Goal: Information Seeking & Learning: Check status

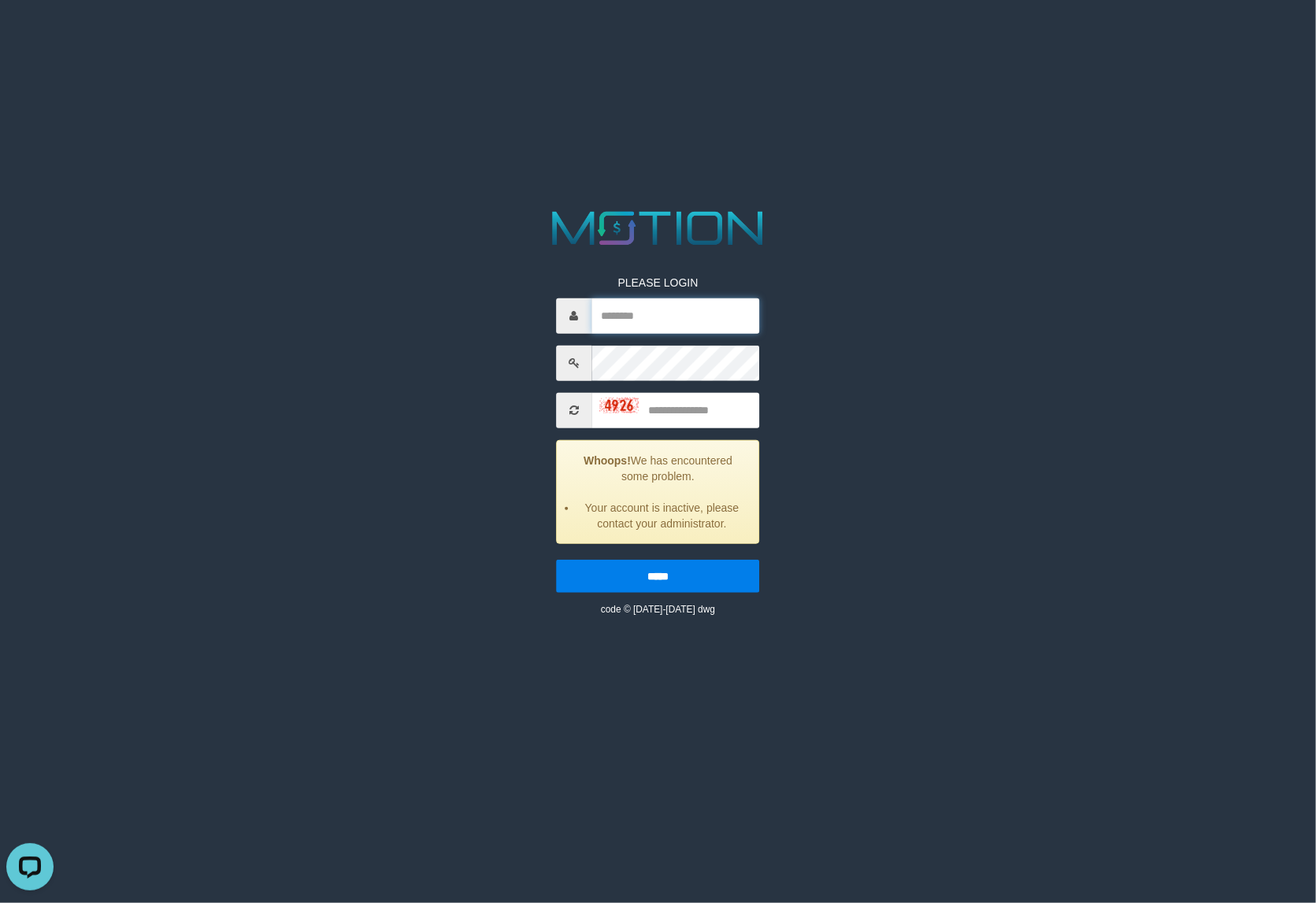
type input "*********"
type input "*"
click at [655, 313] on input "*********" at bounding box center [675, 314] width 167 height 35
paste input "text"
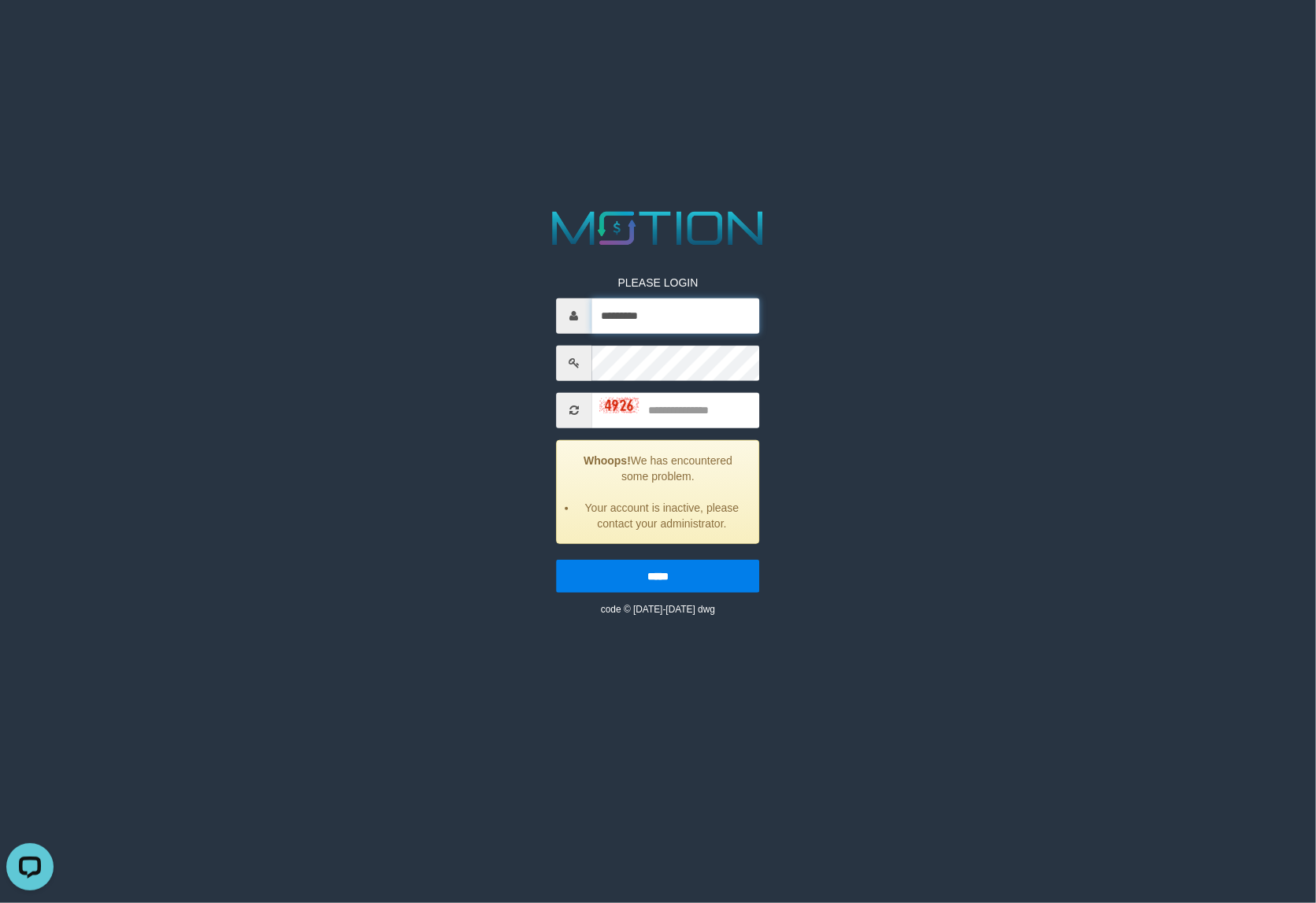
type input "*********"
type input "****"
click at [555, 559] on input "*****" at bounding box center [657, 575] width 203 height 33
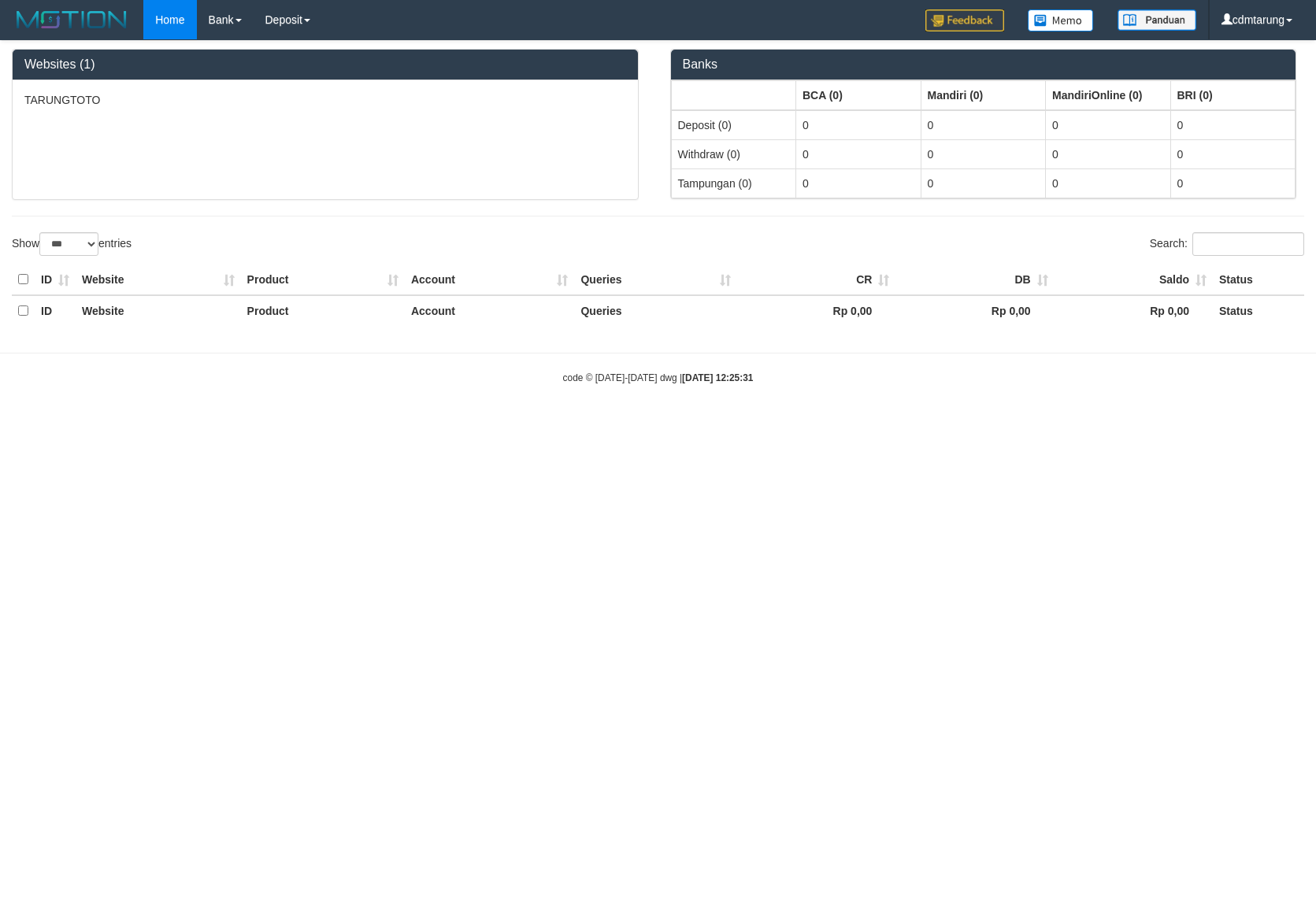
select select "***"
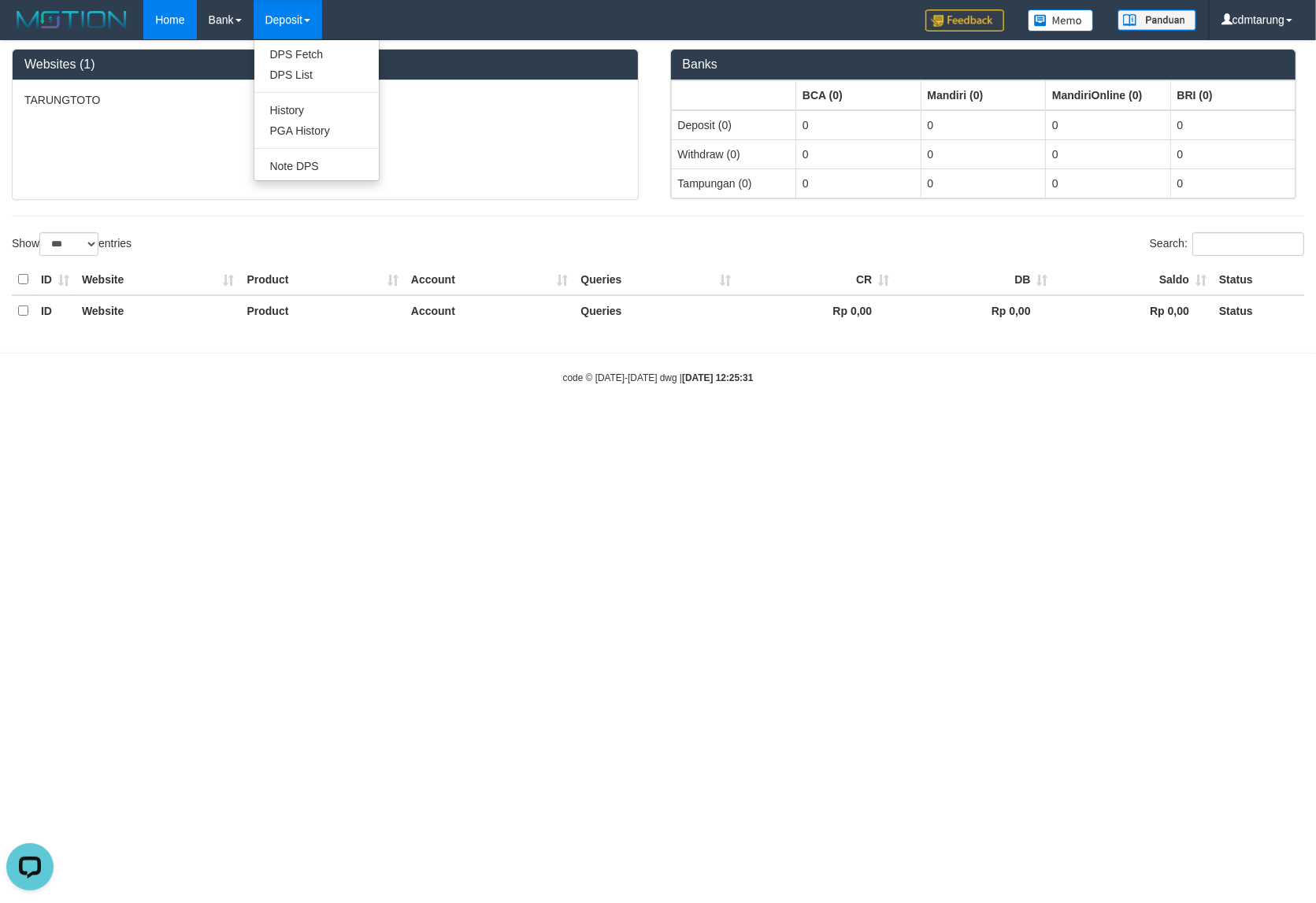
click at [297, 24] on link "Deposit" at bounding box center [288, 20] width 68 height 39
click at [285, 128] on link "PGA History" at bounding box center [317, 131] width 125 height 21
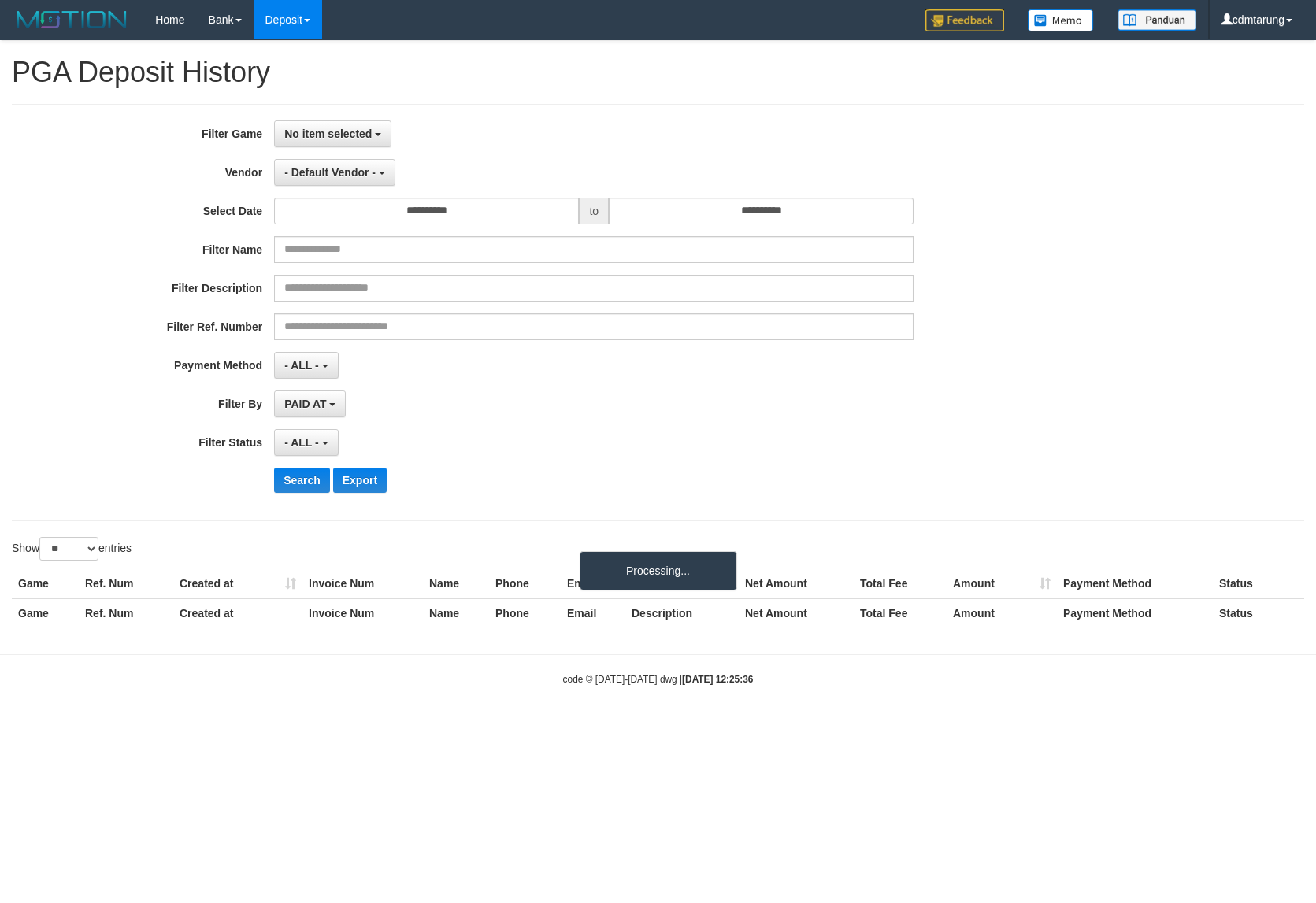
select select
select select "**"
click at [348, 125] on button "No item selected" at bounding box center [332, 133] width 117 height 26
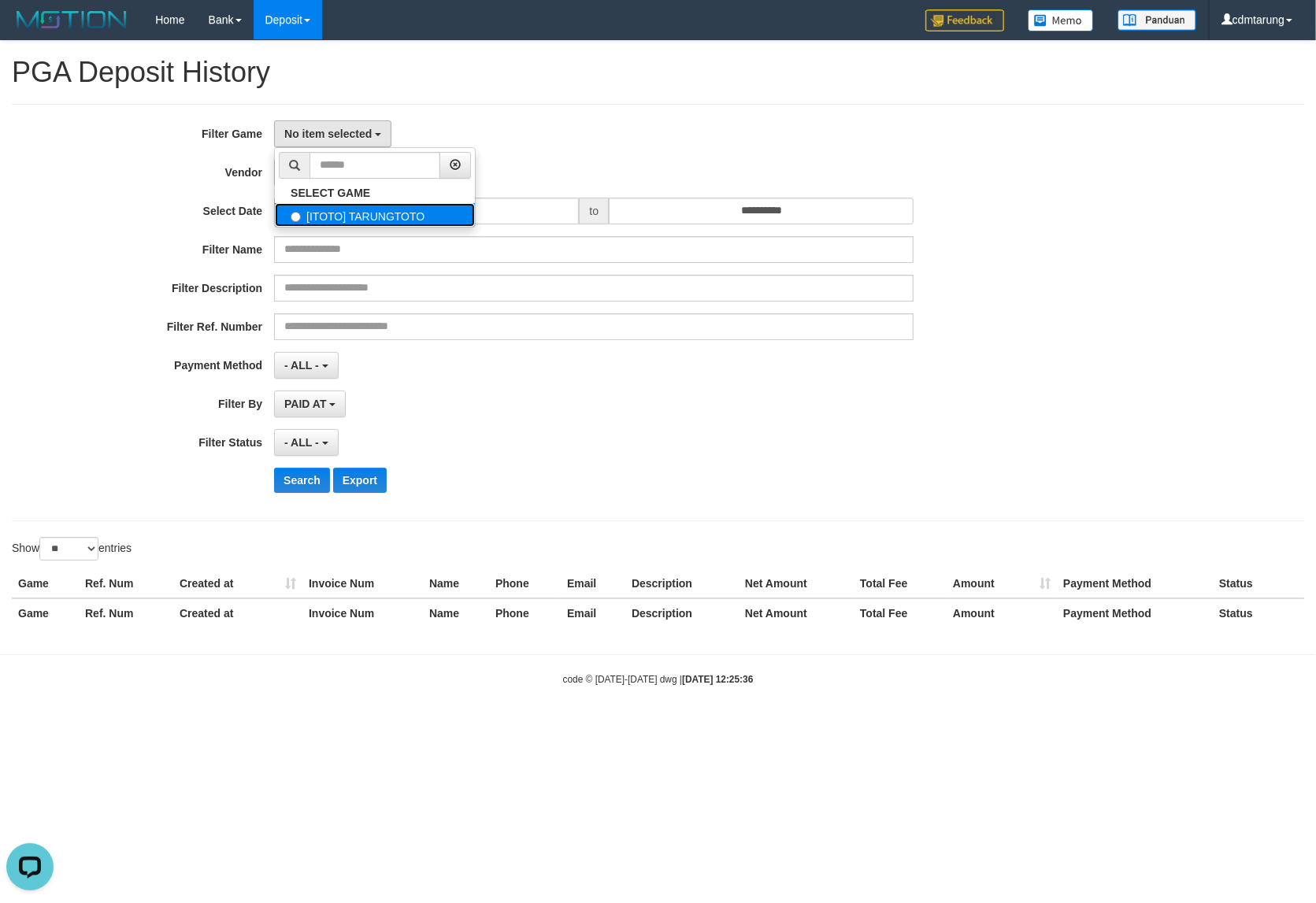
click at [340, 222] on label "[ITOTO] TARUNGTOTO" at bounding box center [375, 215] width 200 height 24
select select "****"
click at [320, 179] on span "- Default Vendor -" at bounding box center [330, 172] width 91 height 13
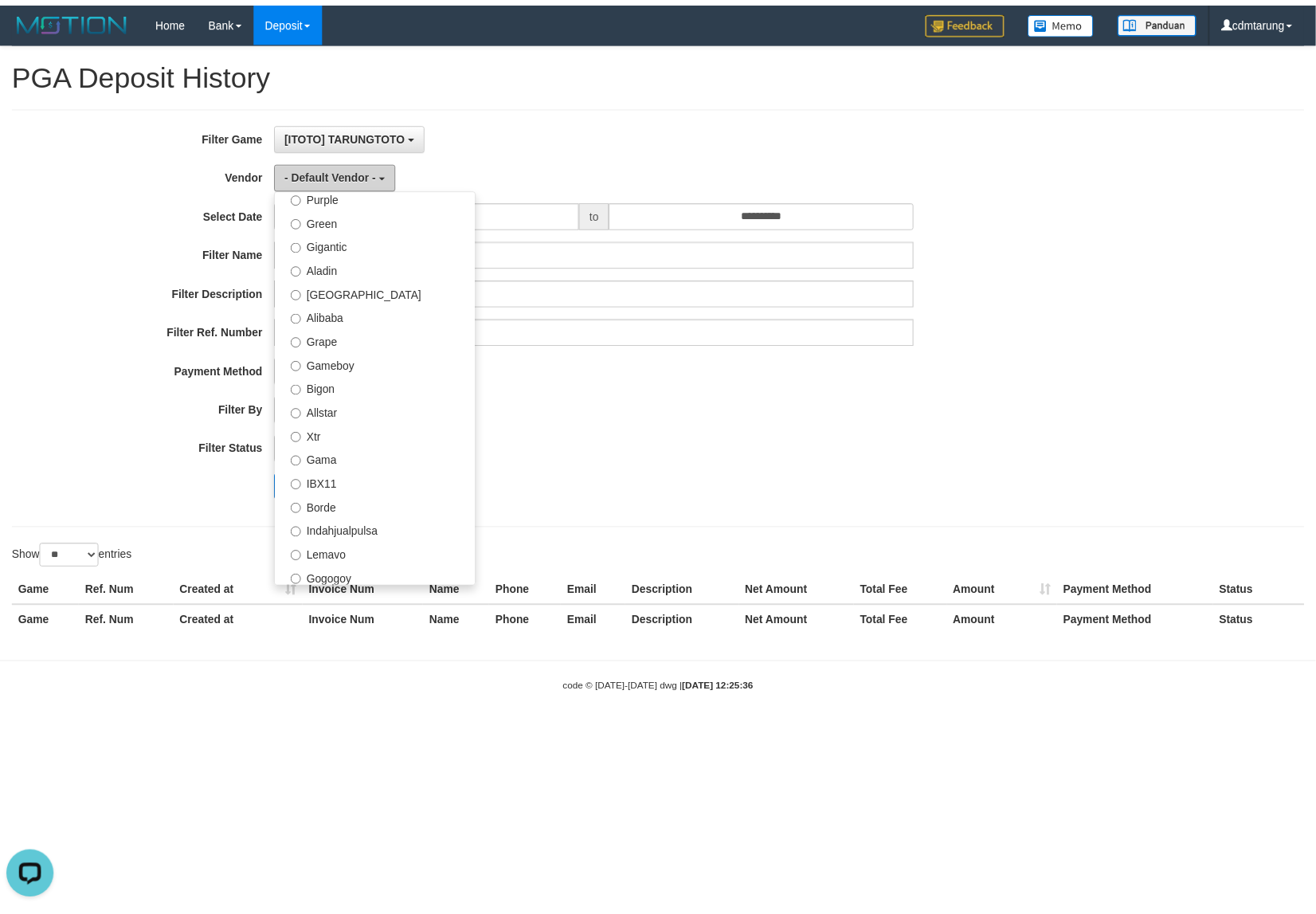
scroll to position [522, 0]
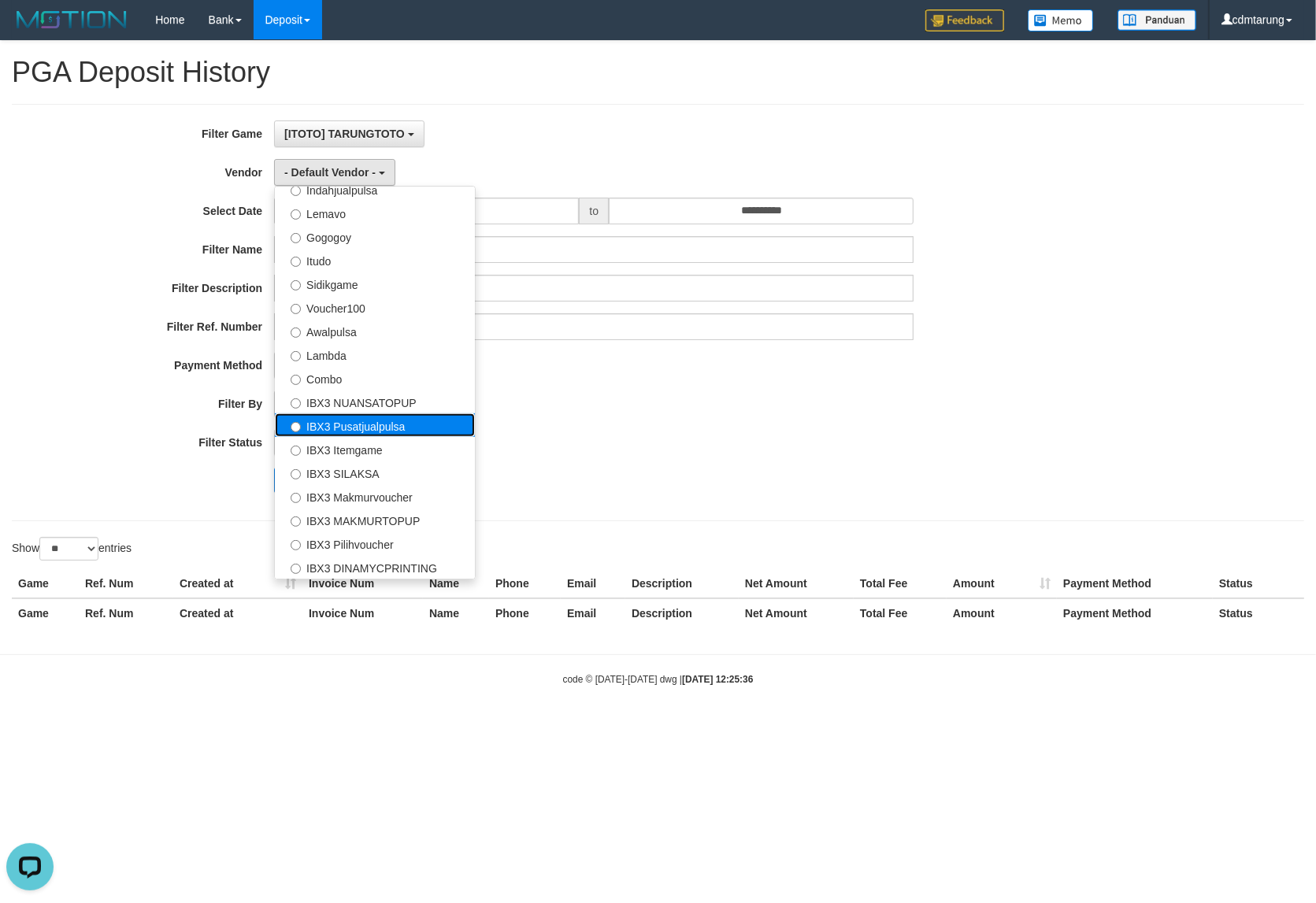
click at [351, 429] on label "IBX3 Pusatjualpulsa" at bounding box center [375, 425] width 200 height 24
select select "**********"
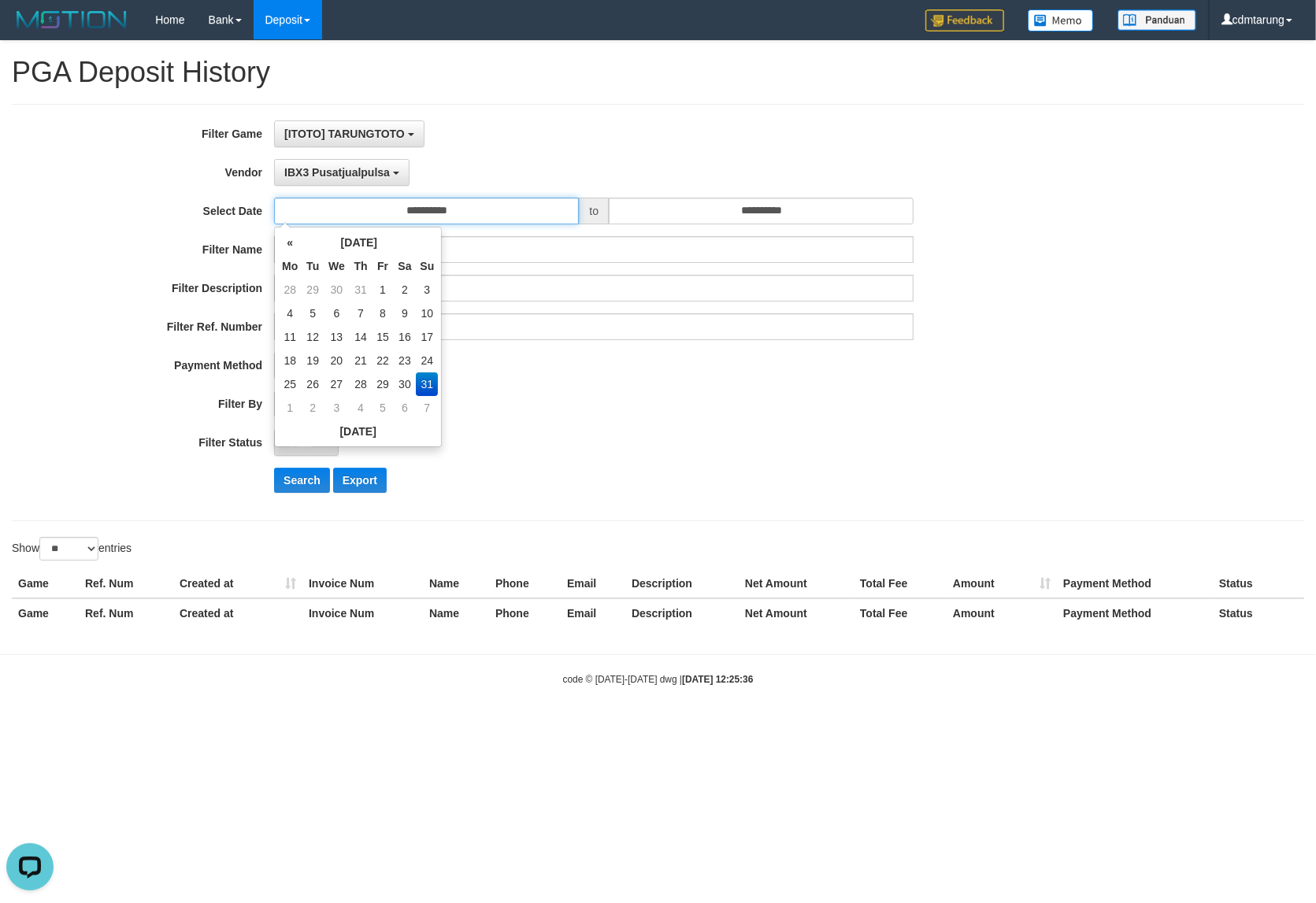
click at [415, 214] on input "**********" at bounding box center [426, 210] width 305 height 26
click at [400, 386] on td "30" at bounding box center [405, 384] width 23 height 24
type input "**********"
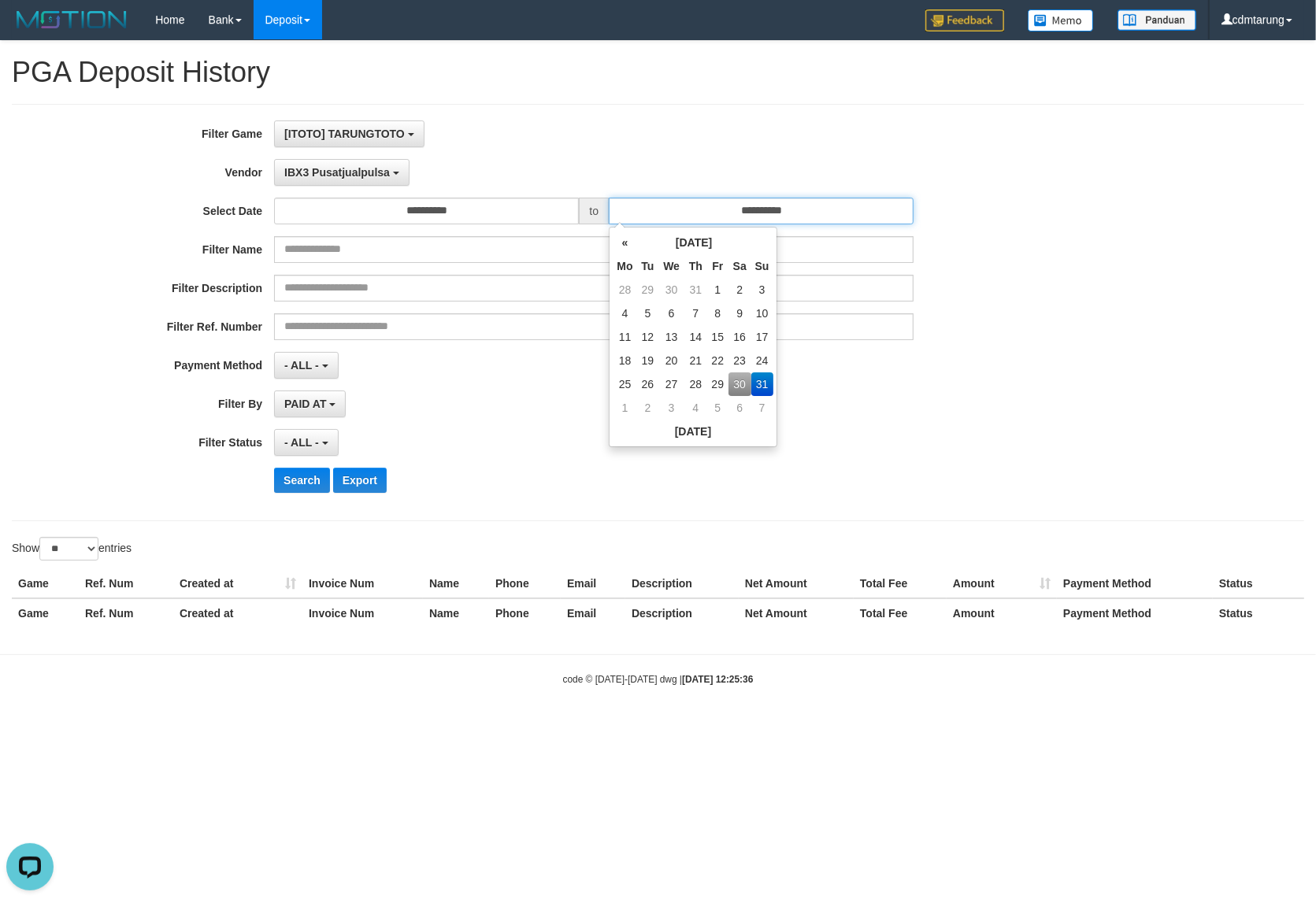
click at [758, 210] on input "**********" at bounding box center [761, 210] width 305 height 26
click at [737, 382] on td "30" at bounding box center [739, 384] width 23 height 24
type input "**********"
click at [297, 490] on button "Search" at bounding box center [302, 479] width 56 height 25
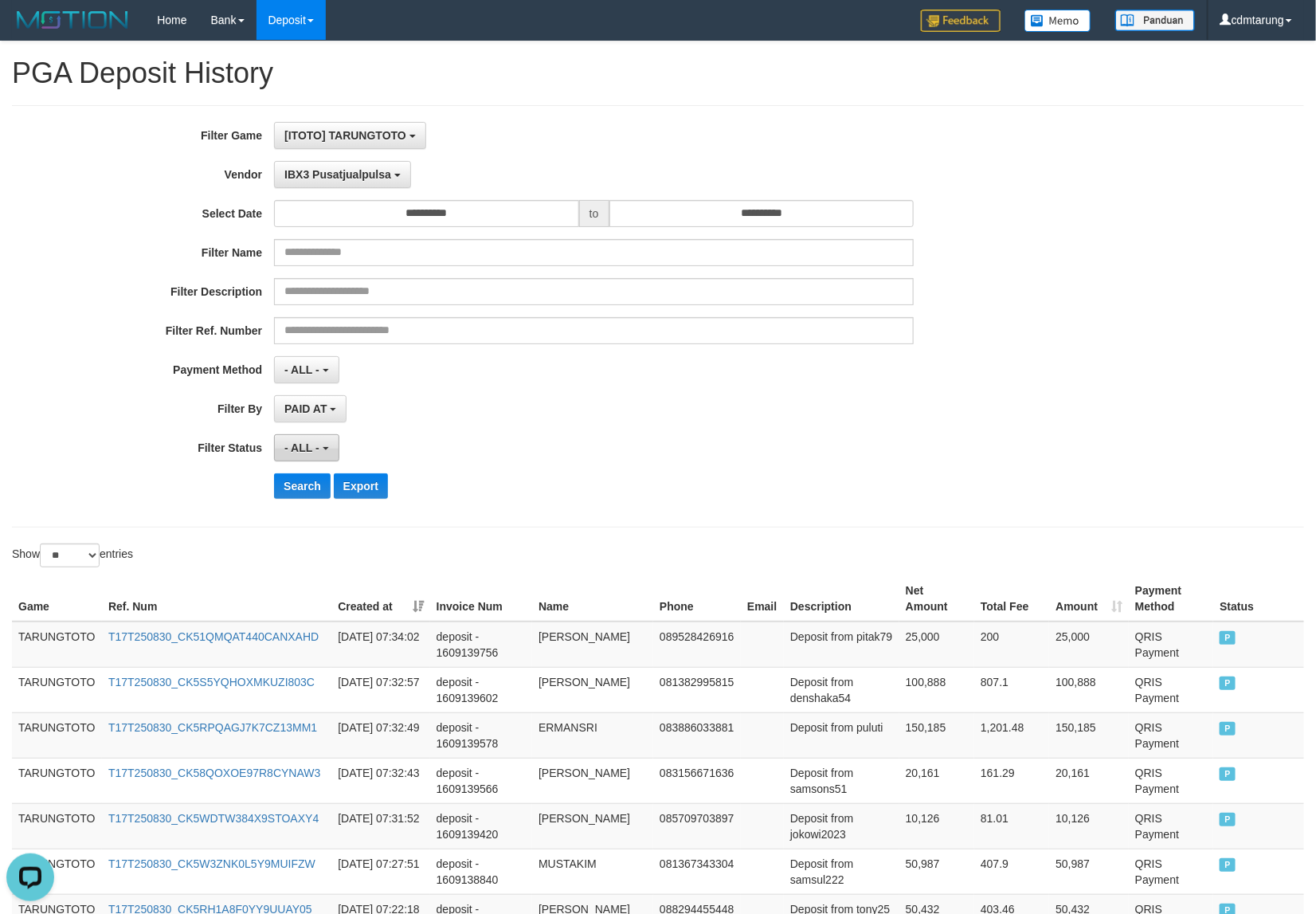
click at [308, 446] on span "- ALL -" at bounding box center [302, 447] width 35 height 13
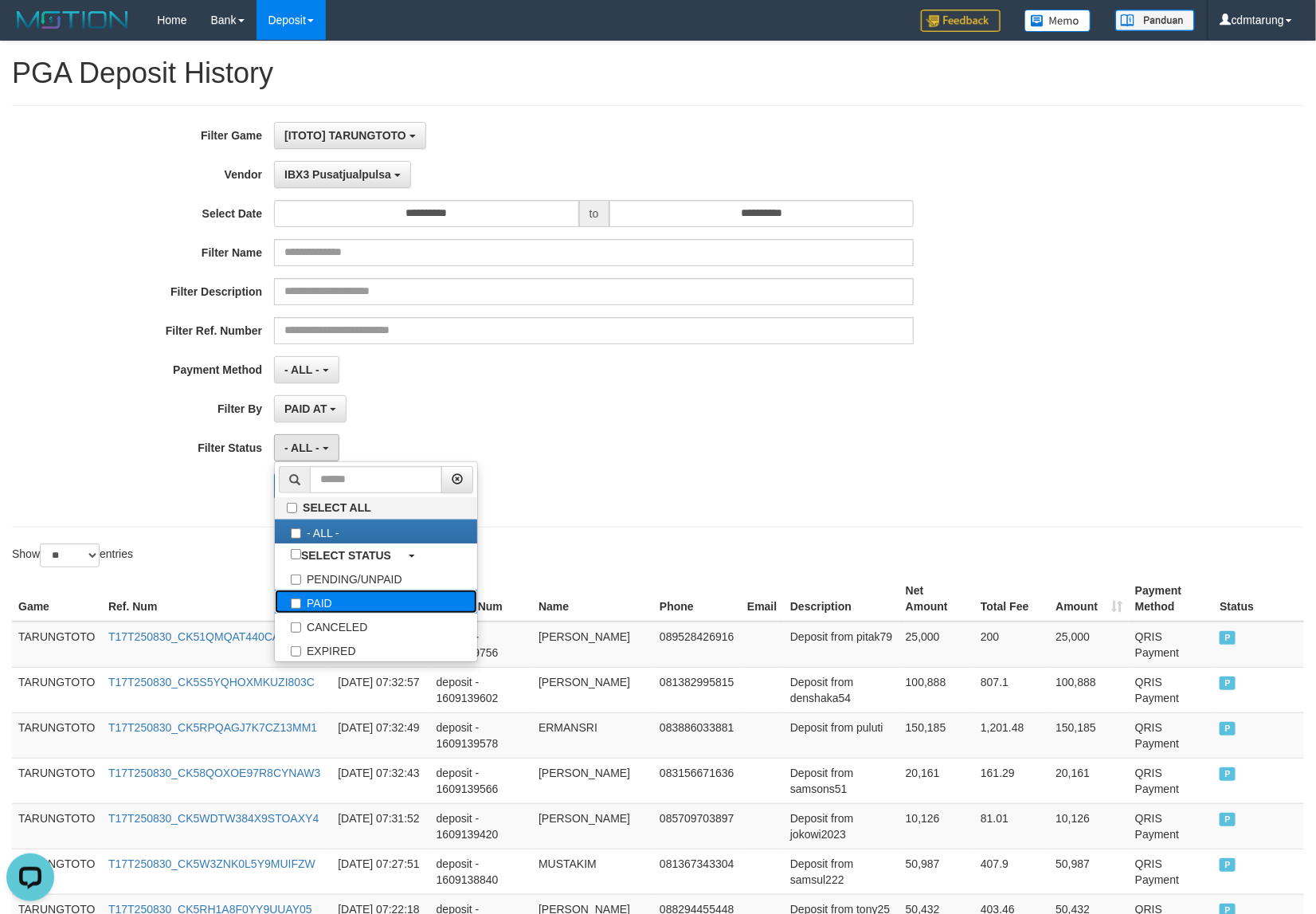
click at [340, 603] on label "PAID" at bounding box center [376, 602] width 202 height 24
select select "*"
click at [145, 486] on div "Search Export" at bounding box center [548, 485] width 1097 height 25
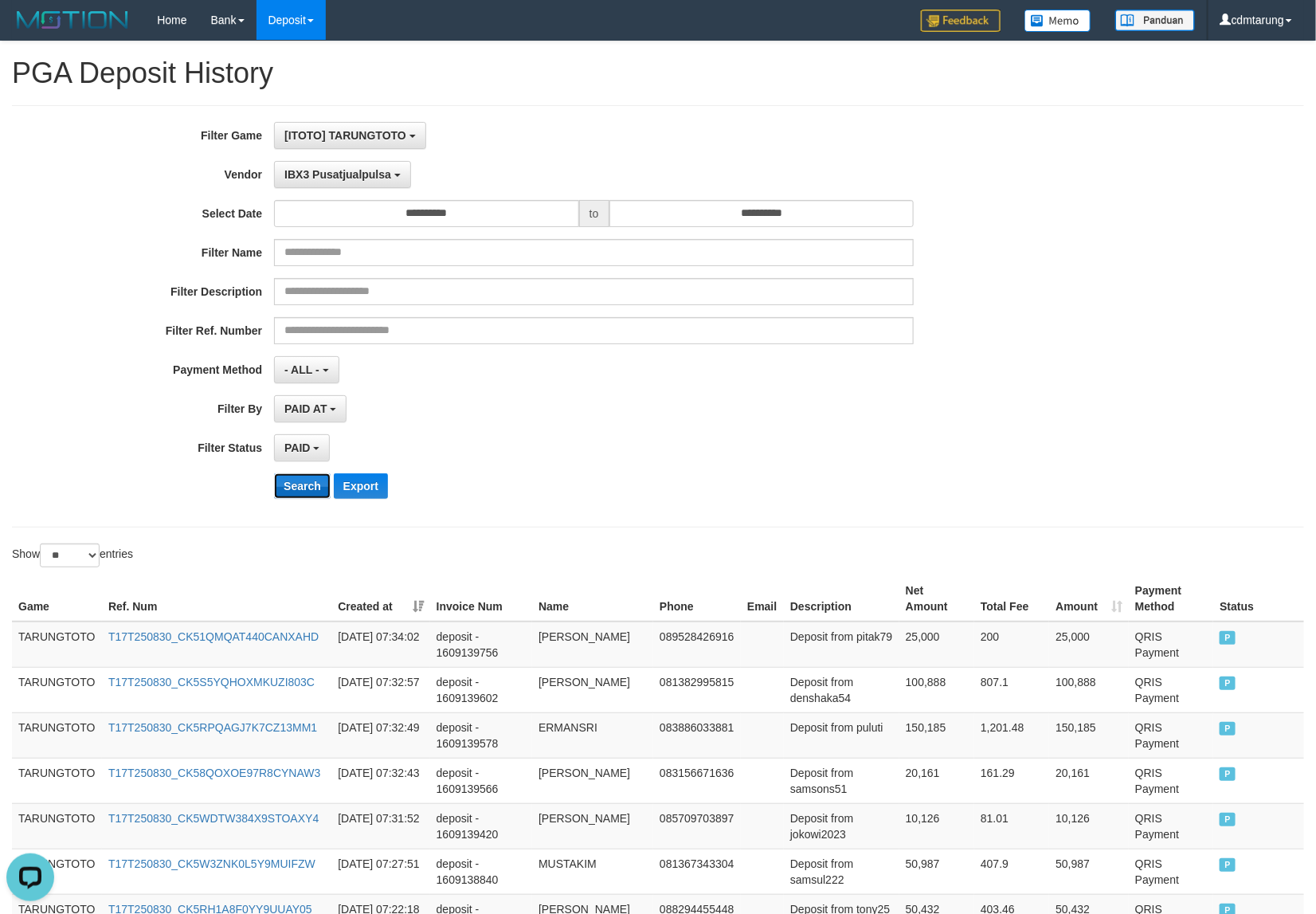
click at [299, 488] on button "Search" at bounding box center [302, 485] width 56 height 25
click at [819, 476] on div "Search Export" at bounding box center [686, 485] width 823 height 25
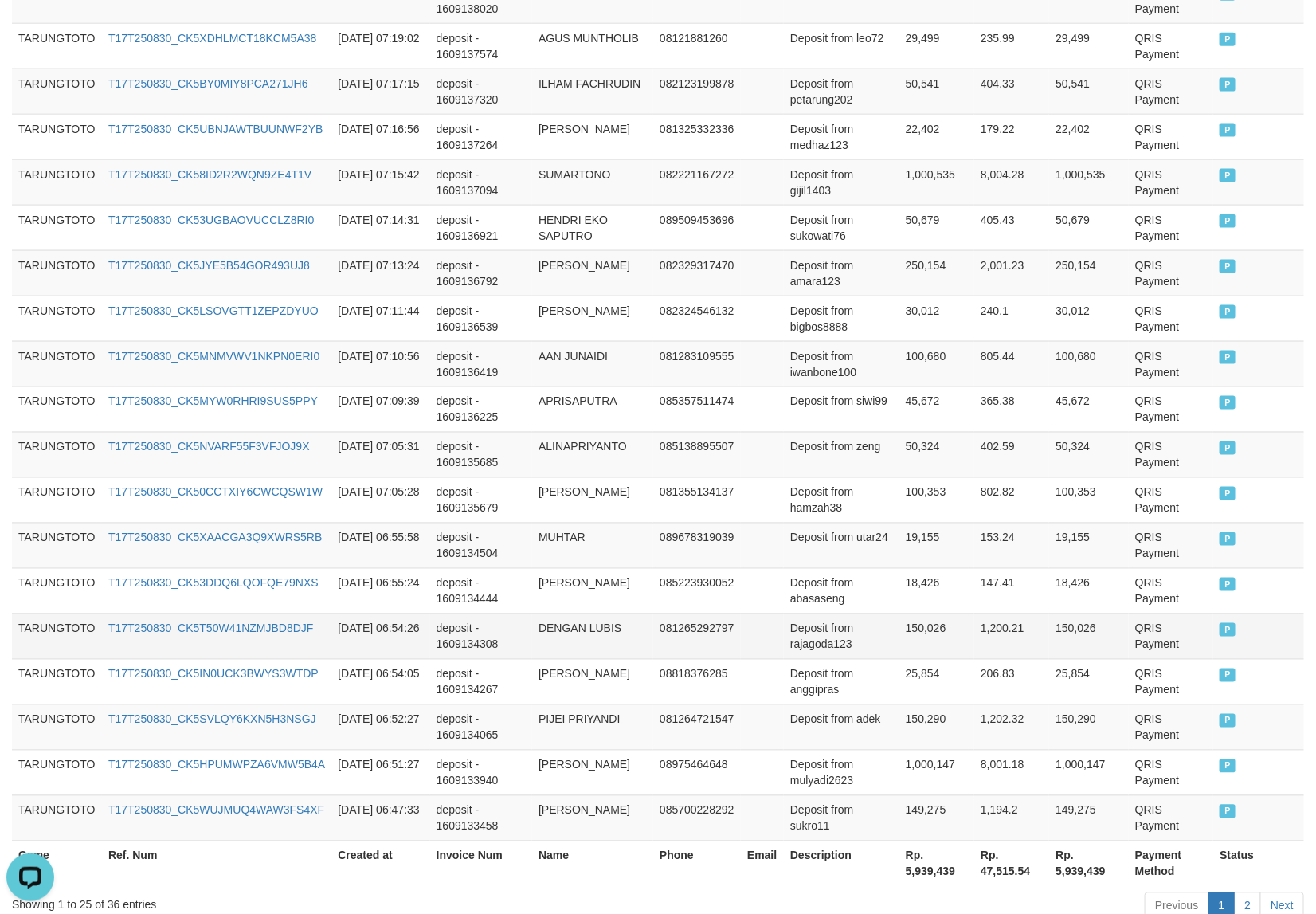
scroll to position [1022, 0]
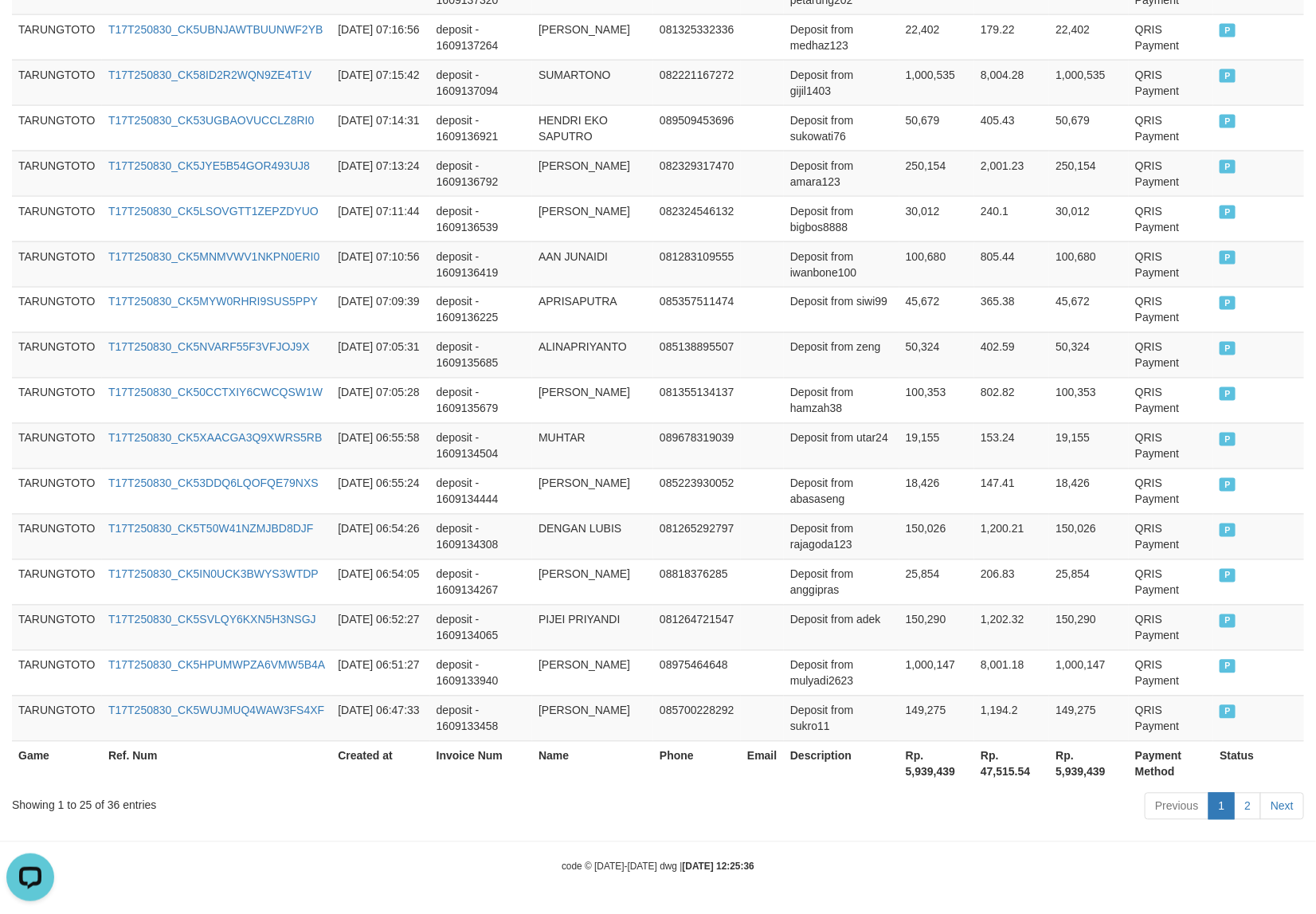
click at [929, 775] on th "Rp. 5,939,439" at bounding box center [936, 764] width 75 height 46
copy th "5,939,439"
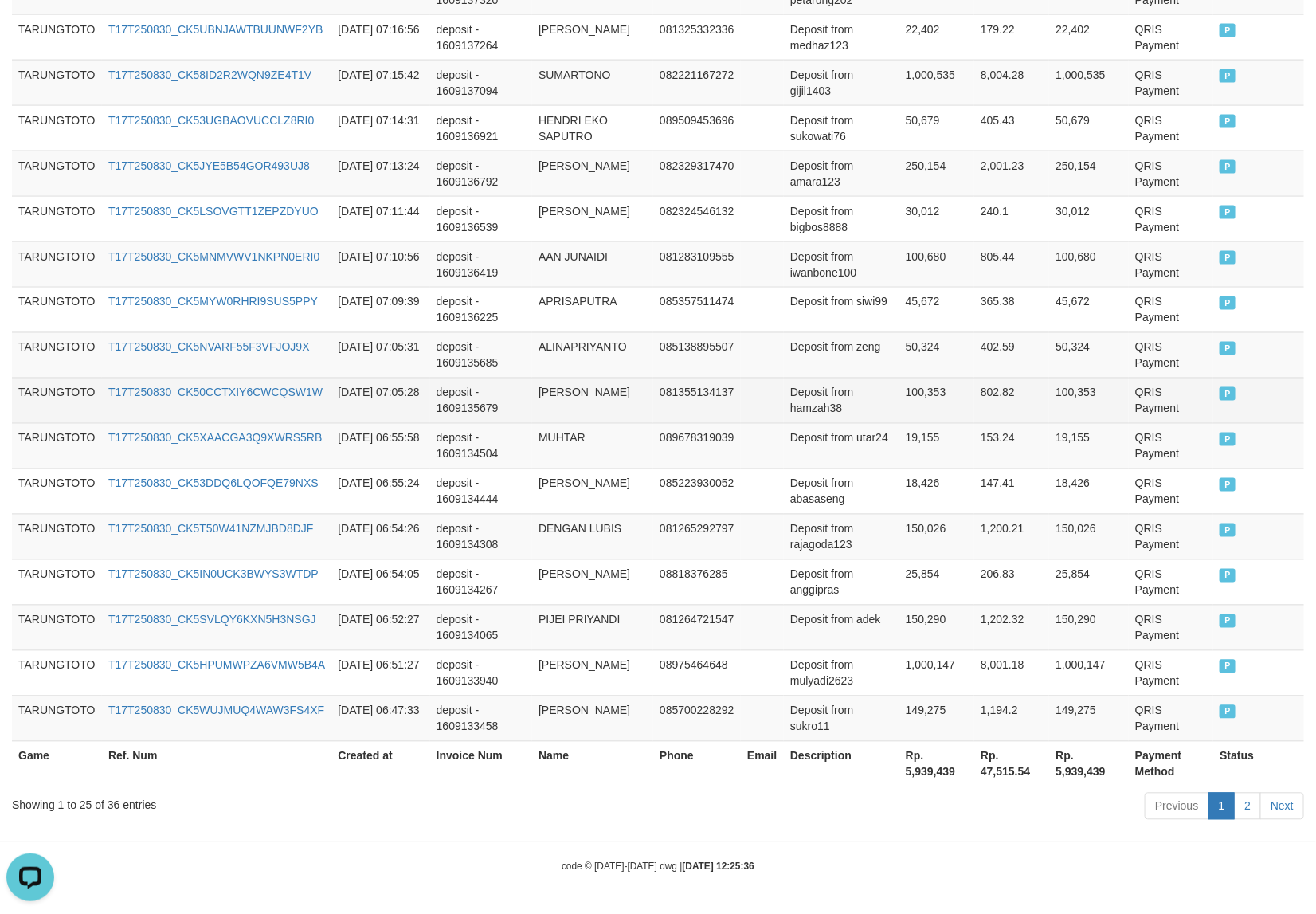
drag, startPoint x: 568, startPoint y: 406, endPoint x: 560, endPoint y: 402, distance: 8.9
click at [568, 404] on td "[PERSON_NAME]" at bounding box center [592, 400] width 121 height 46
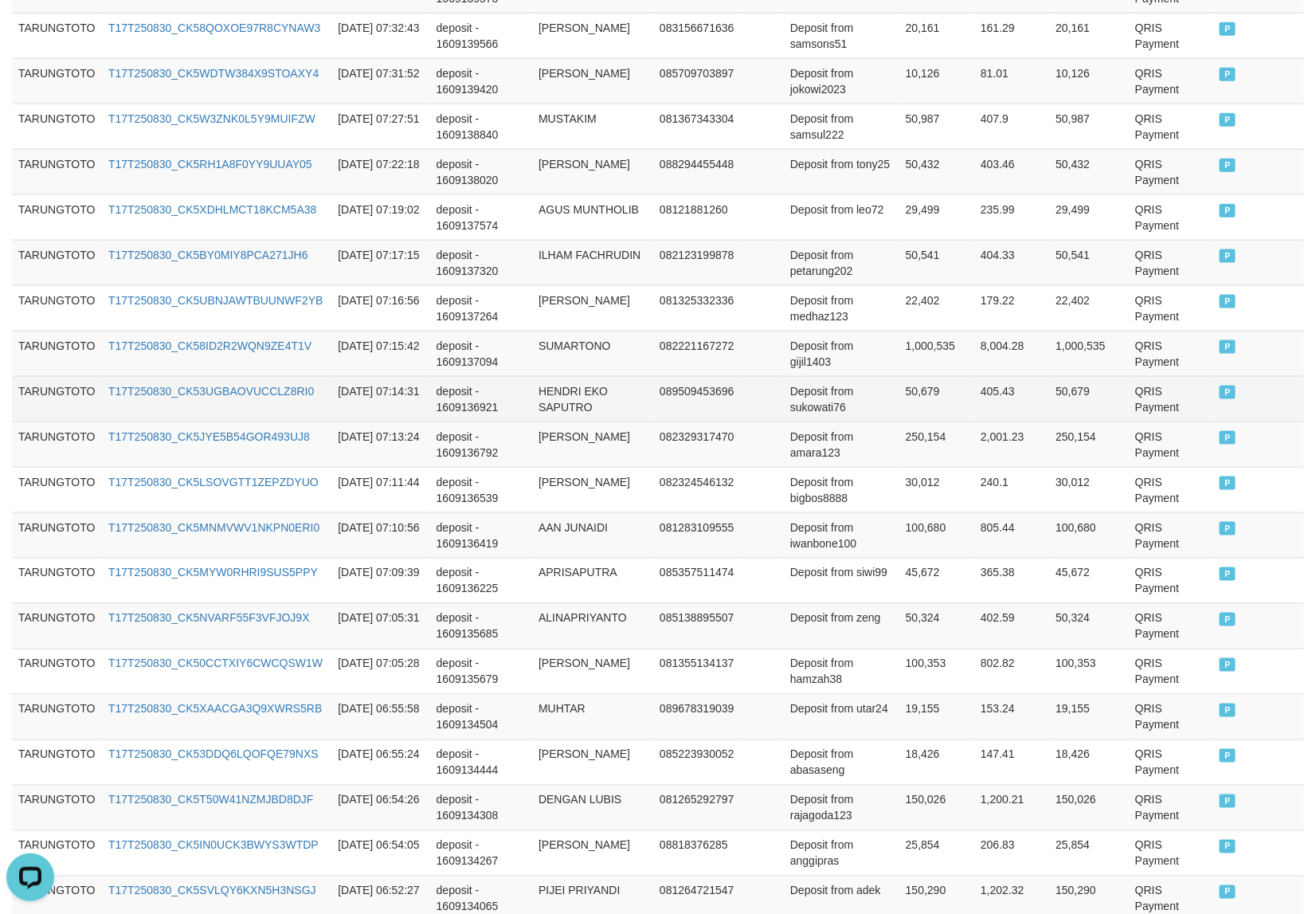
scroll to position [0, 0]
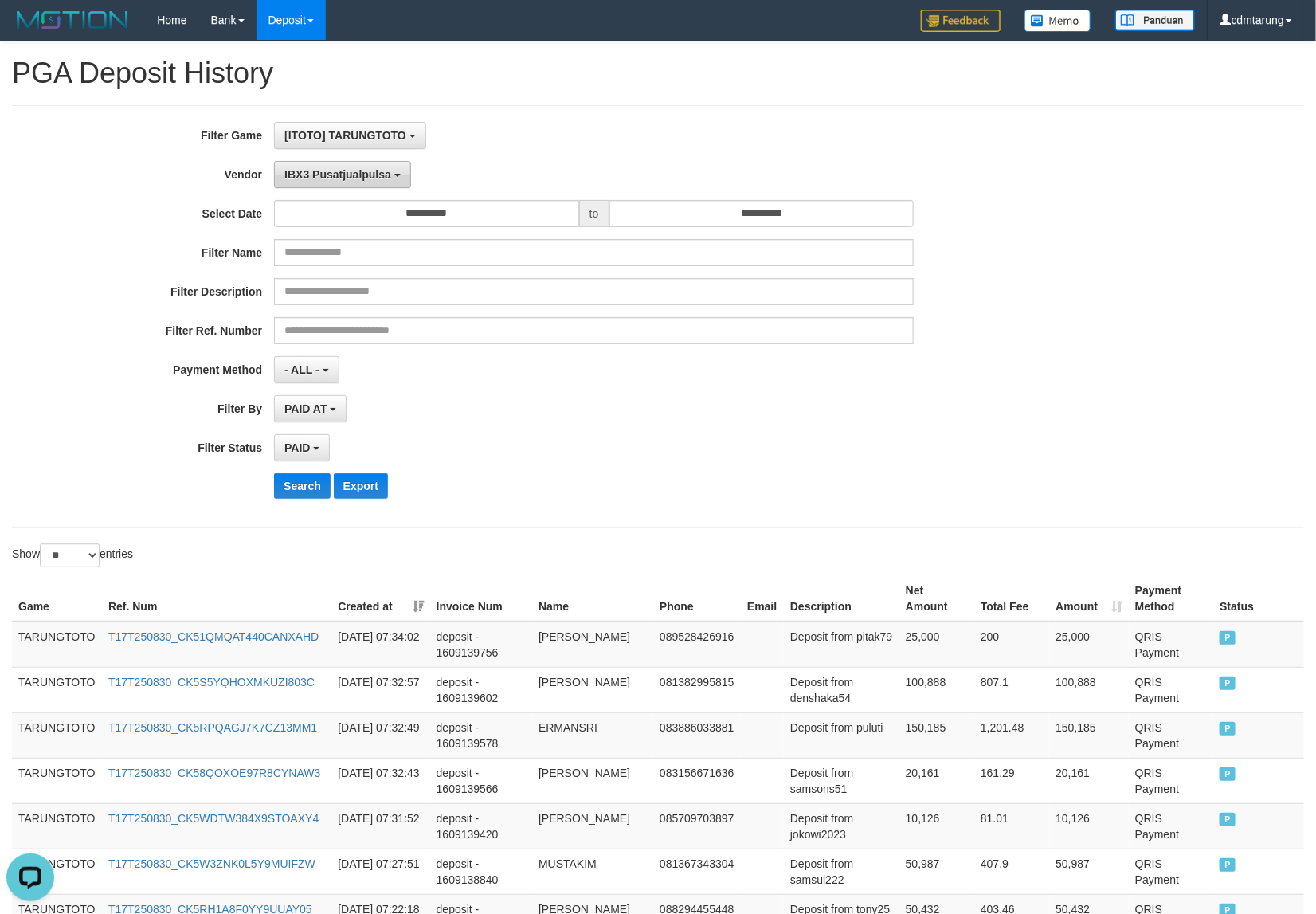
click at [309, 169] on span "IBX3 Pusatjualpulsa" at bounding box center [337, 174] width 106 height 13
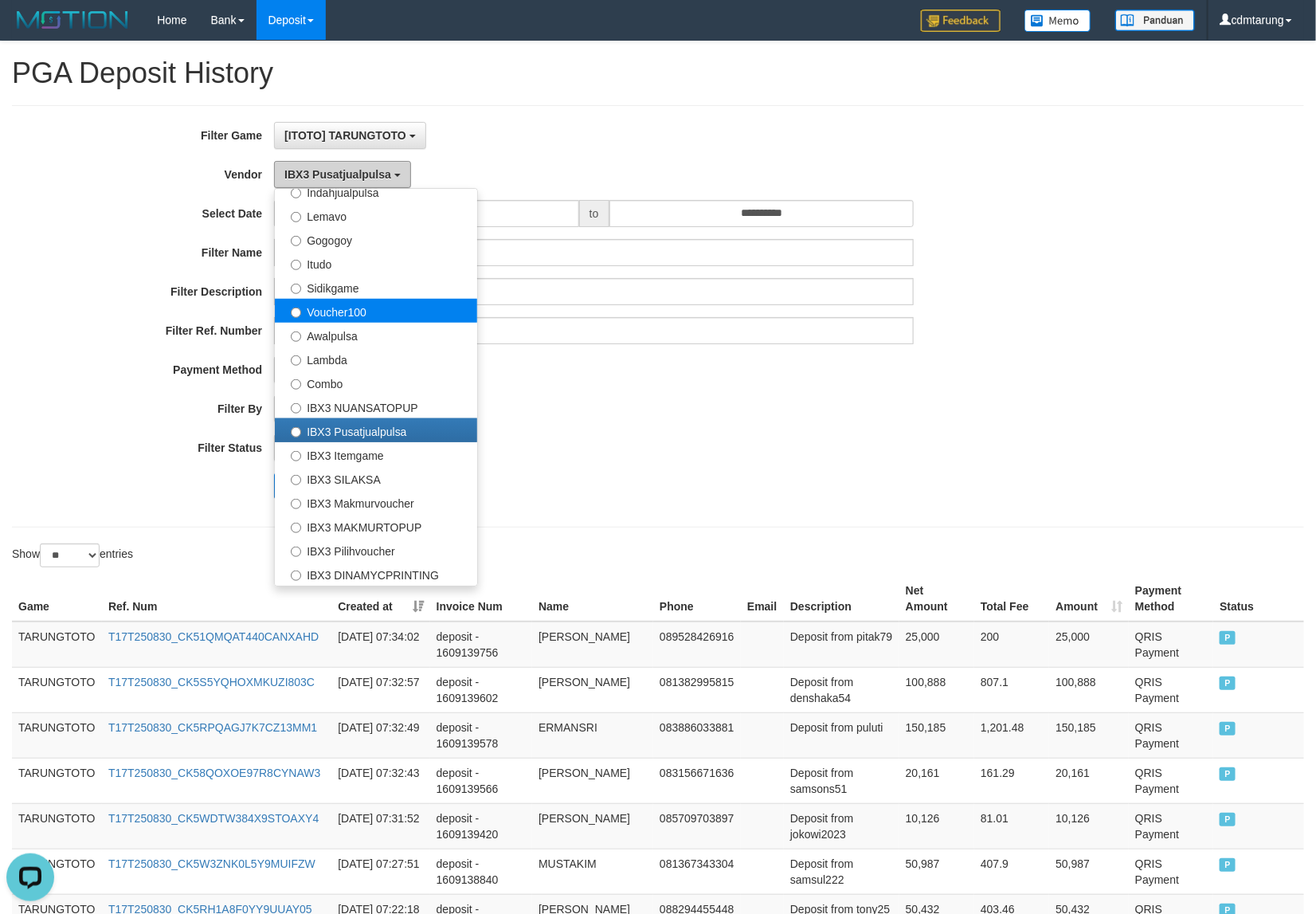
scroll to position [423, 0]
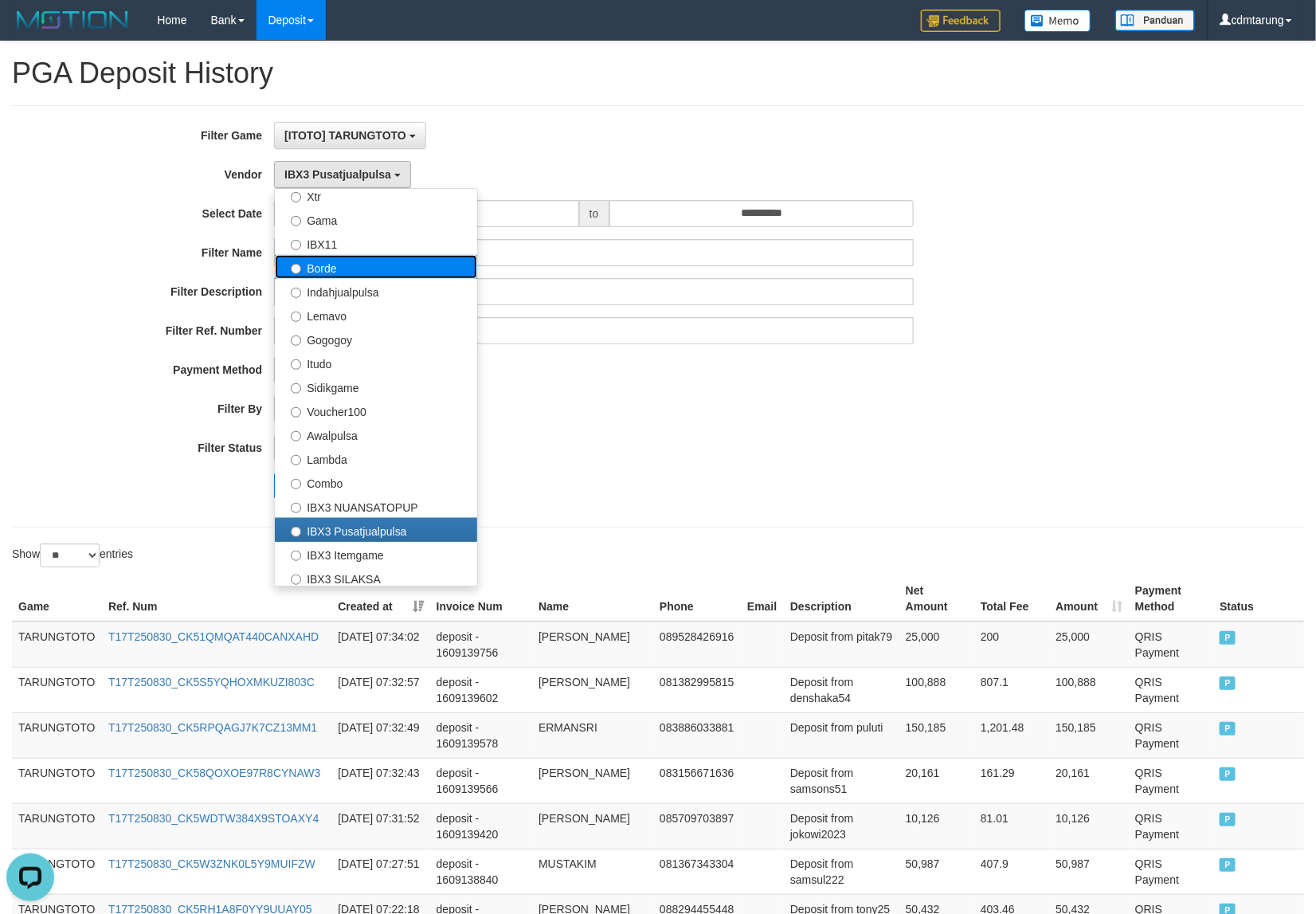
click at [320, 265] on label "Borde" at bounding box center [376, 267] width 202 height 24
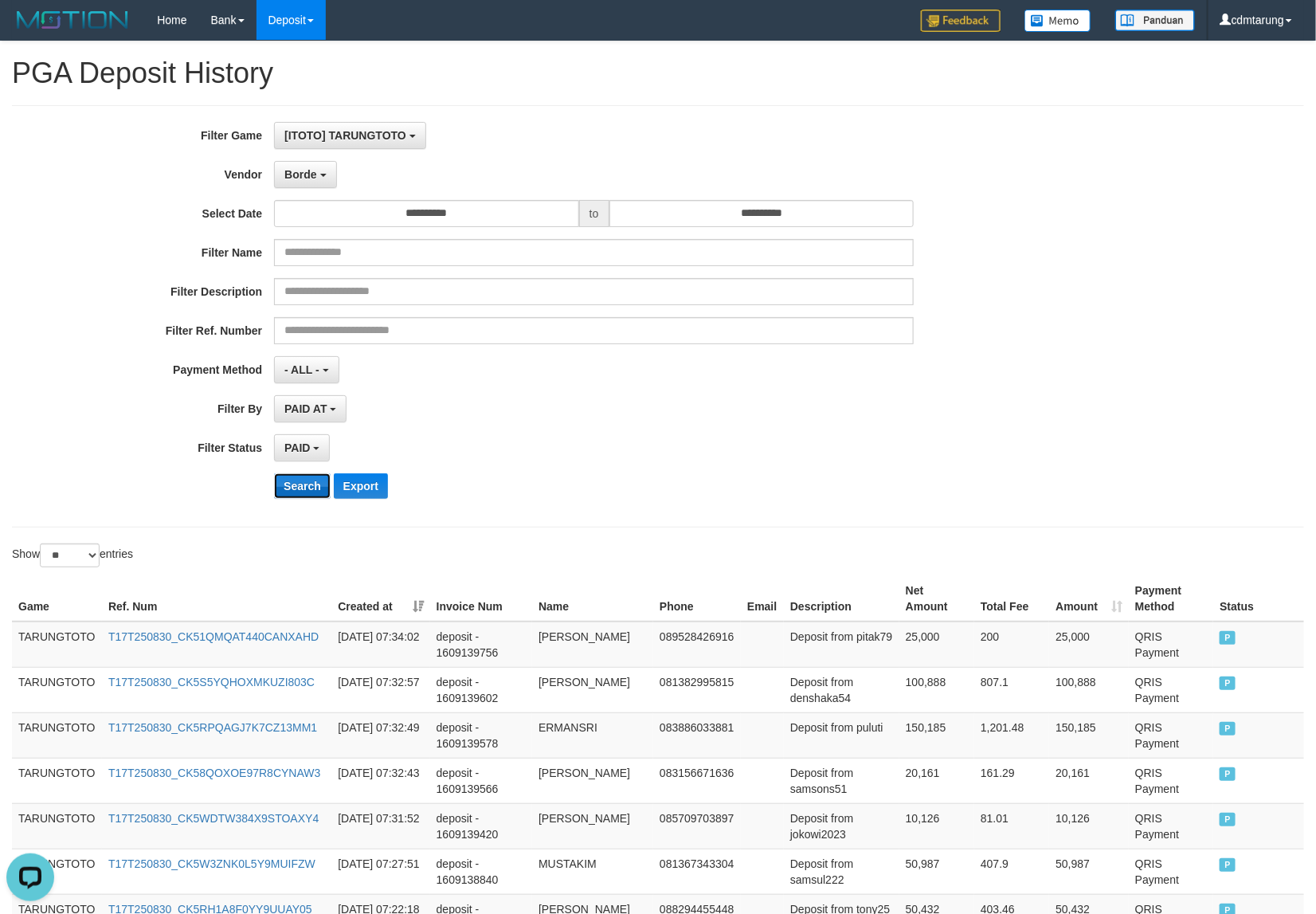
click at [307, 498] on button "Search" at bounding box center [302, 485] width 56 height 25
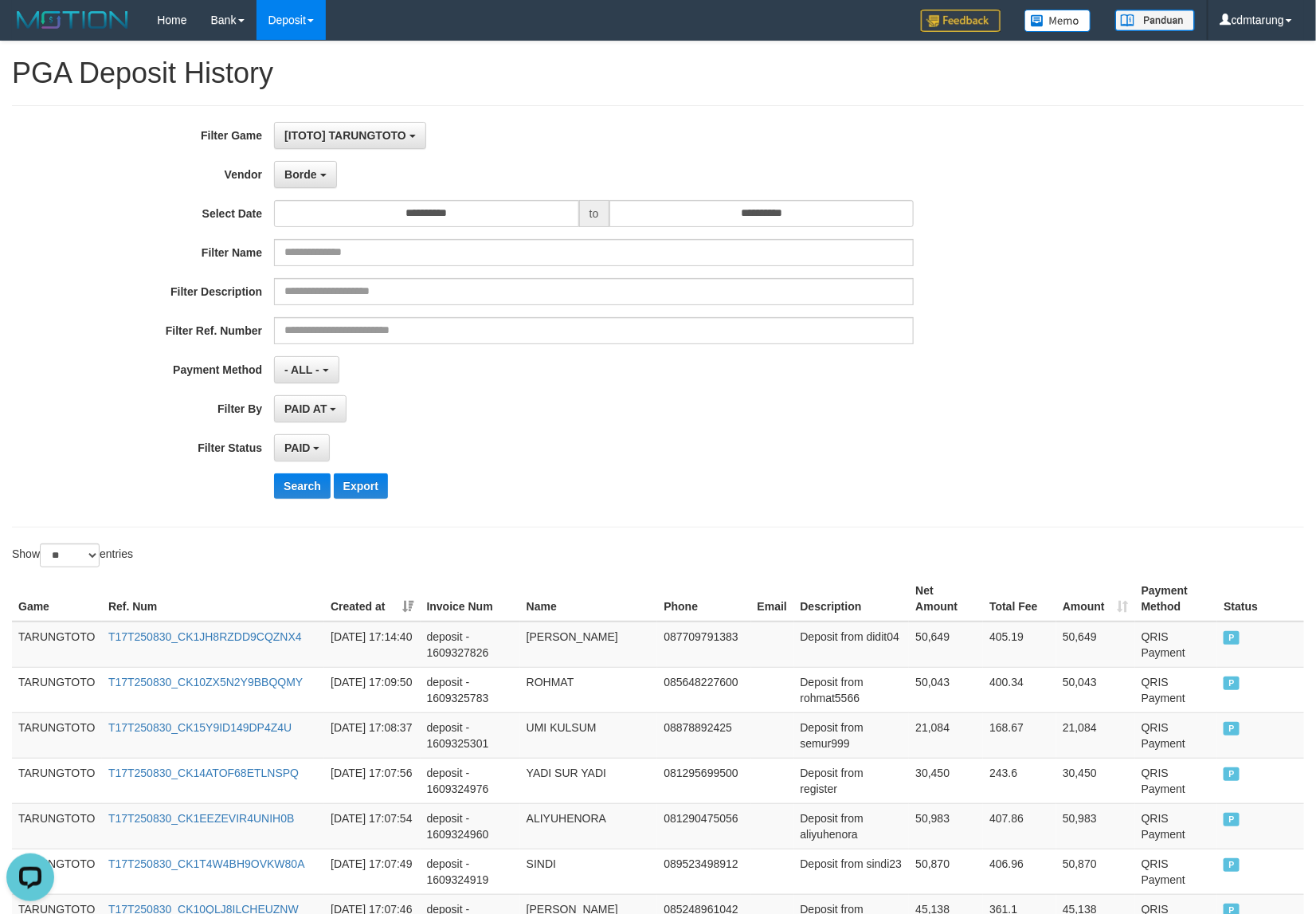
click at [723, 516] on div "**********" at bounding box center [658, 316] width 1292 height 422
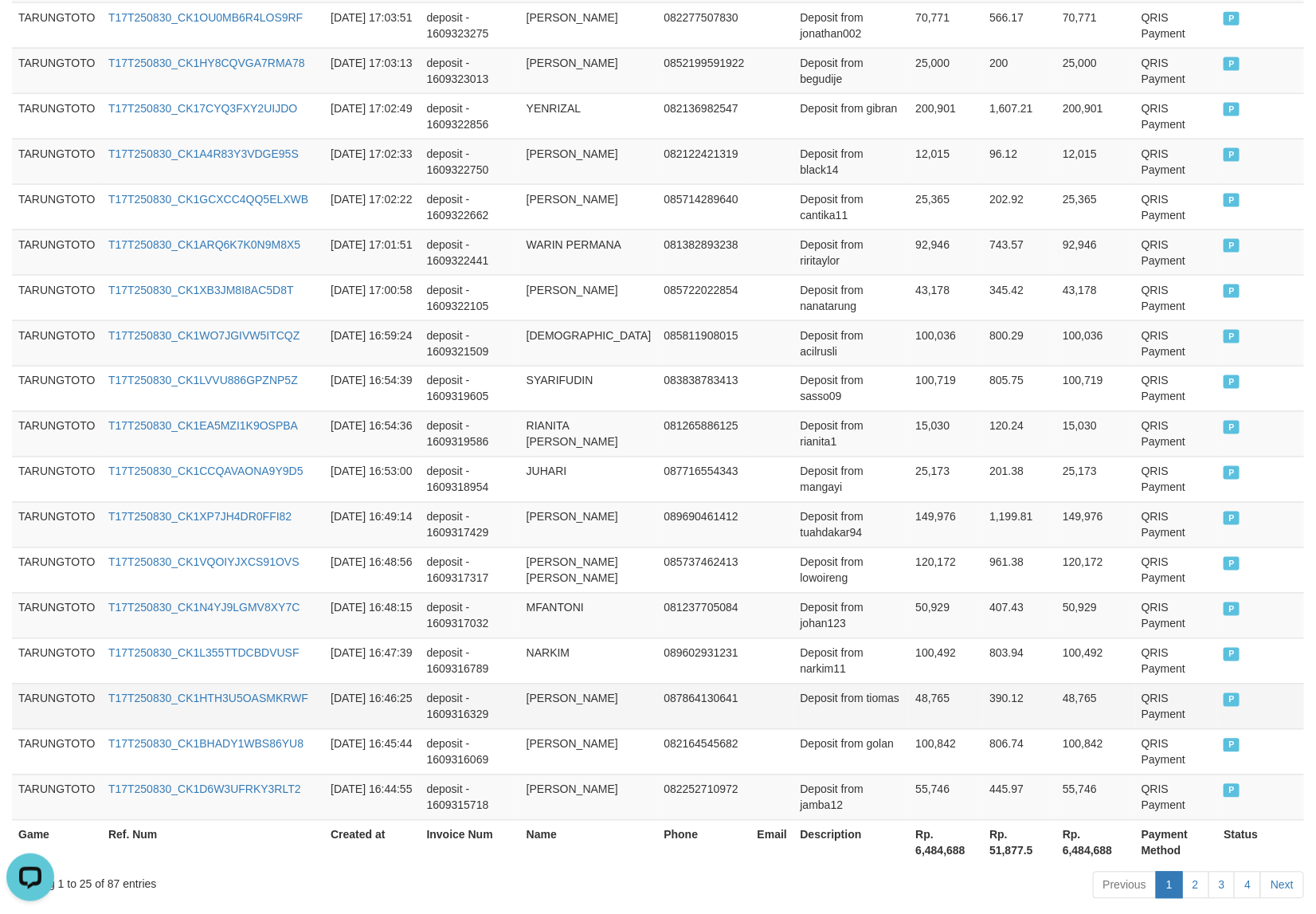
scroll to position [1039, 0]
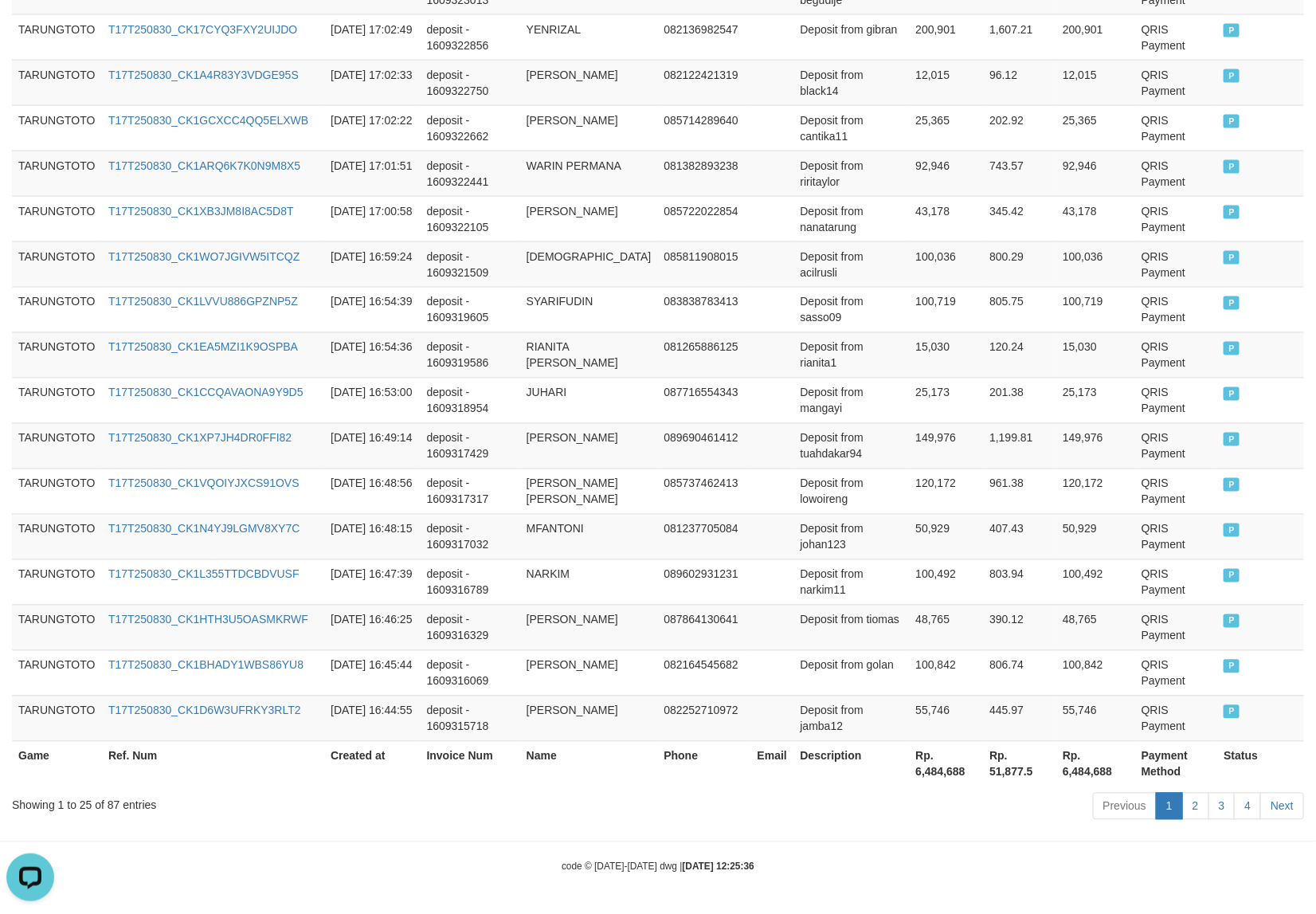
click at [910, 770] on th "Rp. 6,484,688" at bounding box center [946, 764] width 74 height 46
copy th "6,484,688"
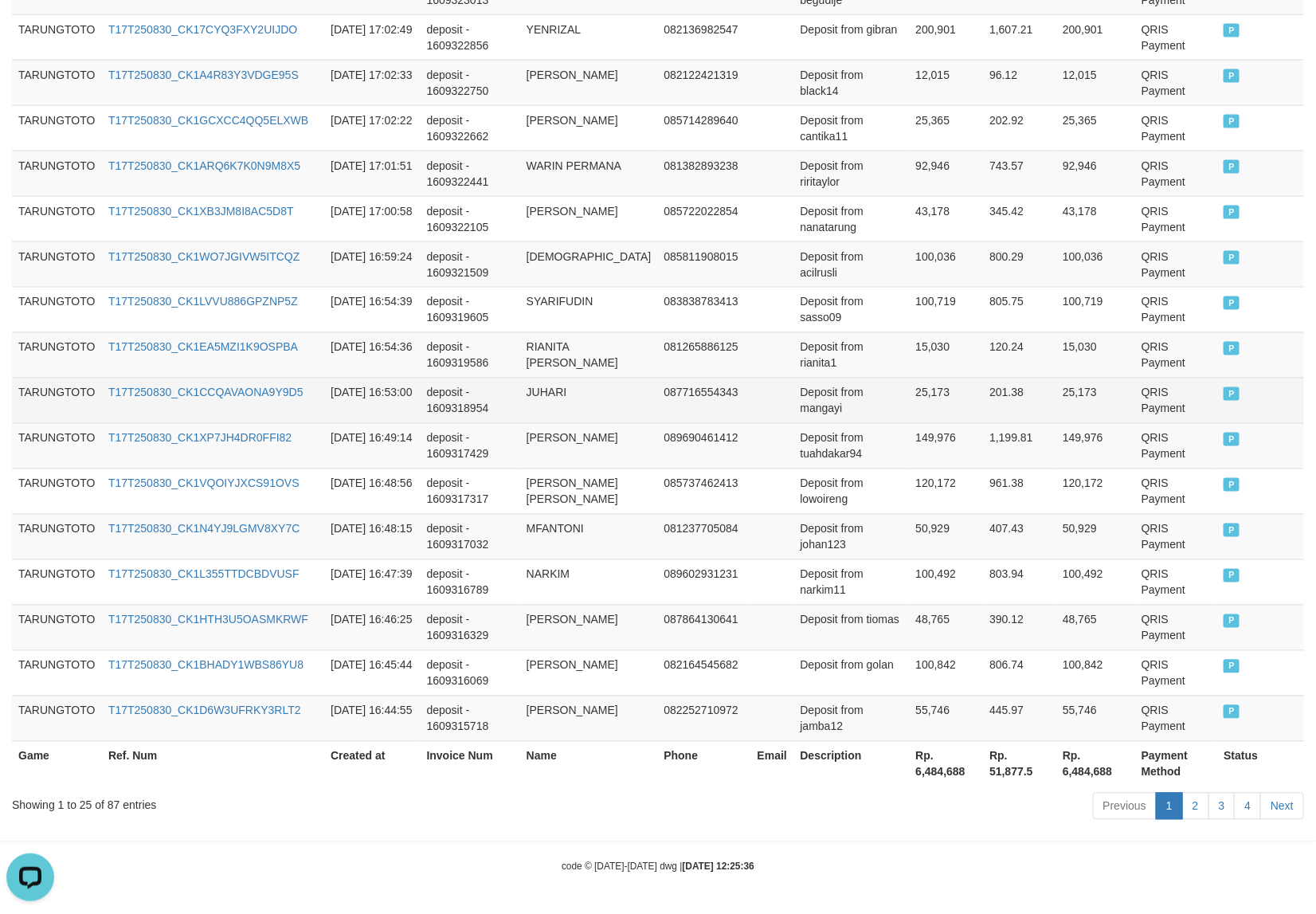
click at [709, 602] on tbody "TARUNGTOTO T17T250830_CK1JH8RZDD9CQZNX4 [DATE] 17:14:40 deposit - 1609327826 AD…" at bounding box center [658, 174] width 1292 height 1136
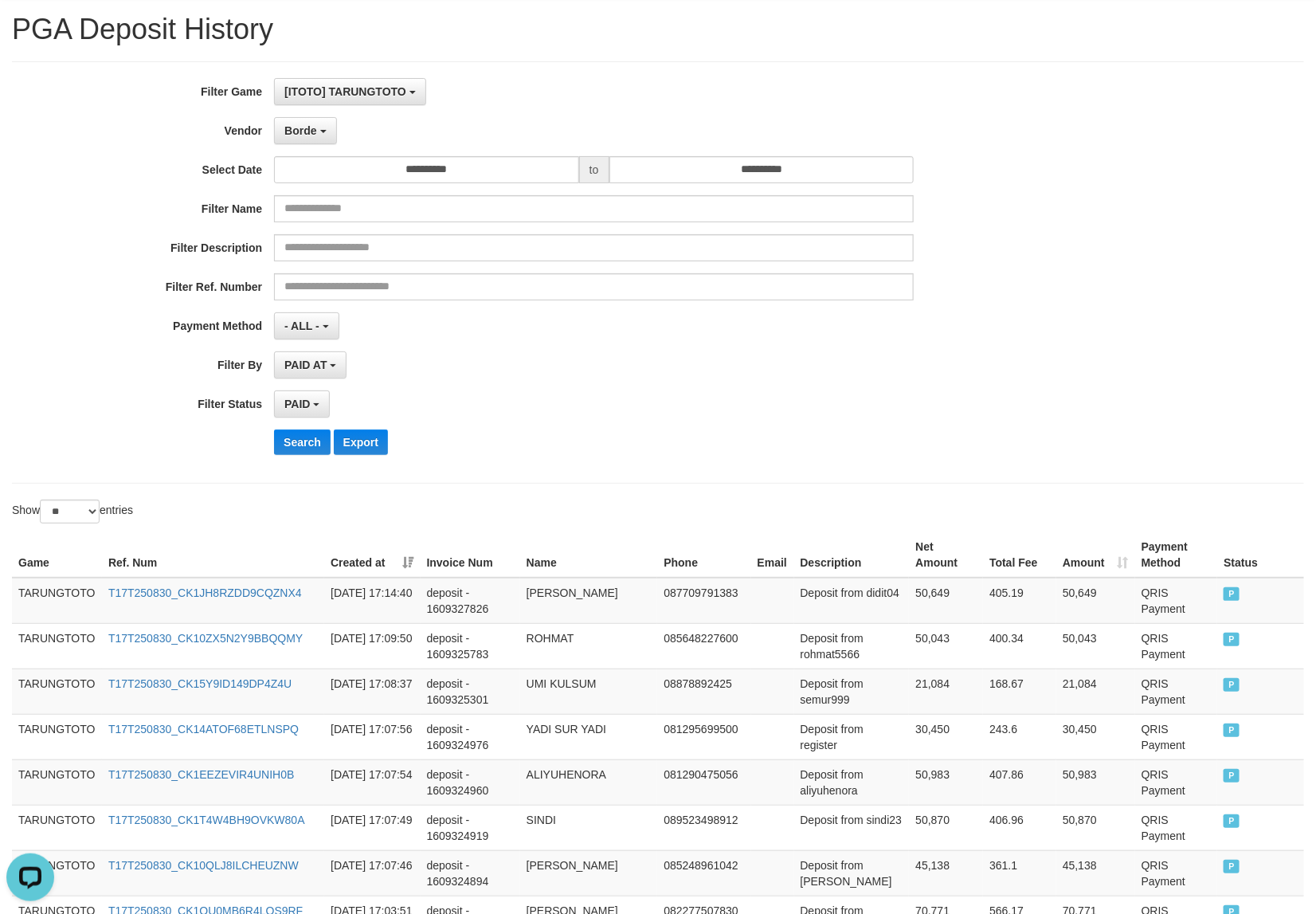
scroll to position [0, 0]
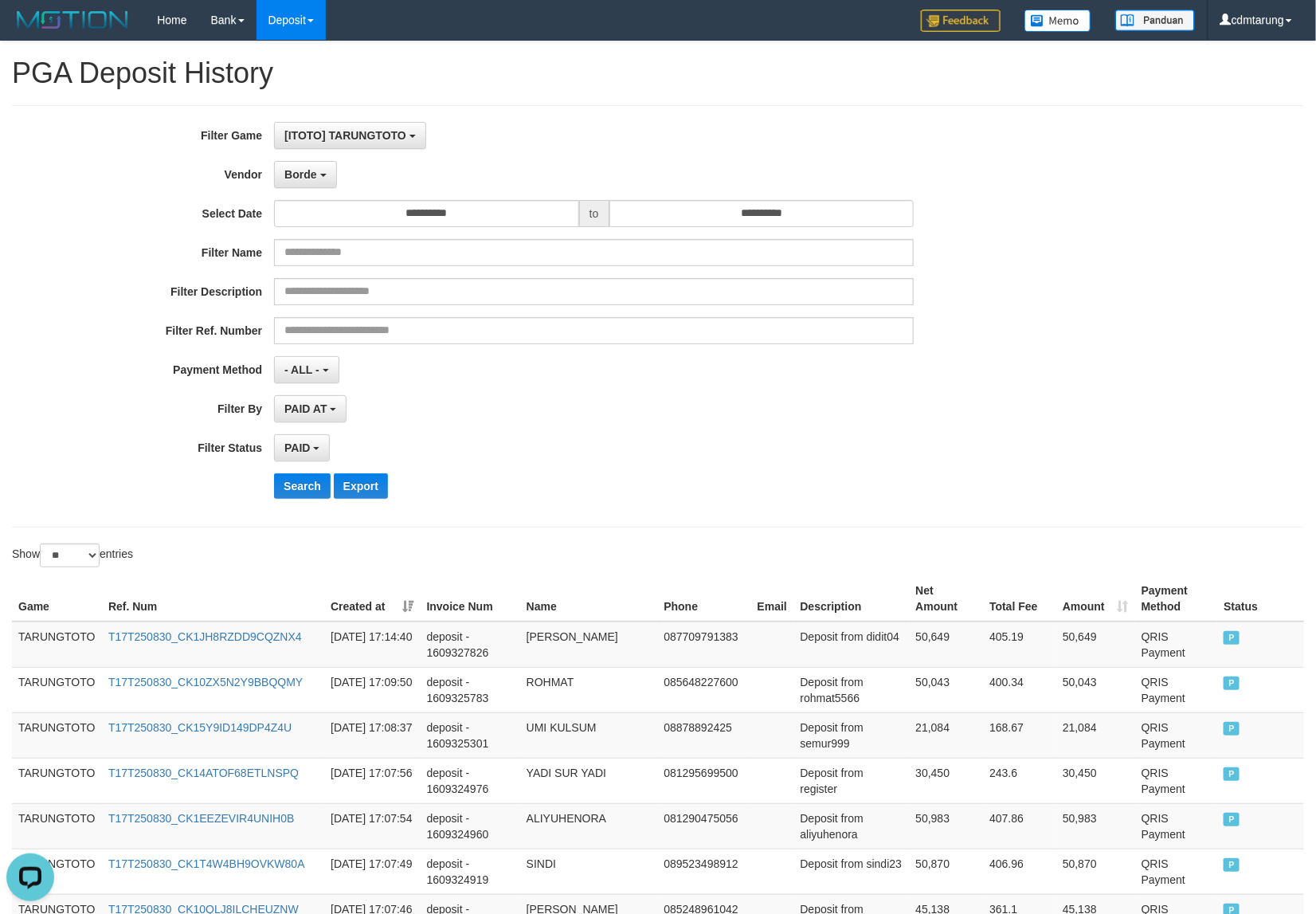
click at [316, 159] on div "**********" at bounding box center [548, 316] width 1097 height 389
drag, startPoint x: 315, startPoint y: 164, endPoint x: 319, endPoint y: 176, distance: 12.6
click at [315, 165] on button "Borde" at bounding box center [305, 174] width 62 height 27
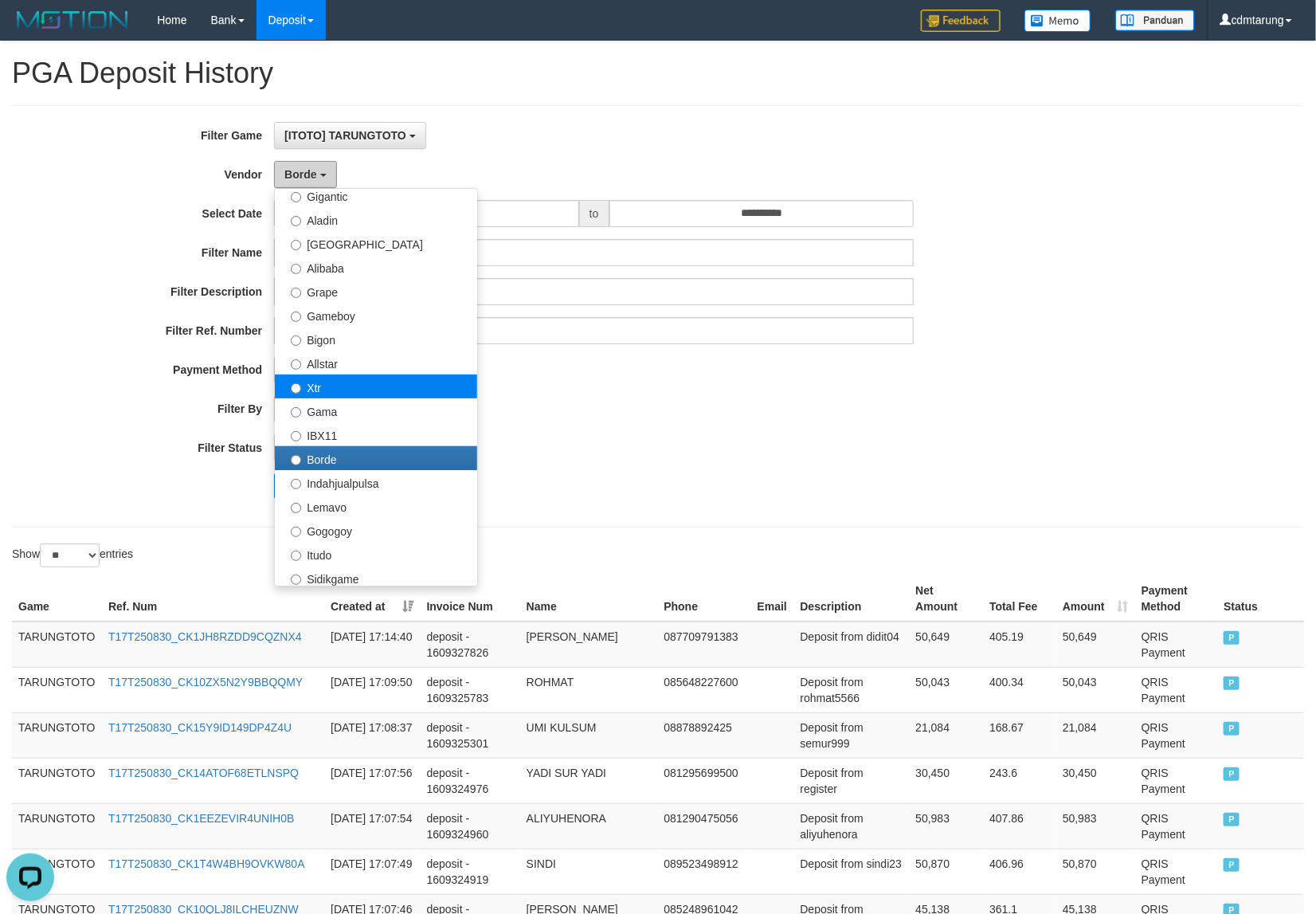
scroll to position [224, 0]
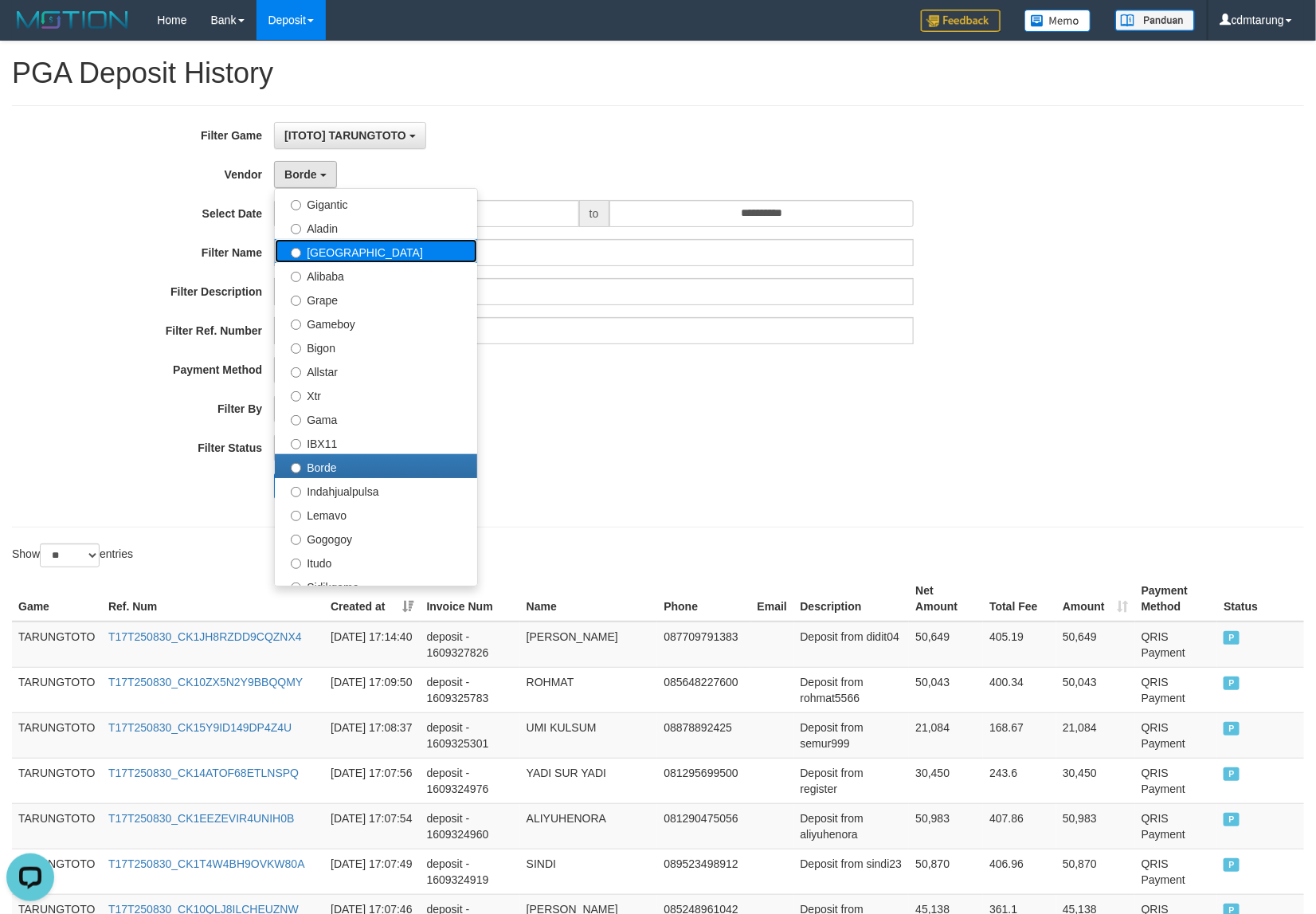
click at [332, 251] on label "[GEOGRAPHIC_DATA]" at bounding box center [376, 251] width 202 height 24
select select "**********"
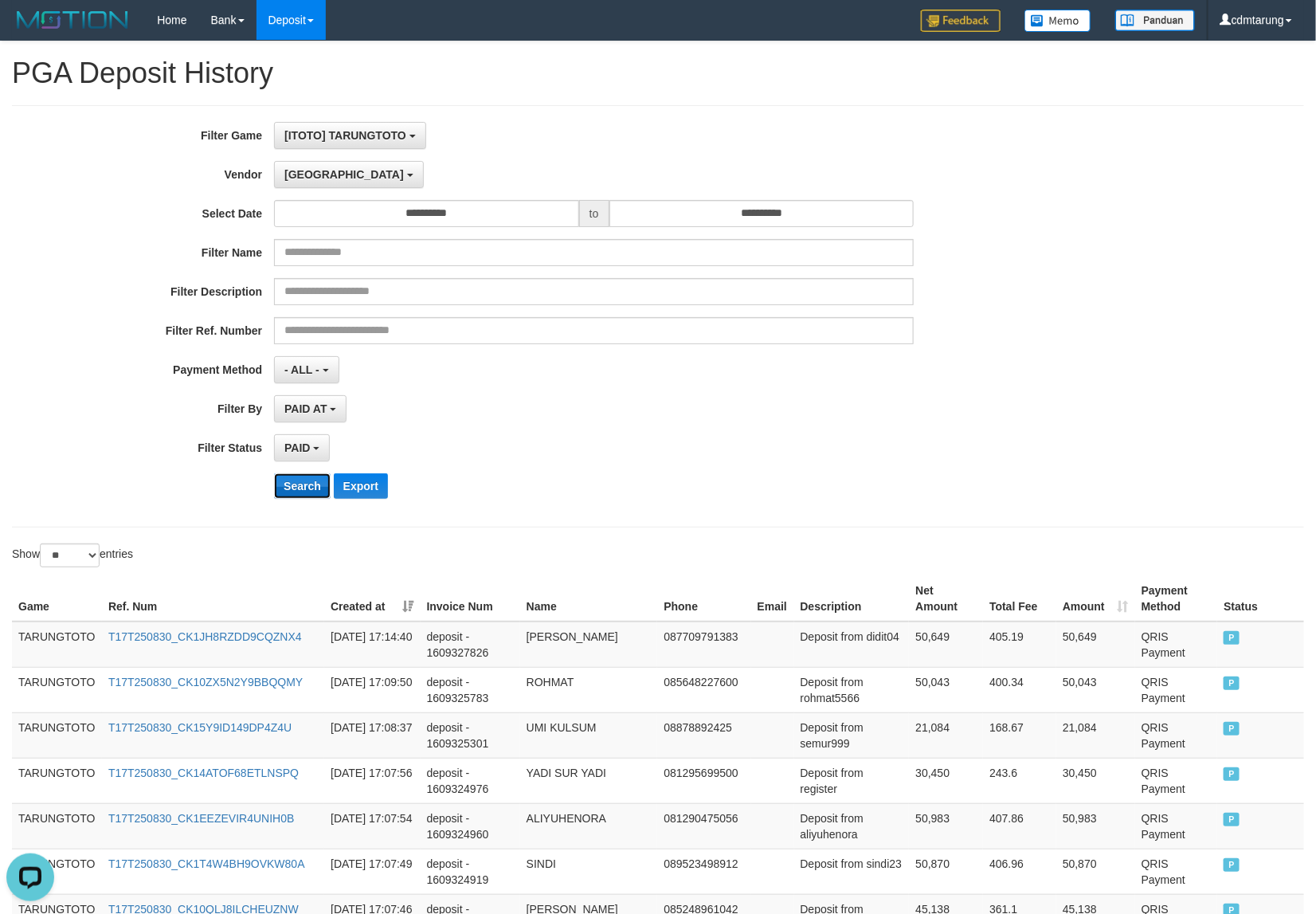
click at [297, 484] on button "Search" at bounding box center [302, 485] width 56 height 25
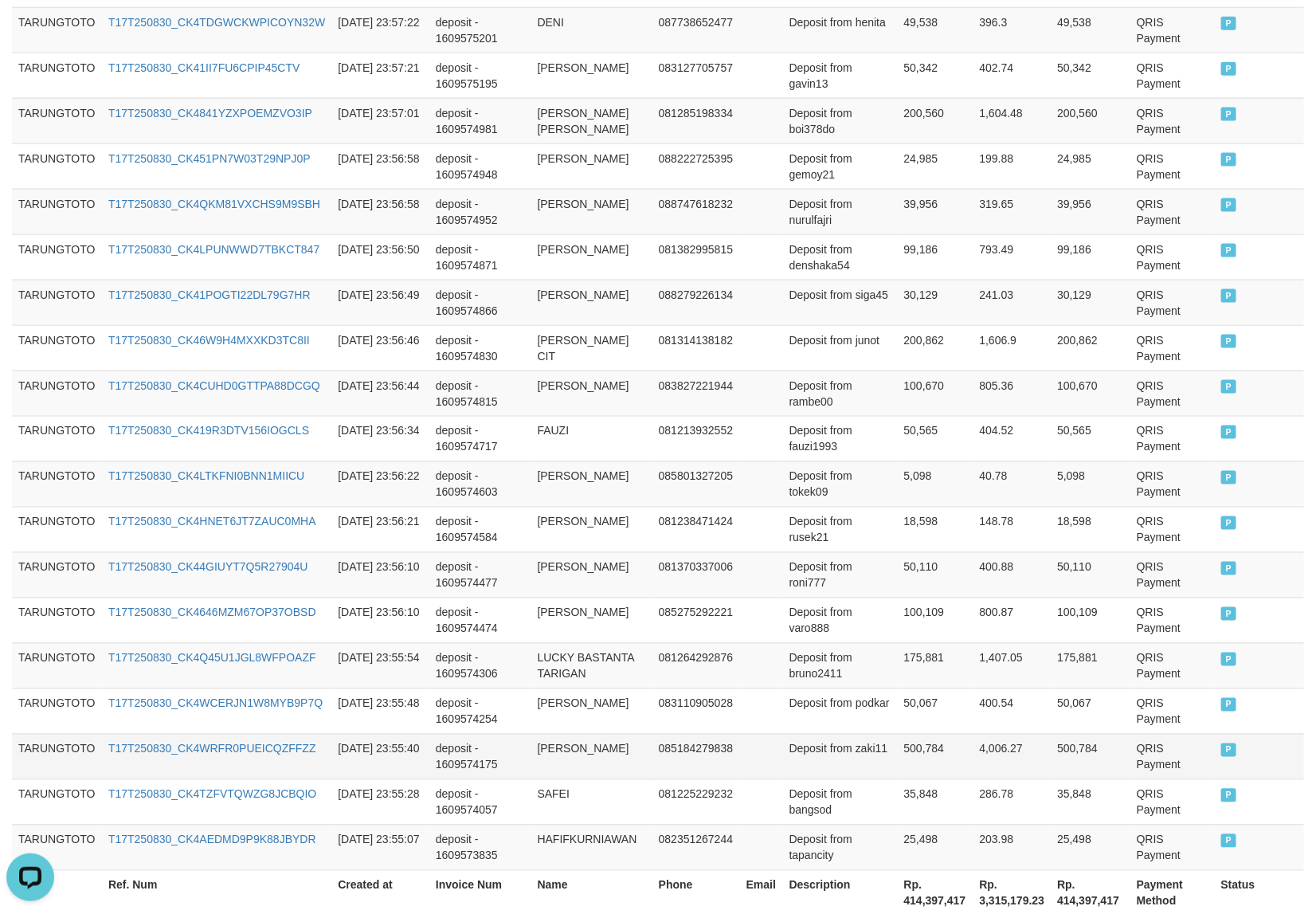
scroll to position [1022, 0]
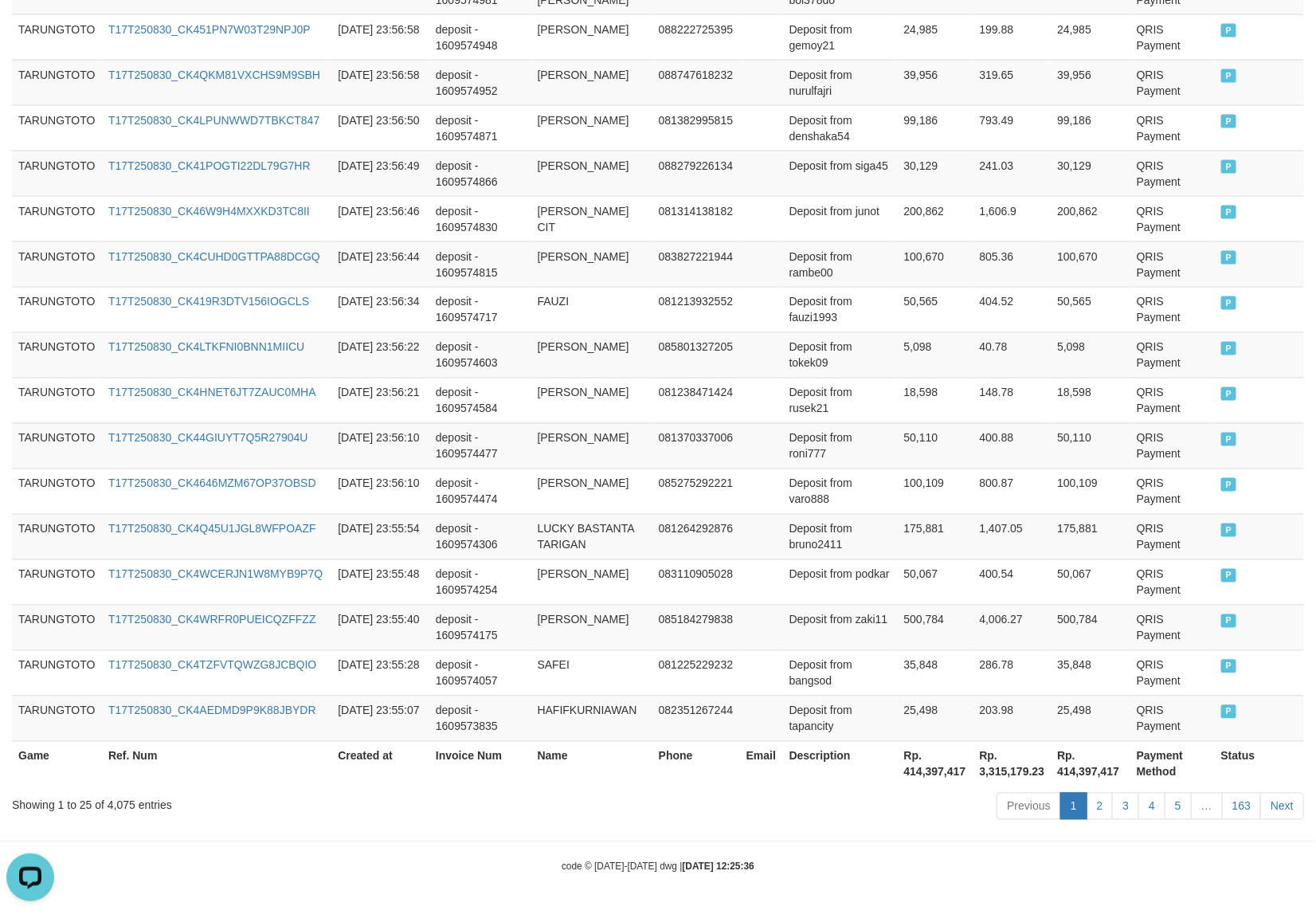
click at [928, 775] on th "Rp. 414,397,417" at bounding box center [936, 764] width 76 height 46
copy th "414,397,417"
click at [709, 553] on tbody "TARUNGTOTO T17T250830_CK491GF0WZG5PWJEG96 [DATE] 23:59:02 deposit - 1609576120 …" at bounding box center [658, 174] width 1292 height 1136
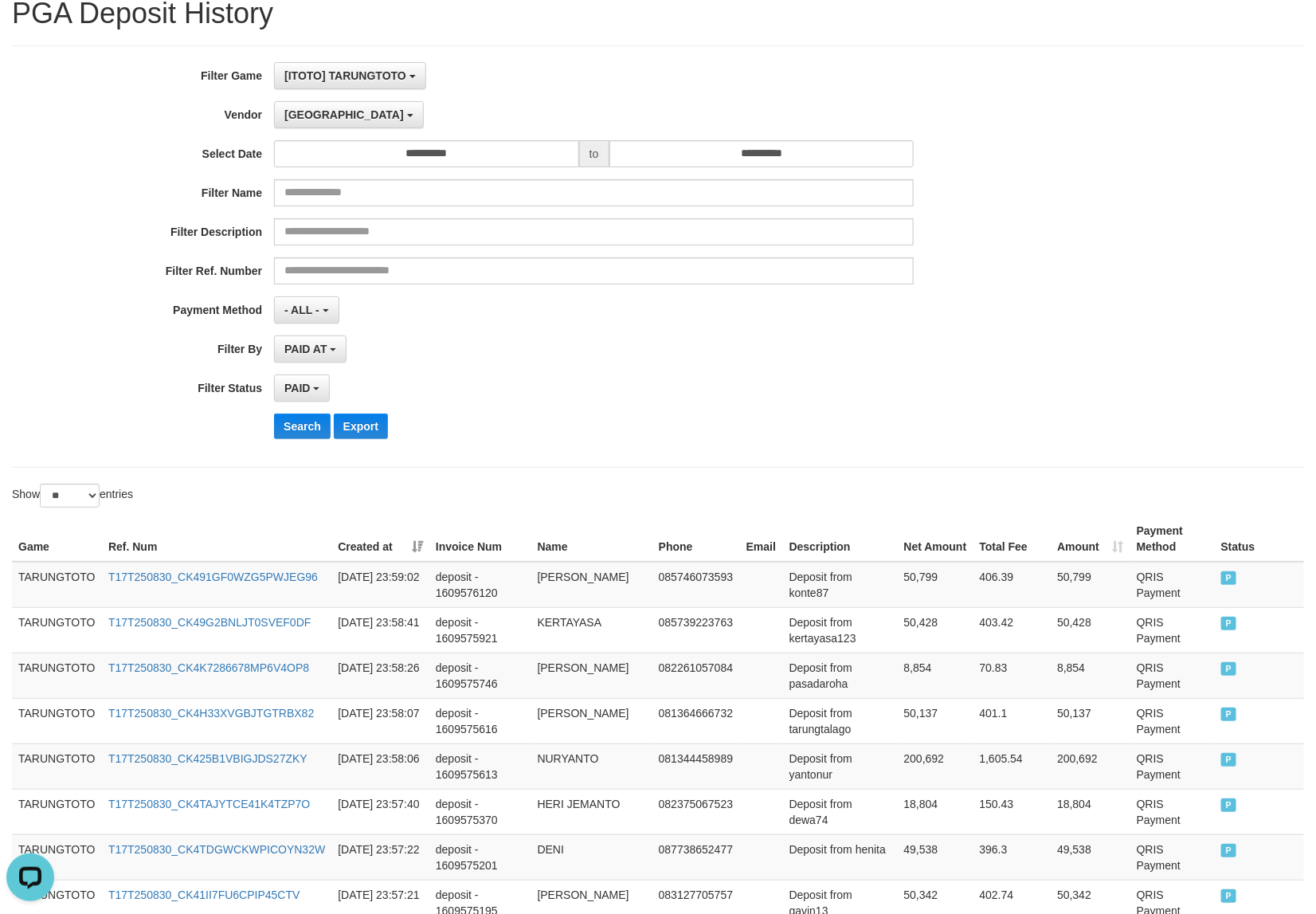
scroll to position [0, 0]
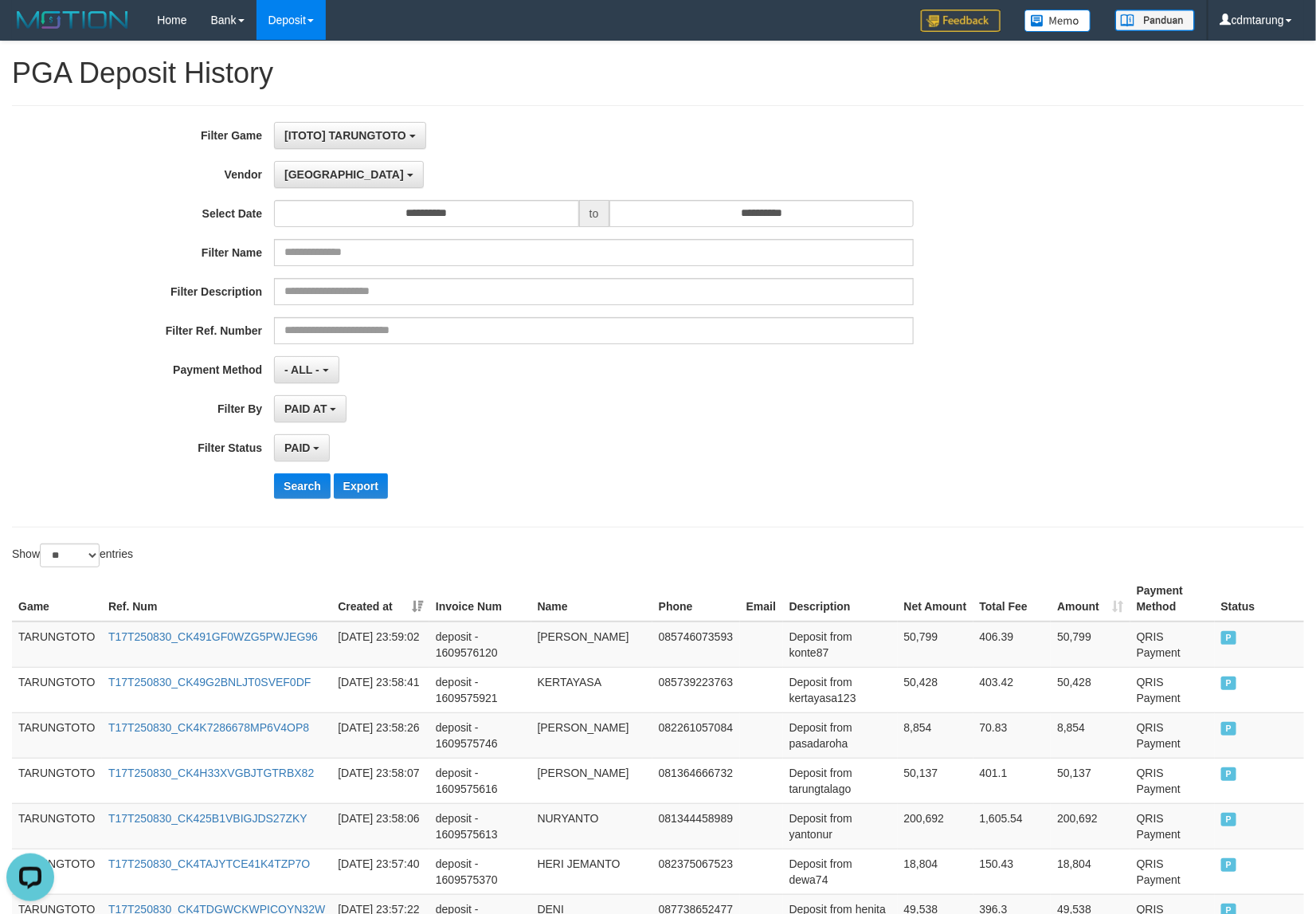
click at [279, 189] on div "**********" at bounding box center [548, 316] width 1097 height 389
click at [284, 182] on button "[GEOGRAPHIC_DATA]" at bounding box center [348, 174] width 149 height 27
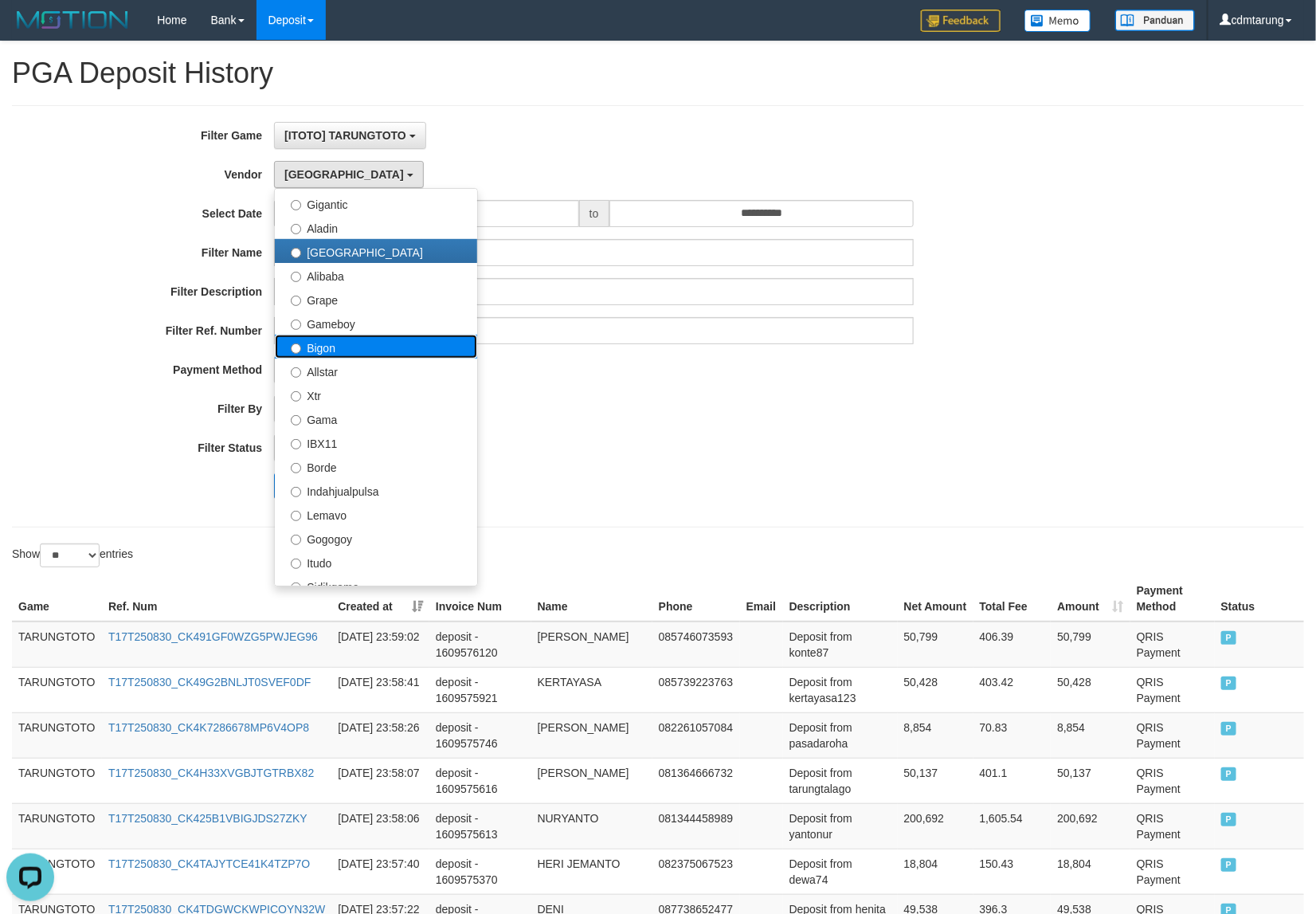
click at [329, 351] on label "Bigon" at bounding box center [376, 347] width 202 height 24
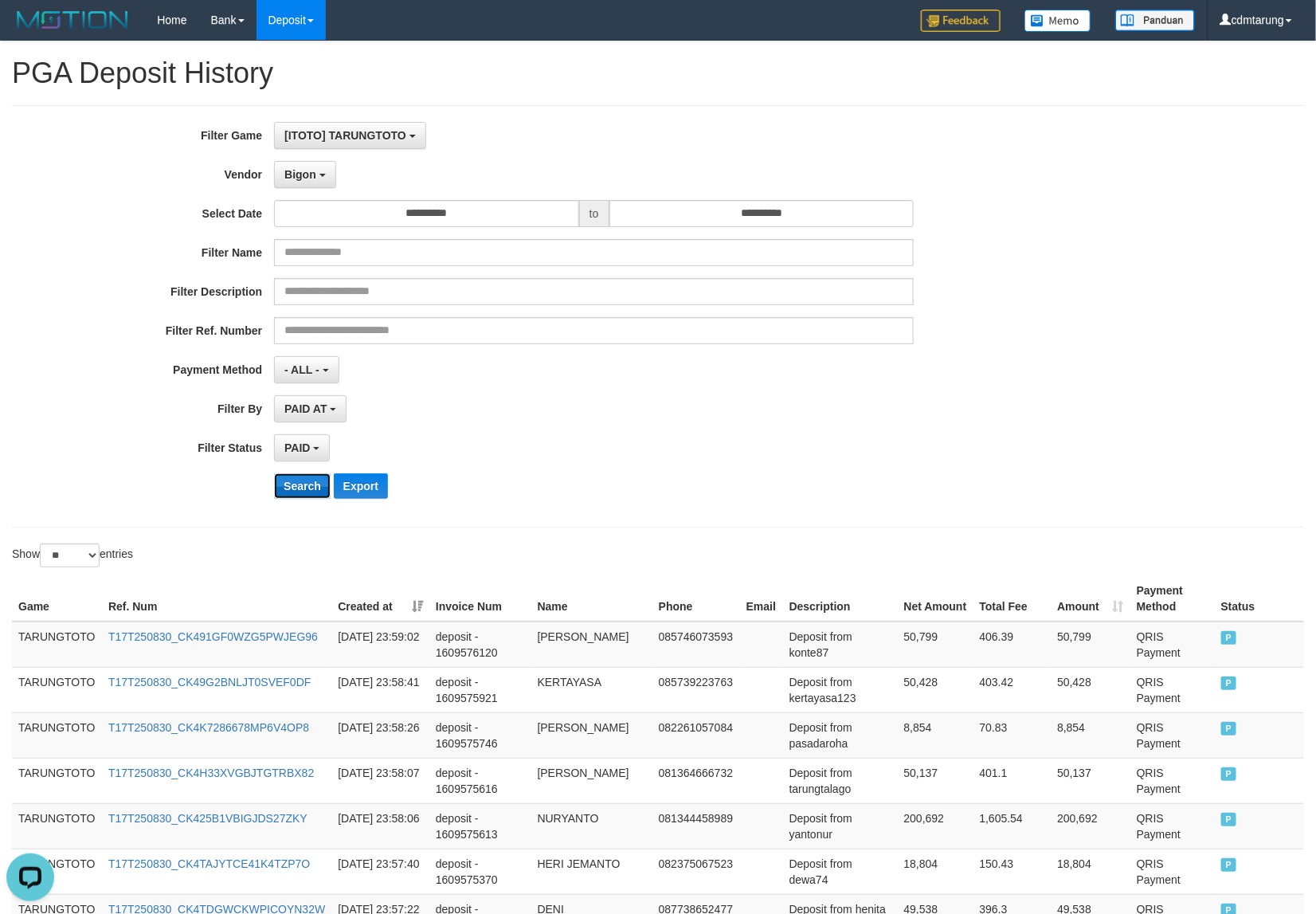
click at [281, 492] on button "Search" at bounding box center [302, 485] width 56 height 25
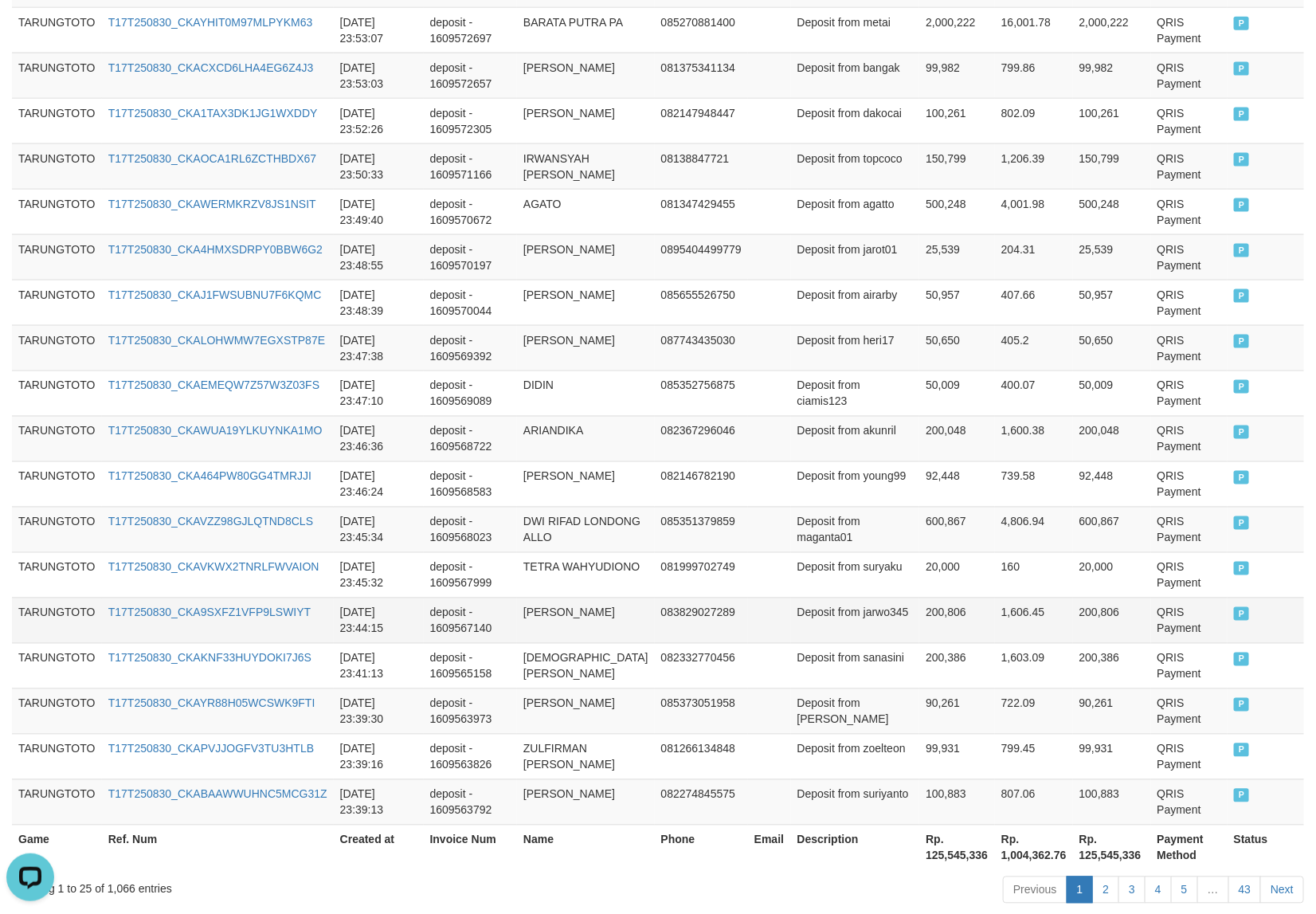
scroll to position [1022, 0]
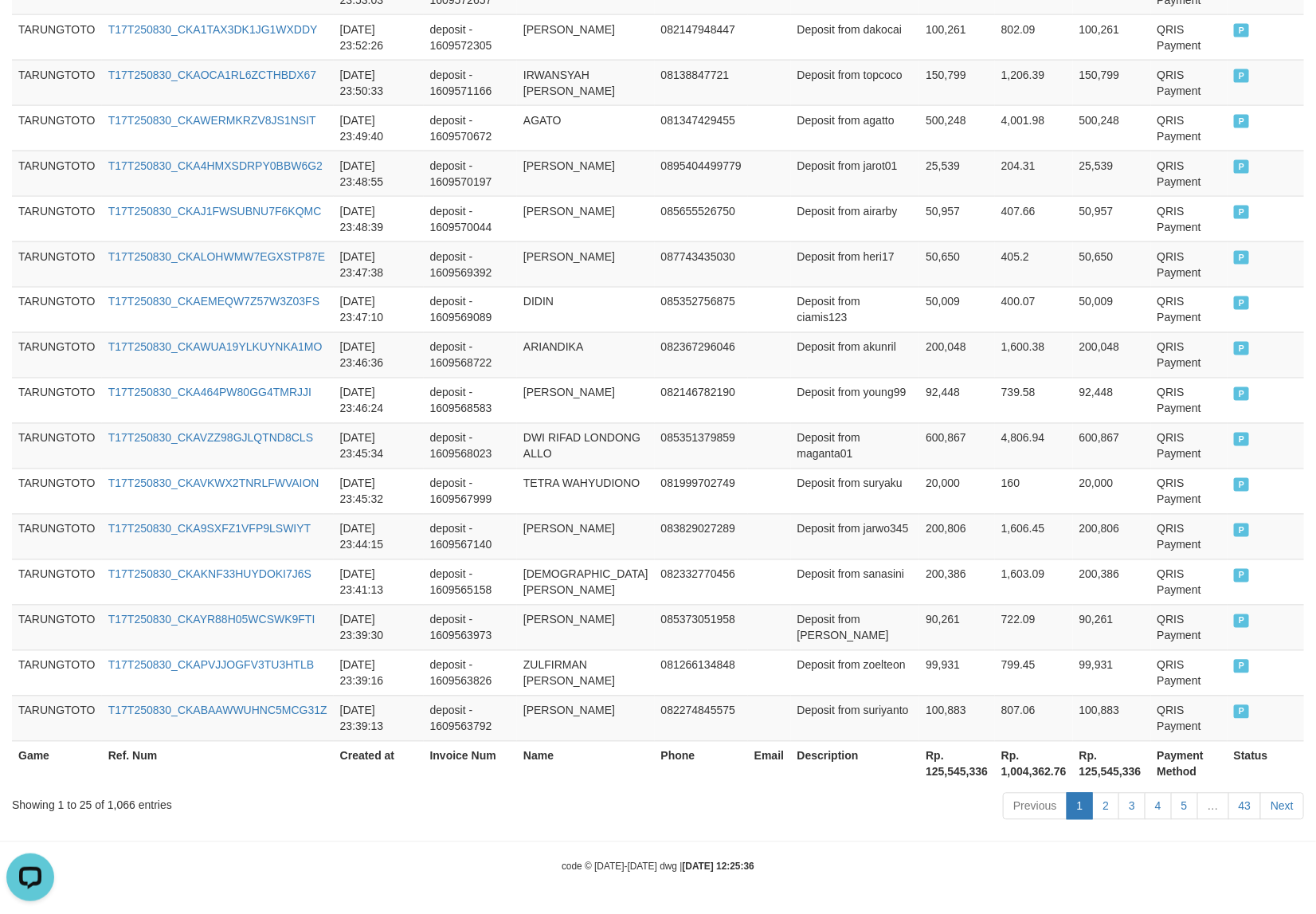
click at [933, 766] on th "Rp. 125,545,336" at bounding box center [957, 764] width 76 height 46
copy th "125,545,336"
click at [926, 775] on th "Rp. 125,545,336" at bounding box center [957, 764] width 76 height 46
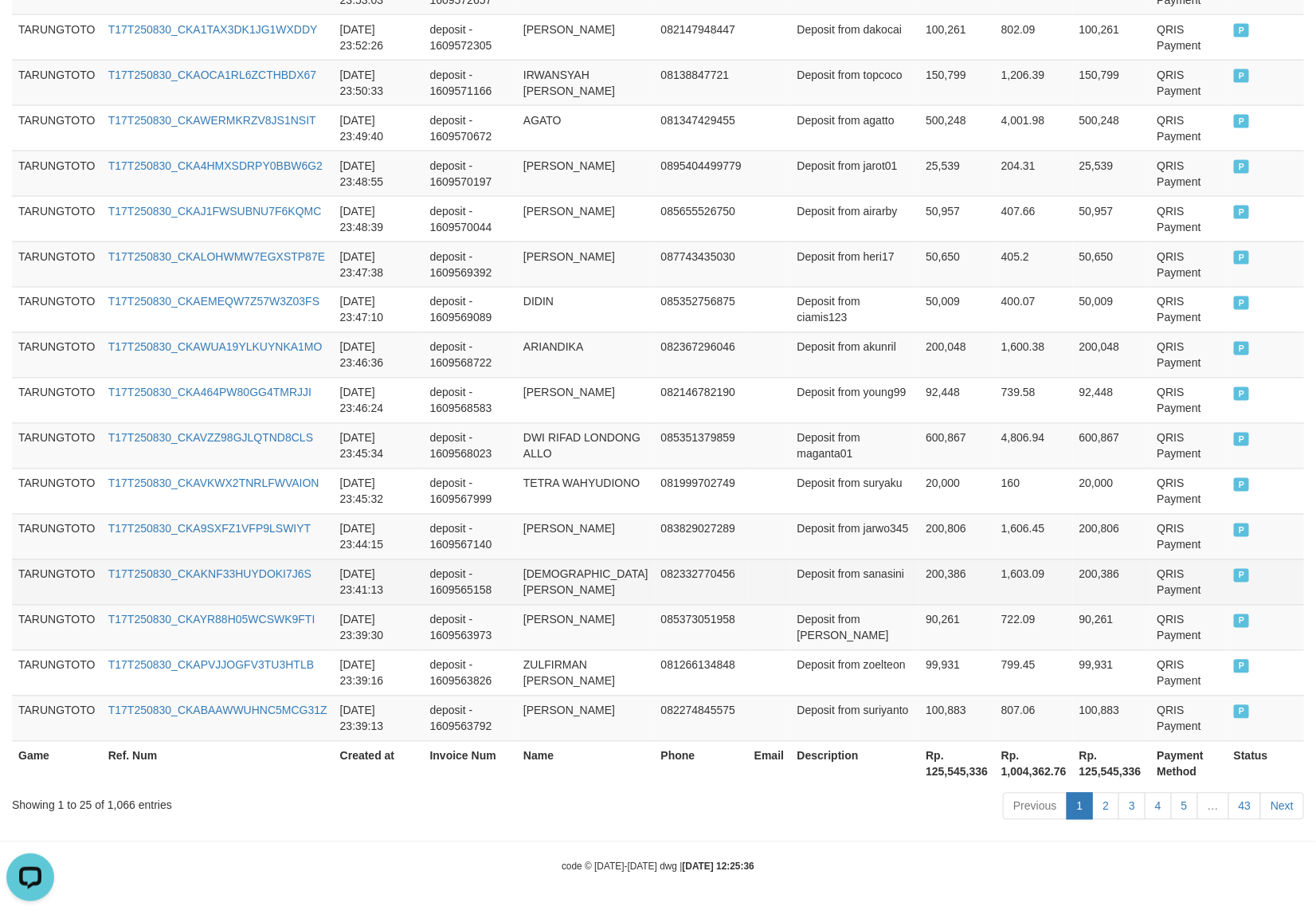
drag, startPoint x: 742, startPoint y: 622, endPoint x: 685, endPoint y: 559, distance: 85.0
click at [705, 580] on tbody "TARUNGTOTO T17T250830_CKAY89PI27PN3I4RVJE [DATE] 23:58:02 deposit - 1609575574 …" at bounding box center [658, 174] width 1292 height 1136
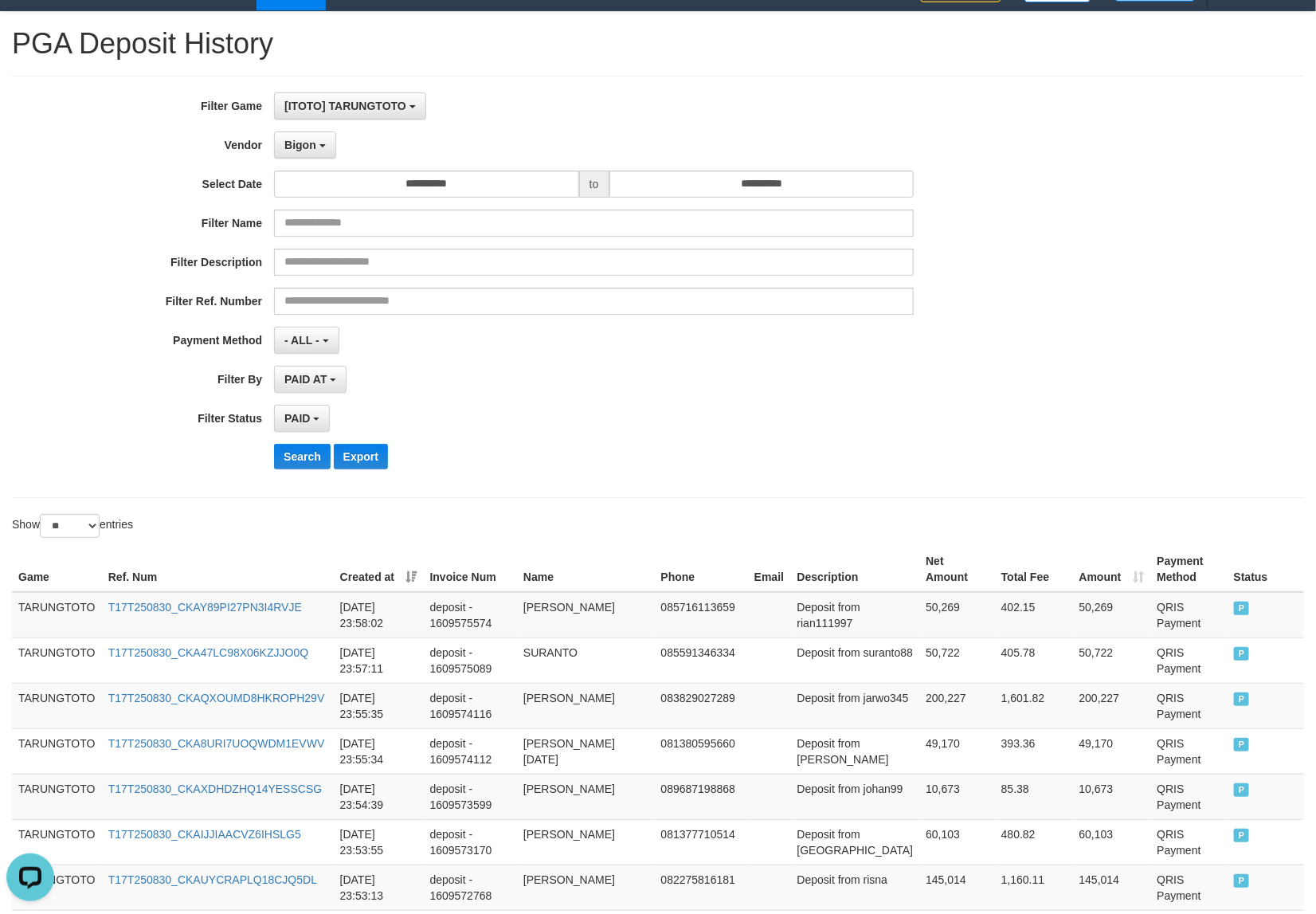
scroll to position [0, 0]
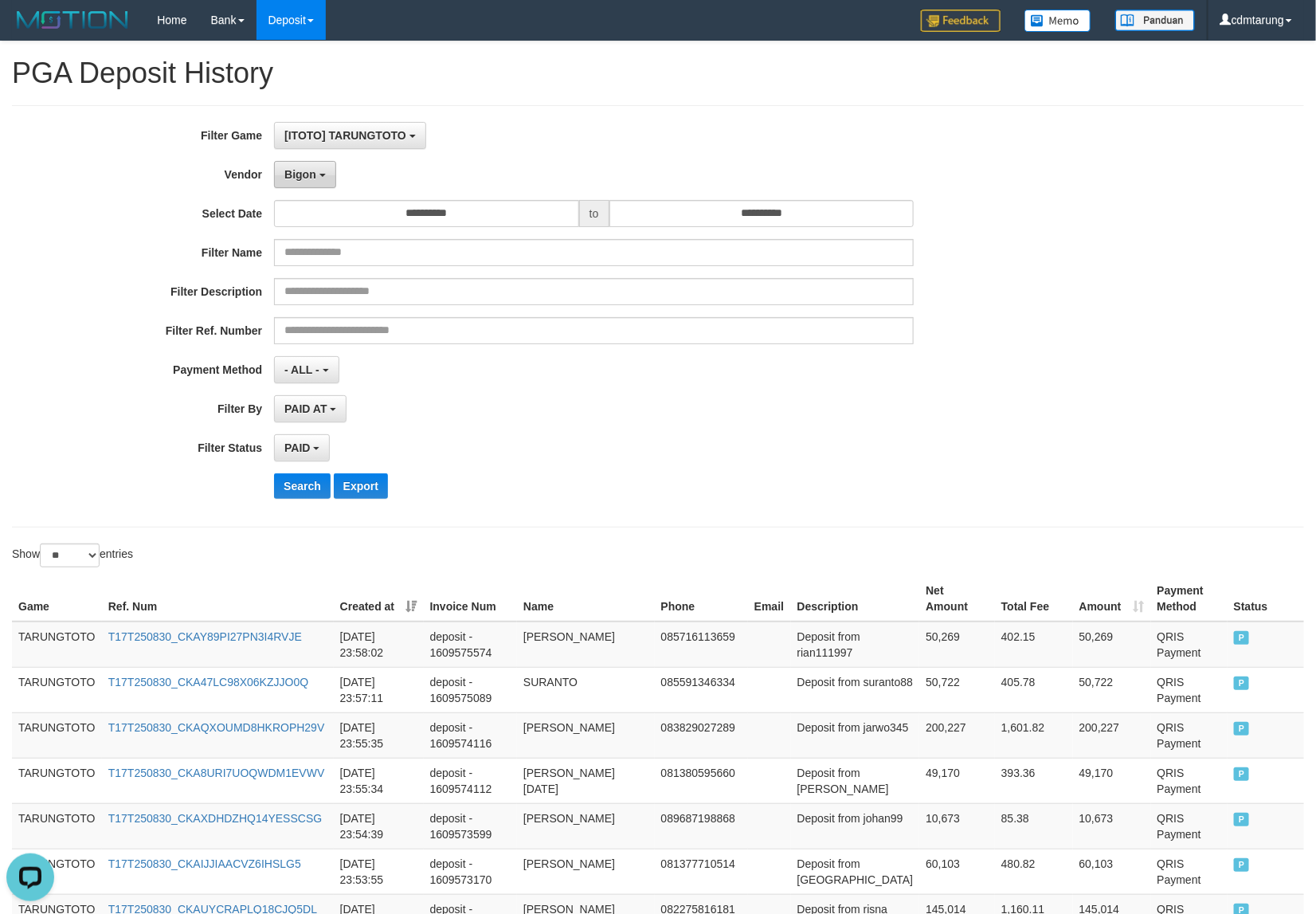
click at [283, 183] on button "Bigon" at bounding box center [305, 174] width 62 height 27
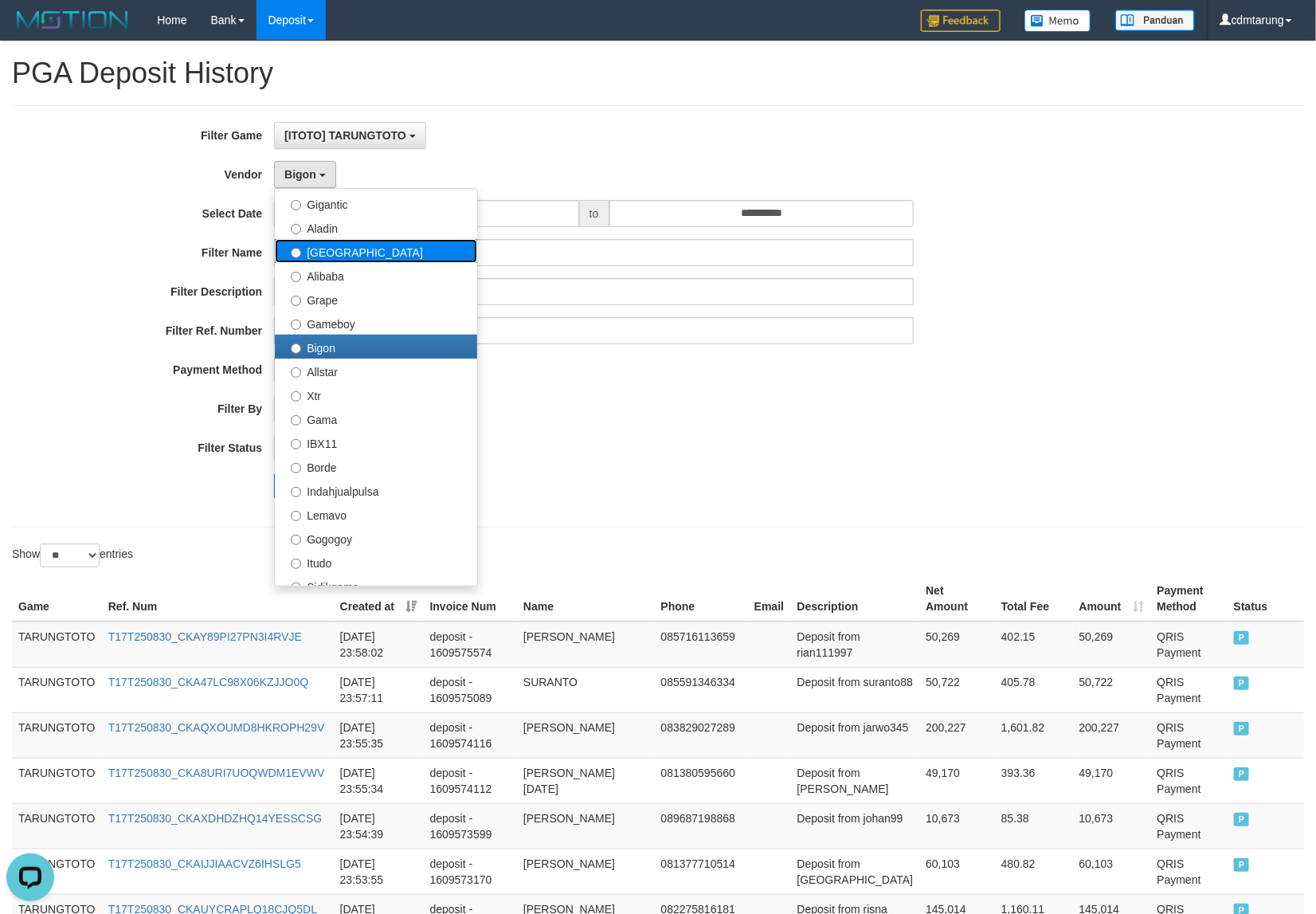
click at [317, 255] on label "[GEOGRAPHIC_DATA]" at bounding box center [376, 251] width 202 height 24
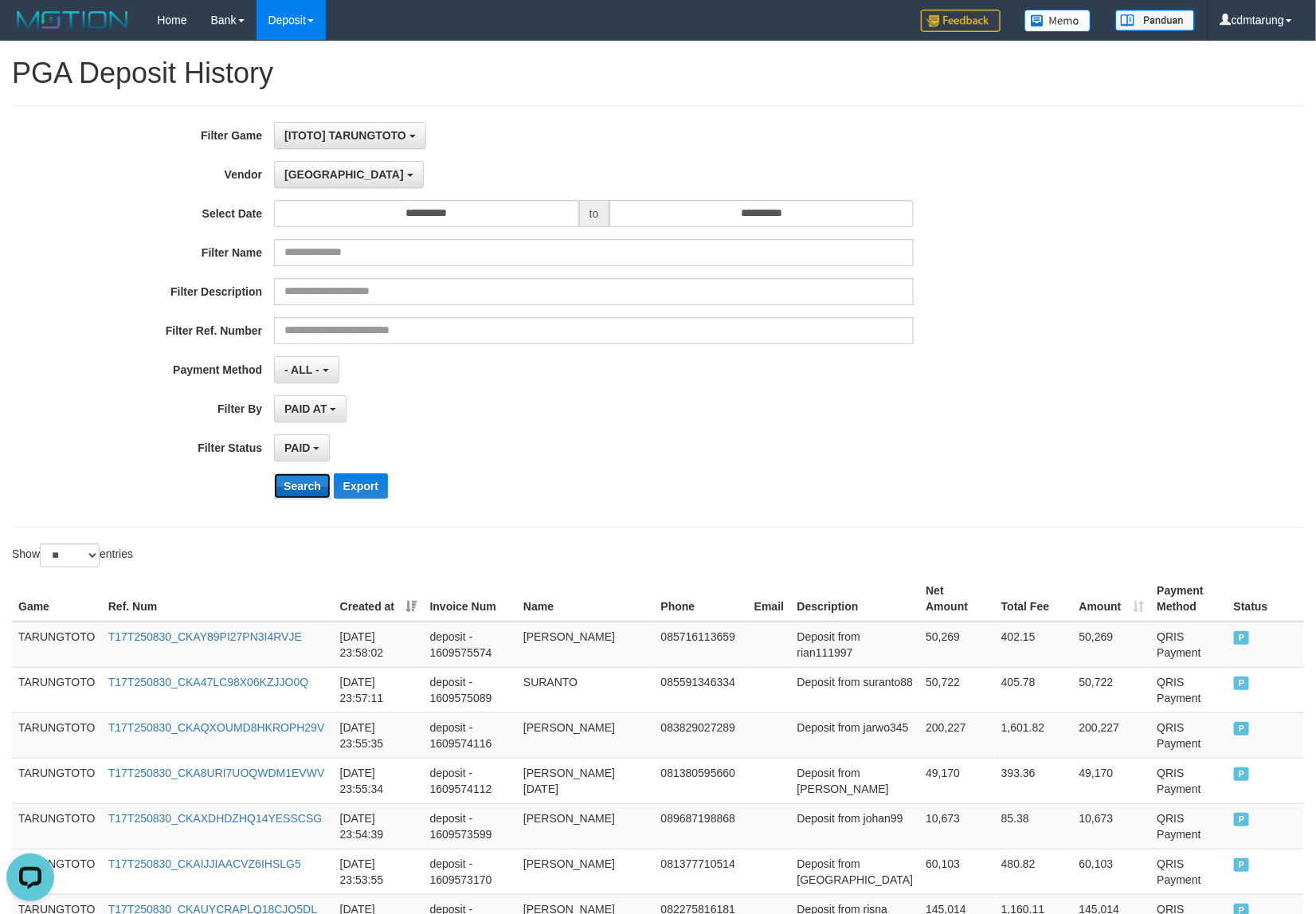
click at [292, 495] on button "Search" at bounding box center [302, 485] width 56 height 25
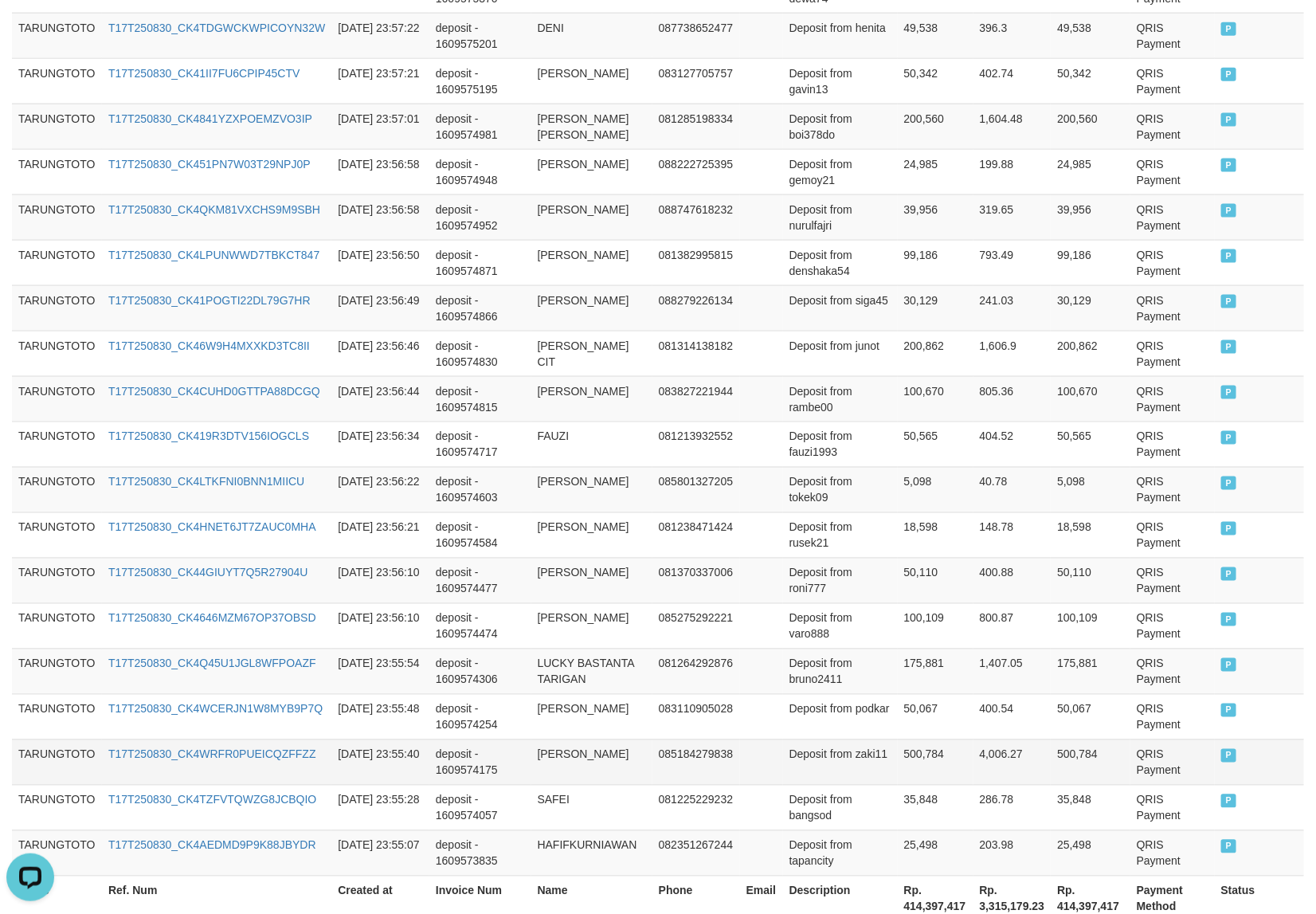
scroll to position [1022, 0]
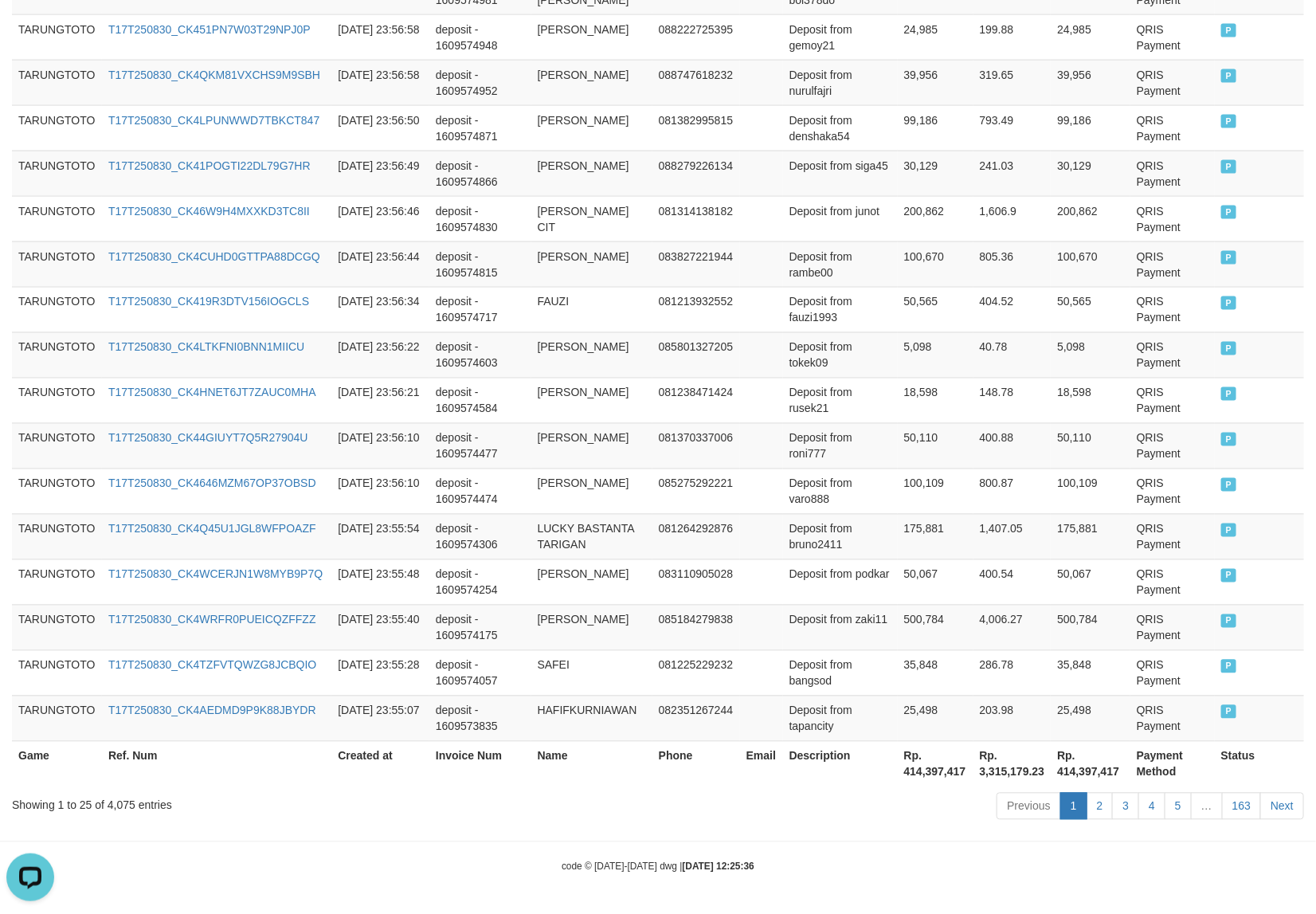
click at [935, 774] on th "Rp. 414,397,417" at bounding box center [936, 764] width 76 height 46
copy th "414,397,417"
drag, startPoint x: 705, startPoint y: 567, endPoint x: 674, endPoint y: 547, distance: 36.9
click at [694, 559] on td "083110905028" at bounding box center [696, 582] width 87 height 46
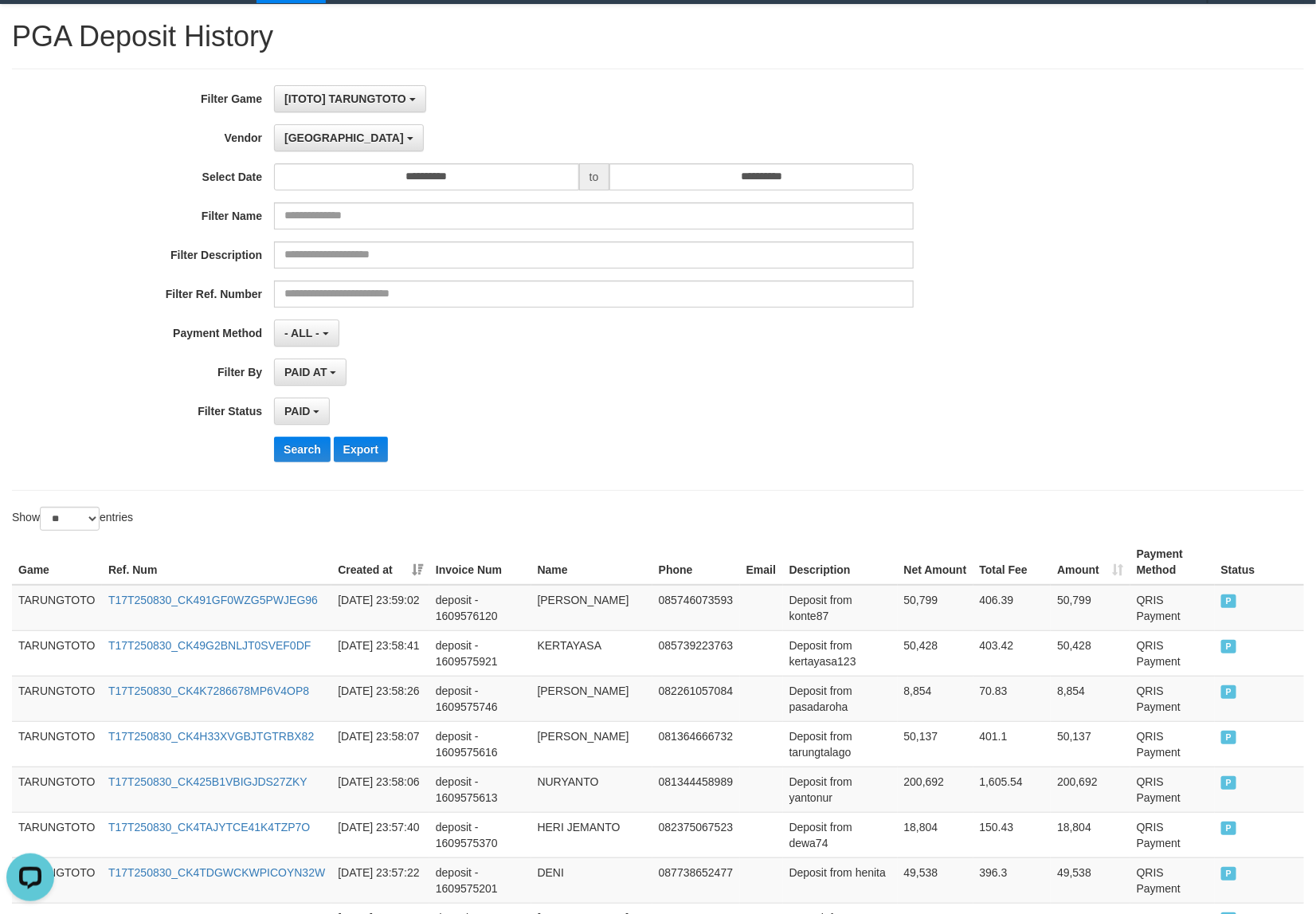
scroll to position [0, 0]
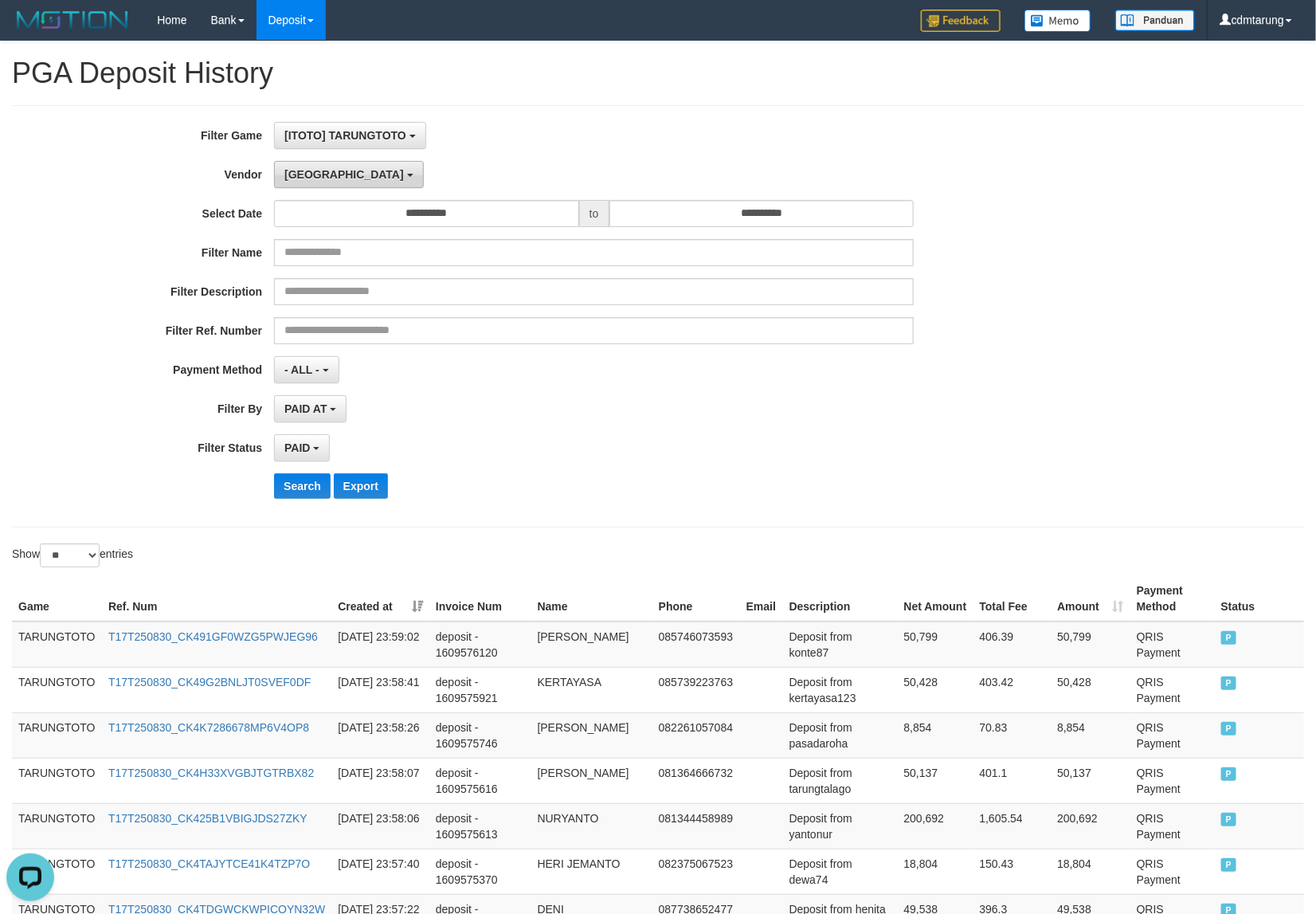
click at [309, 183] on button "[GEOGRAPHIC_DATA]" at bounding box center [348, 174] width 149 height 27
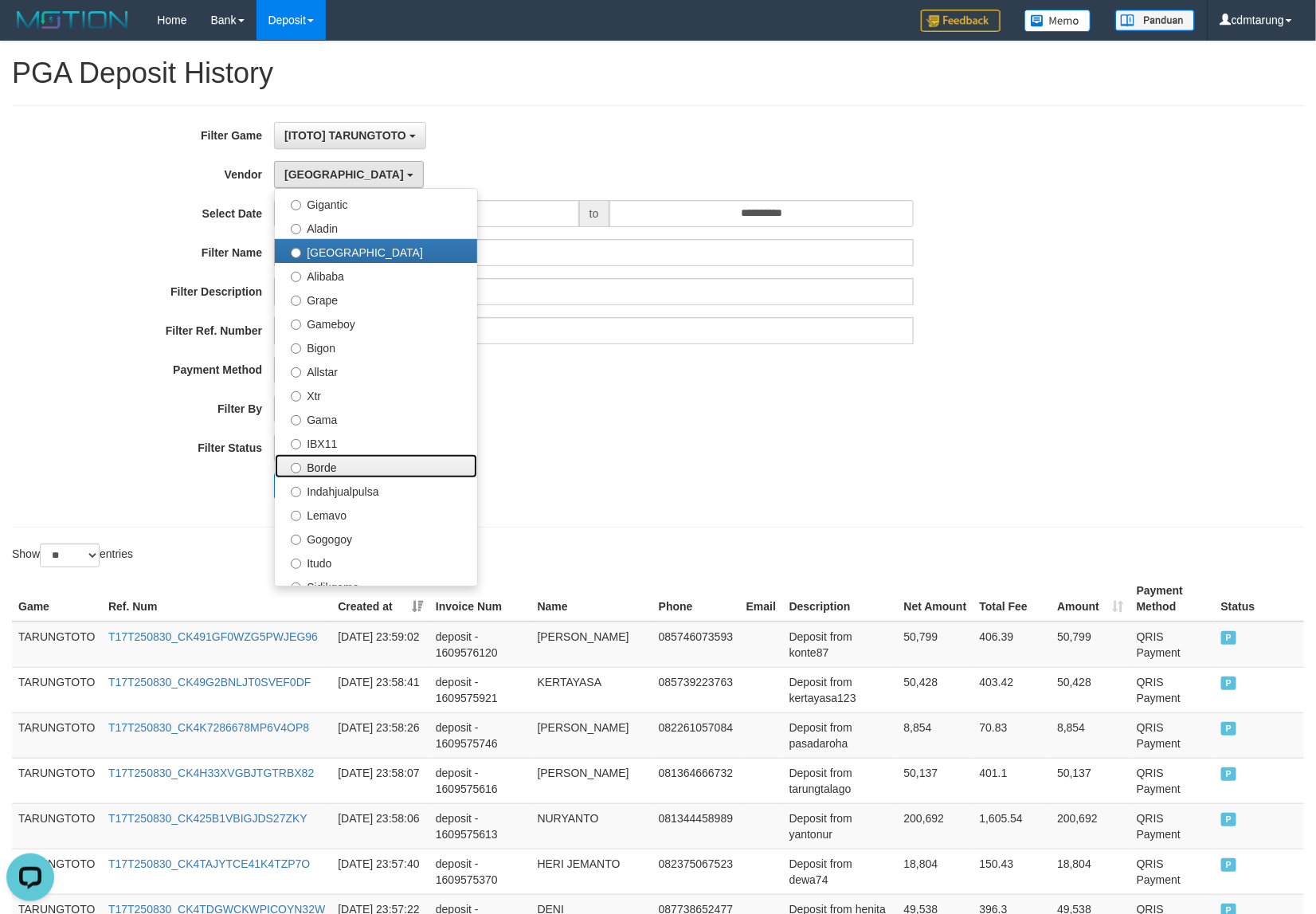
click at [321, 464] on label "Borde" at bounding box center [376, 466] width 202 height 24
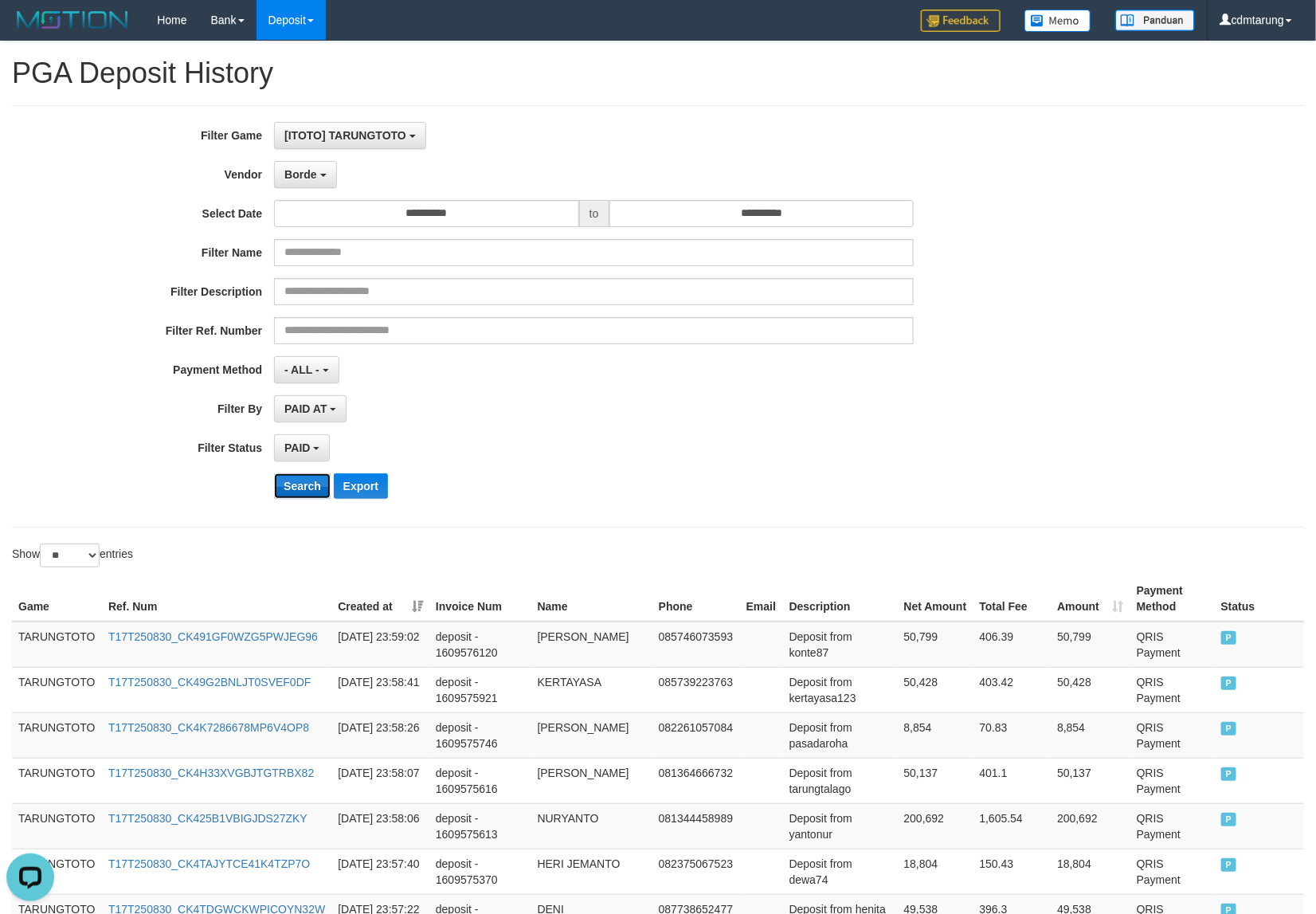
click at [300, 484] on button "Search" at bounding box center [302, 485] width 56 height 25
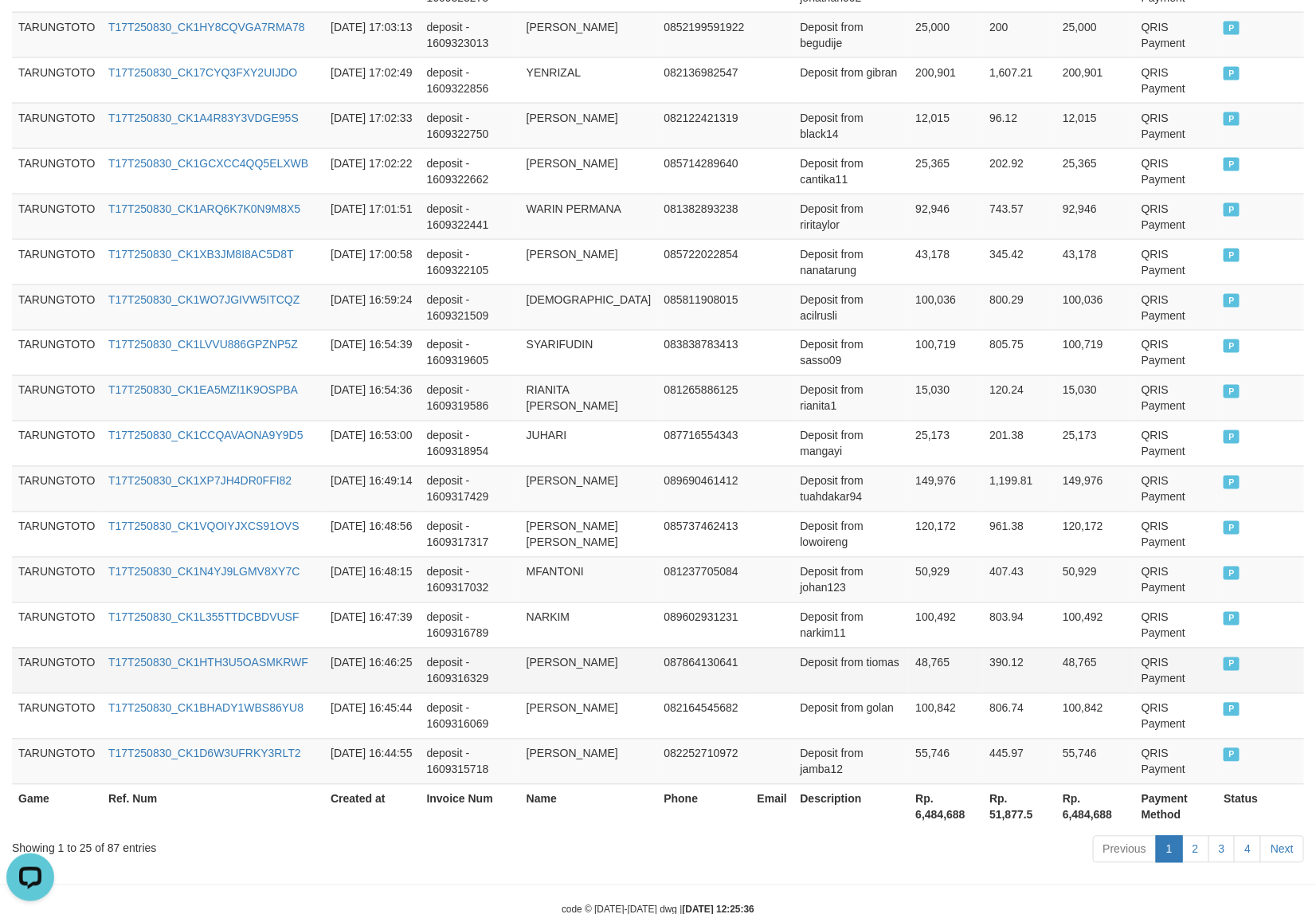
scroll to position [1039, 0]
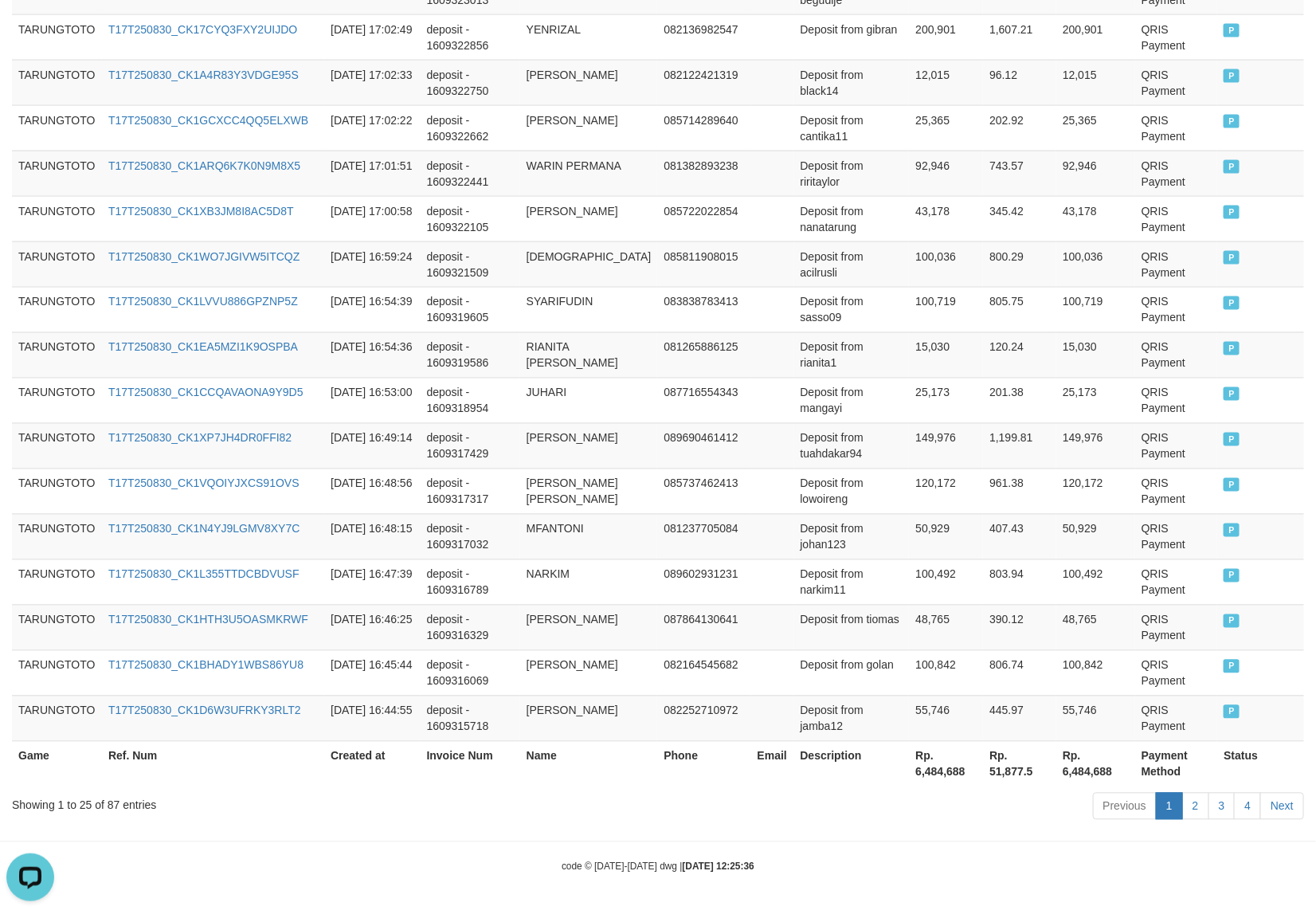
click at [937, 765] on th "Rp. 6,484,688" at bounding box center [946, 764] width 74 height 46
copy th "6,484,688"
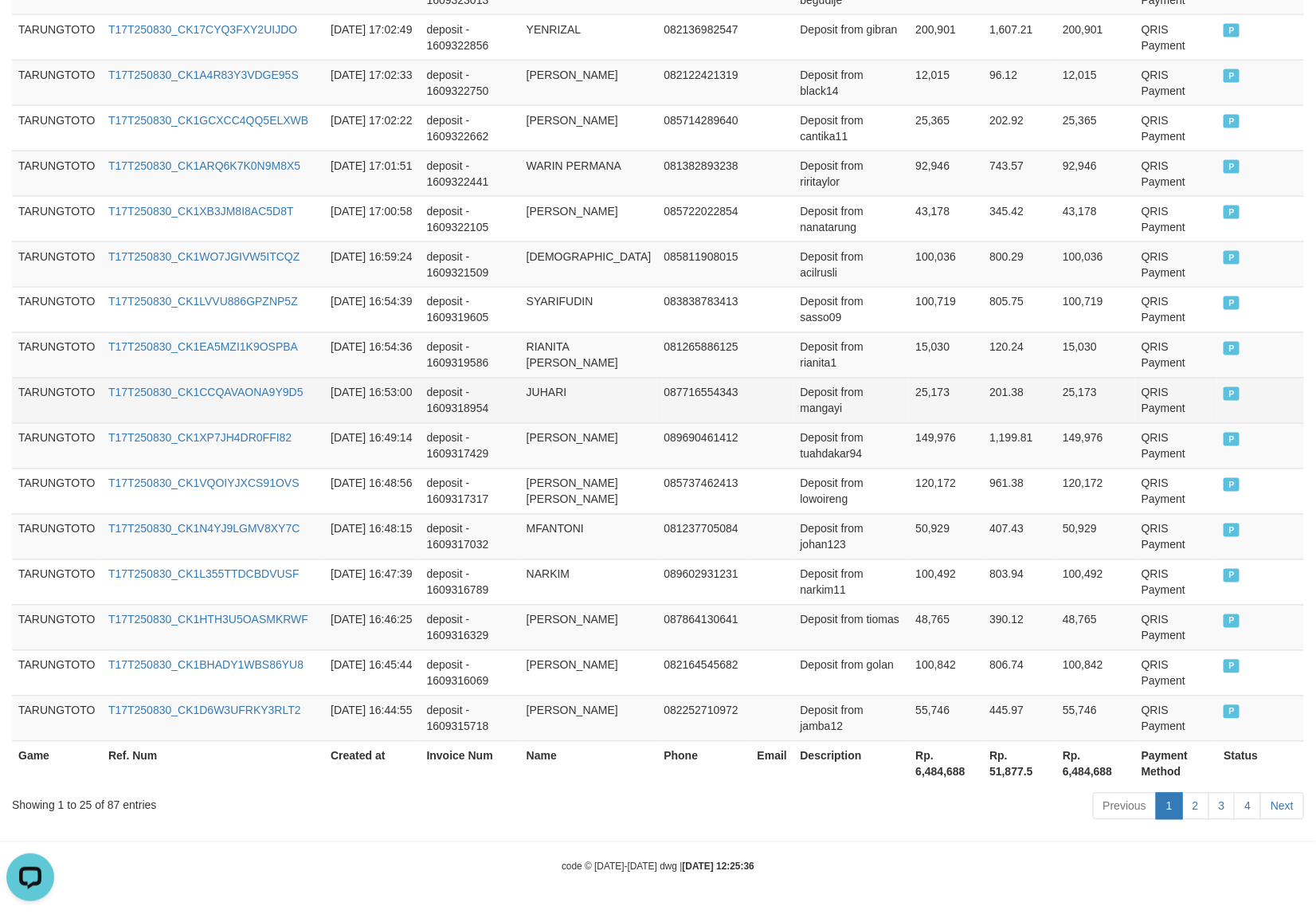
drag, startPoint x: 789, startPoint y: 636, endPoint x: 633, endPoint y: 522, distance: 193.2
click at [691, 578] on tbody "TARUNGTOTO T17T250830_CK1JH8RZDD9CQZNX4 [DATE] 17:14:40 deposit - 1609327826 AD…" at bounding box center [658, 174] width 1292 height 1136
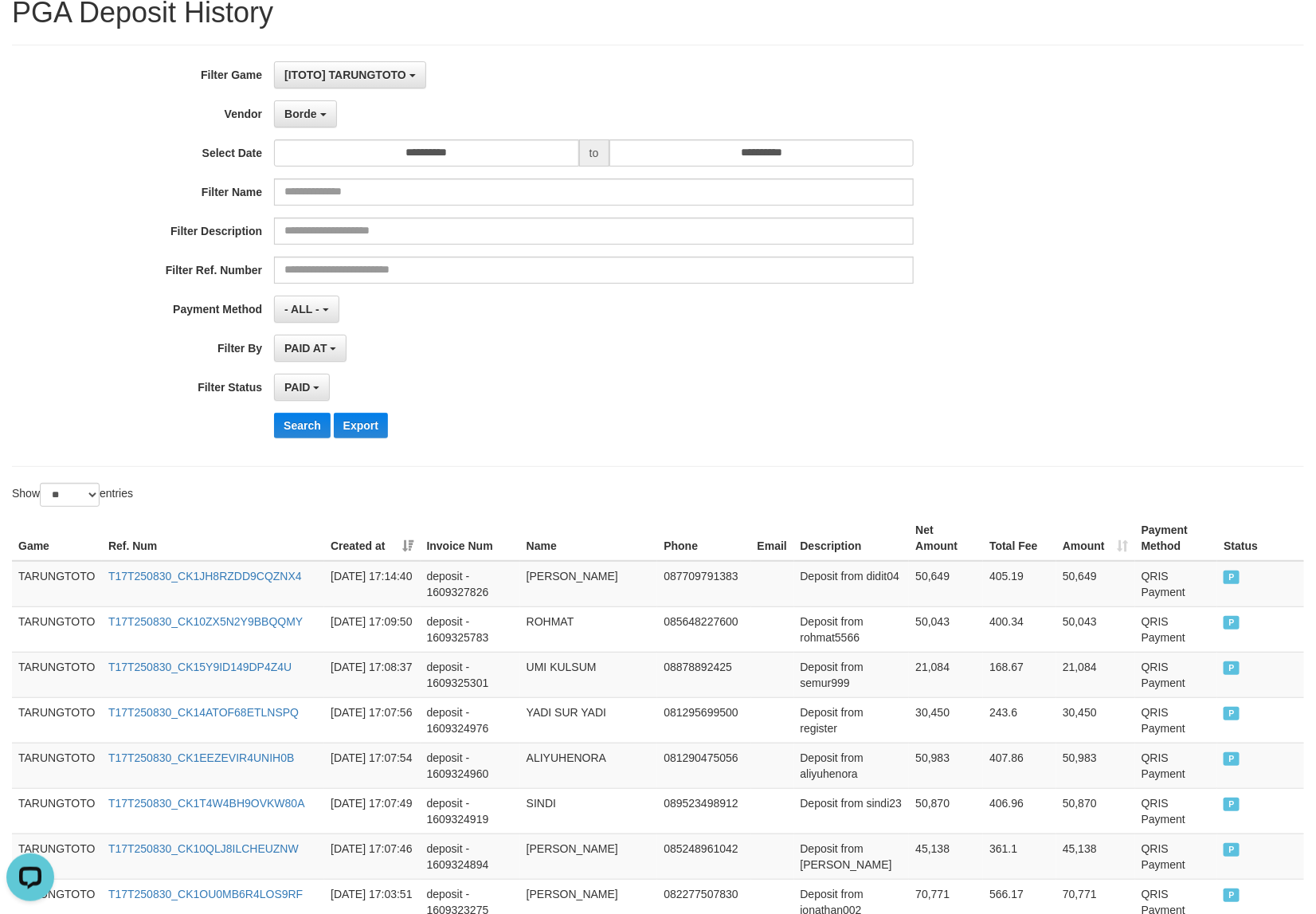
scroll to position [0, 0]
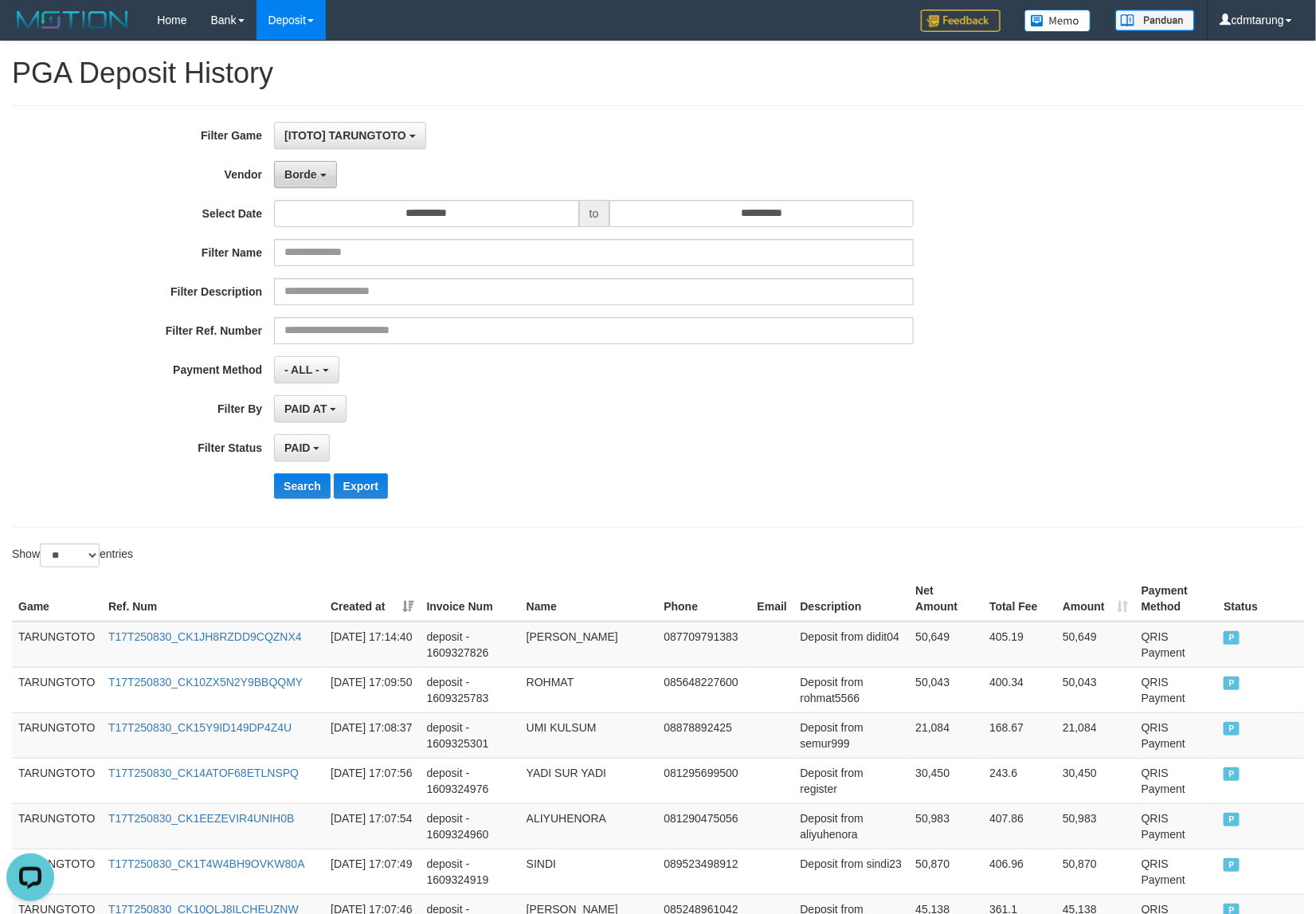
click at [303, 177] on span "Borde" at bounding box center [300, 174] width 32 height 13
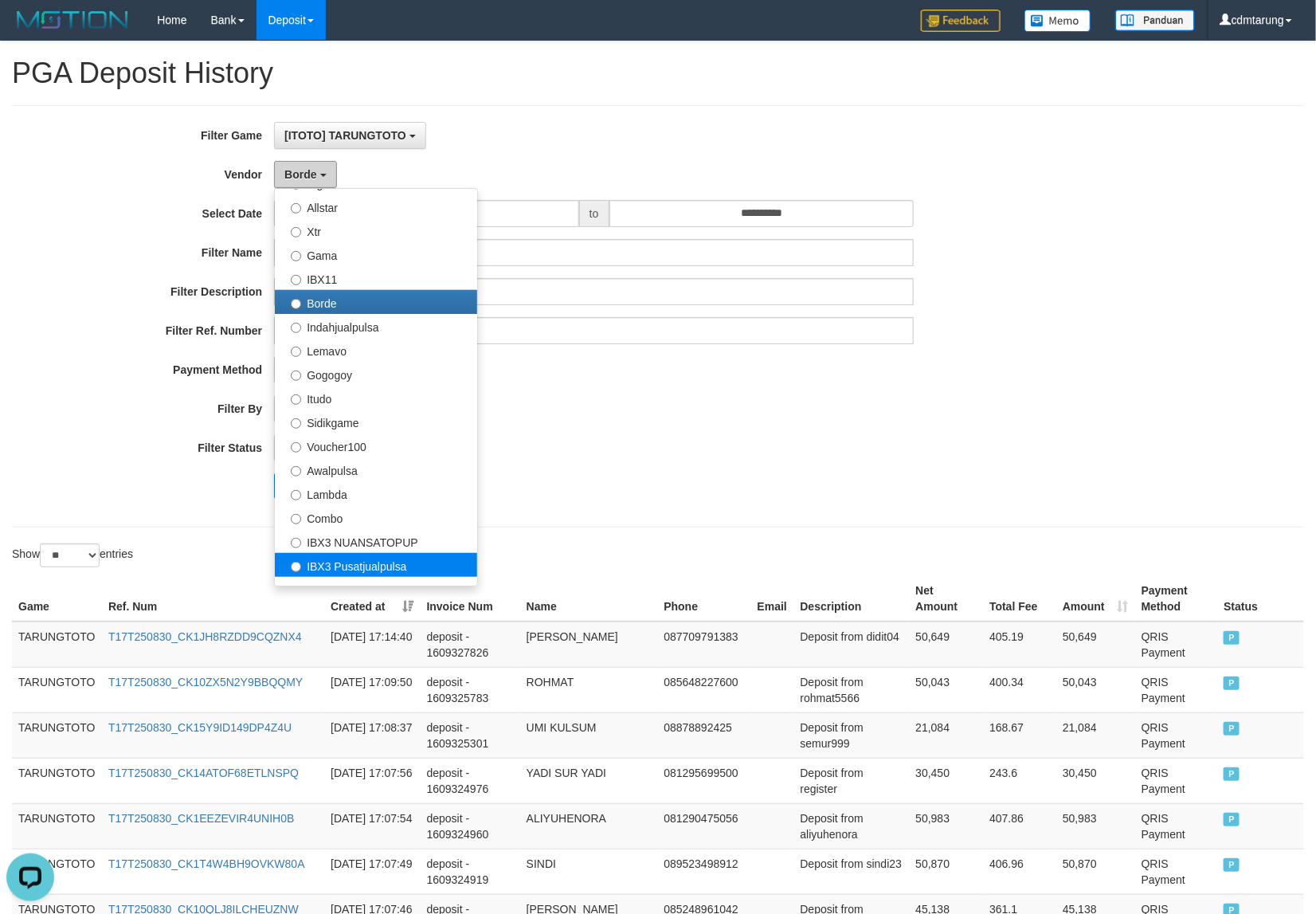
scroll to position [423, 0]
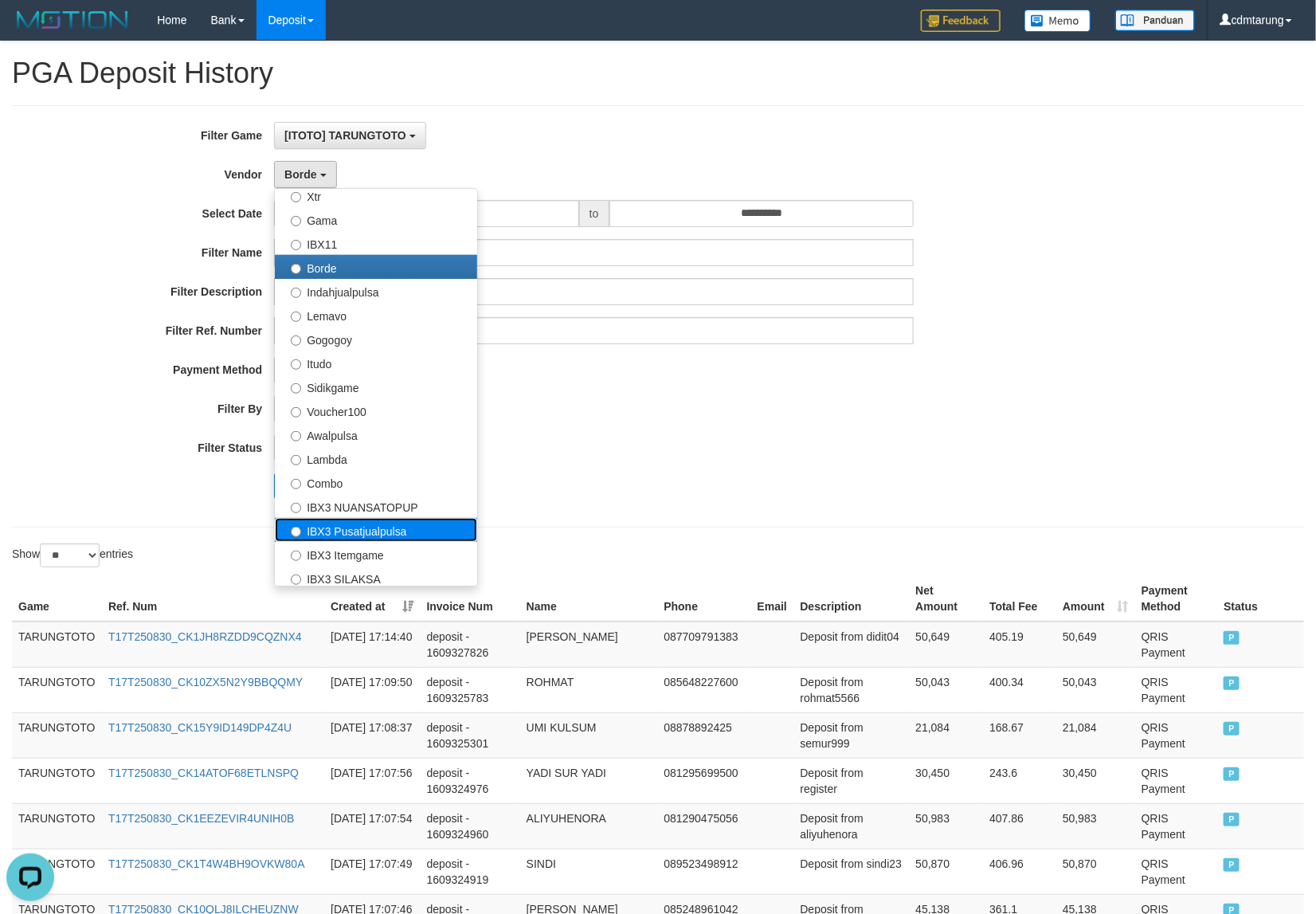
click at [357, 540] on label "IBX3 Pusatjualpulsa" at bounding box center [376, 530] width 202 height 24
select select "**********"
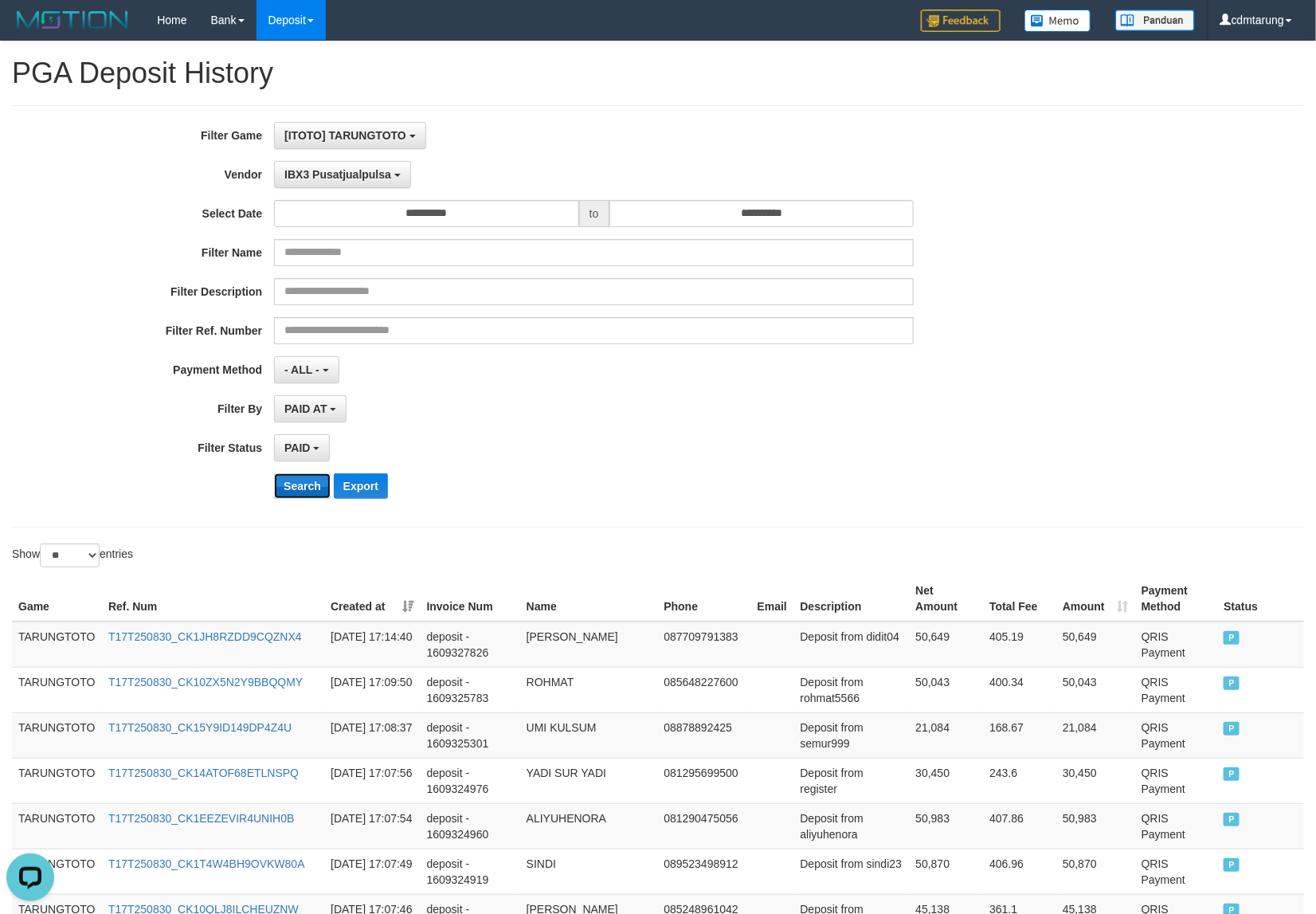
click at [308, 481] on button "Search" at bounding box center [302, 485] width 56 height 25
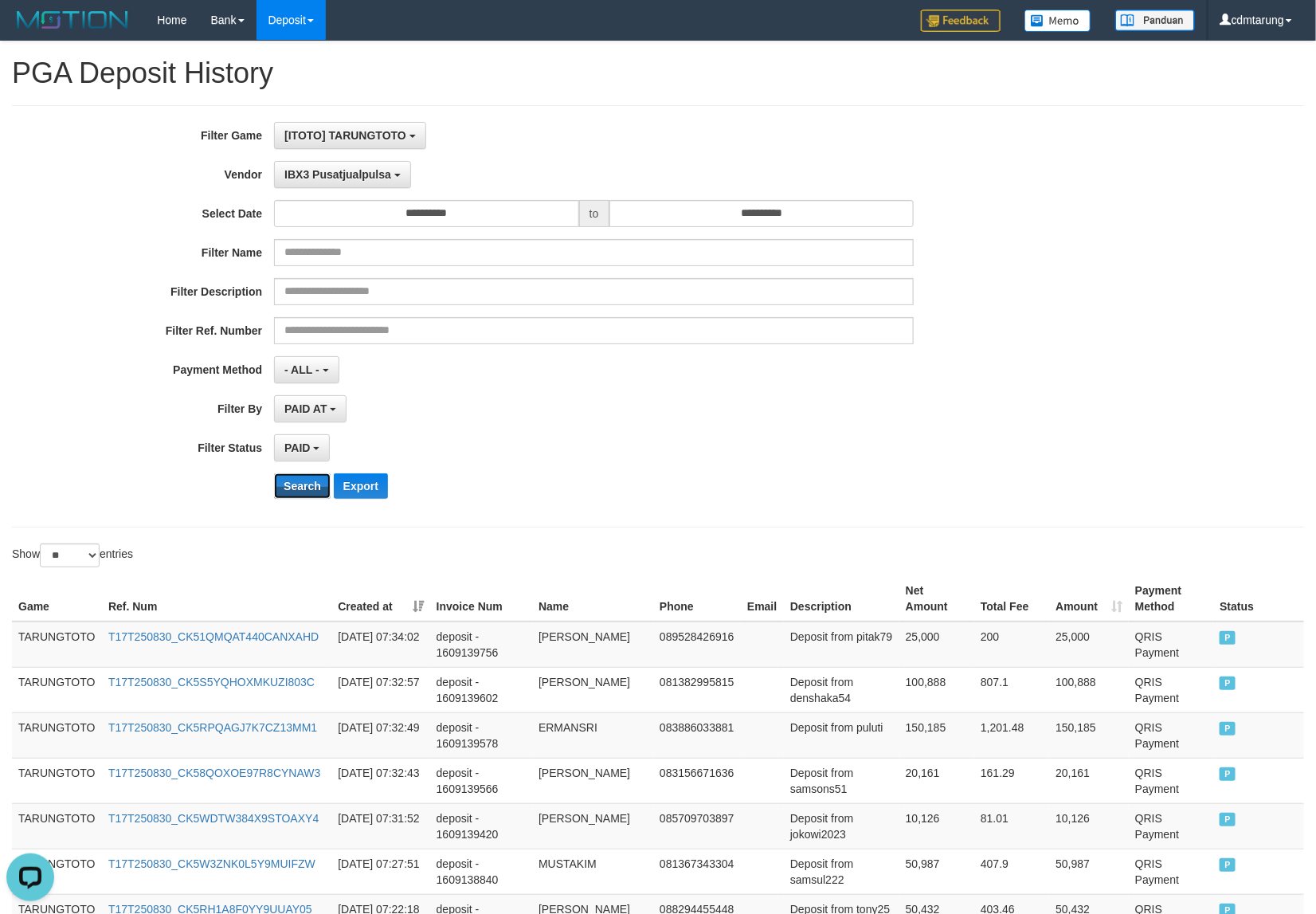
scroll to position [1022, 0]
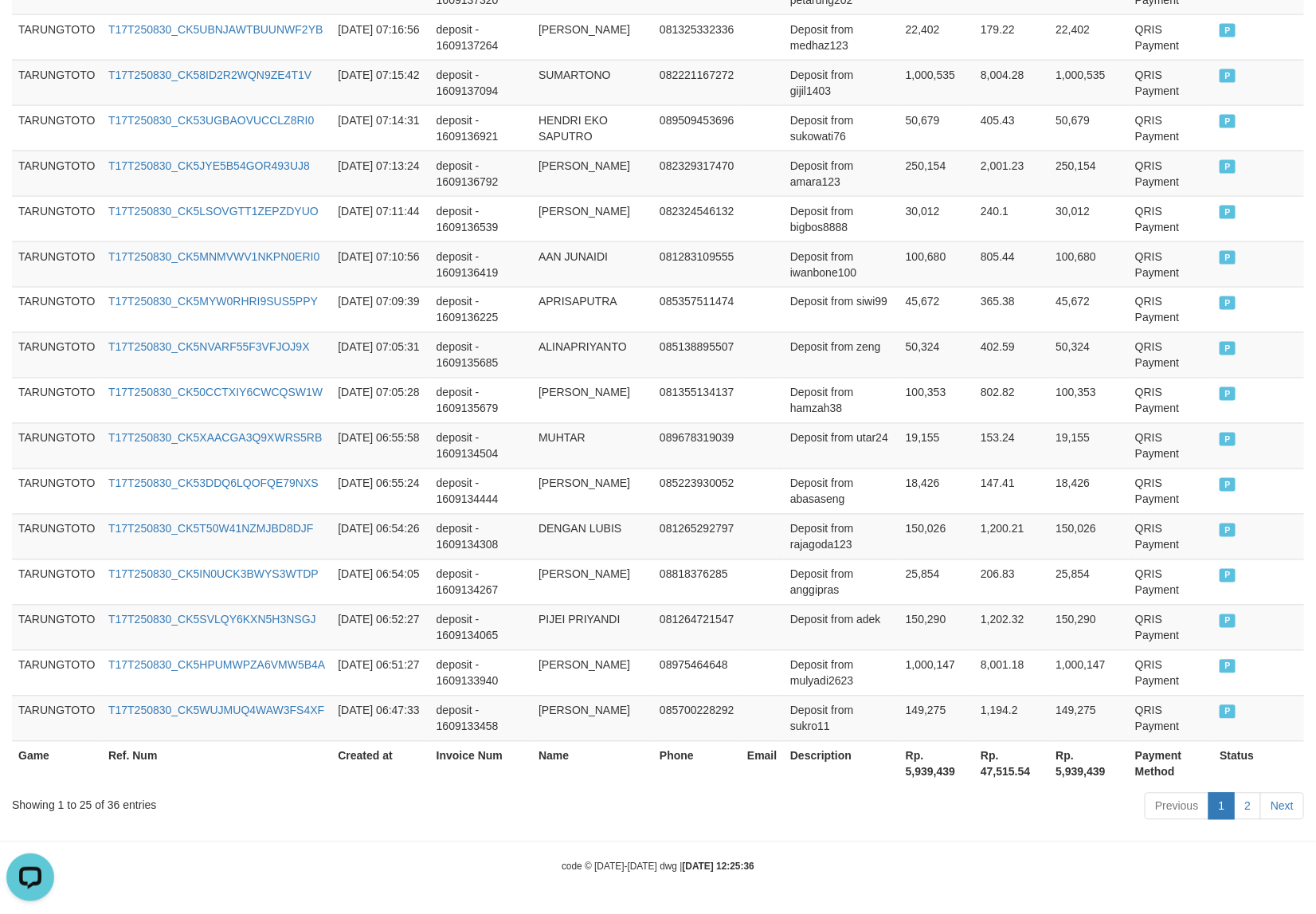
click at [934, 773] on th "Rp. 5,939,439" at bounding box center [936, 764] width 75 height 46
copy th "5,939,439"
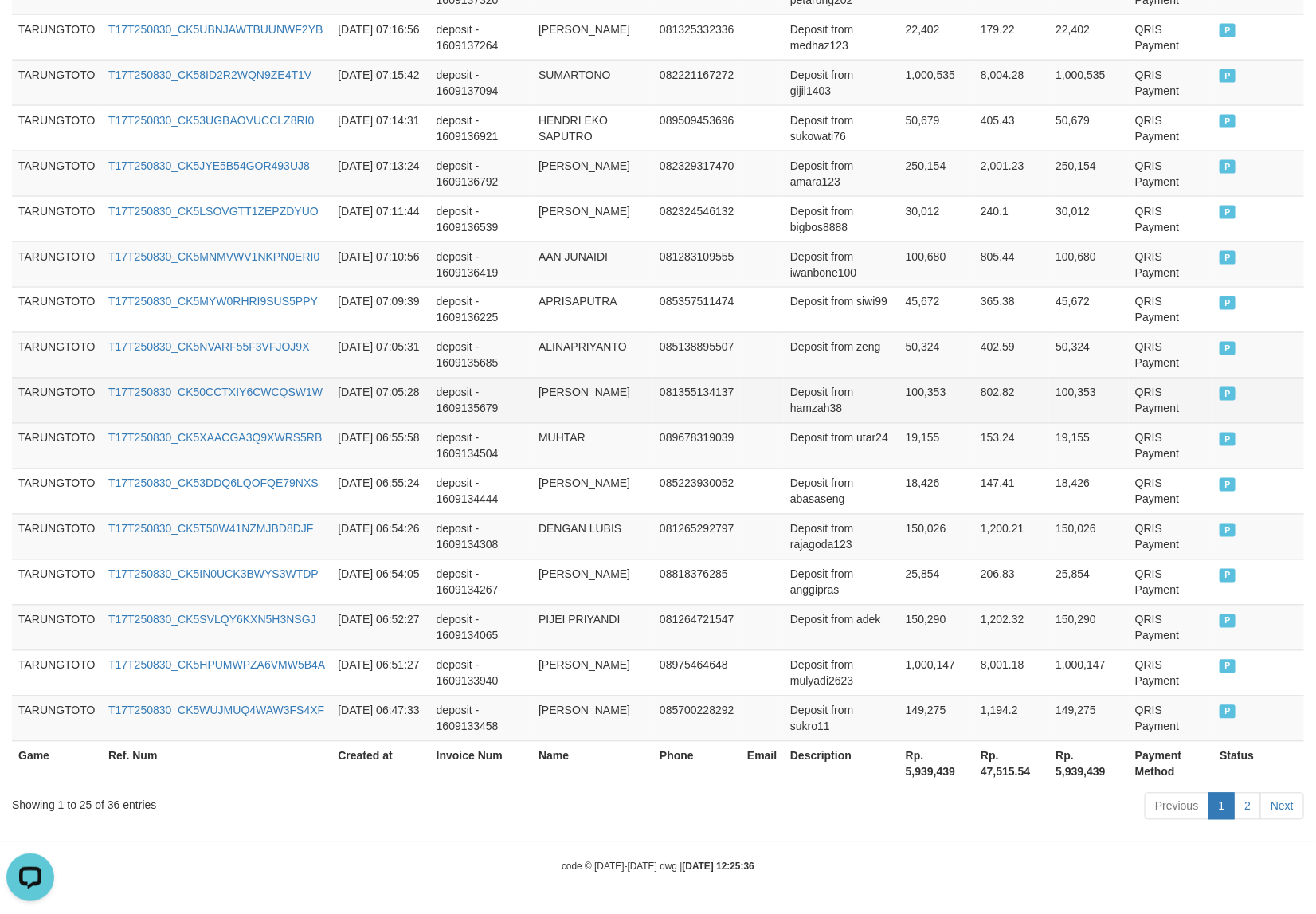
click at [436, 412] on td "deposit - 1609135679" at bounding box center [482, 400] width 102 height 46
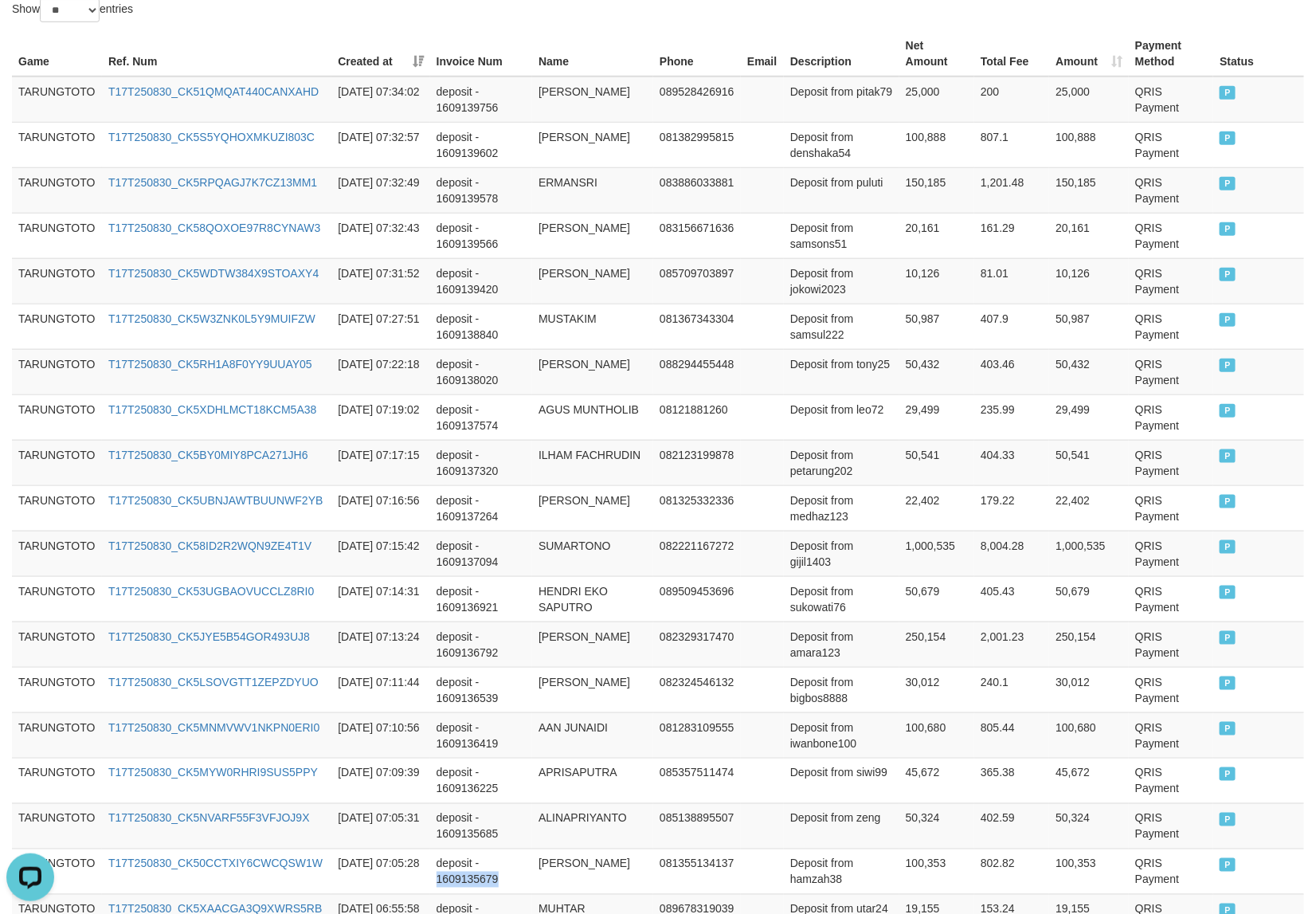
drag, startPoint x: 436, startPoint y: 412, endPoint x: 444, endPoint y: 416, distance: 8.9
click at [444, 416] on tbody "TARUNGTOTO T17T250830_CK51QMQAT440CANXAHD [DATE] 07:34:02 deposit - 1609139756 …" at bounding box center [658, 644] width 1292 height 1136
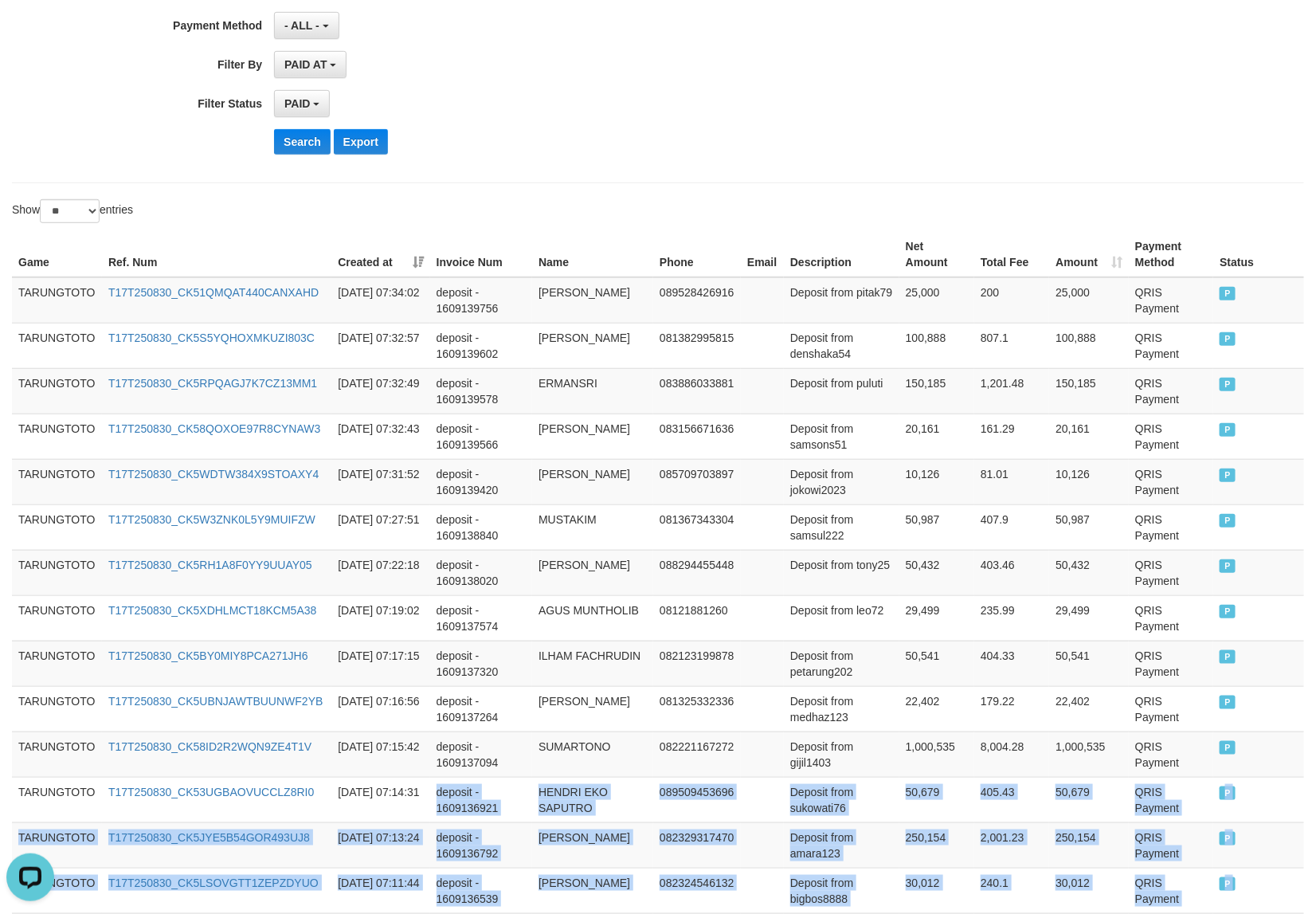
scroll to position [0, 0]
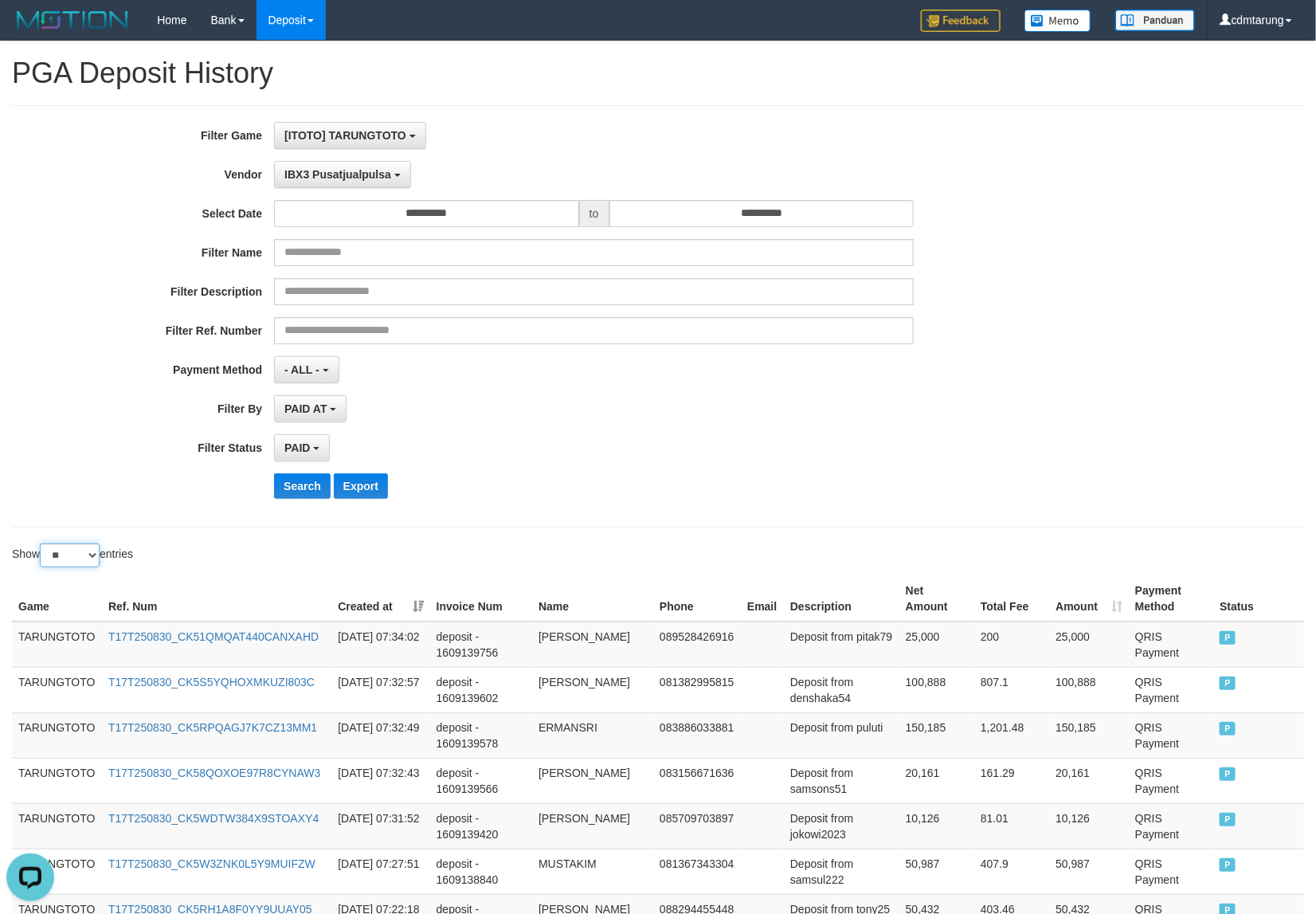
click at [67, 559] on select "** ** ** ***" at bounding box center [69, 555] width 60 height 24
select select "***"
click at [42, 546] on select "** ** ** ***" at bounding box center [69, 555] width 60 height 24
click at [44, 642] on td "TARUNGTOTO" at bounding box center [57, 644] width 90 height 46
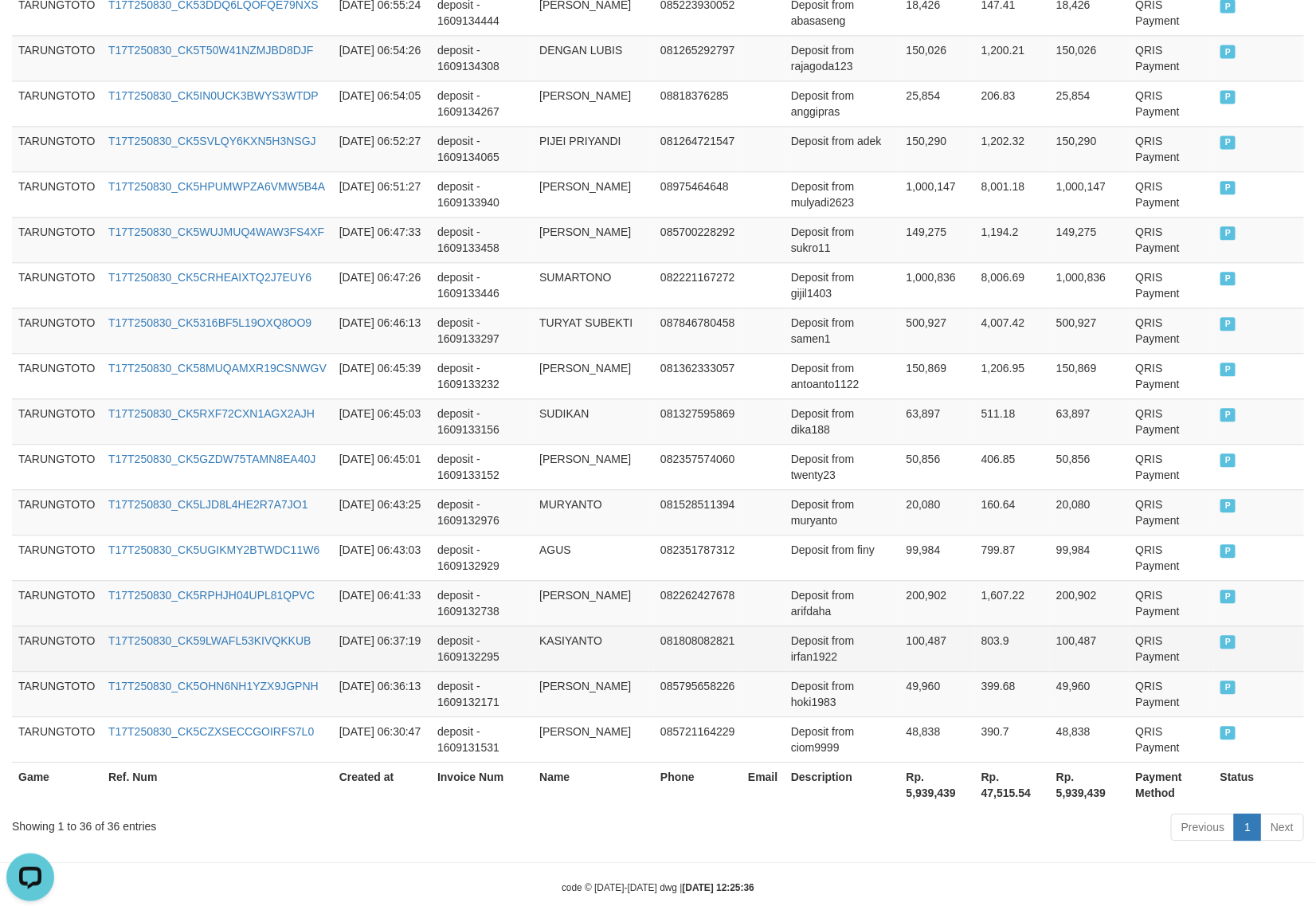
scroll to position [1539, 0]
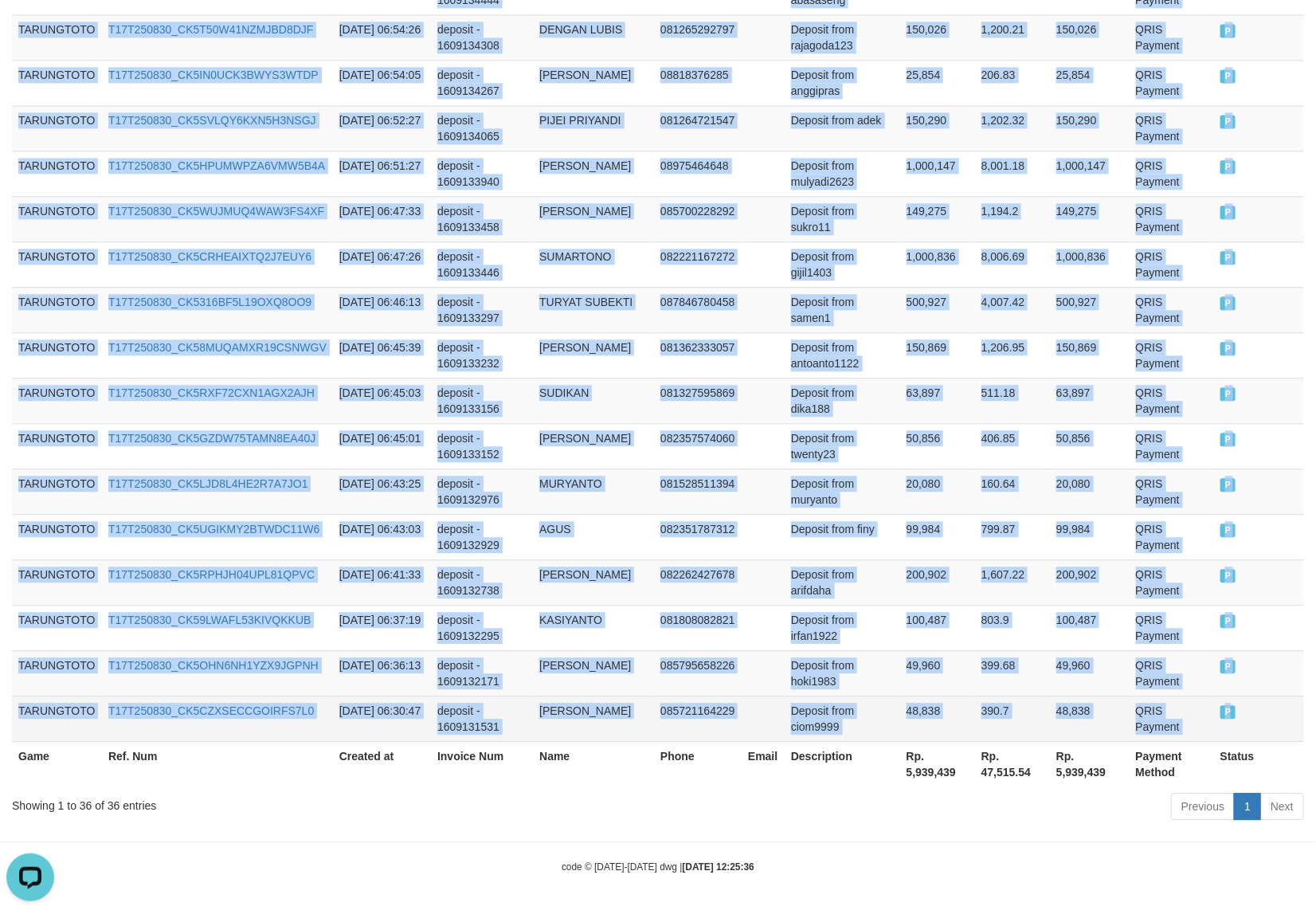
click at [1231, 717] on span "P" at bounding box center [1229, 712] width 16 height 14
copy tbody "TARUNGTOTO T17T250830_CK51QMQAT440CANXAHD [DATE] 07:34:02 deposit - 1609139756 …"
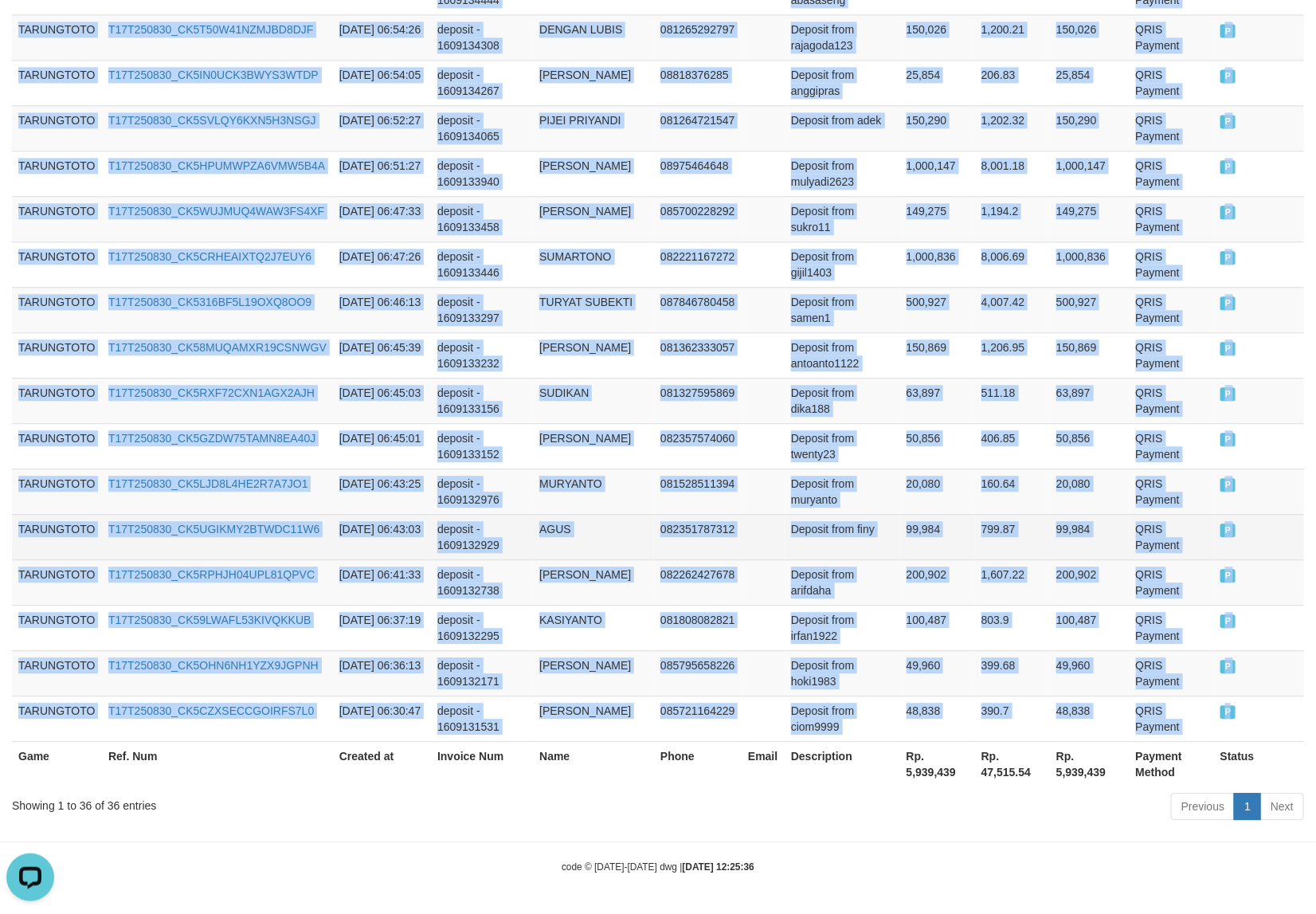
click at [504, 527] on td "deposit - 1609132929" at bounding box center [482, 536] width 102 height 46
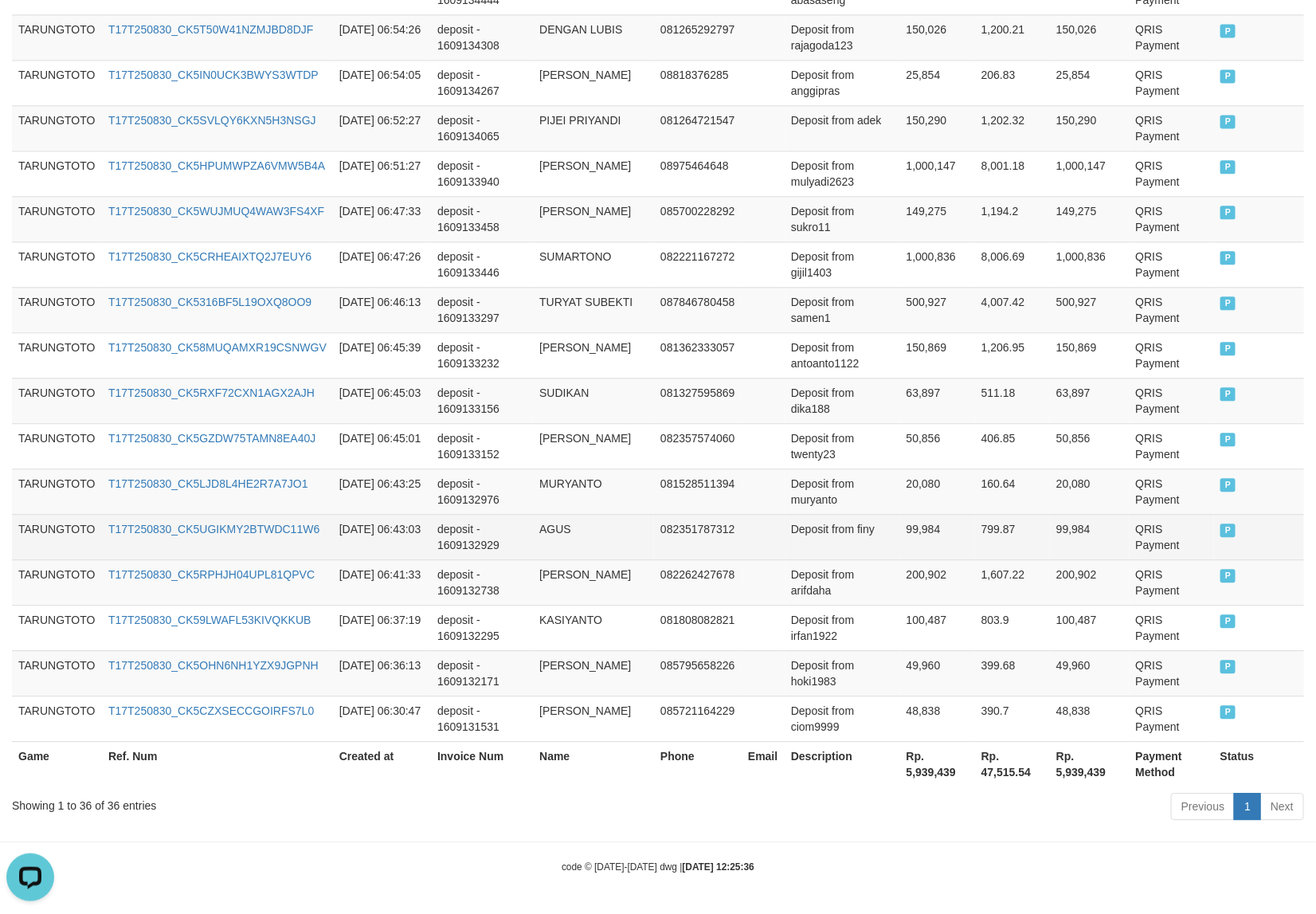
click at [504, 527] on td "deposit - 1609132929" at bounding box center [482, 536] width 102 height 46
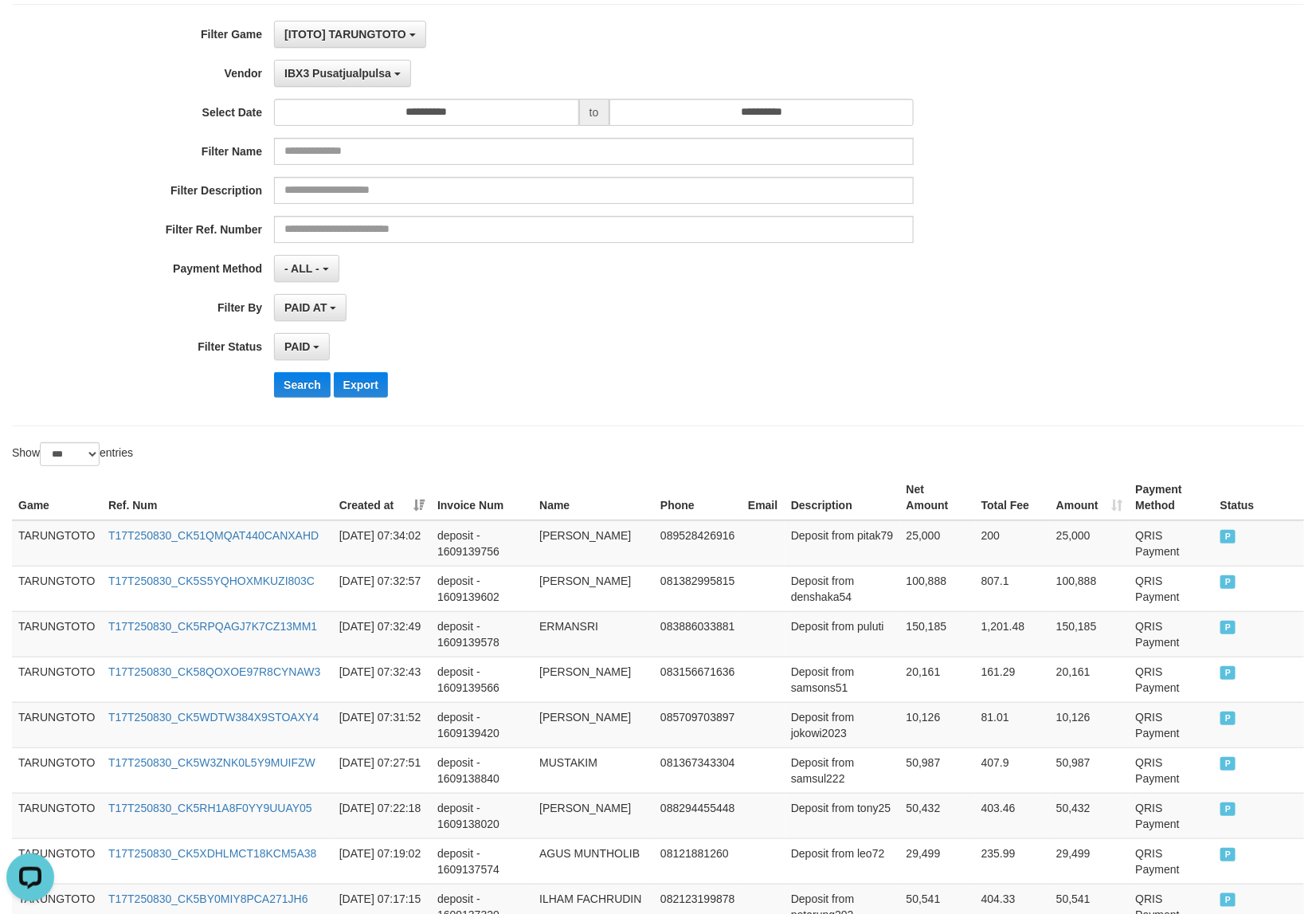
scroll to position [0, 0]
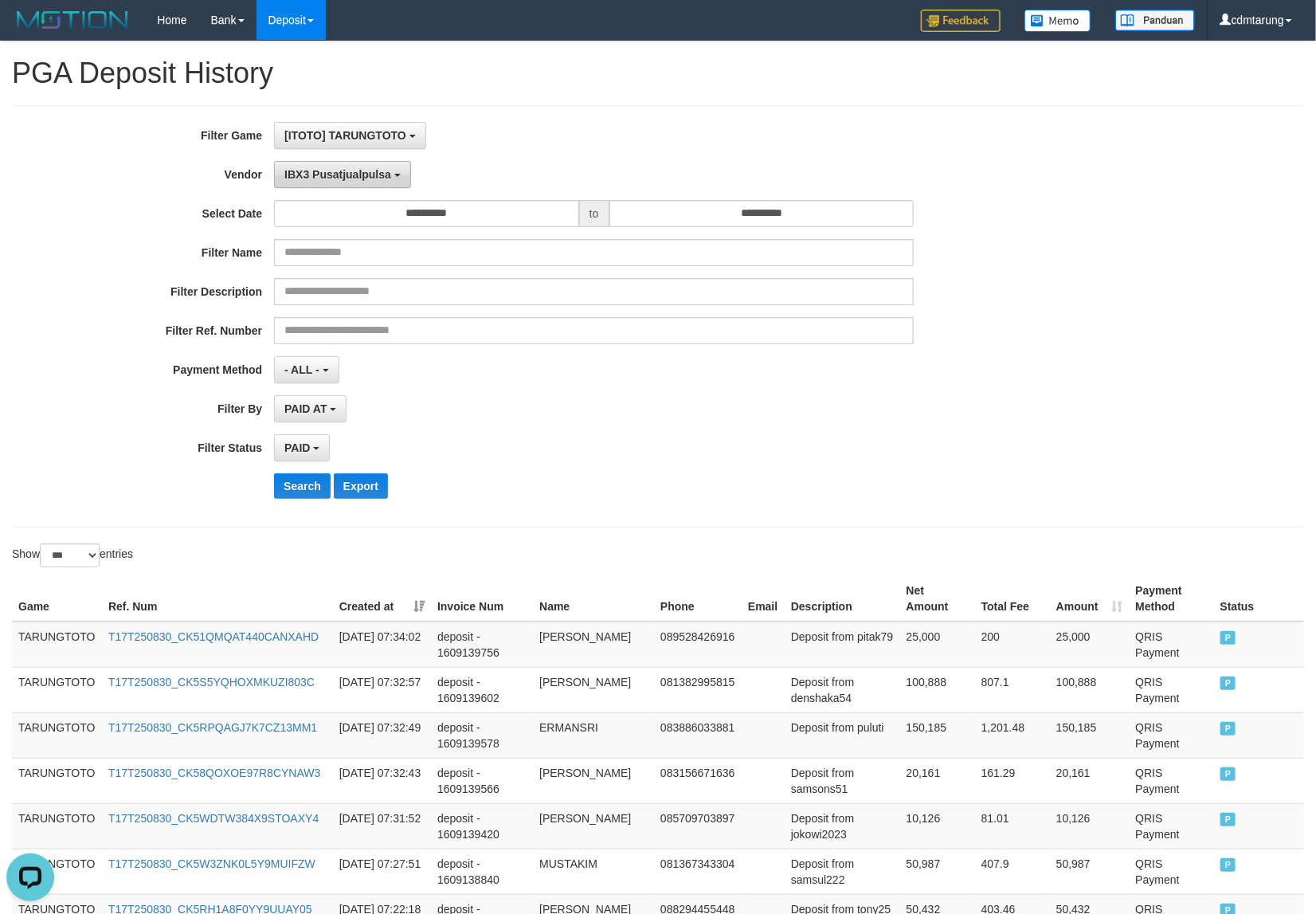
click at [304, 181] on span "IBX3 Pusatjualpulsa" at bounding box center [337, 174] width 106 height 13
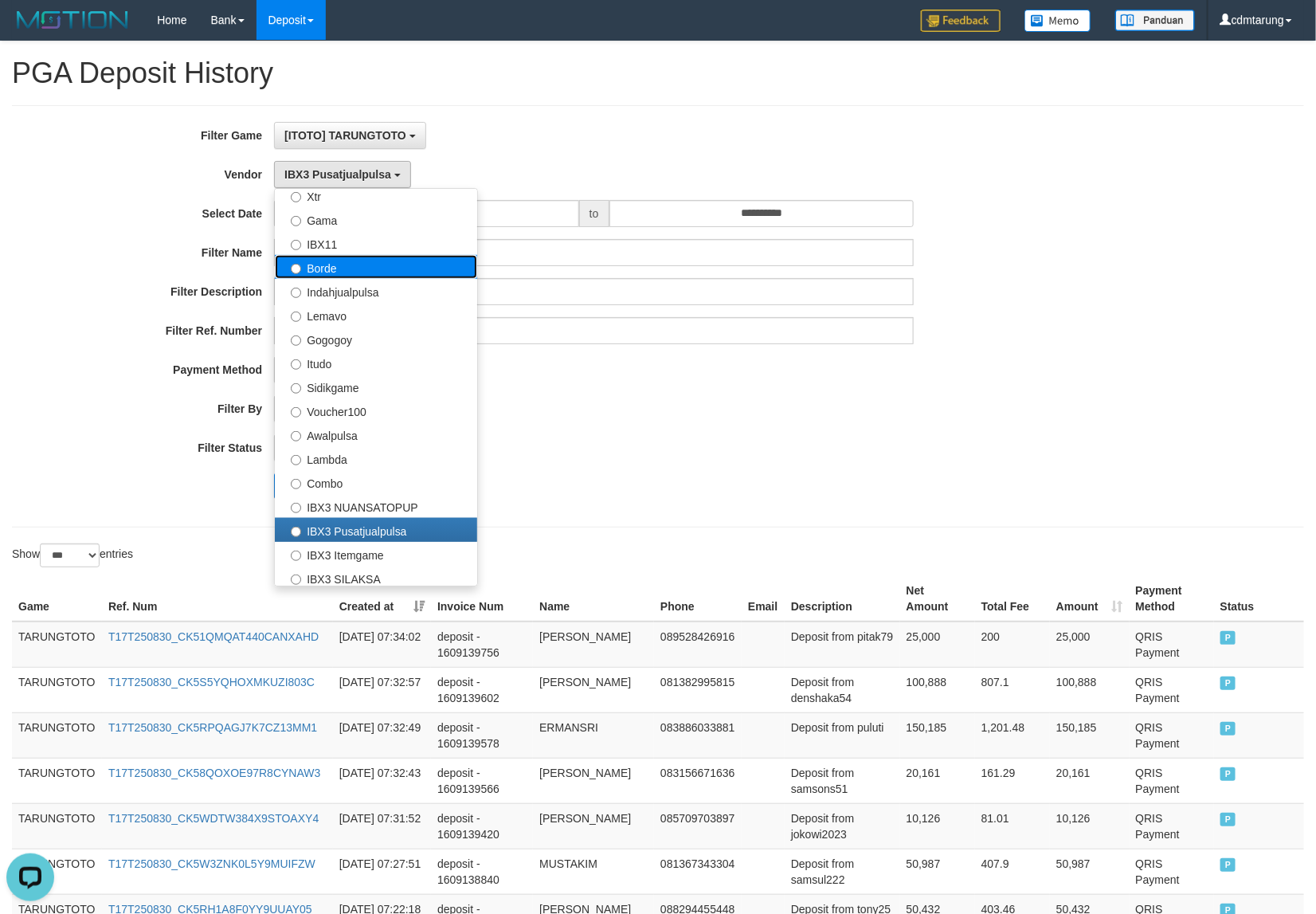
click at [323, 277] on label "Borde" at bounding box center [376, 267] width 202 height 24
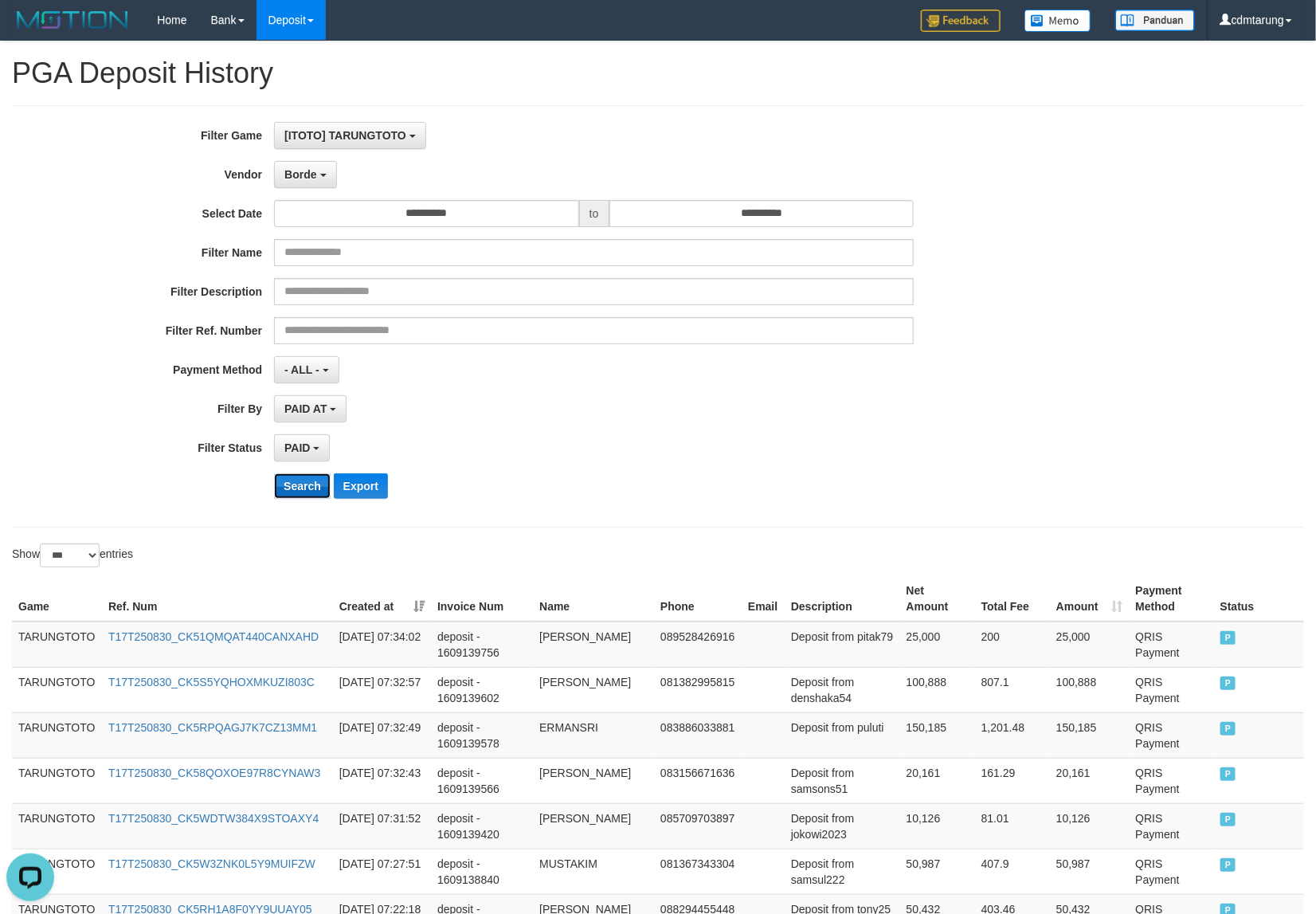
click at [292, 494] on button "Search" at bounding box center [302, 485] width 56 height 25
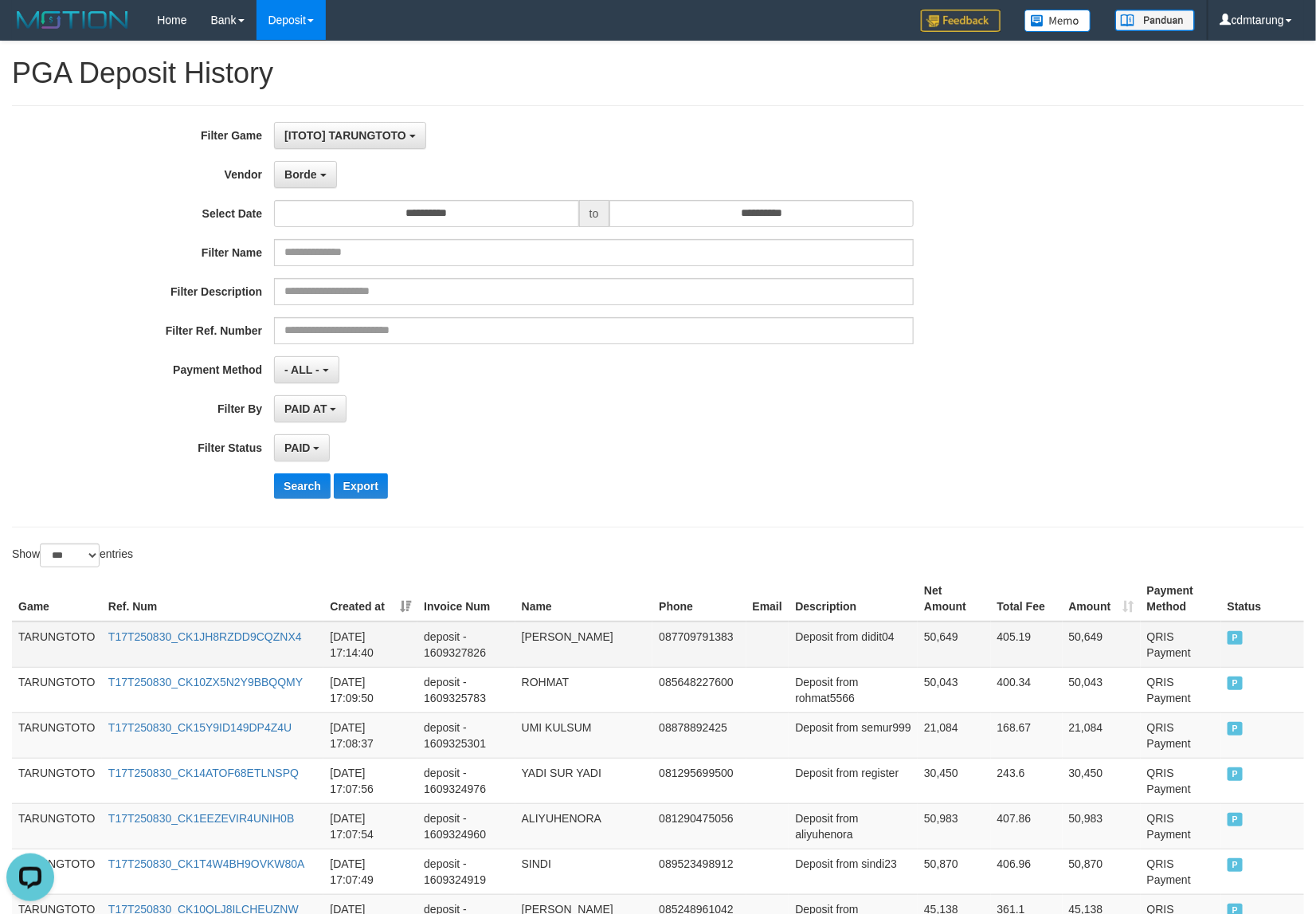
click at [50, 633] on td "TARUNGTOTO" at bounding box center [57, 644] width 90 height 46
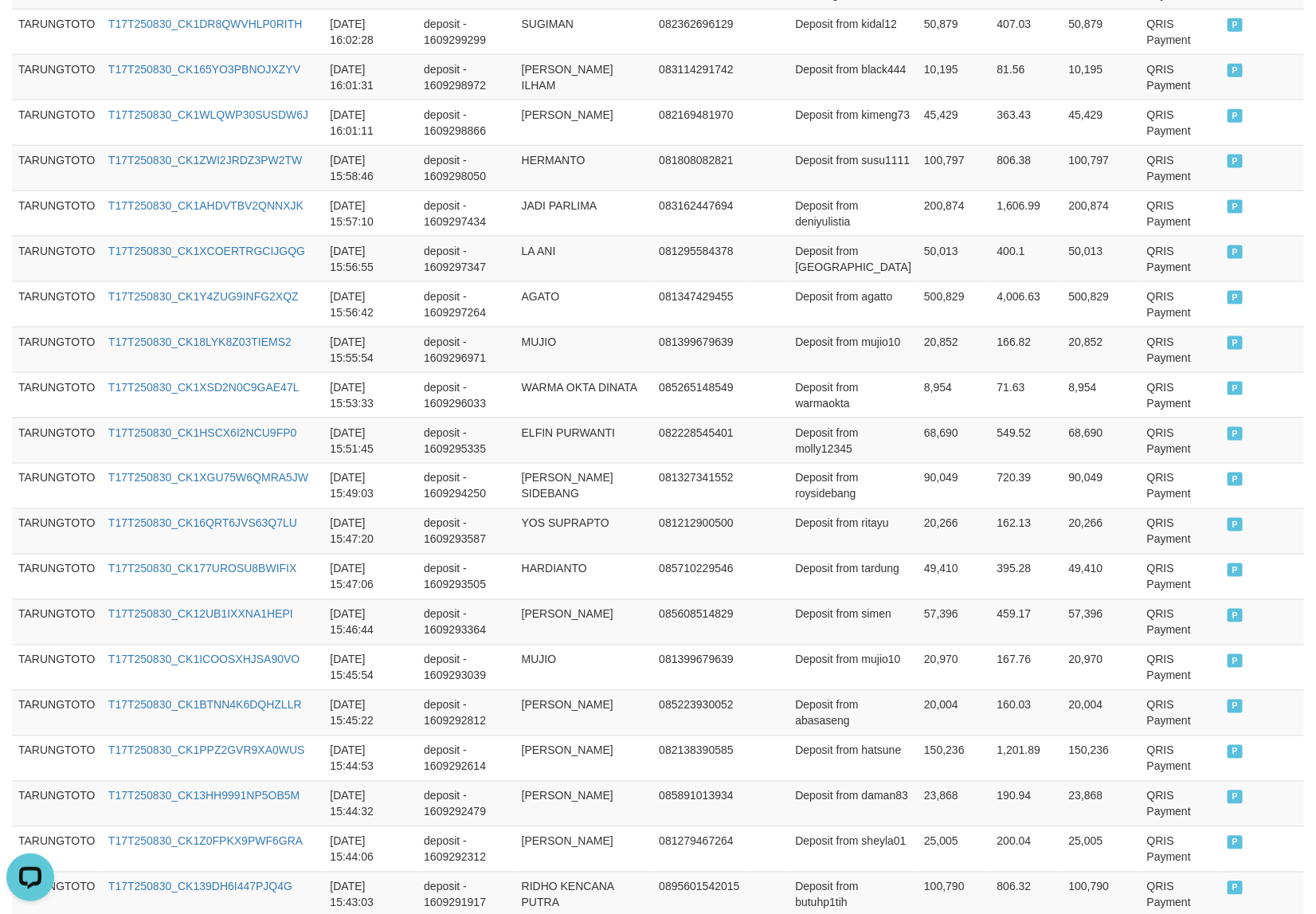
scroll to position [3849, 0]
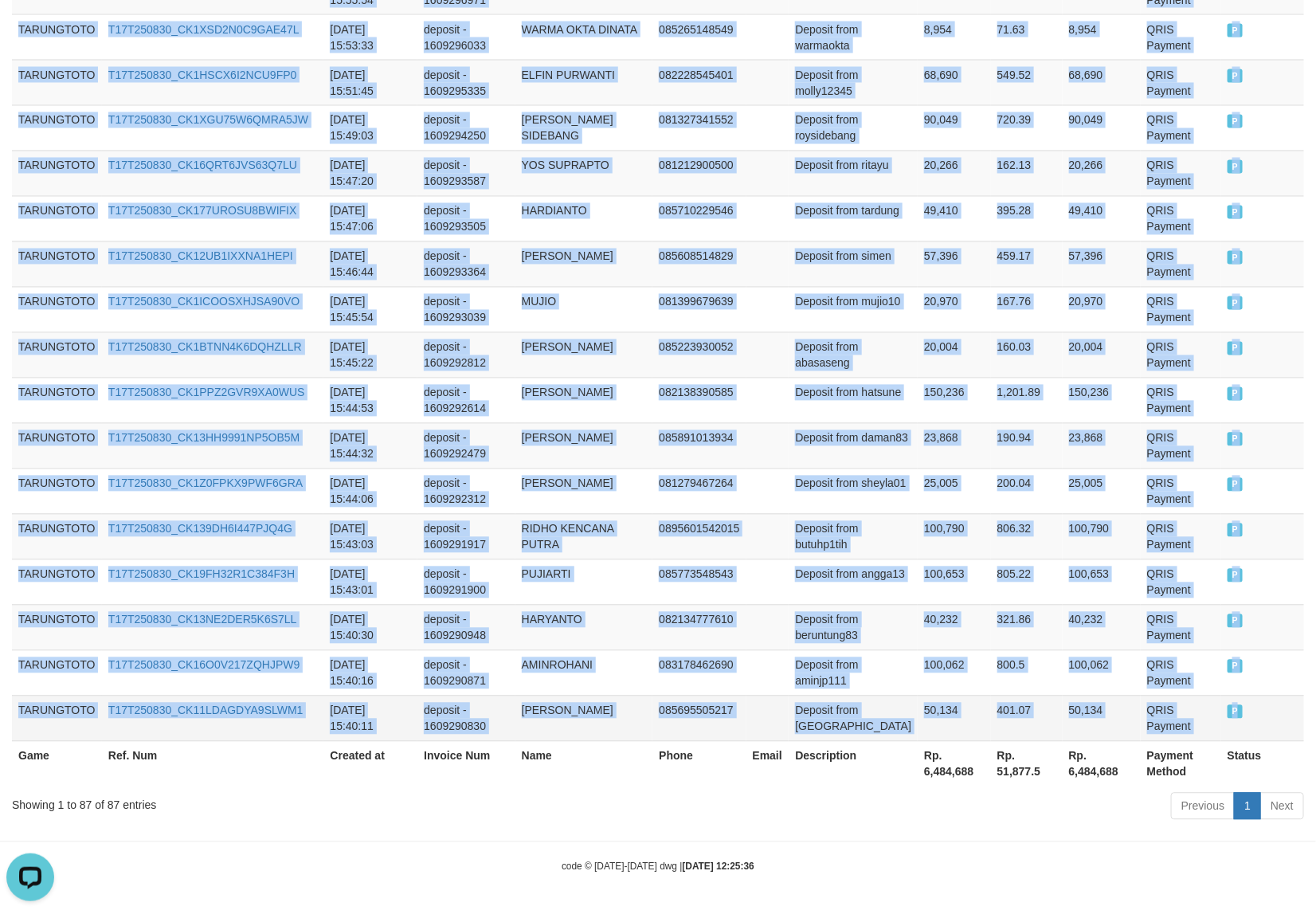
click at [1236, 718] on span "P" at bounding box center [1236, 712] width 16 height 14
copy tbody "TARUNGTOTO T17T250830_CK1JH8RZDD9CQZNX4 [DATE] 17:14:40 deposit - 1609327826 AD…"
click at [619, 342] on td "[PERSON_NAME]" at bounding box center [584, 355] width 137 height 46
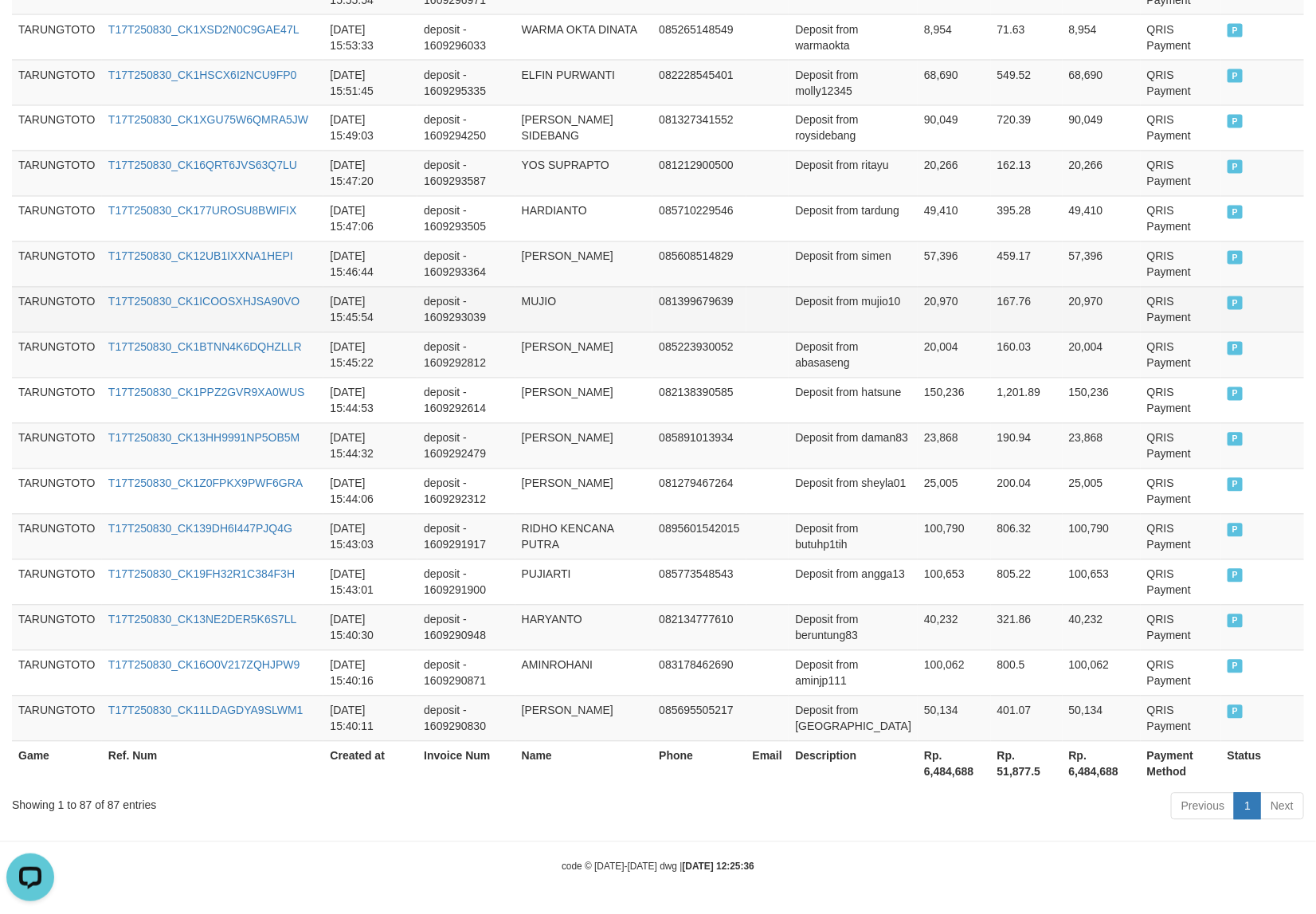
scroll to position [0, 0]
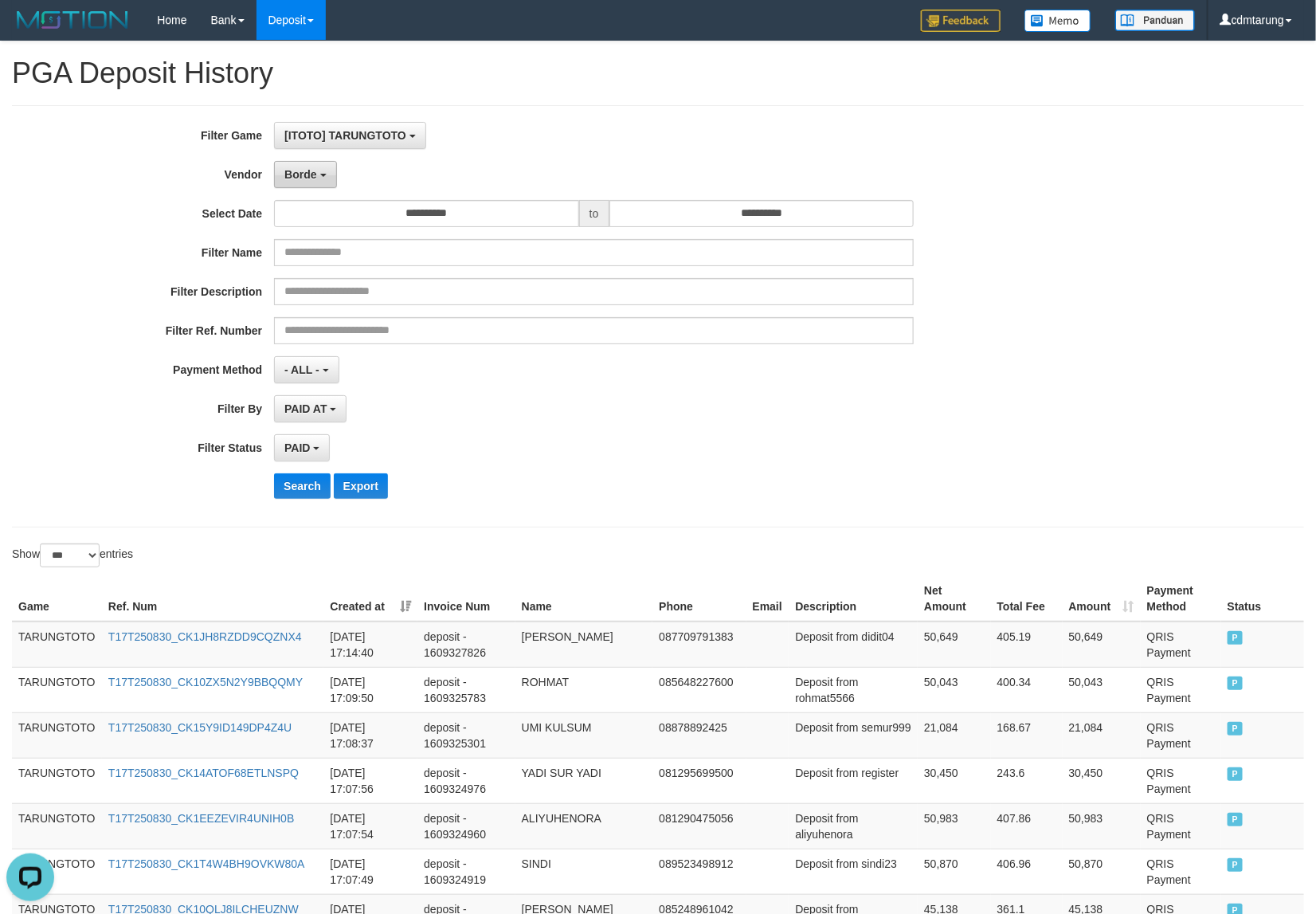
click at [308, 169] on span "Borde" at bounding box center [300, 174] width 32 height 13
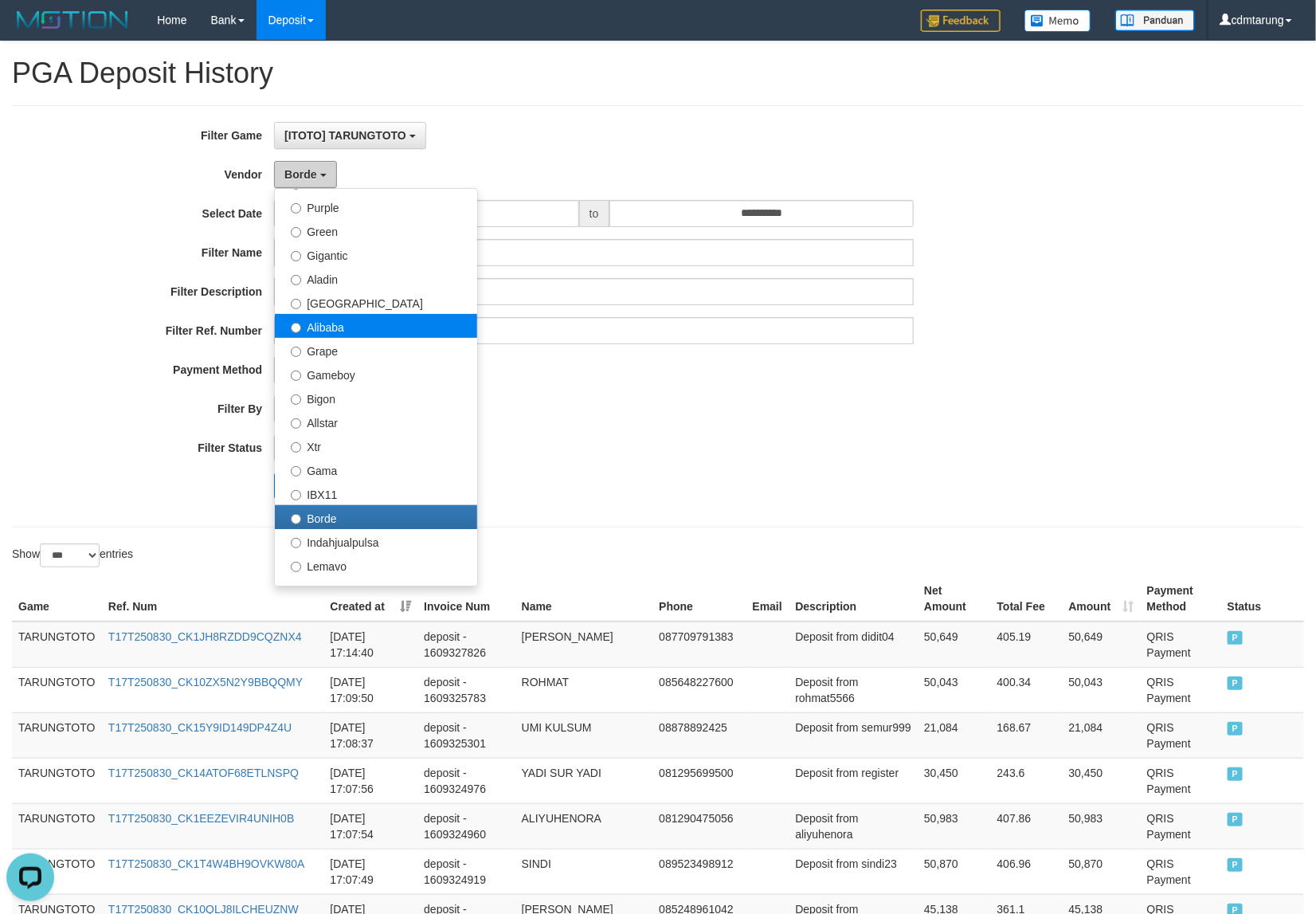
scroll to position [125, 0]
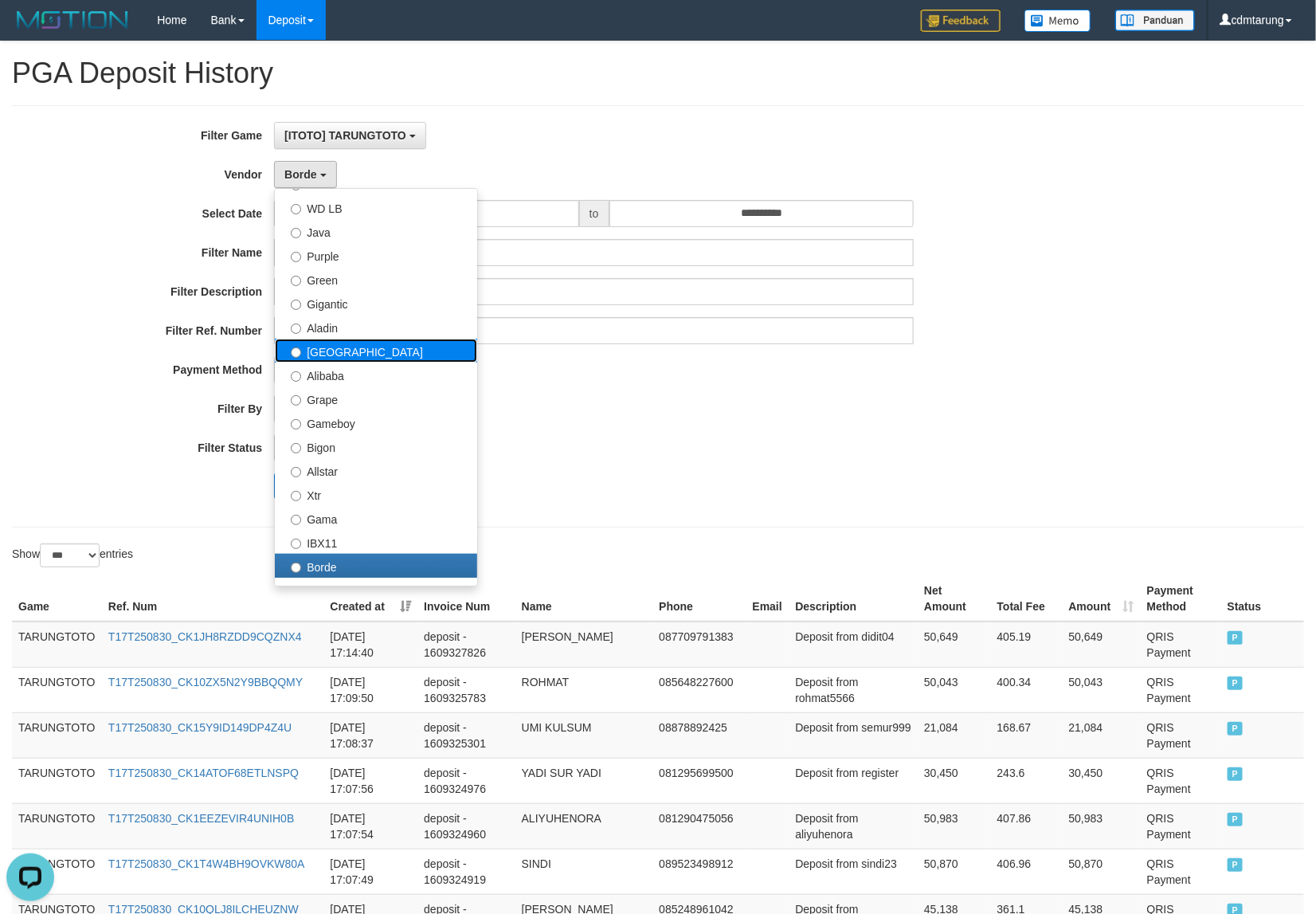
click at [311, 356] on label "[GEOGRAPHIC_DATA]" at bounding box center [376, 351] width 202 height 24
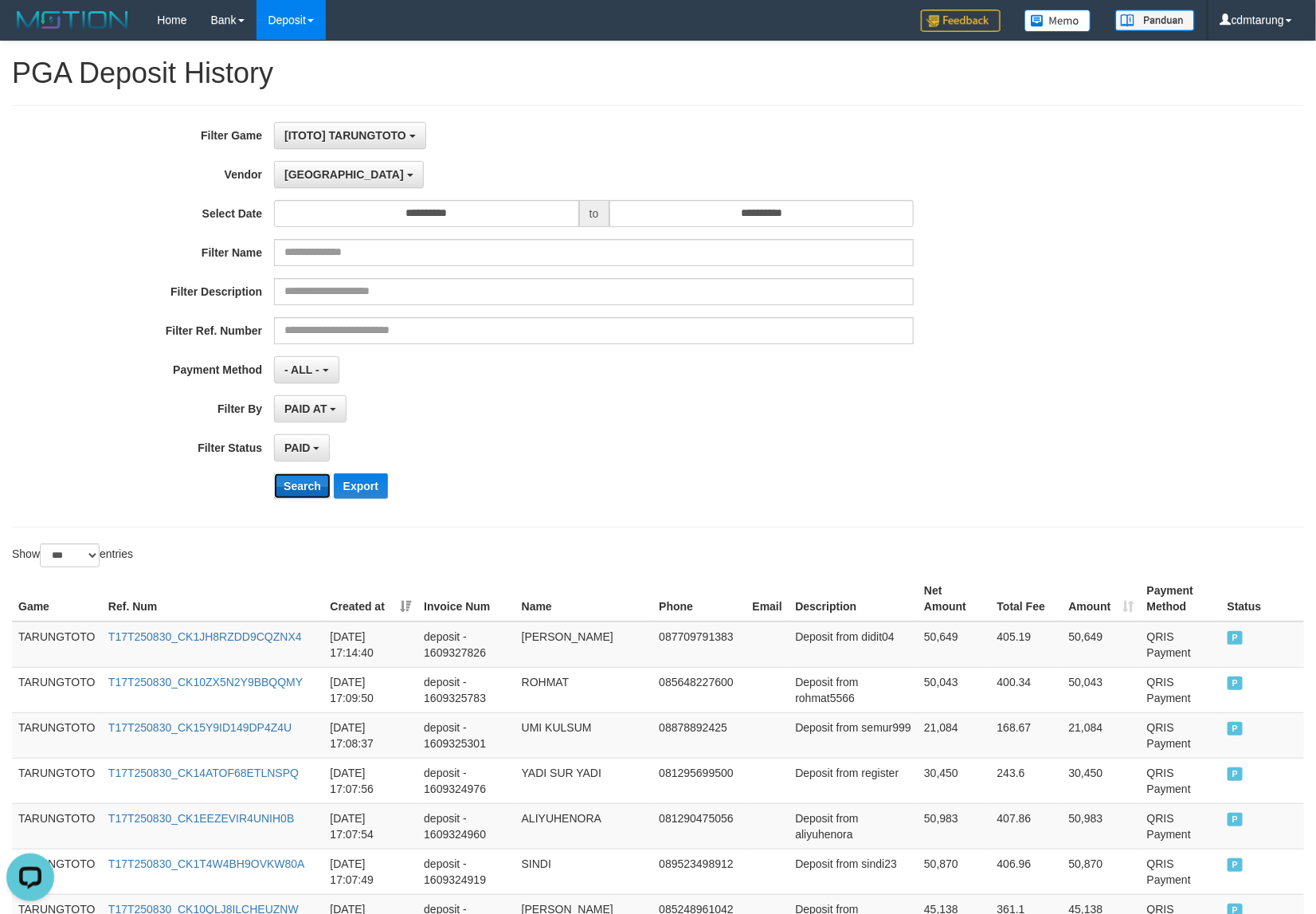
click at [301, 487] on button "Search" at bounding box center [302, 485] width 56 height 25
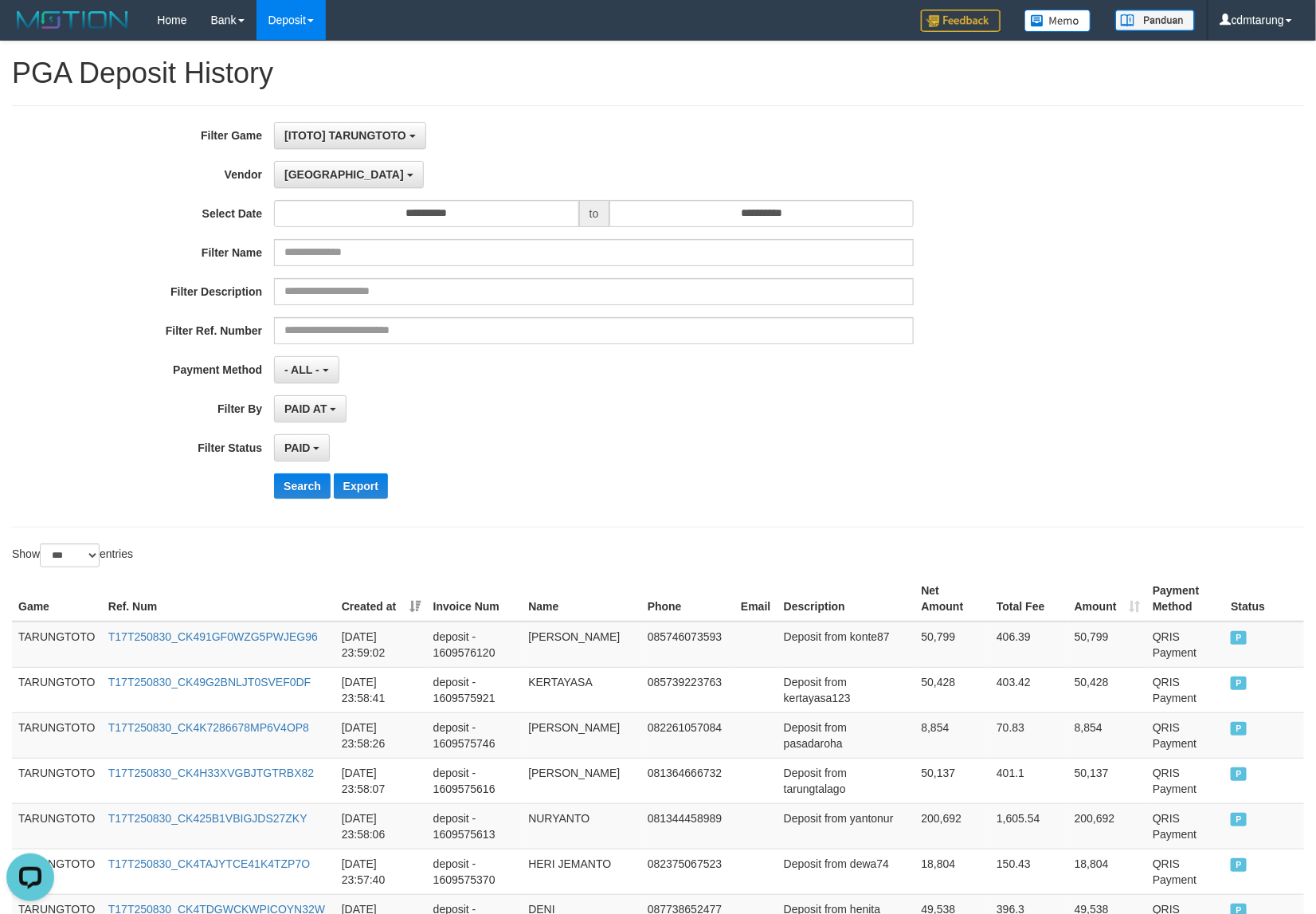
click at [80, 640] on td "TARUNGTOTO" at bounding box center [57, 644] width 90 height 46
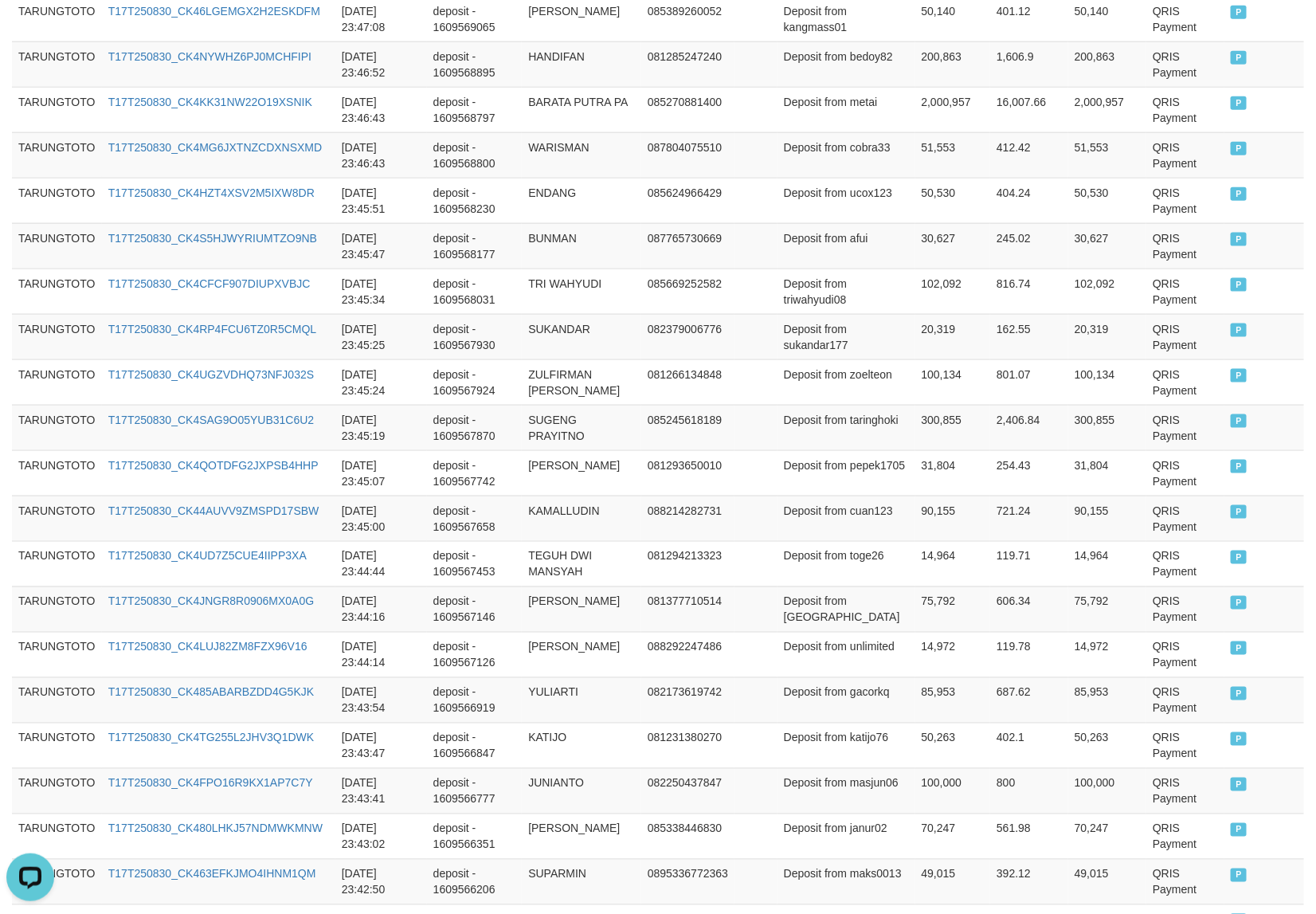
scroll to position [4442, 0]
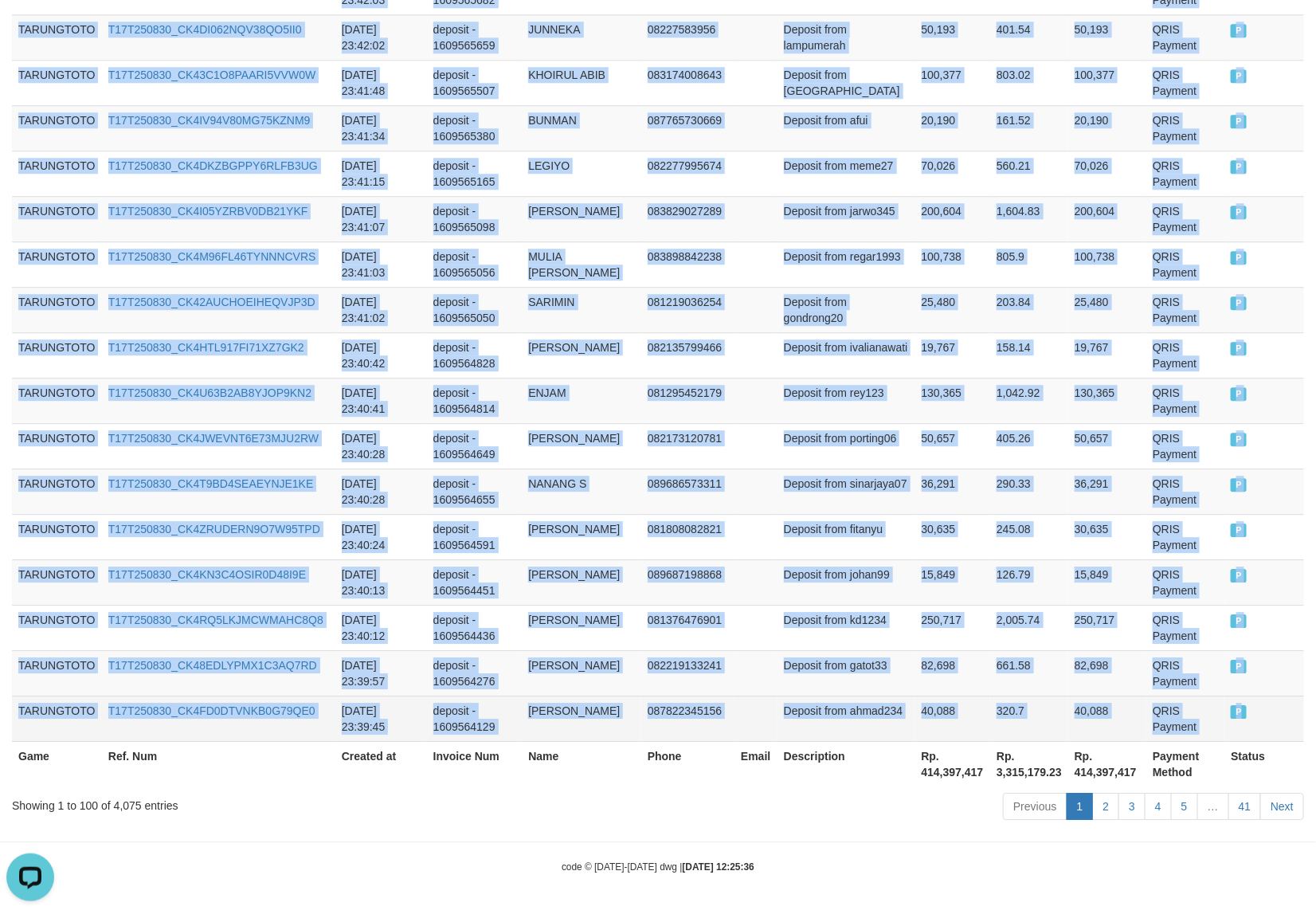
click at [1235, 712] on span "P" at bounding box center [1238, 712] width 16 height 14
copy tbody "TARUNGTOTO T17T250830_CK491GF0WZG5PWJEG96 [DATE] 23:59:02 deposit - 1609576120 …"
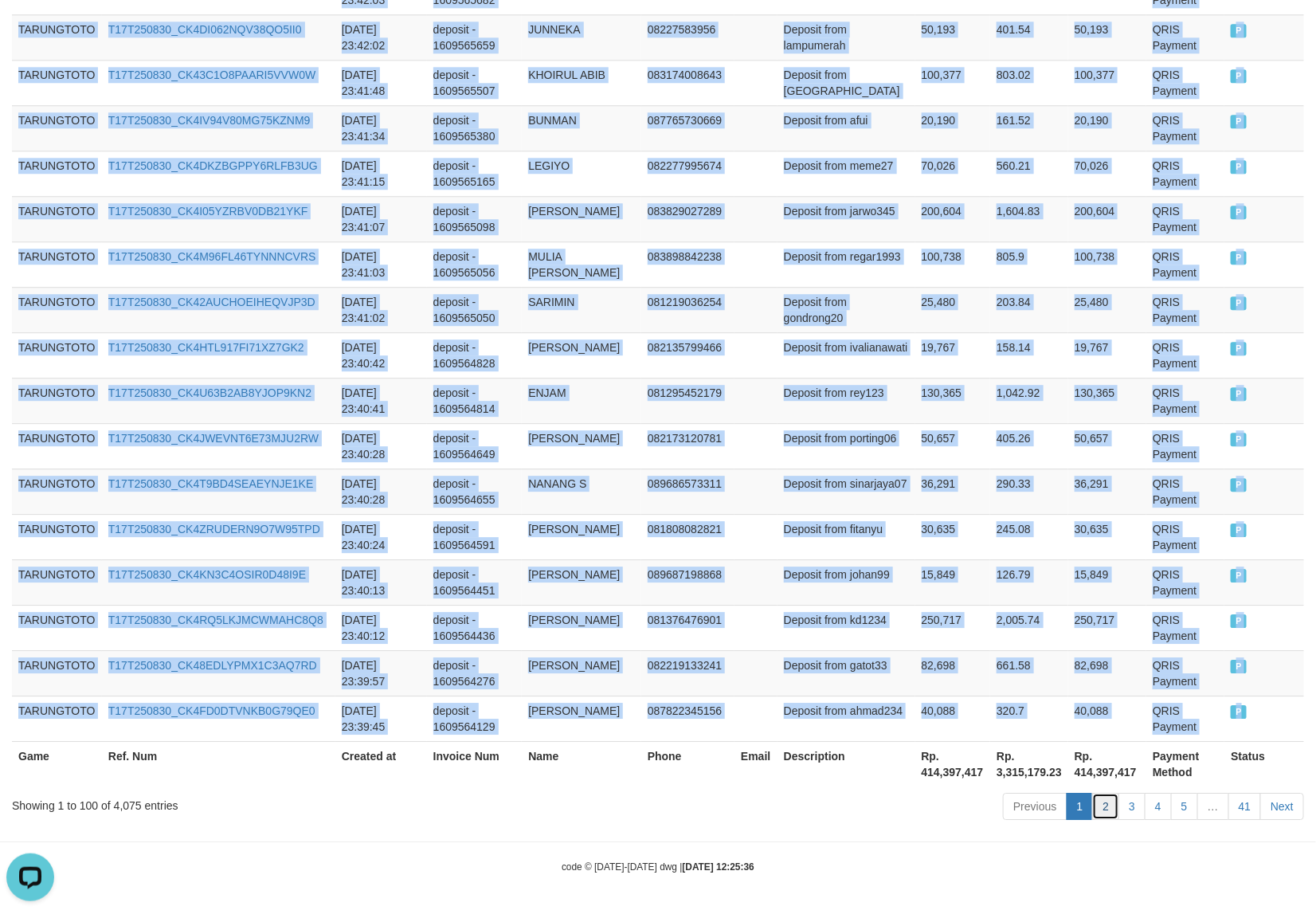
click at [1099, 805] on link "2" at bounding box center [1105, 806] width 27 height 27
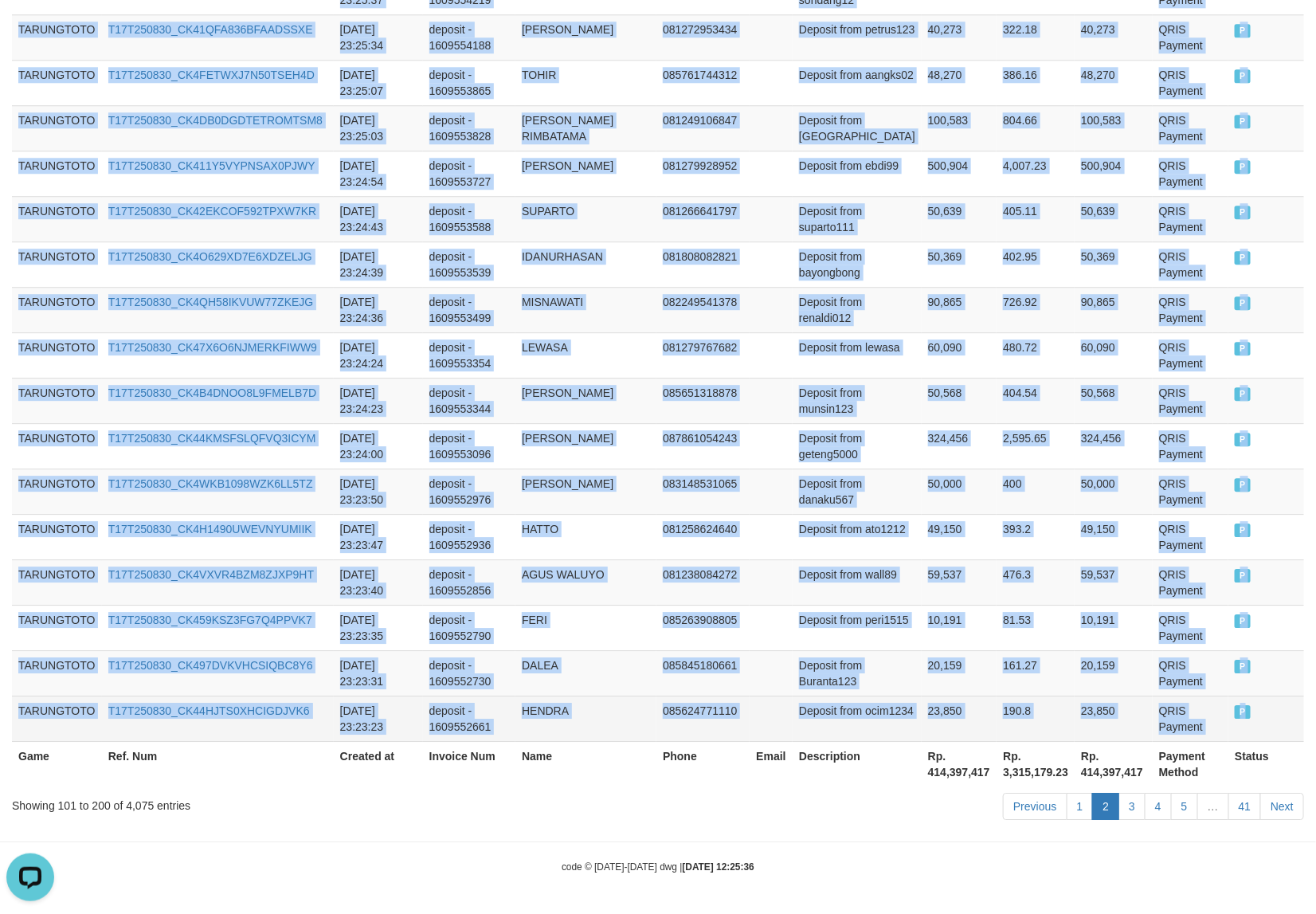
click at [1235, 713] on span "P" at bounding box center [1243, 712] width 16 height 14
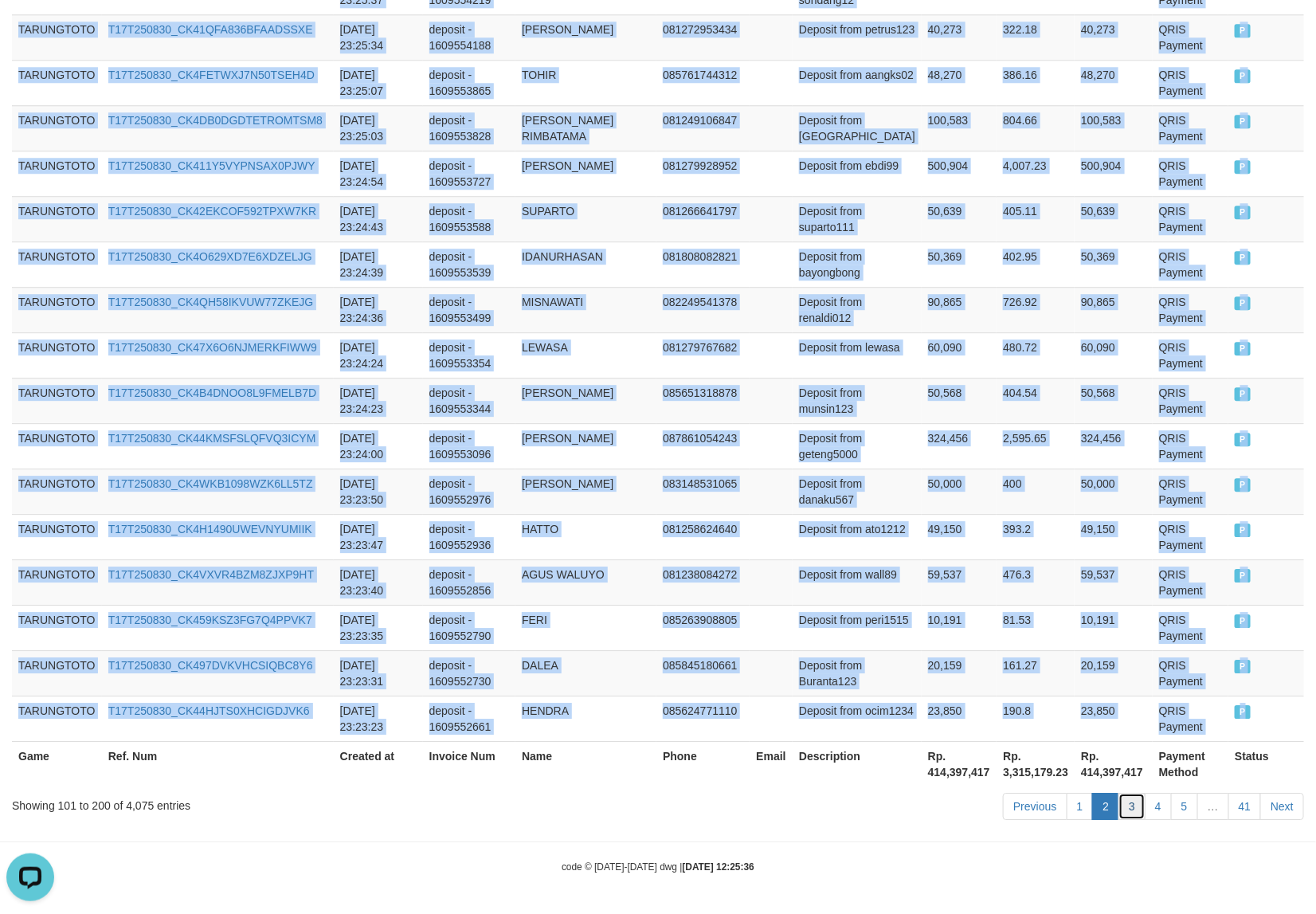
click at [1131, 805] on link "3" at bounding box center [1132, 806] width 27 height 27
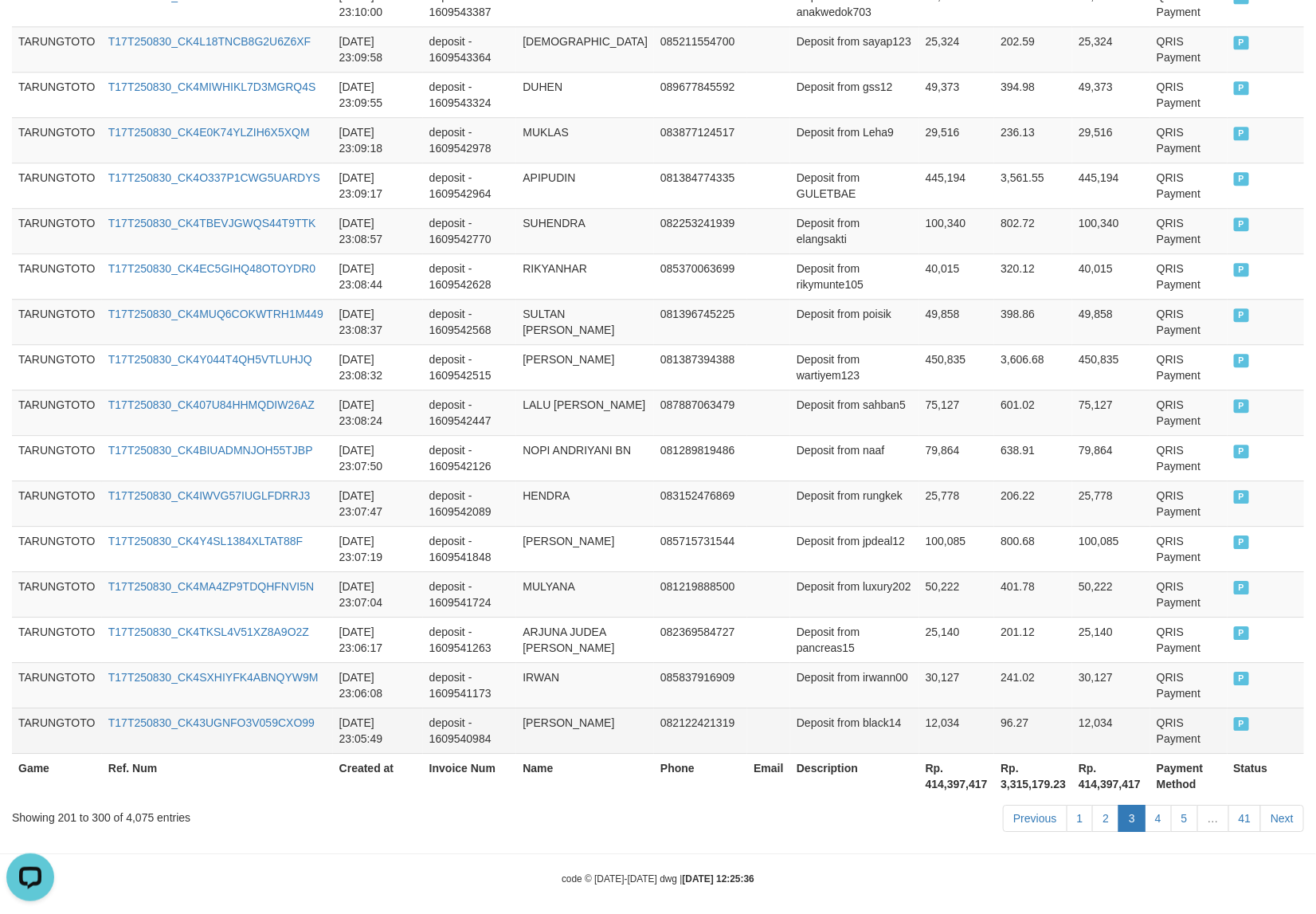
scroll to position [4473, 0]
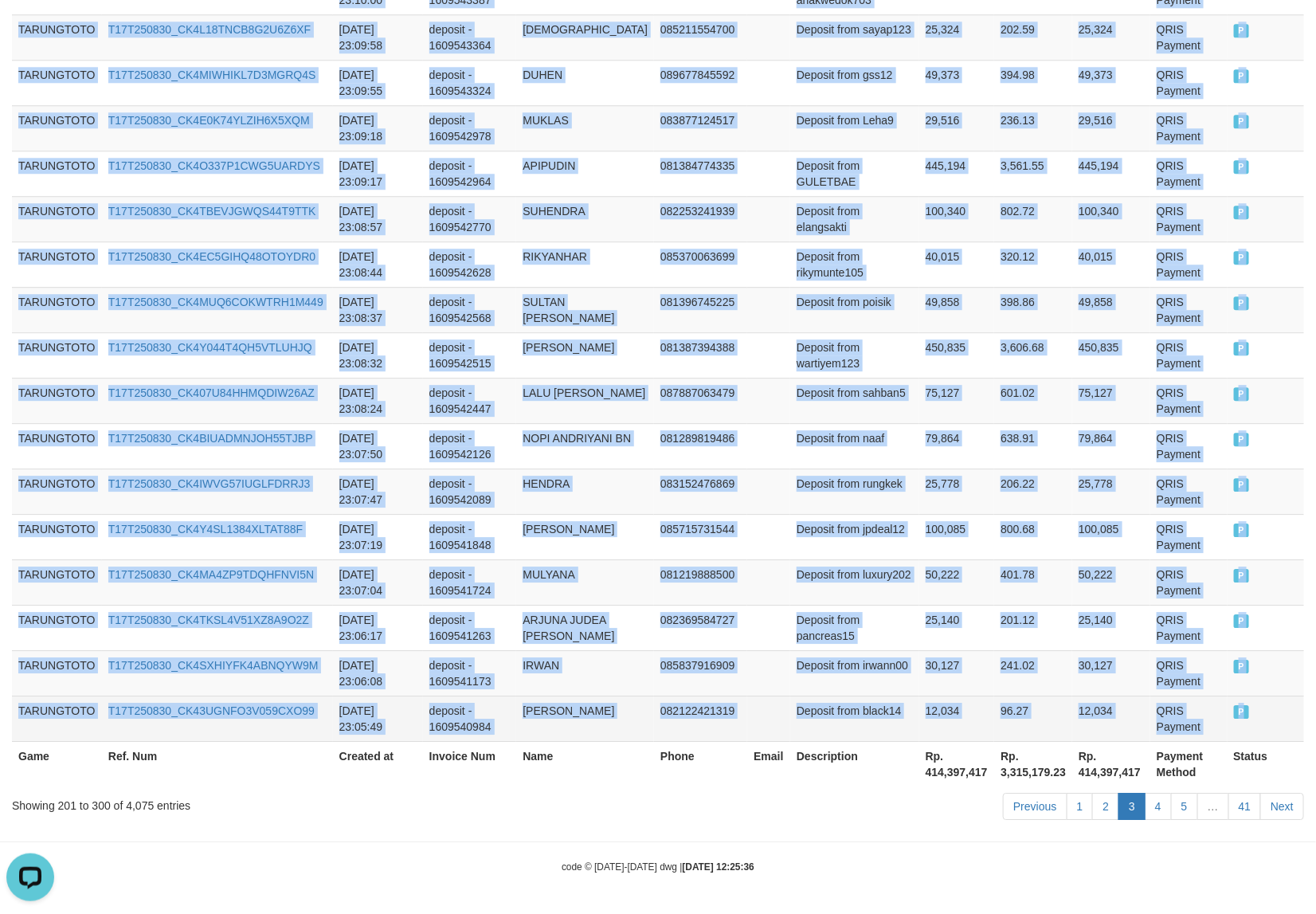
click at [1234, 712] on span "P" at bounding box center [1242, 712] width 16 height 14
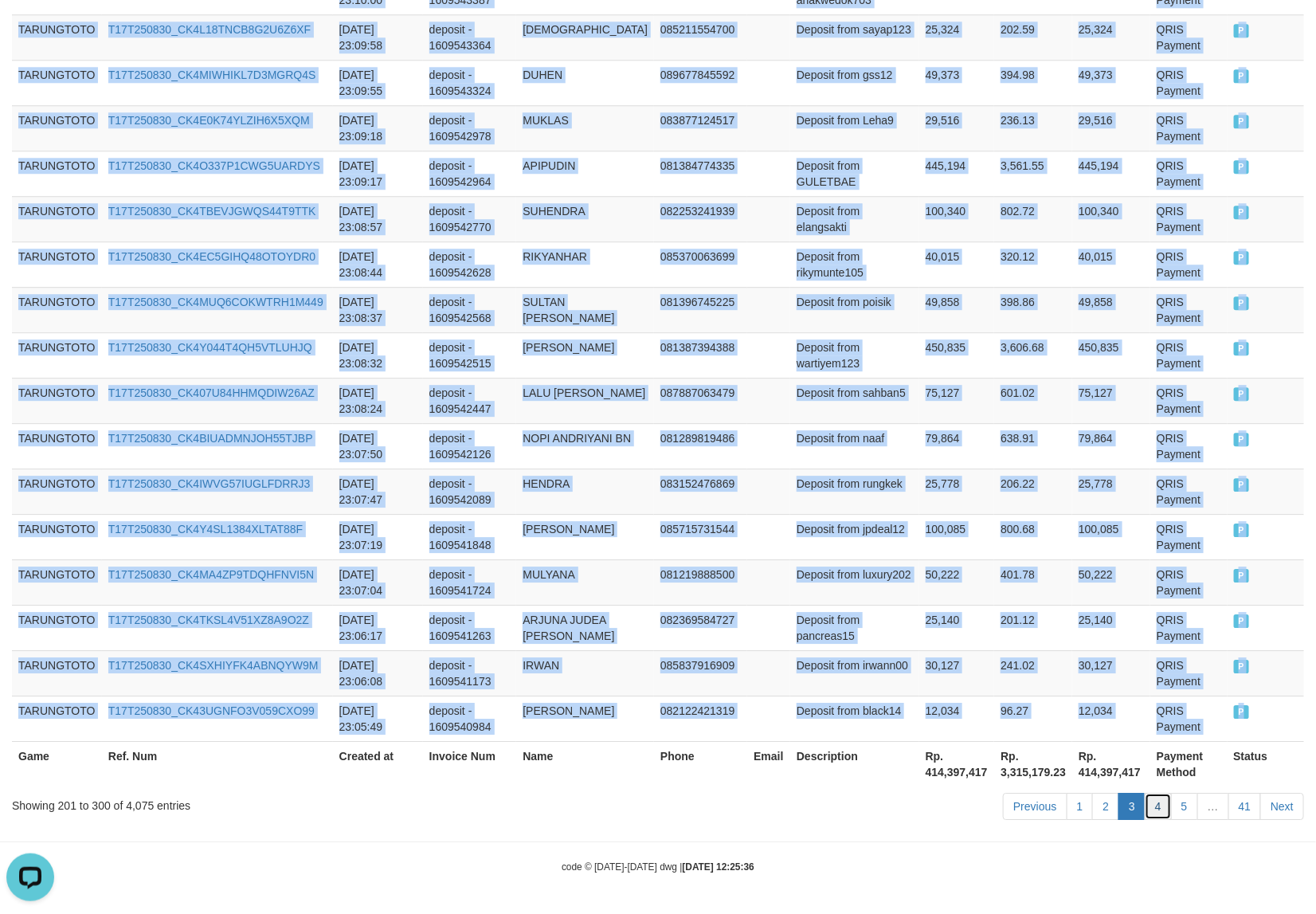
click at [1157, 814] on link "4" at bounding box center [1158, 806] width 27 height 27
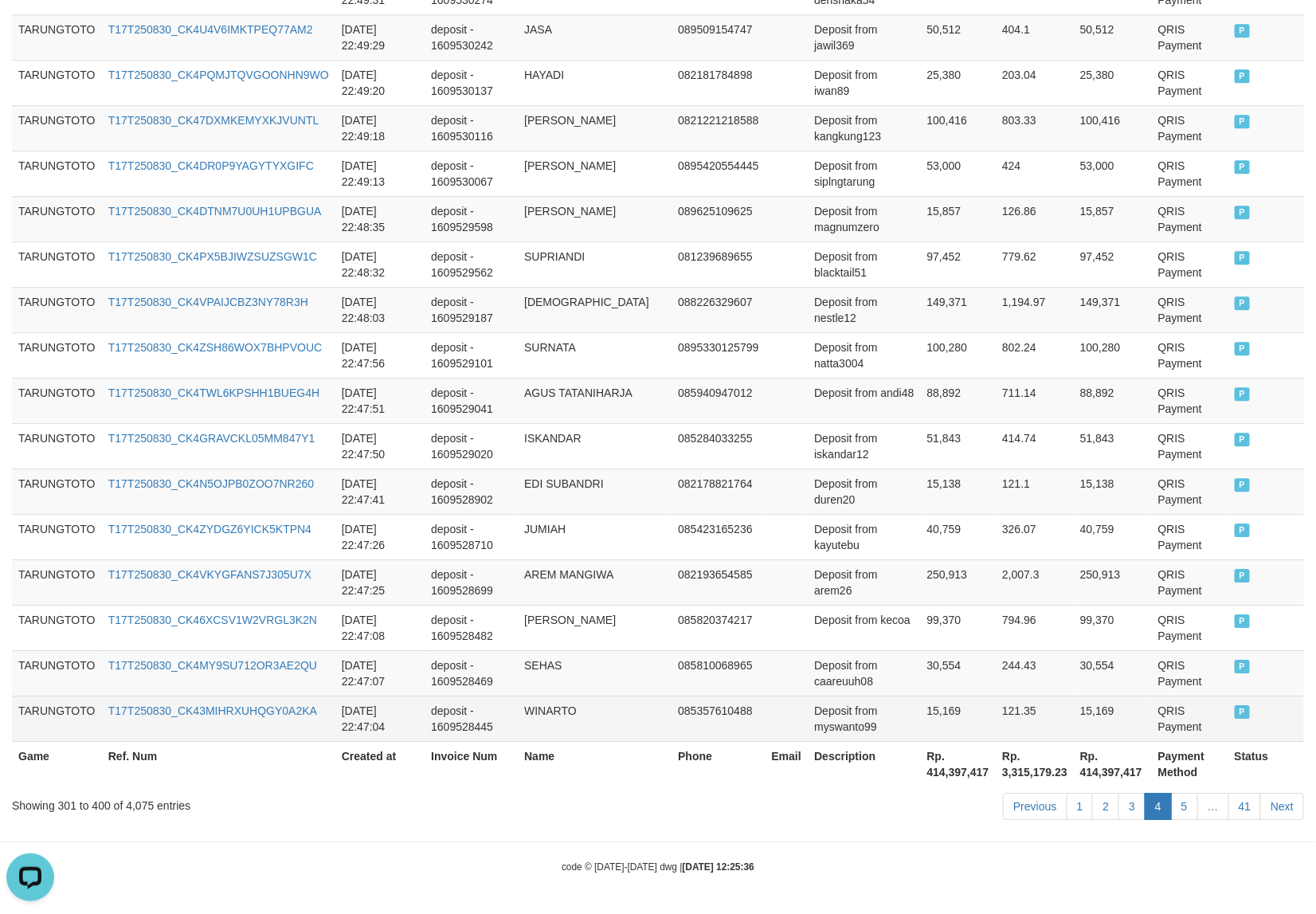
scroll to position [4442, 0]
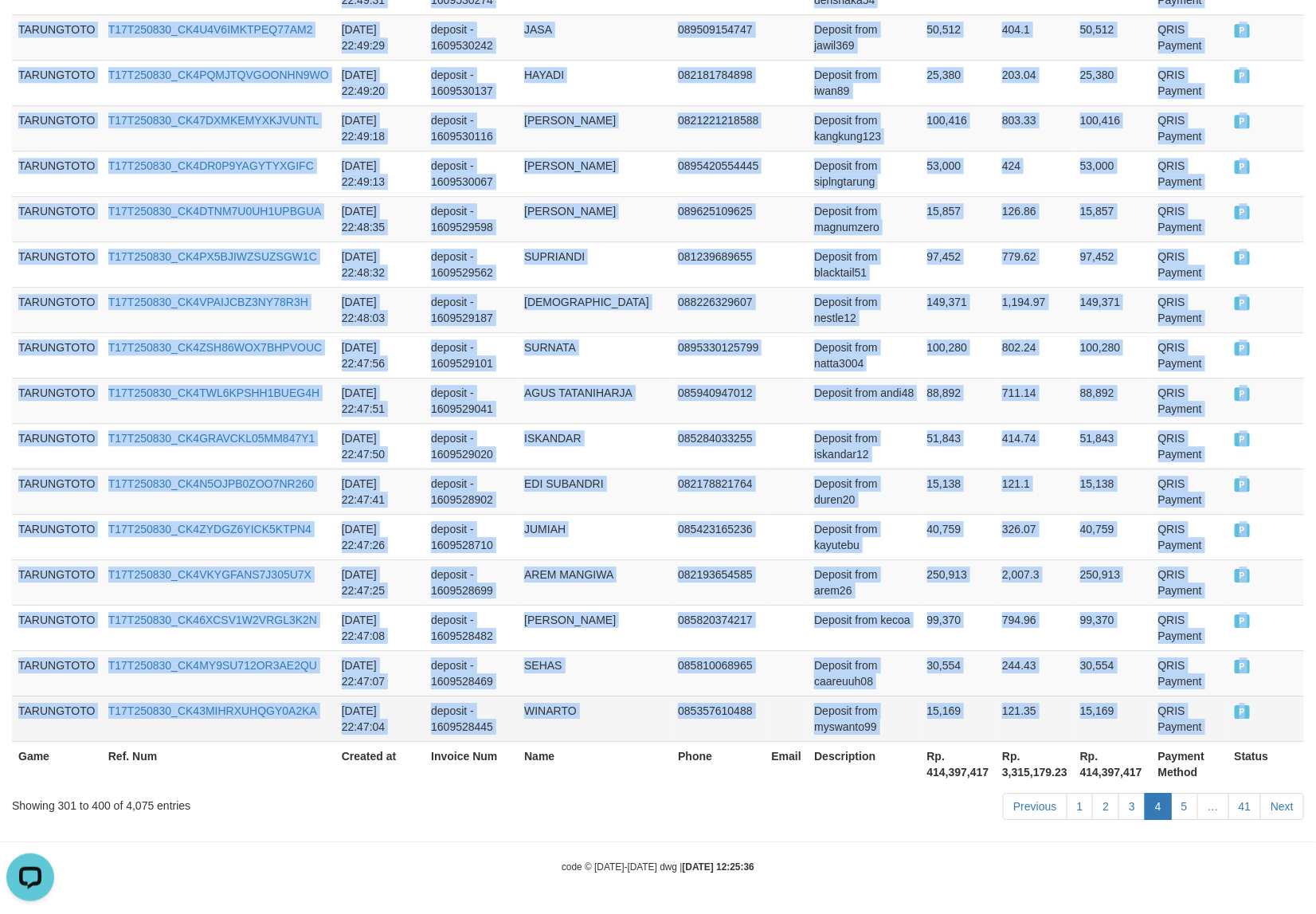
click at [1235, 717] on span "P" at bounding box center [1243, 712] width 16 height 14
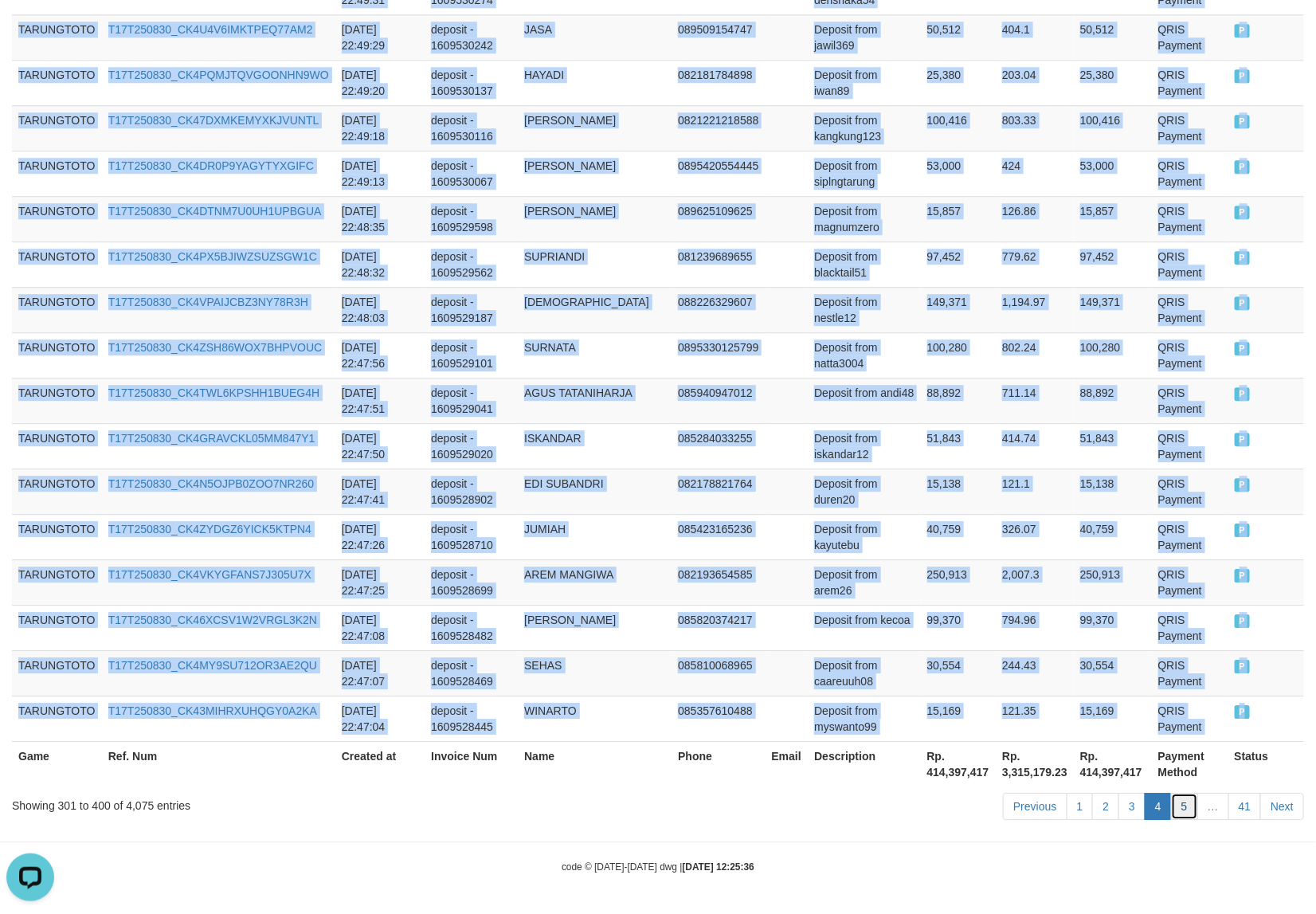
click at [1185, 807] on link "5" at bounding box center [1184, 806] width 27 height 27
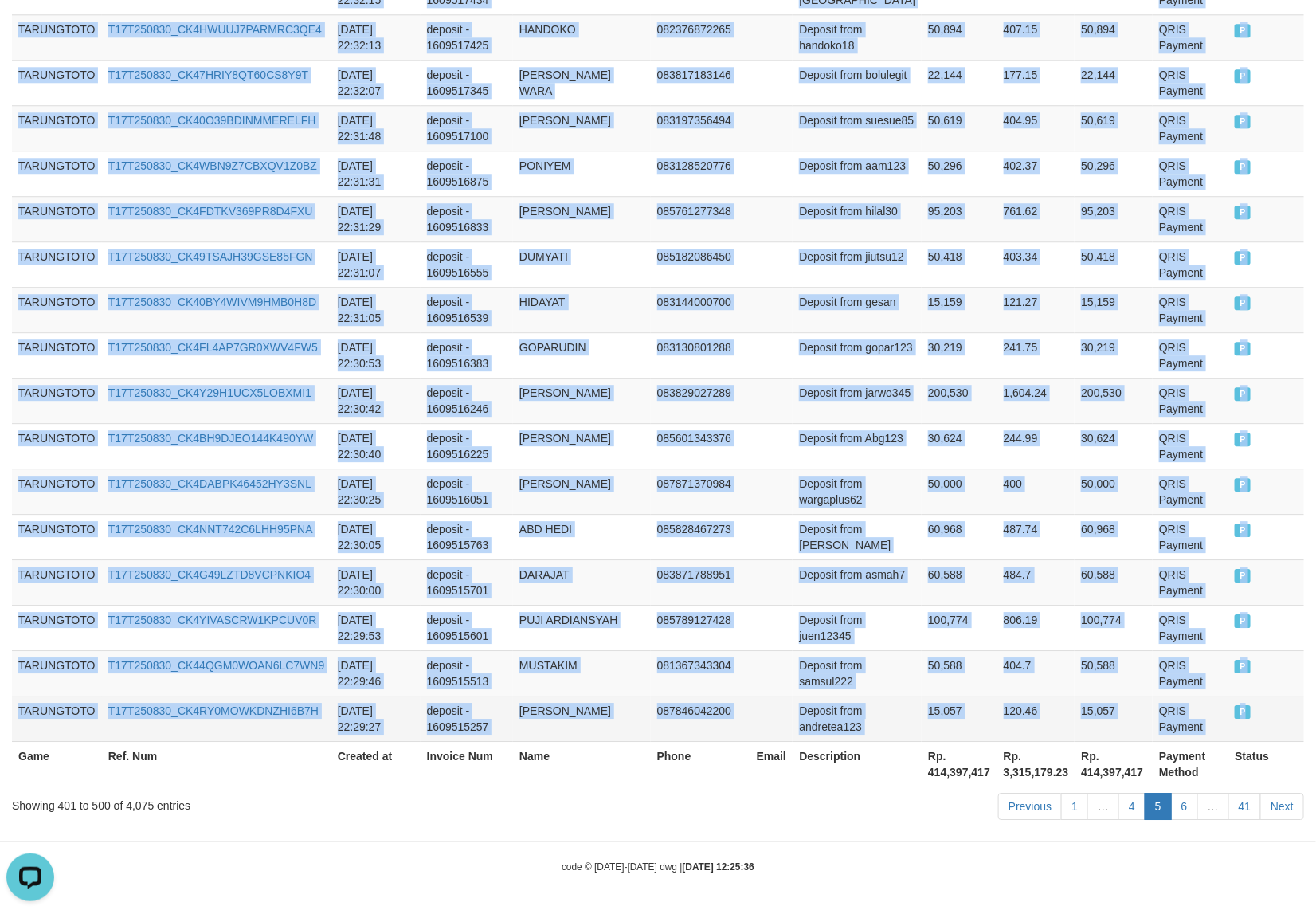
click at [1236, 715] on span "P" at bounding box center [1243, 712] width 16 height 14
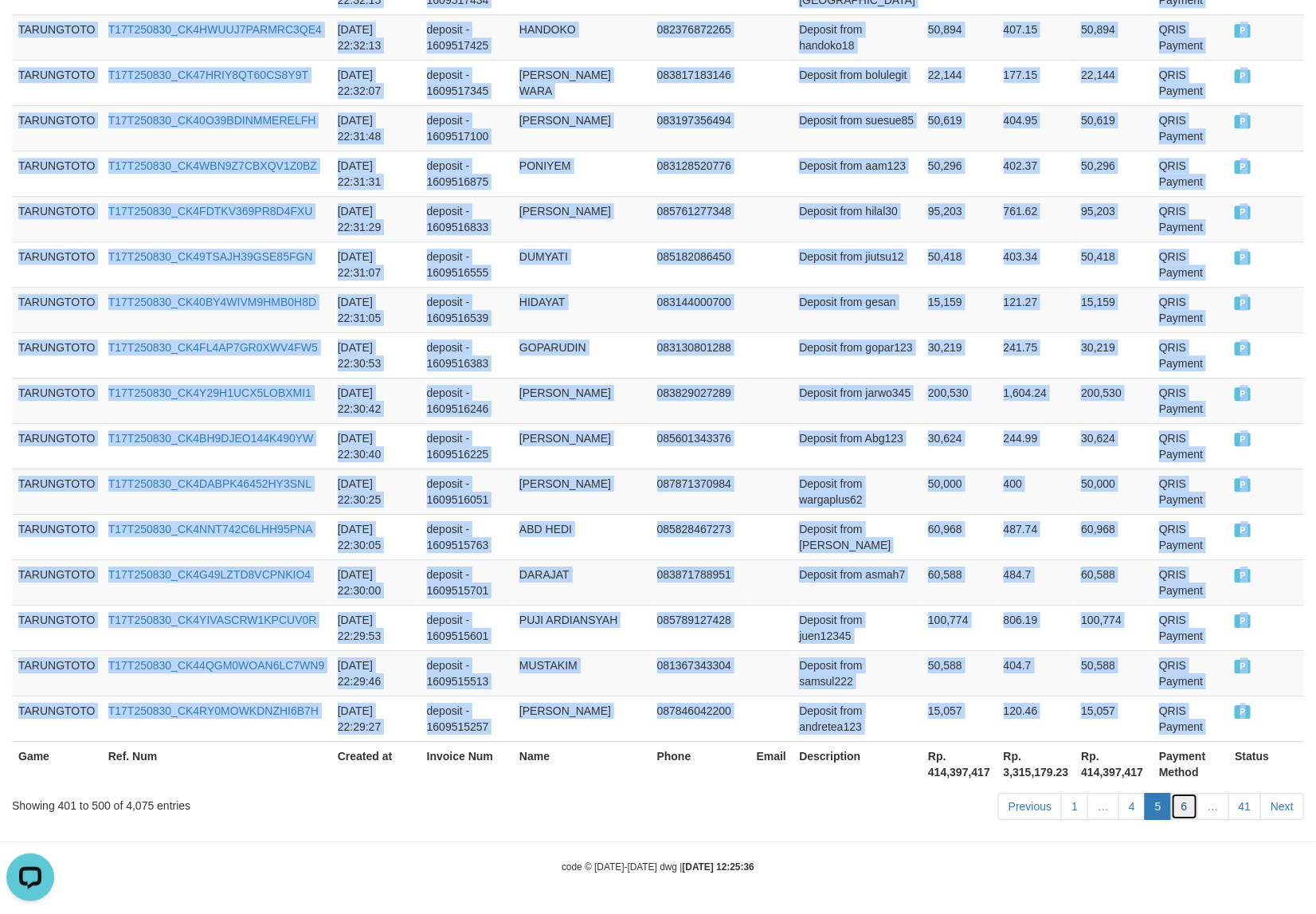
click at [1180, 818] on link "6" at bounding box center [1184, 806] width 27 height 27
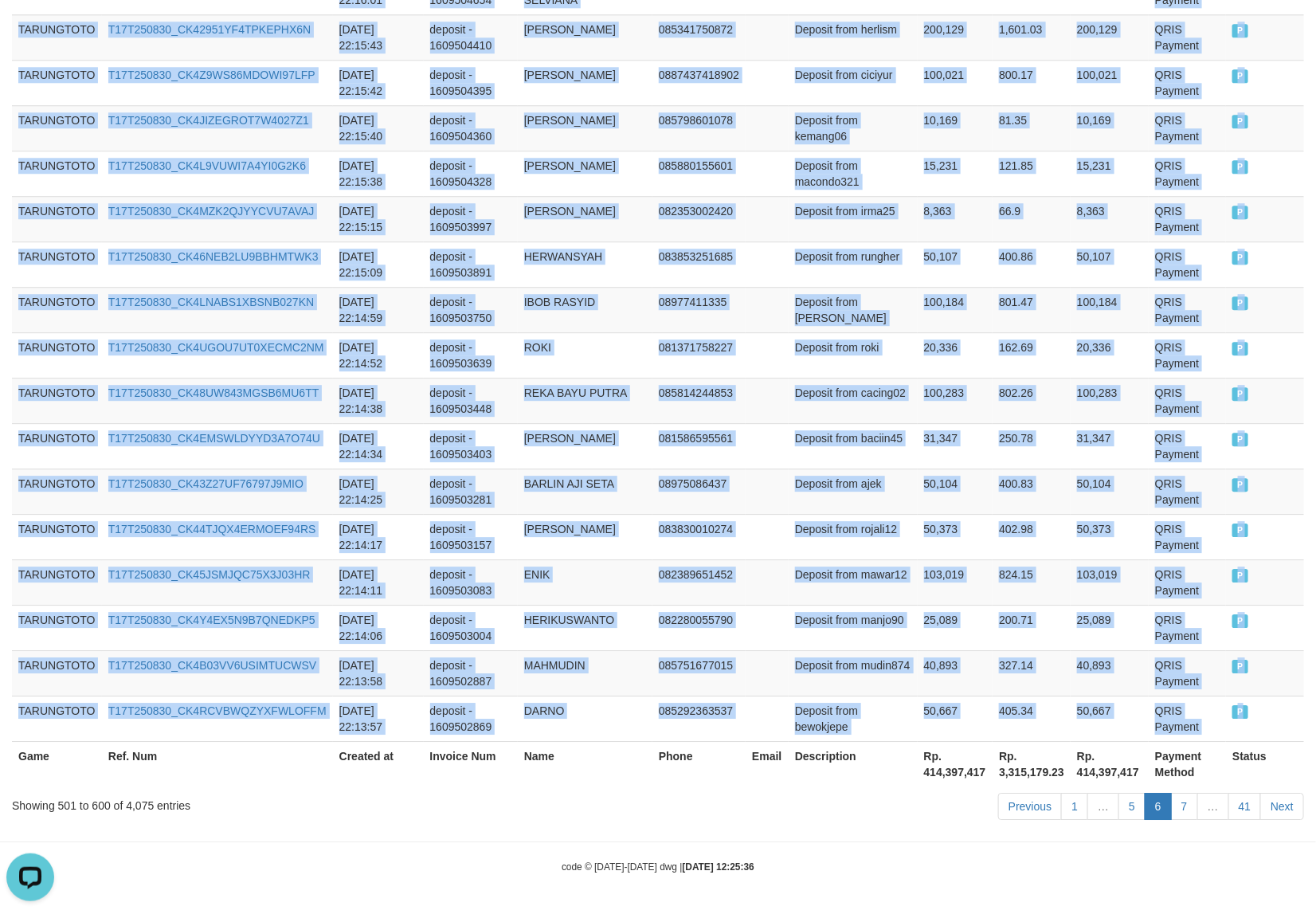
click at [1232, 715] on span "P" at bounding box center [1240, 712] width 16 height 14
click at [1185, 802] on link "7" at bounding box center [1184, 806] width 27 height 27
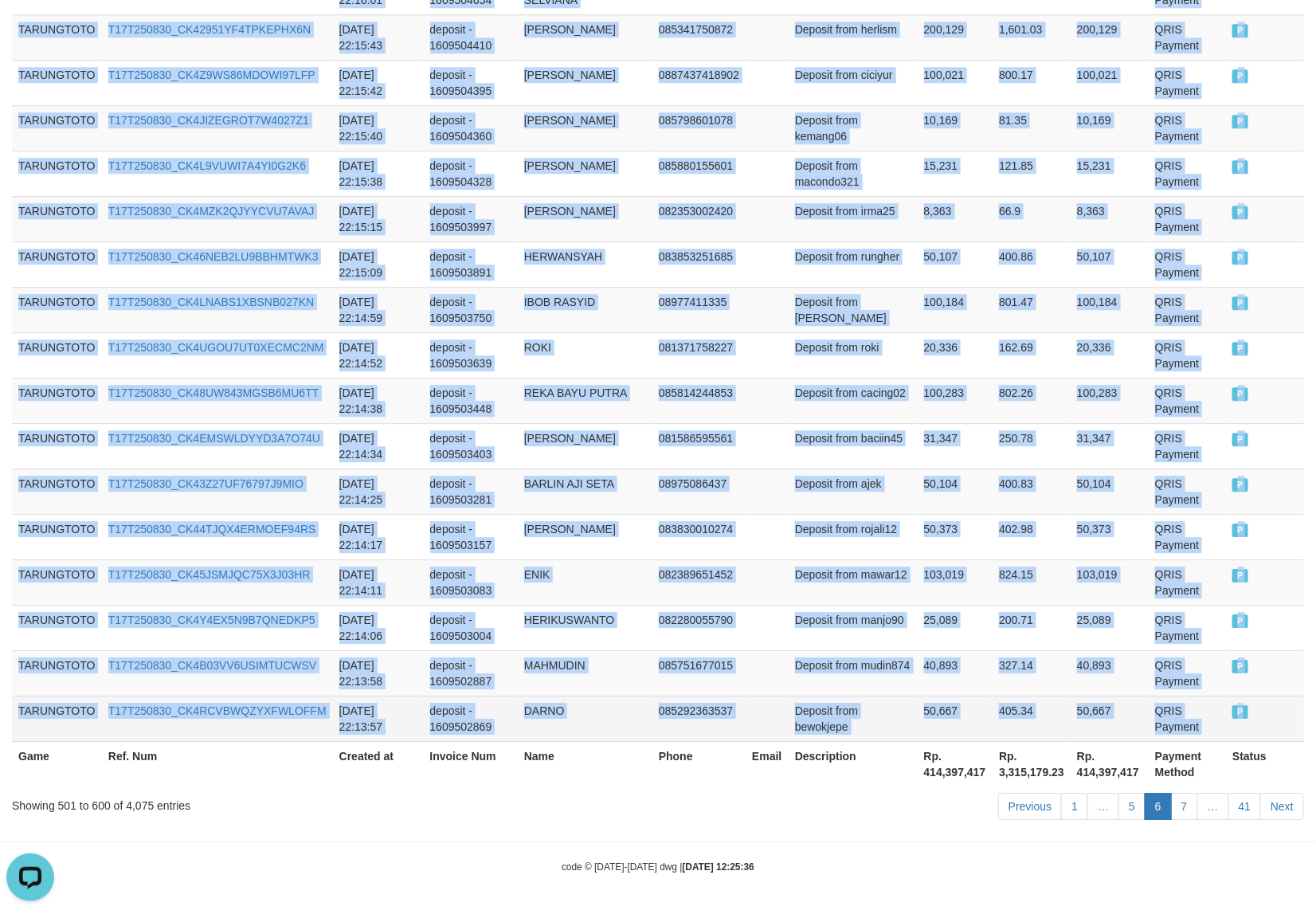
scroll to position [4473, 0]
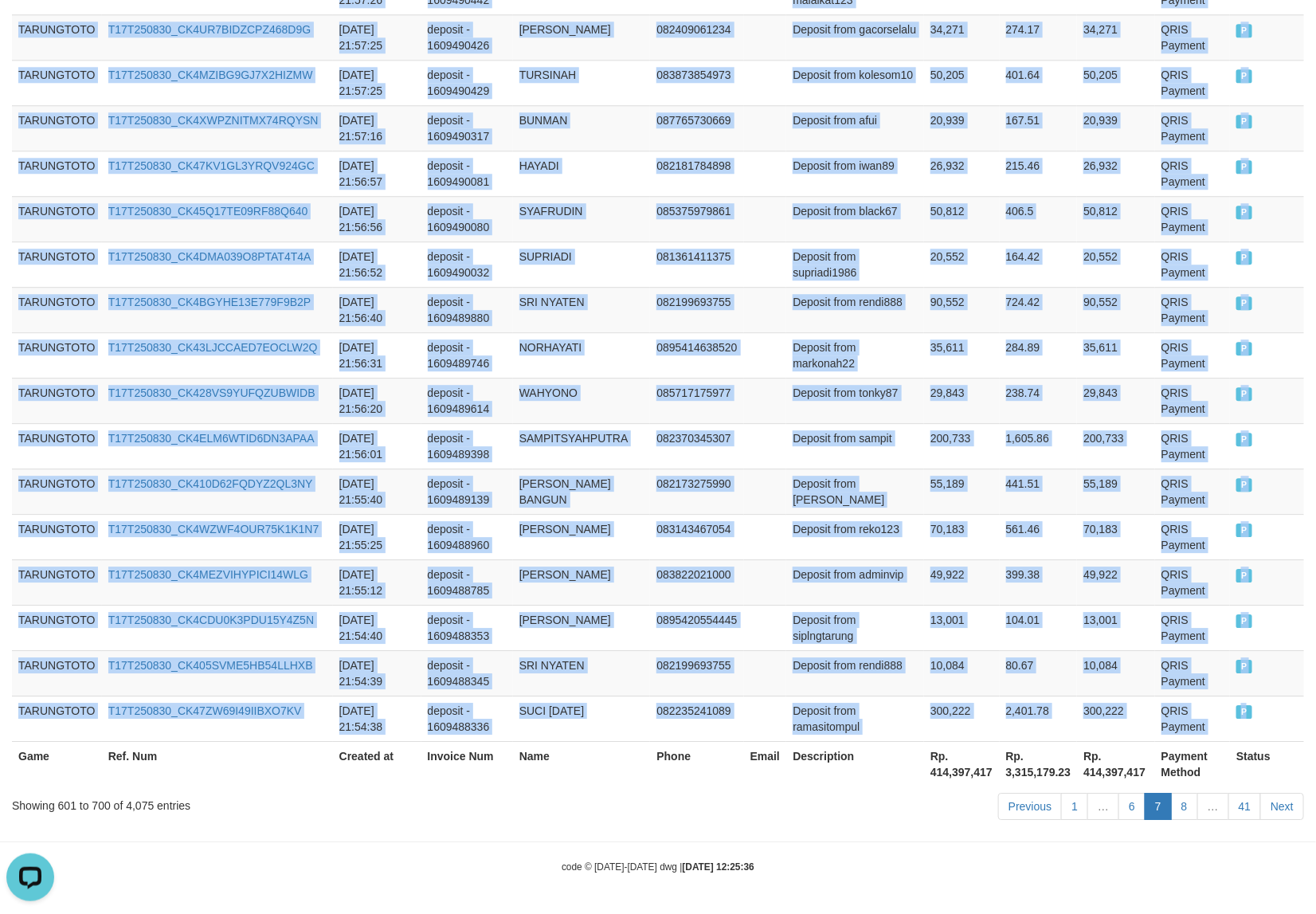
click at [1236, 718] on span "P" at bounding box center [1244, 712] width 16 height 14
click at [1172, 805] on link "8" at bounding box center [1184, 806] width 27 height 27
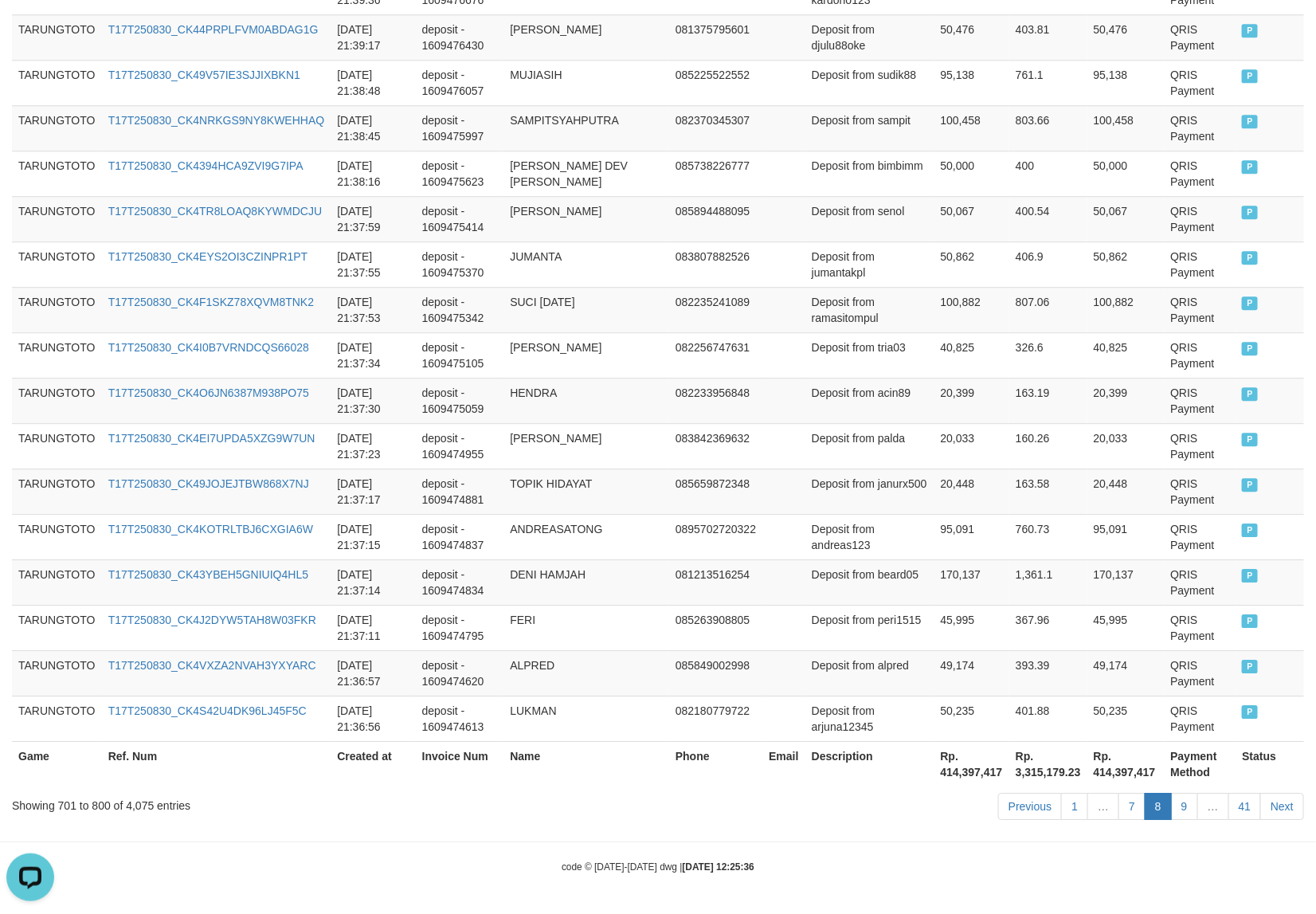
scroll to position [4442, 0]
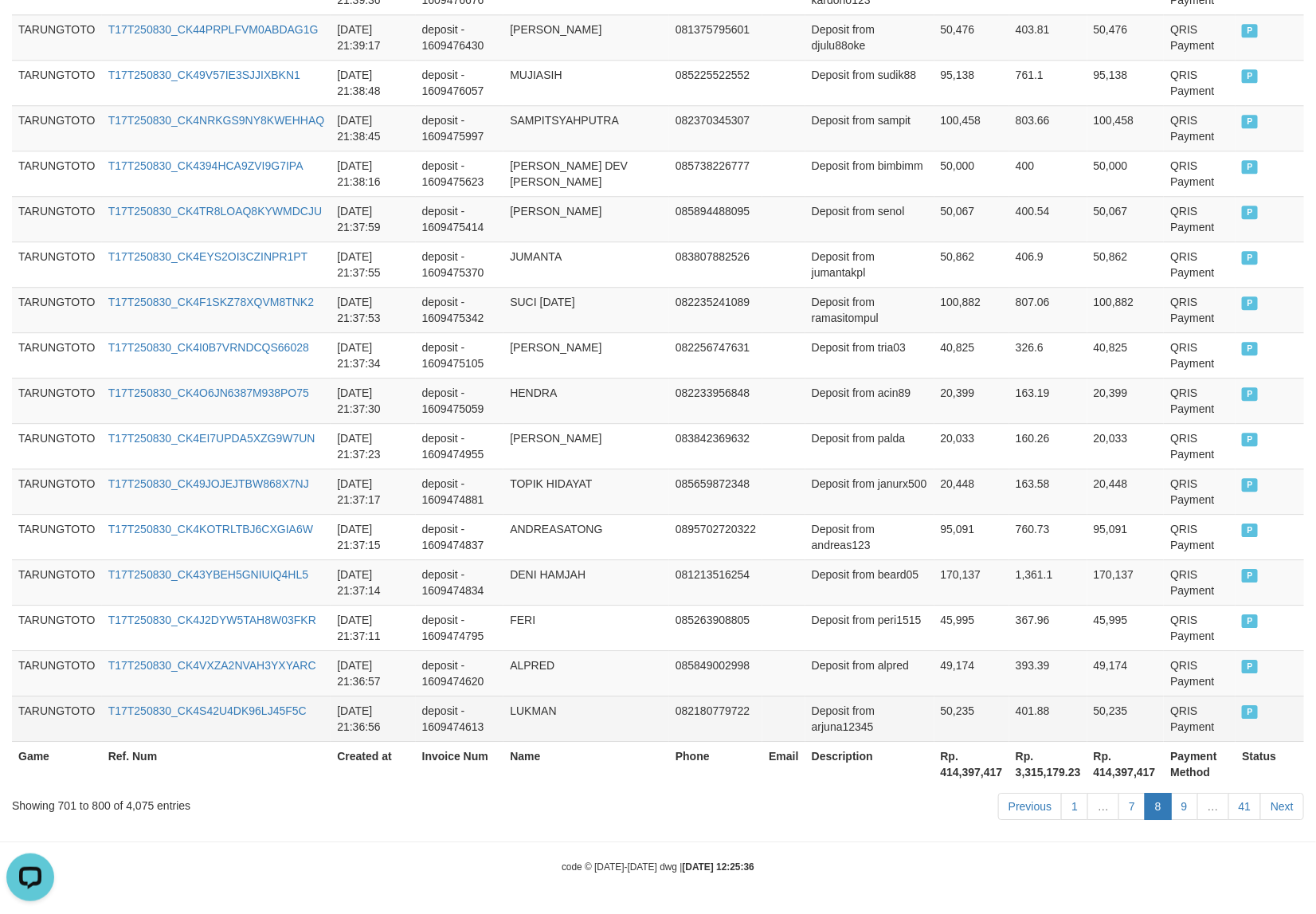
click at [1242, 712] on span "P" at bounding box center [1249, 712] width 16 height 14
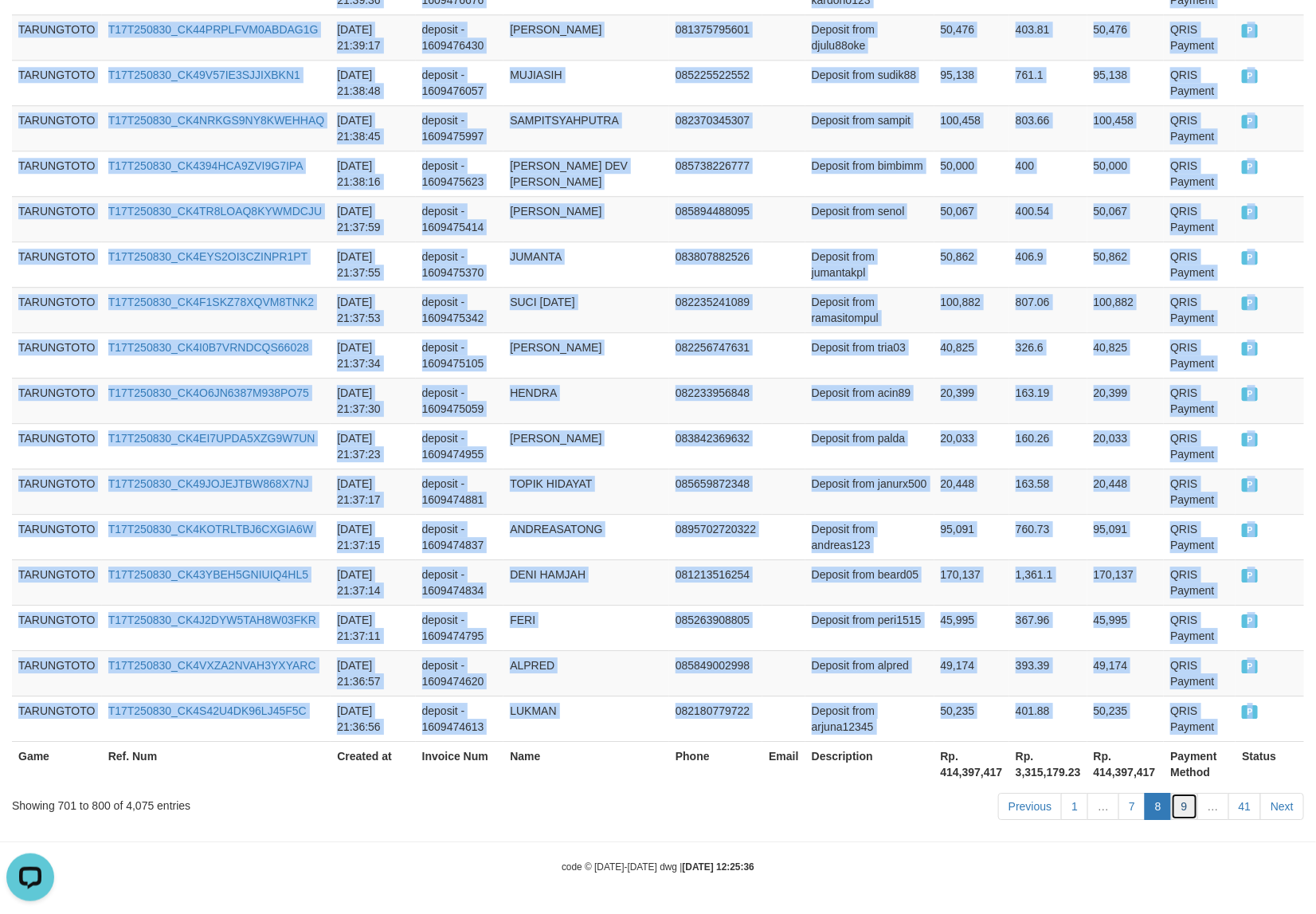
click at [1181, 806] on link "9" at bounding box center [1184, 806] width 27 height 27
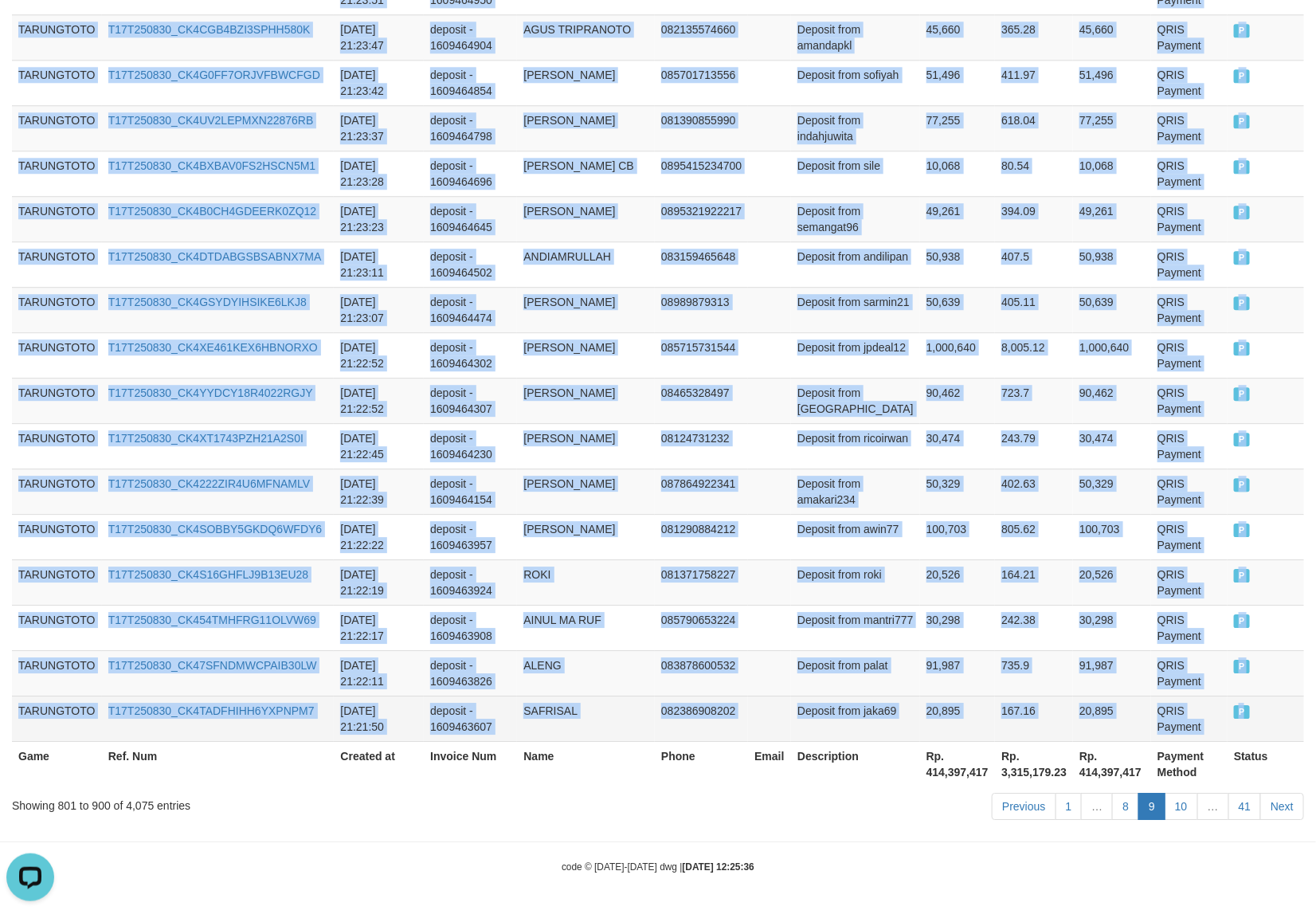
click at [1235, 713] on span "P" at bounding box center [1242, 712] width 16 height 14
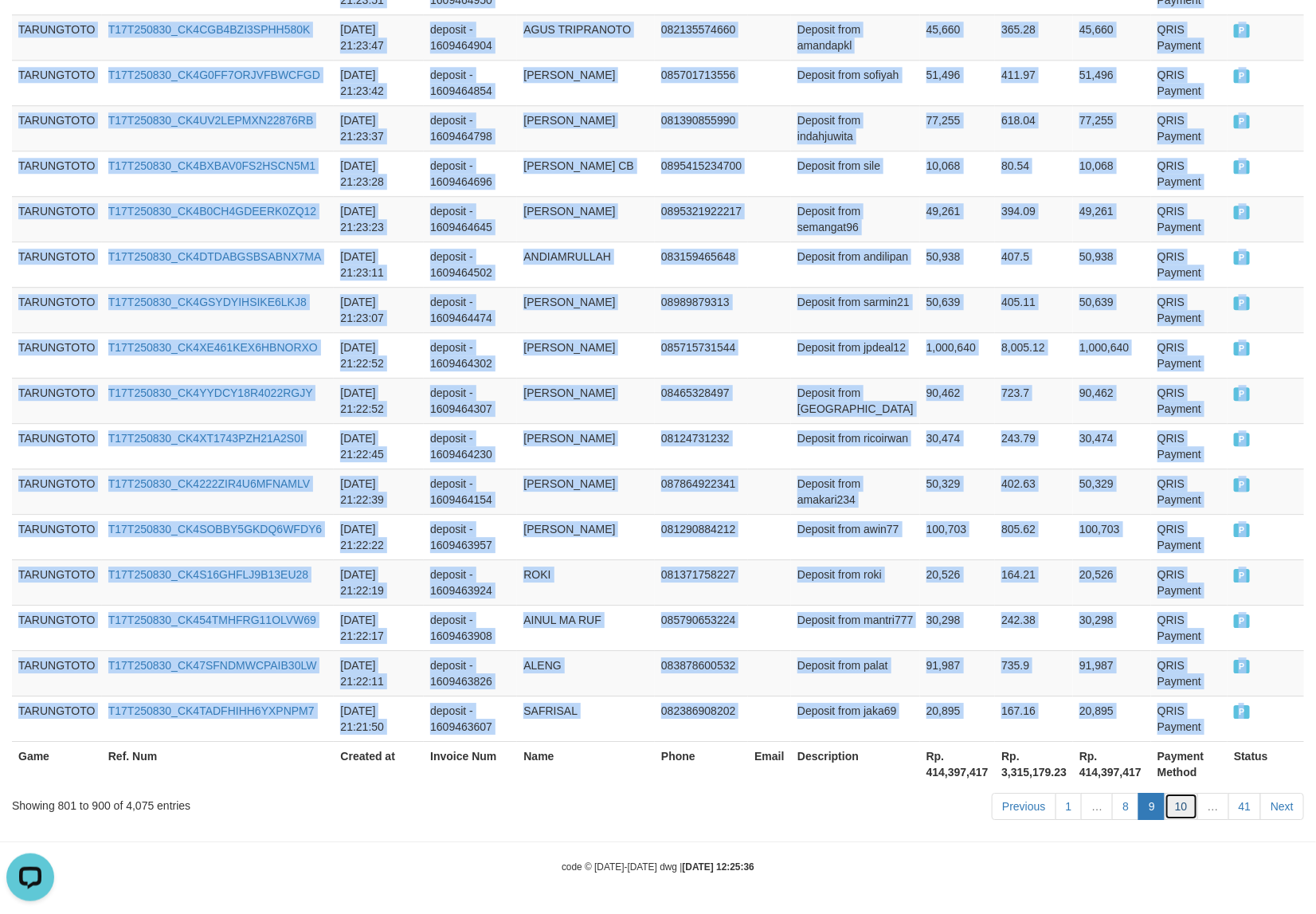
click at [1187, 809] on link "10" at bounding box center [1181, 806] width 34 height 27
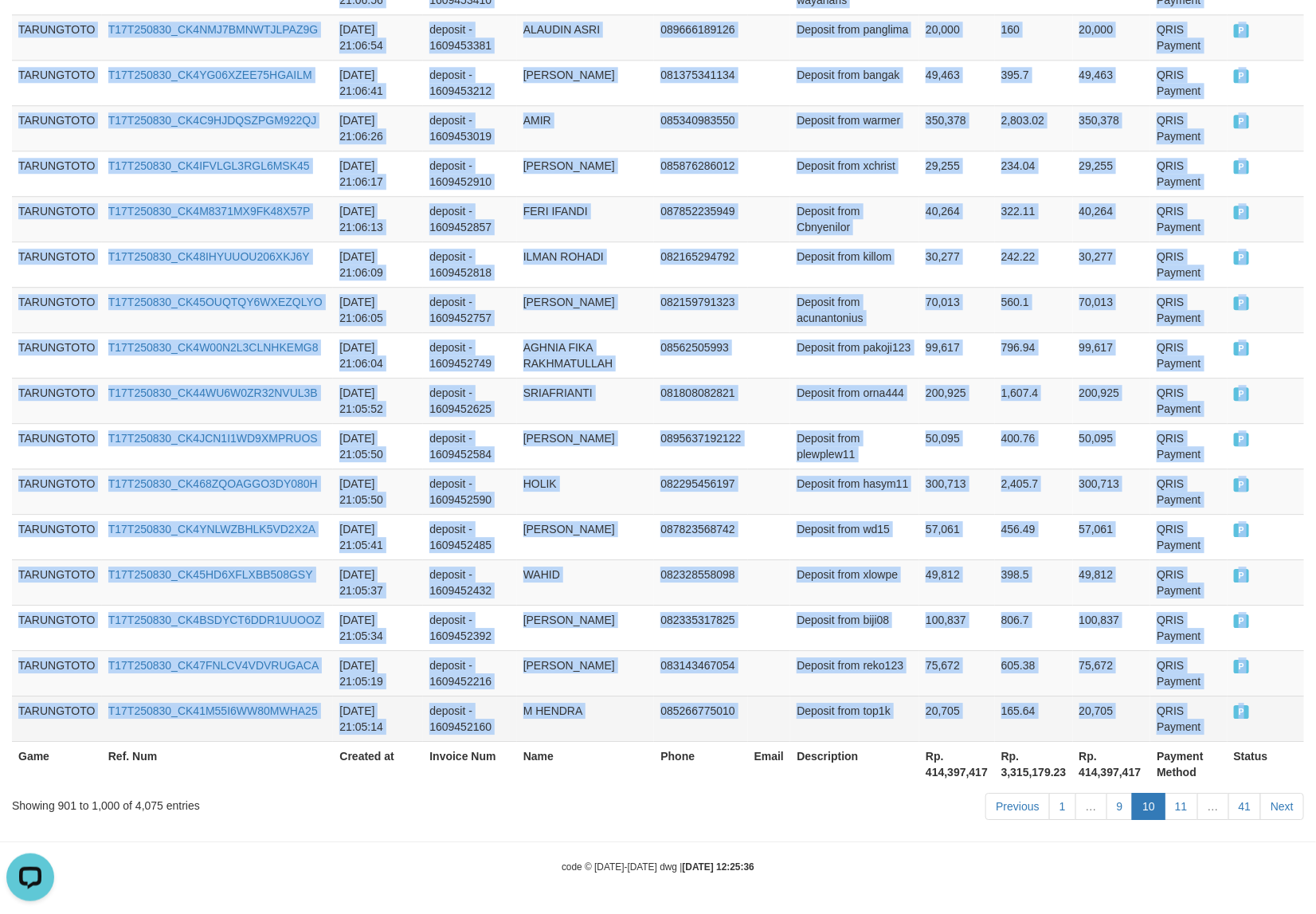
click at [1236, 717] on span "P" at bounding box center [1242, 712] width 16 height 14
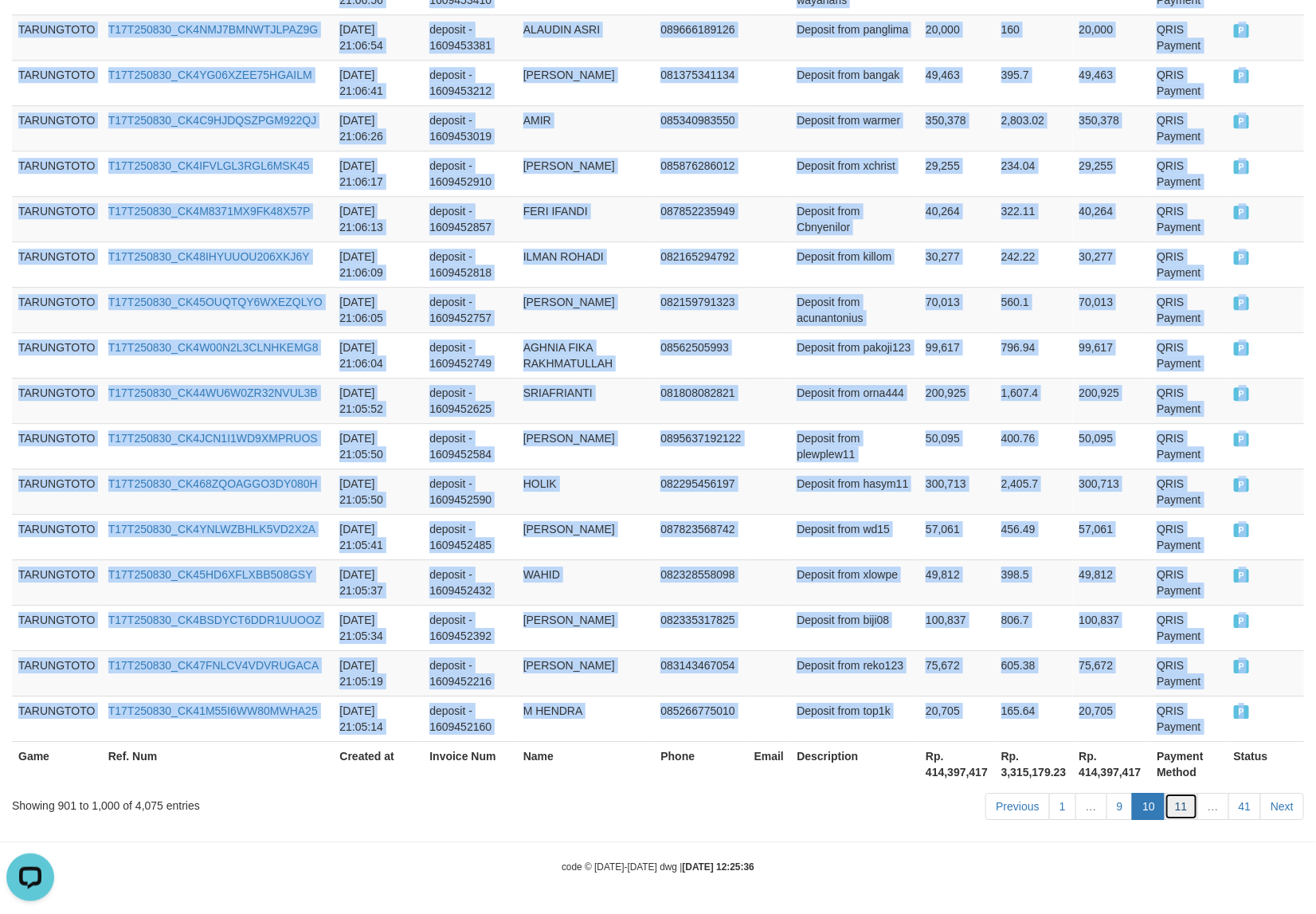
click at [1171, 805] on link "11" at bounding box center [1181, 806] width 34 height 27
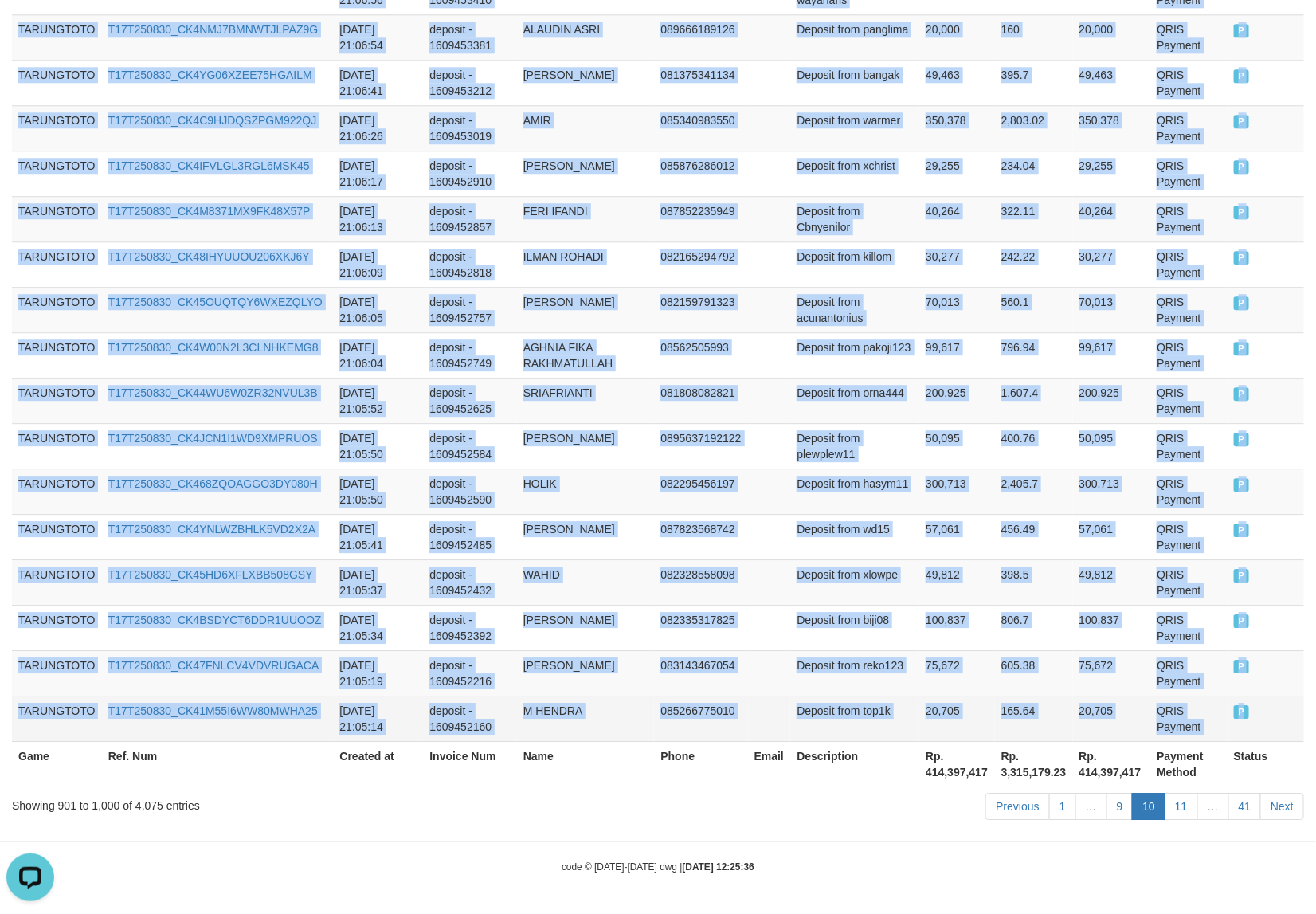
scroll to position [4458, 0]
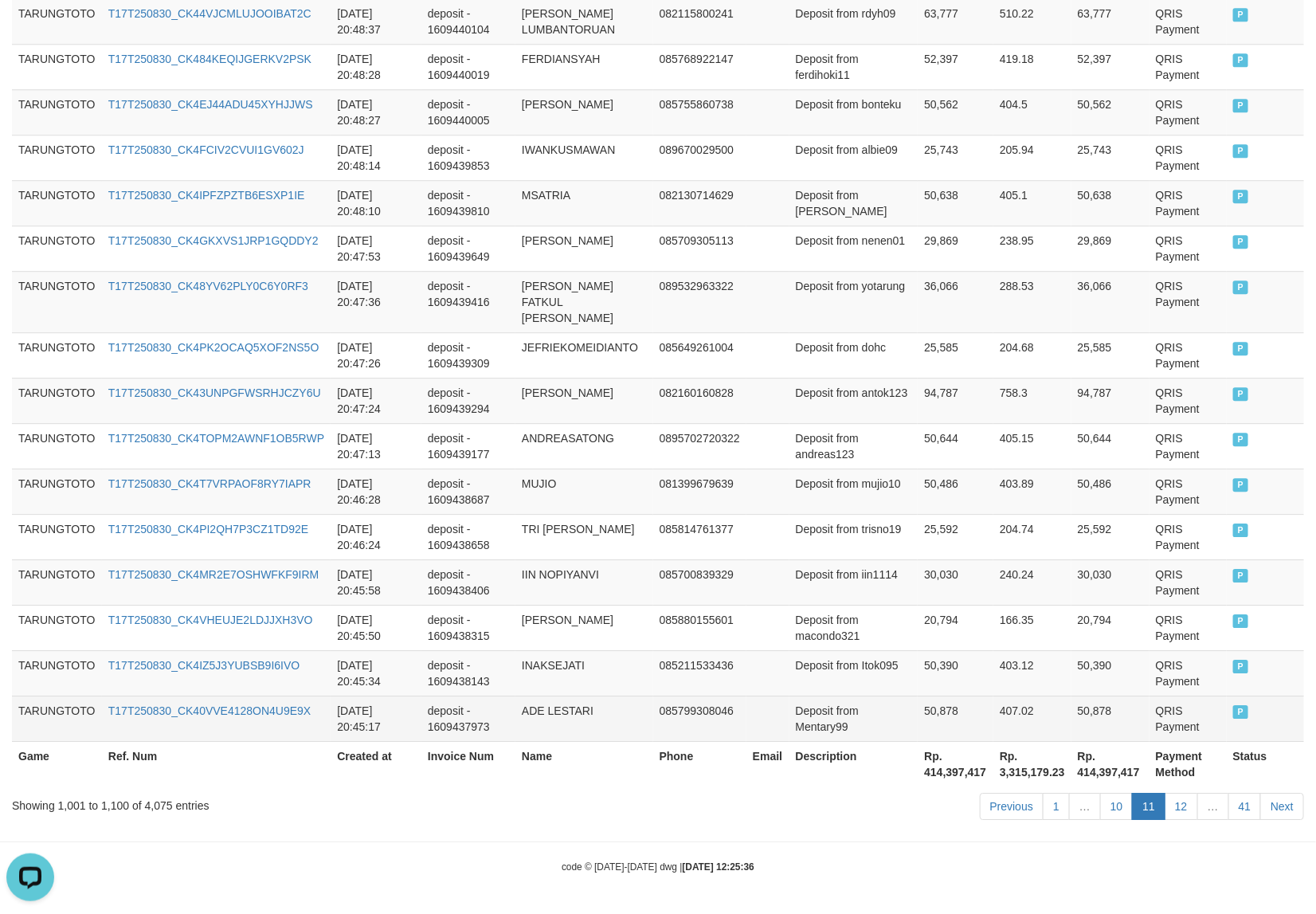
click at [1237, 714] on span "P" at bounding box center [1241, 712] width 16 height 14
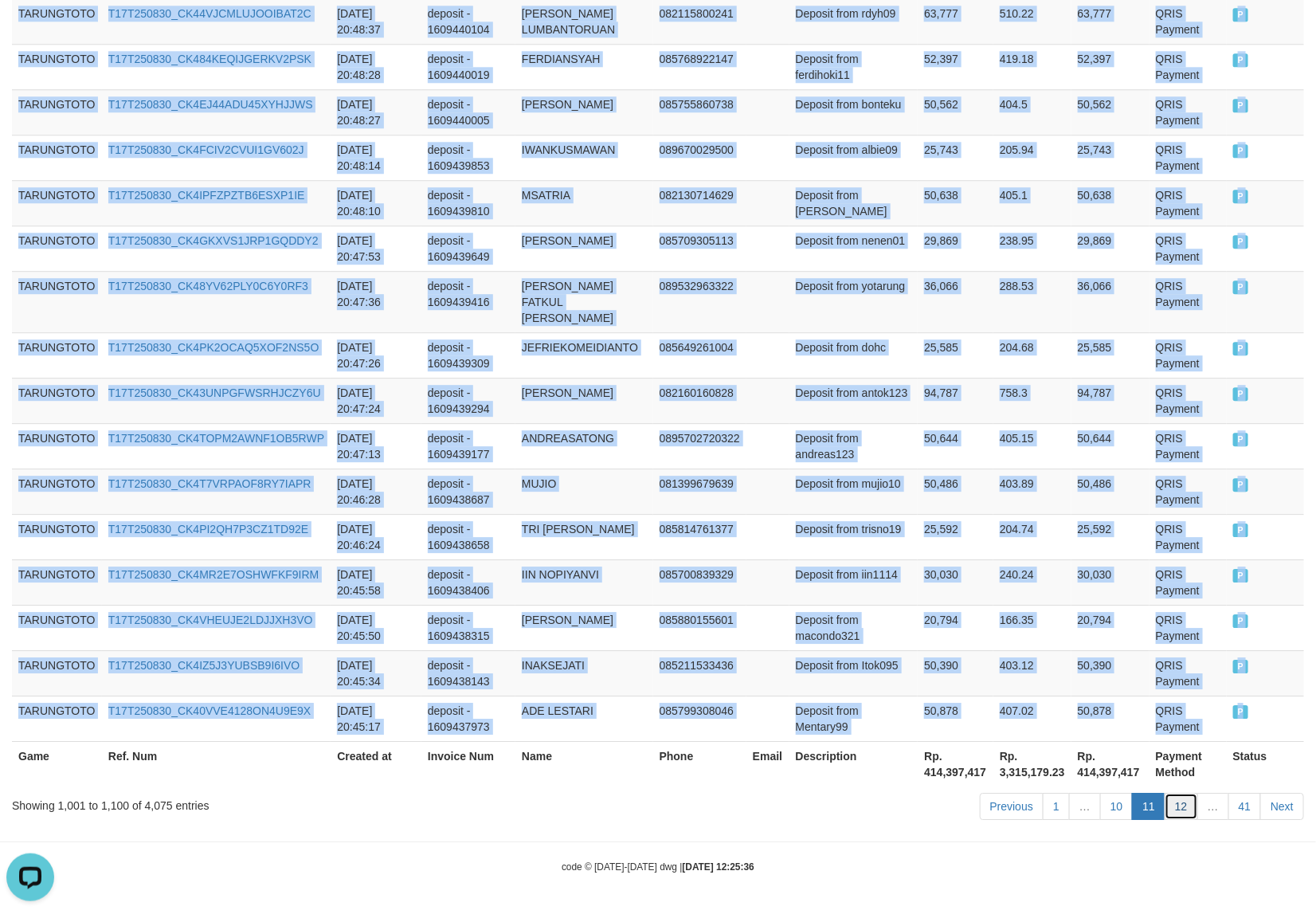
click at [1183, 810] on link "12" at bounding box center [1181, 806] width 34 height 27
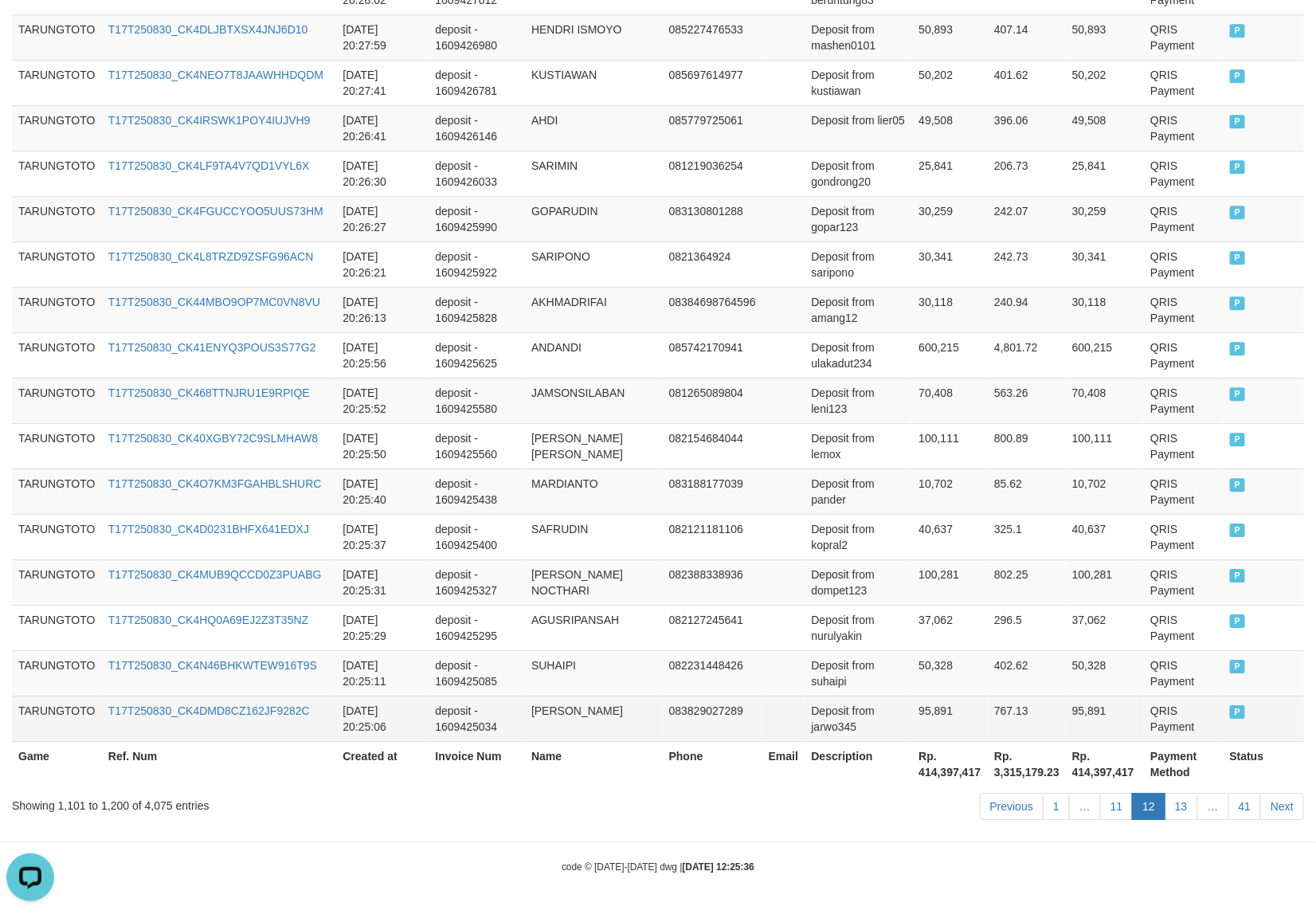
scroll to position [4442, 0]
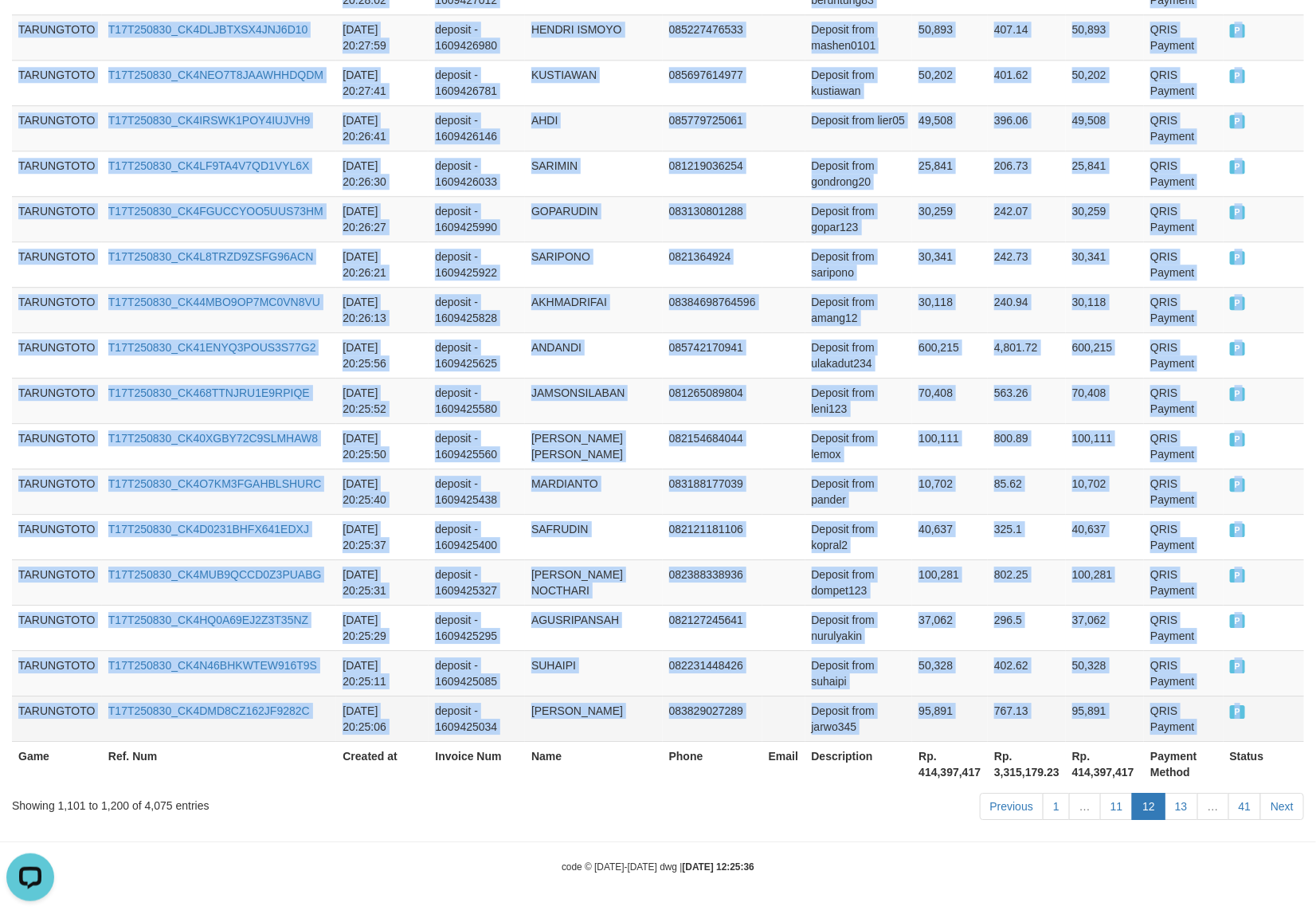
click at [1233, 713] on span "P" at bounding box center [1238, 712] width 16 height 14
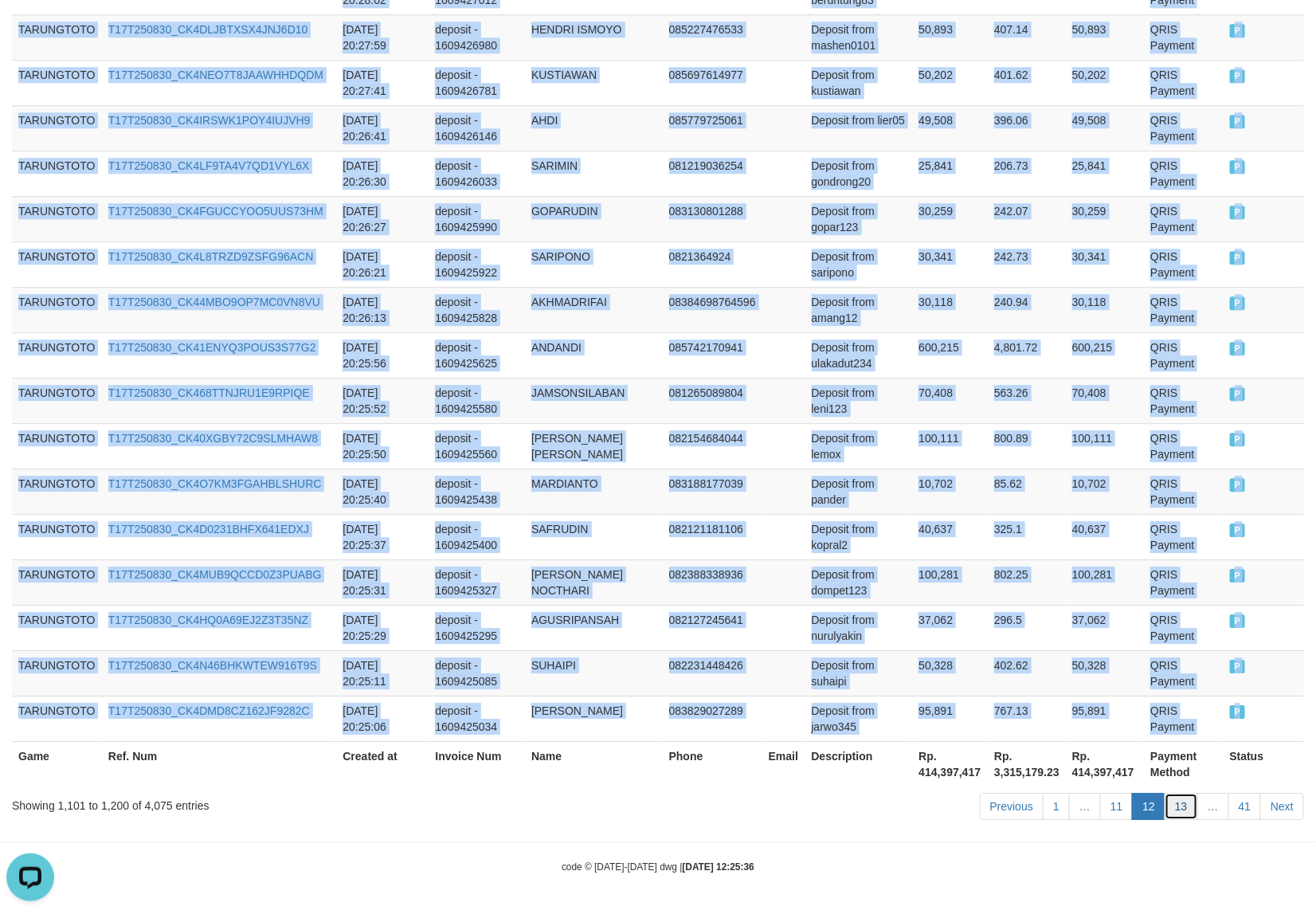
click at [1175, 805] on link "13" at bounding box center [1181, 806] width 34 height 27
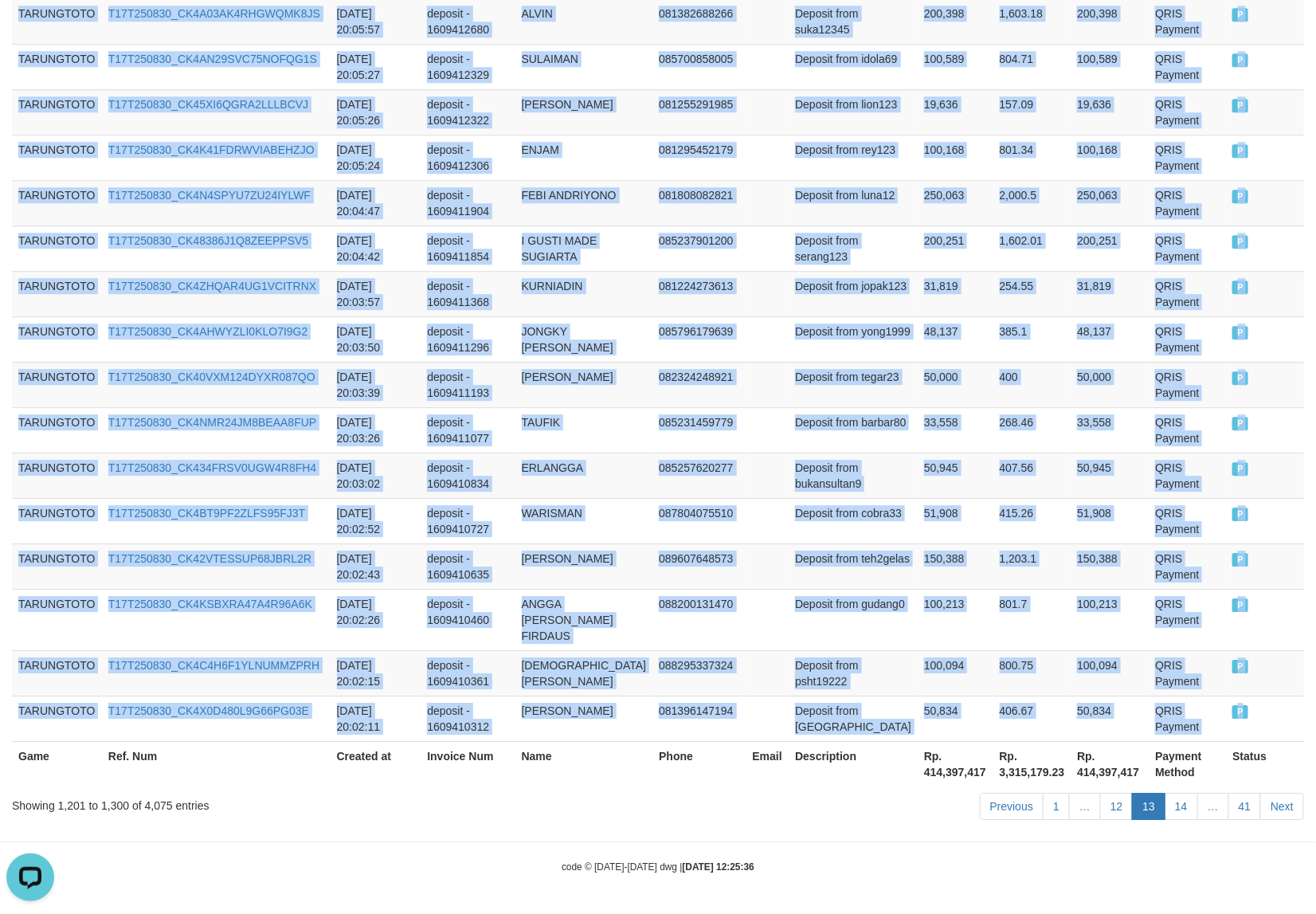
click at [1233, 718] on span "P" at bounding box center [1240, 712] width 16 height 14
click at [1178, 809] on link "14" at bounding box center [1181, 806] width 34 height 27
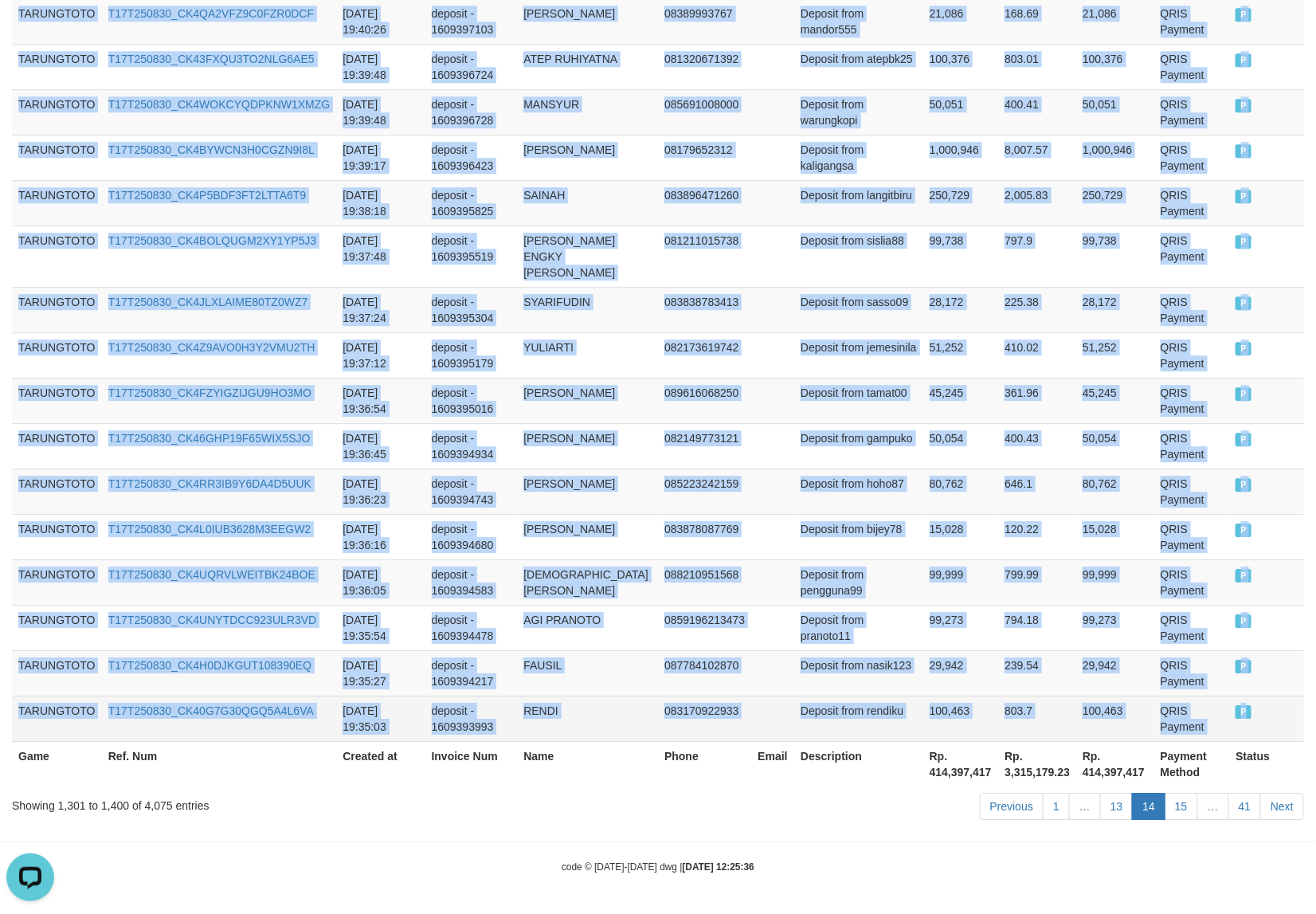
click at [1236, 710] on span "P" at bounding box center [1243, 712] width 16 height 14
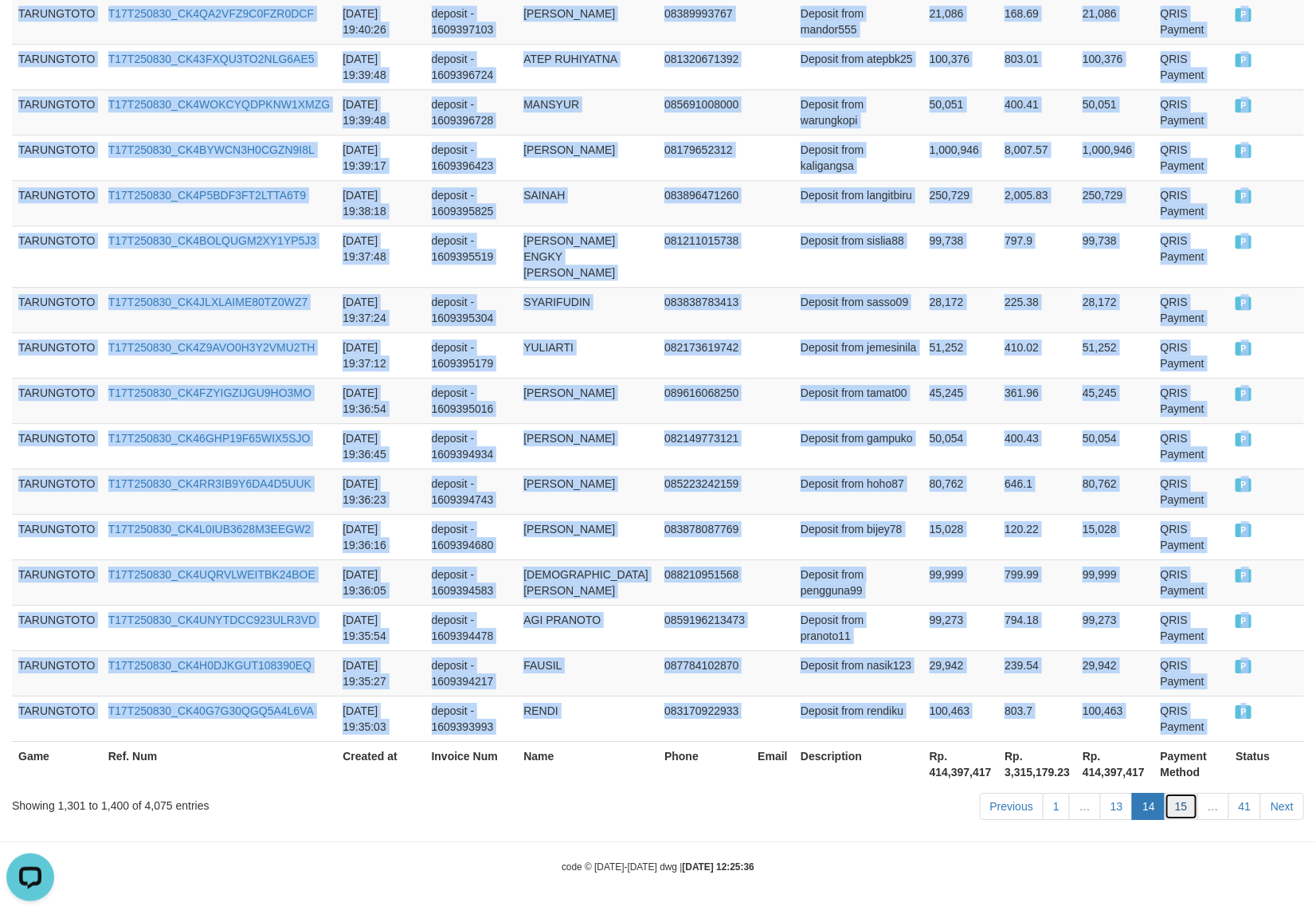
drag, startPoint x: 1172, startPoint y: 809, endPoint x: 1181, endPoint y: 802, distance: 11.4
click at [1173, 809] on link "15" at bounding box center [1181, 806] width 34 height 27
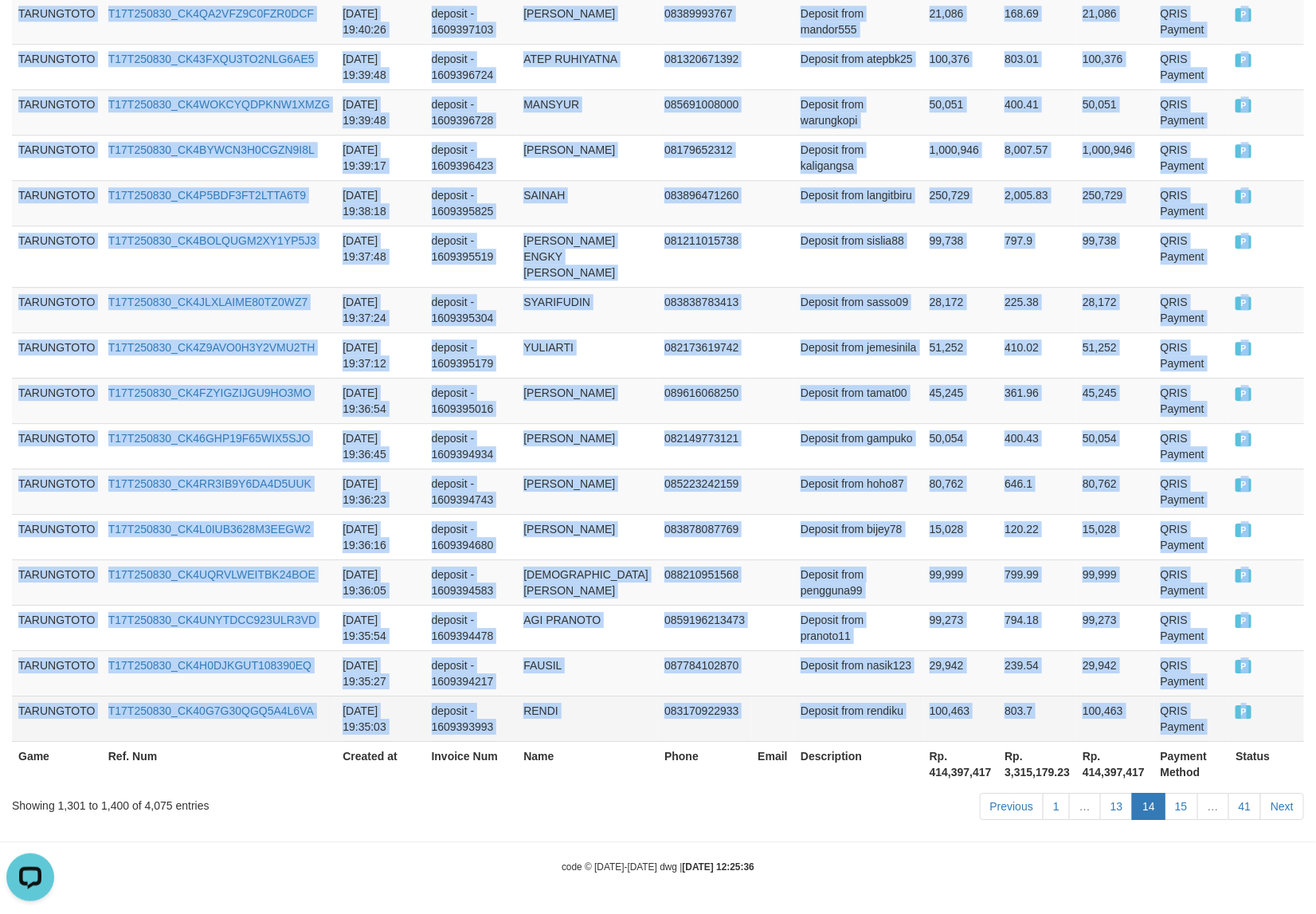
scroll to position [4458, 0]
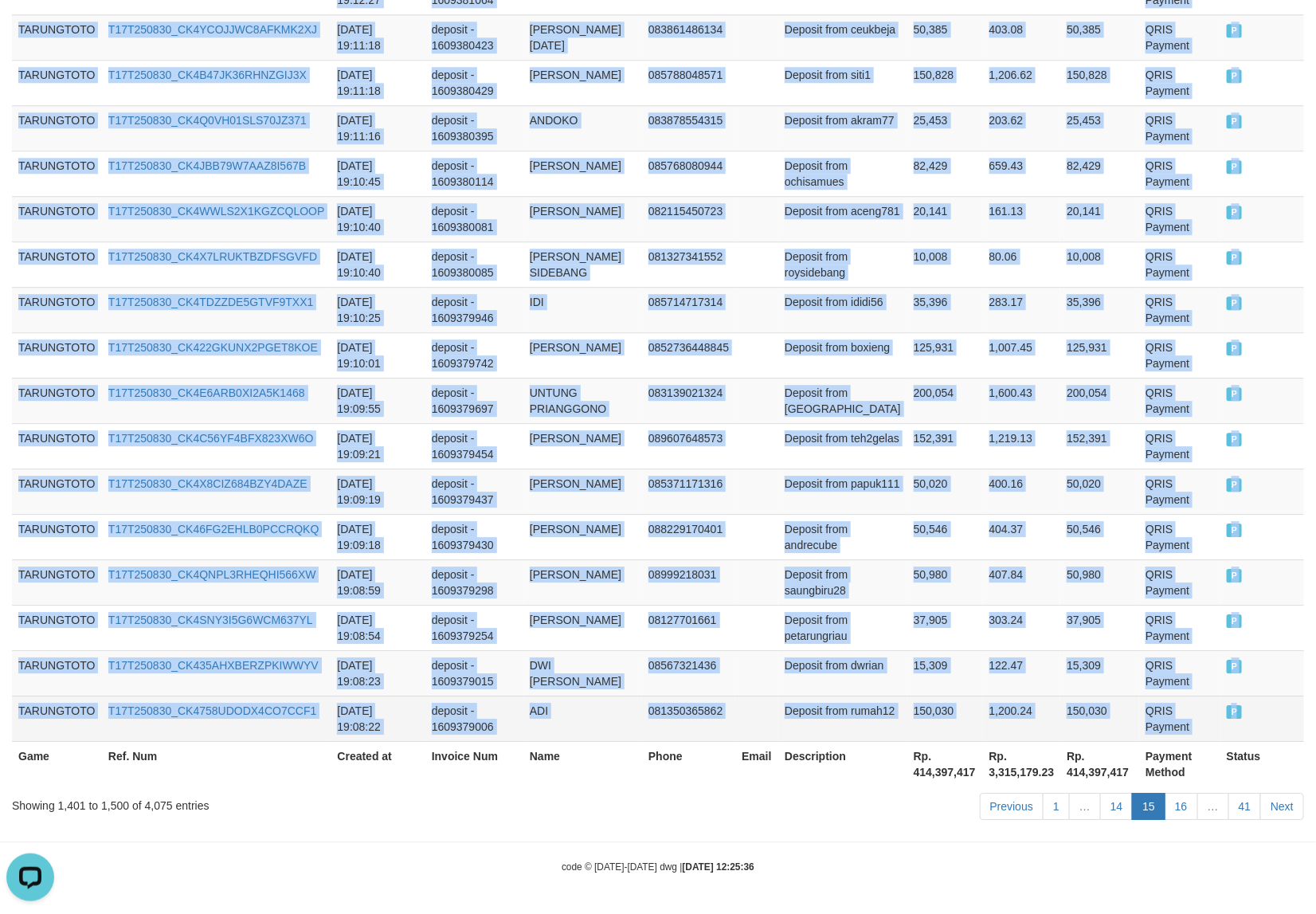
click at [1233, 714] on span "P" at bounding box center [1235, 712] width 16 height 14
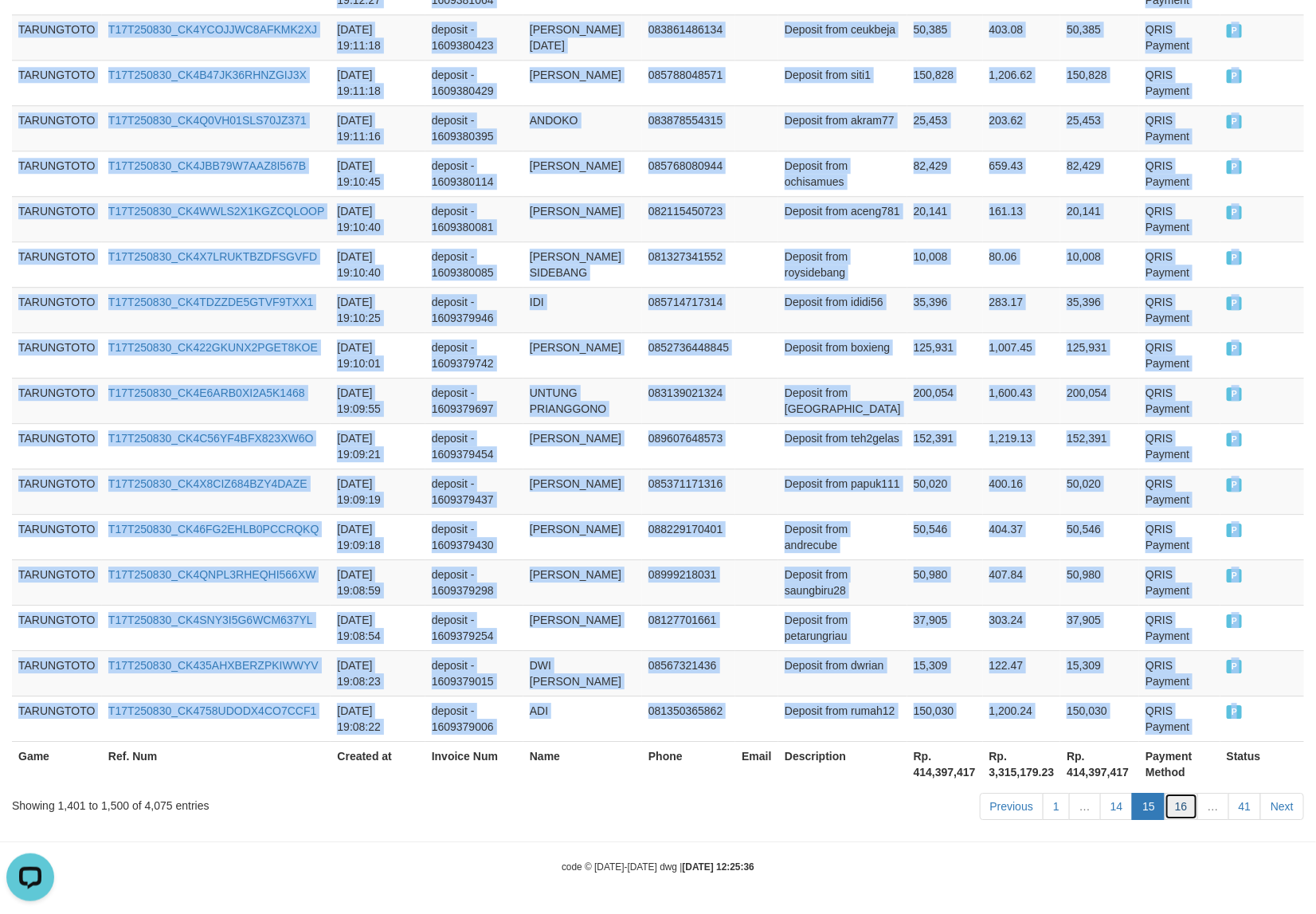
click at [1175, 809] on link "16" at bounding box center [1181, 806] width 34 height 27
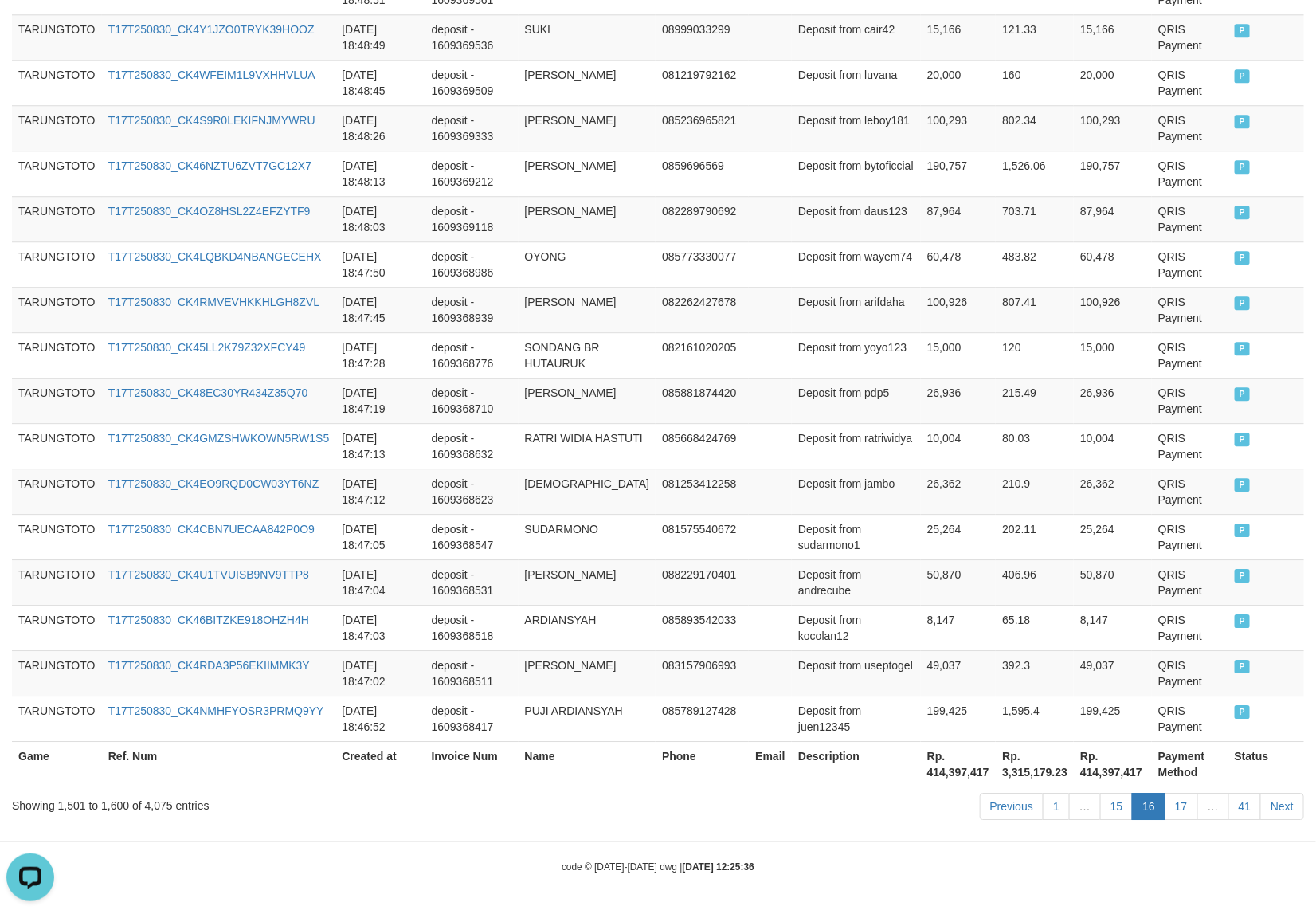
scroll to position [4442, 0]
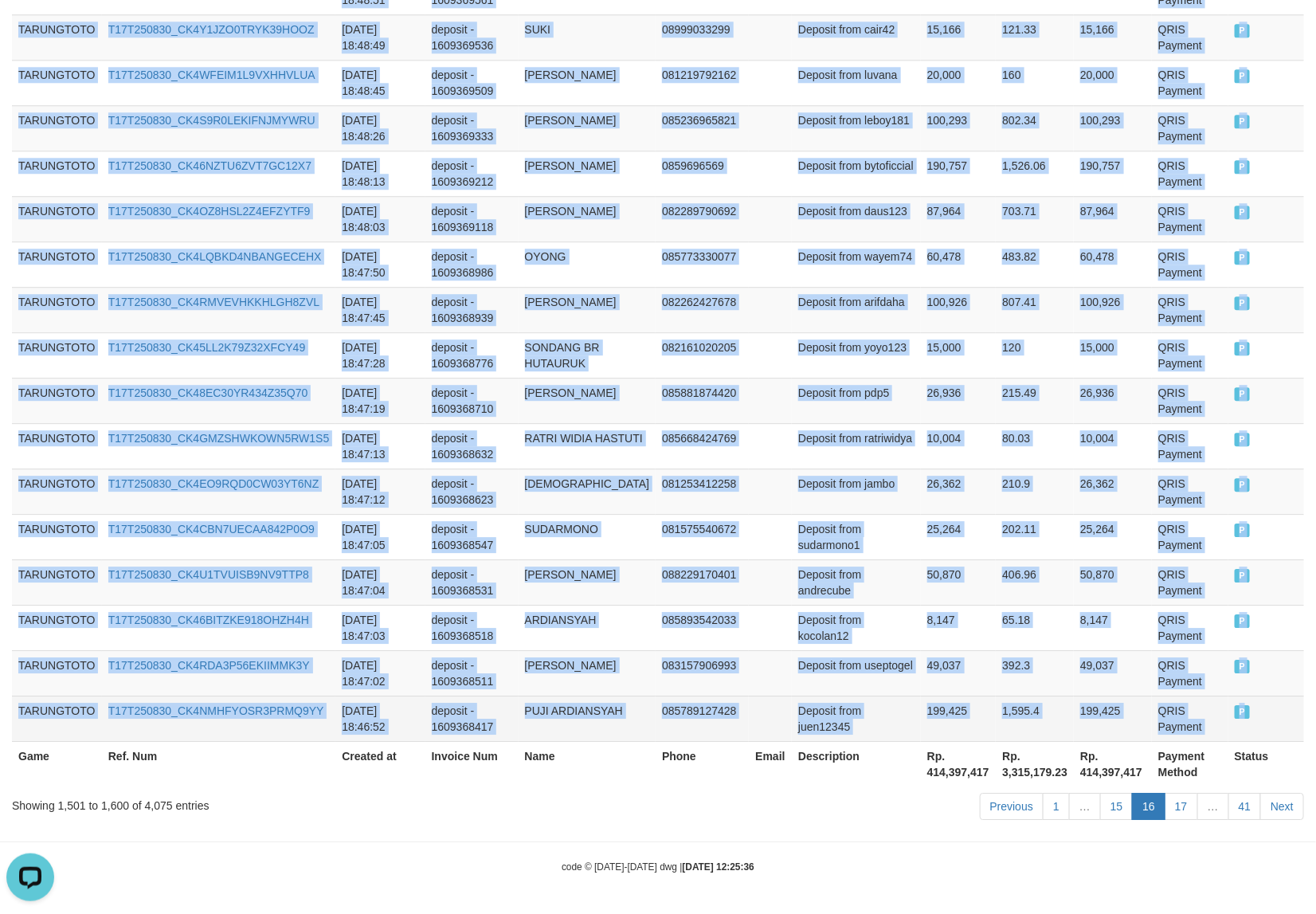
click at [1235, 713] on span "P" at bounding box center [1243, 712] width 16 height 14
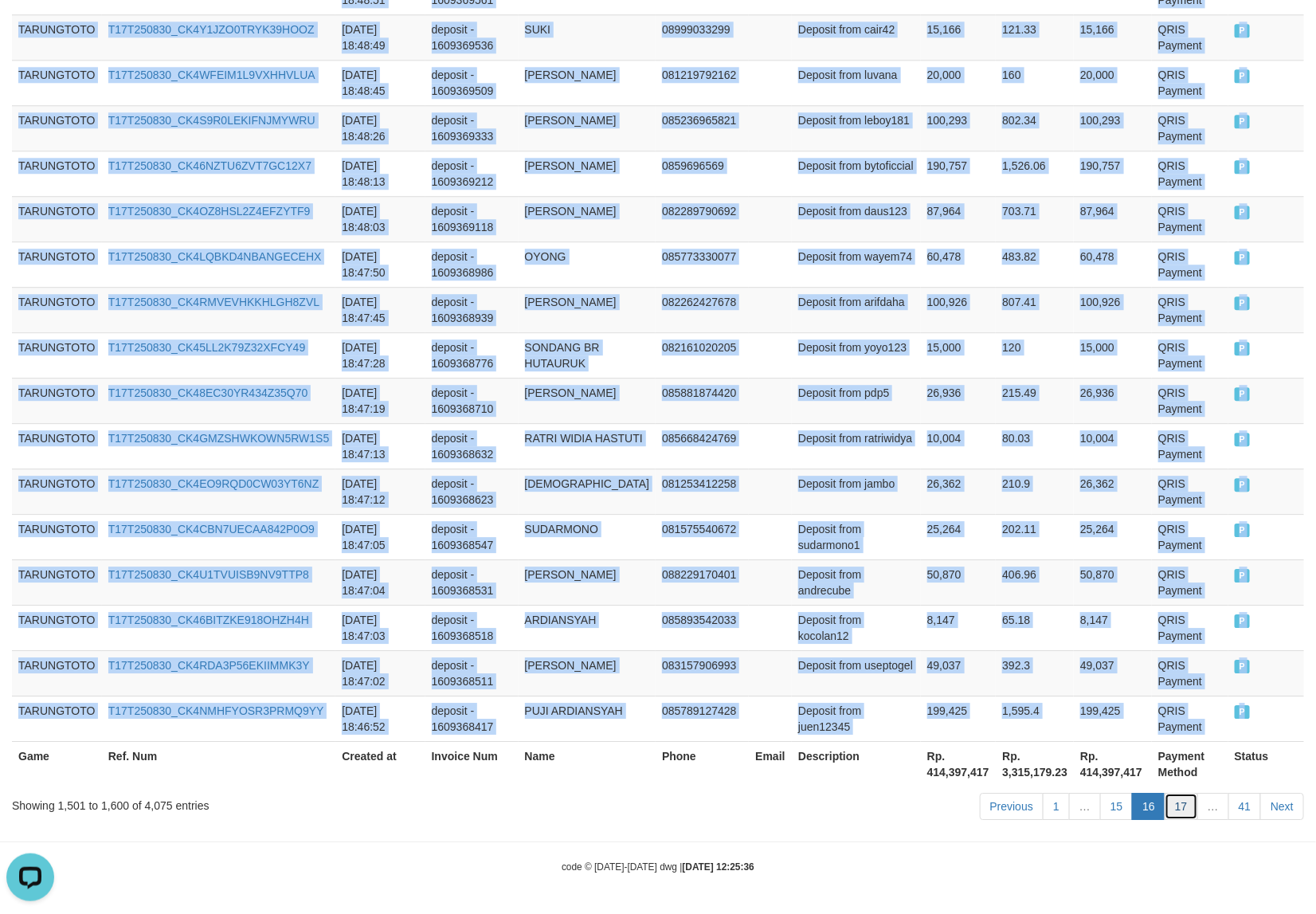
click at [1175, 806] on link "17" at bounding box center [1181, 806] width 34 height 27
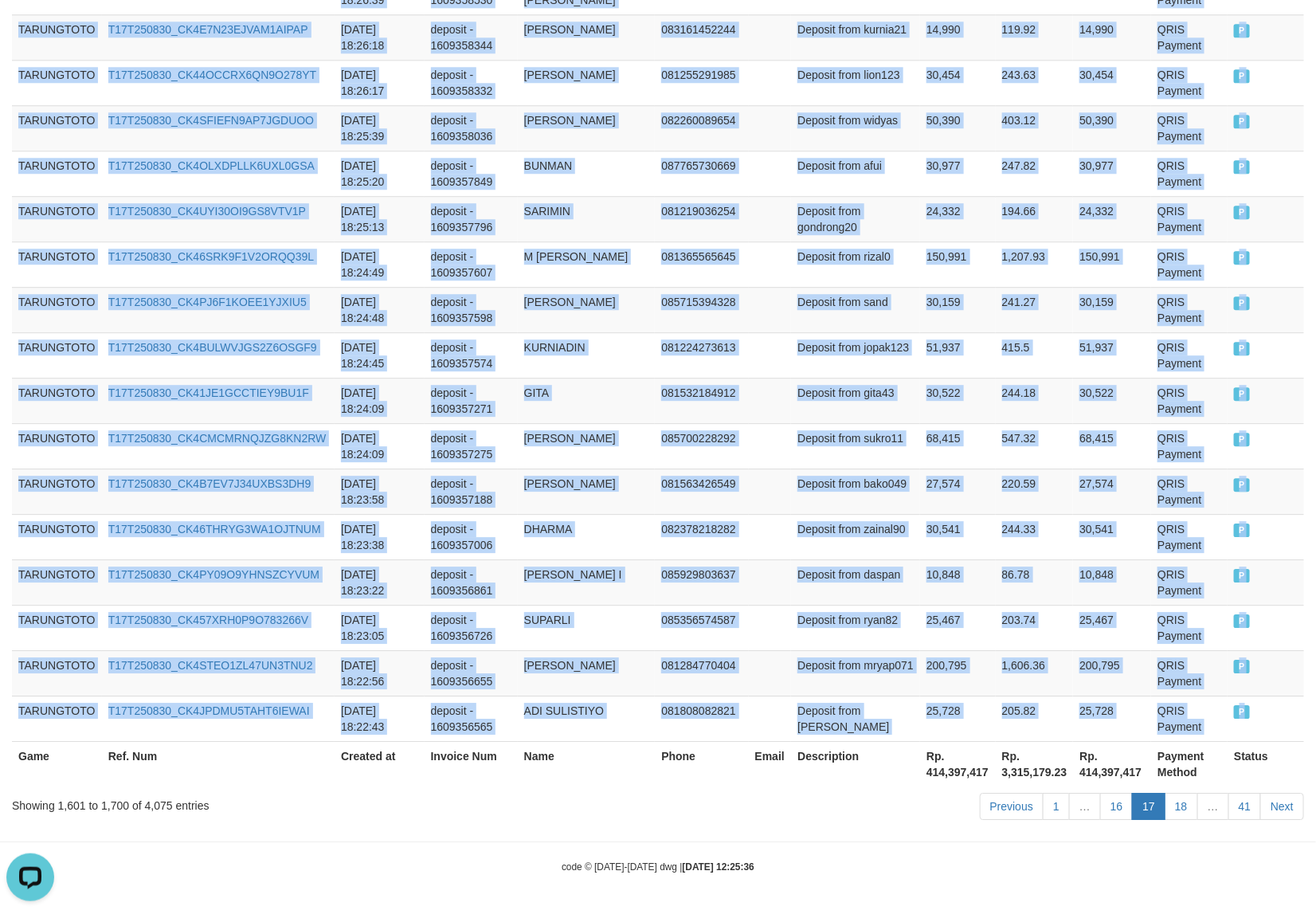
click at [1234, 718] on span "P" at bounding box center [1242, 712] width 16 height 14
click at [1172, 809] on link "18" at bounding box center [1181, 806] width 34 height 27
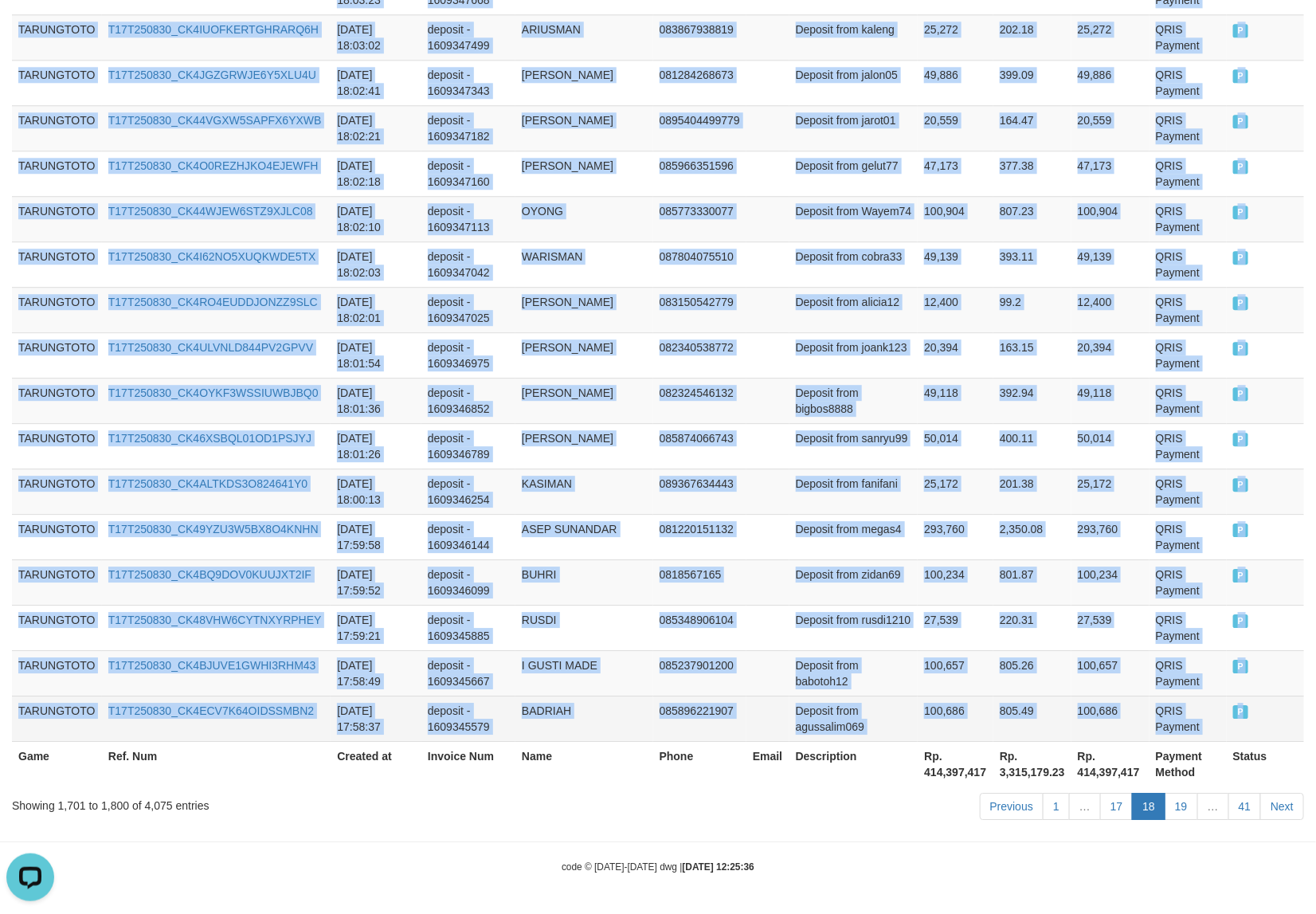
click at [1233, 714] on span "P" at bounding box center [1241, 712] width 16 height 14
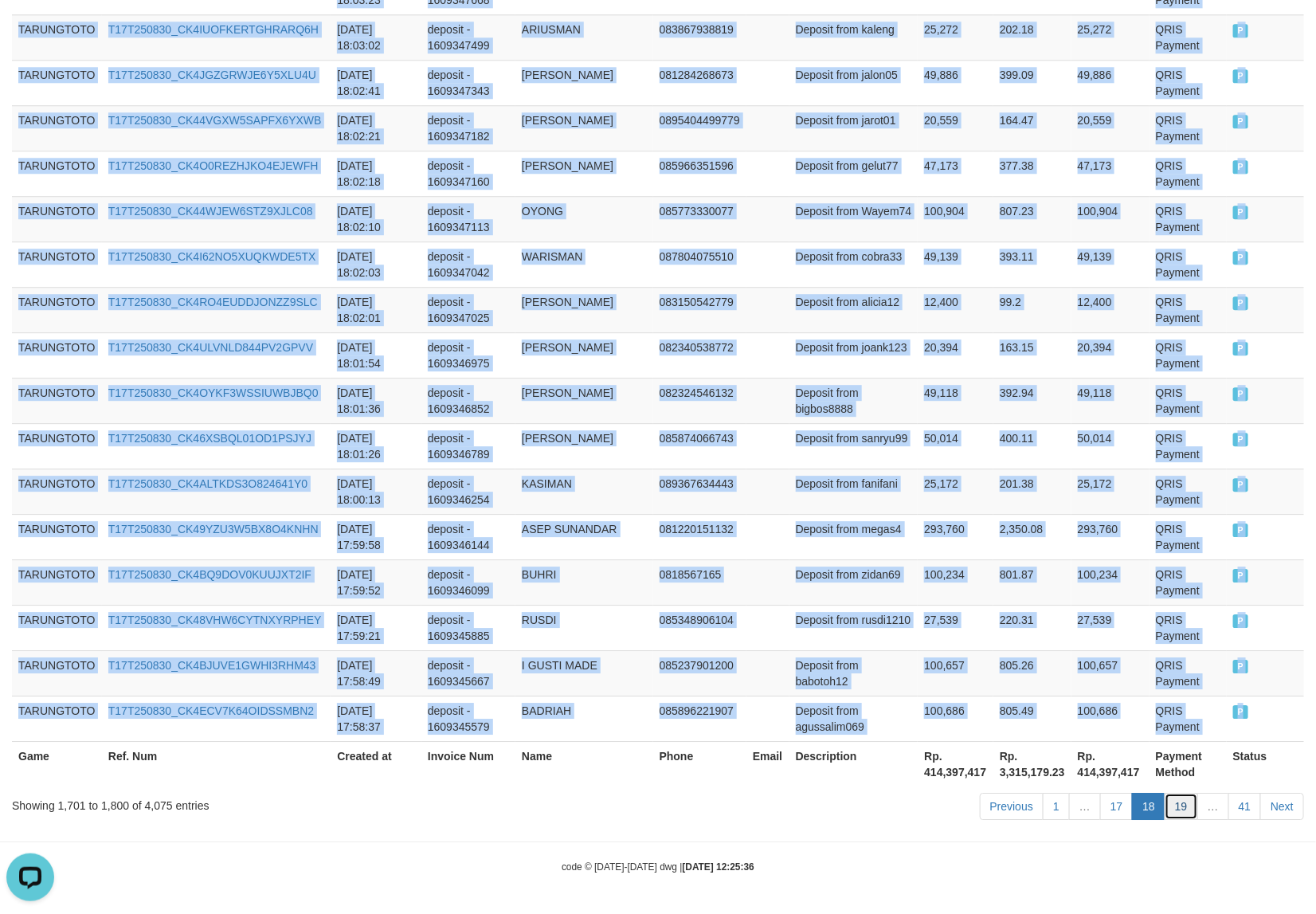
click at [1178, 809] on link "19" at bounding box center [1181, 806] width 34 height 27
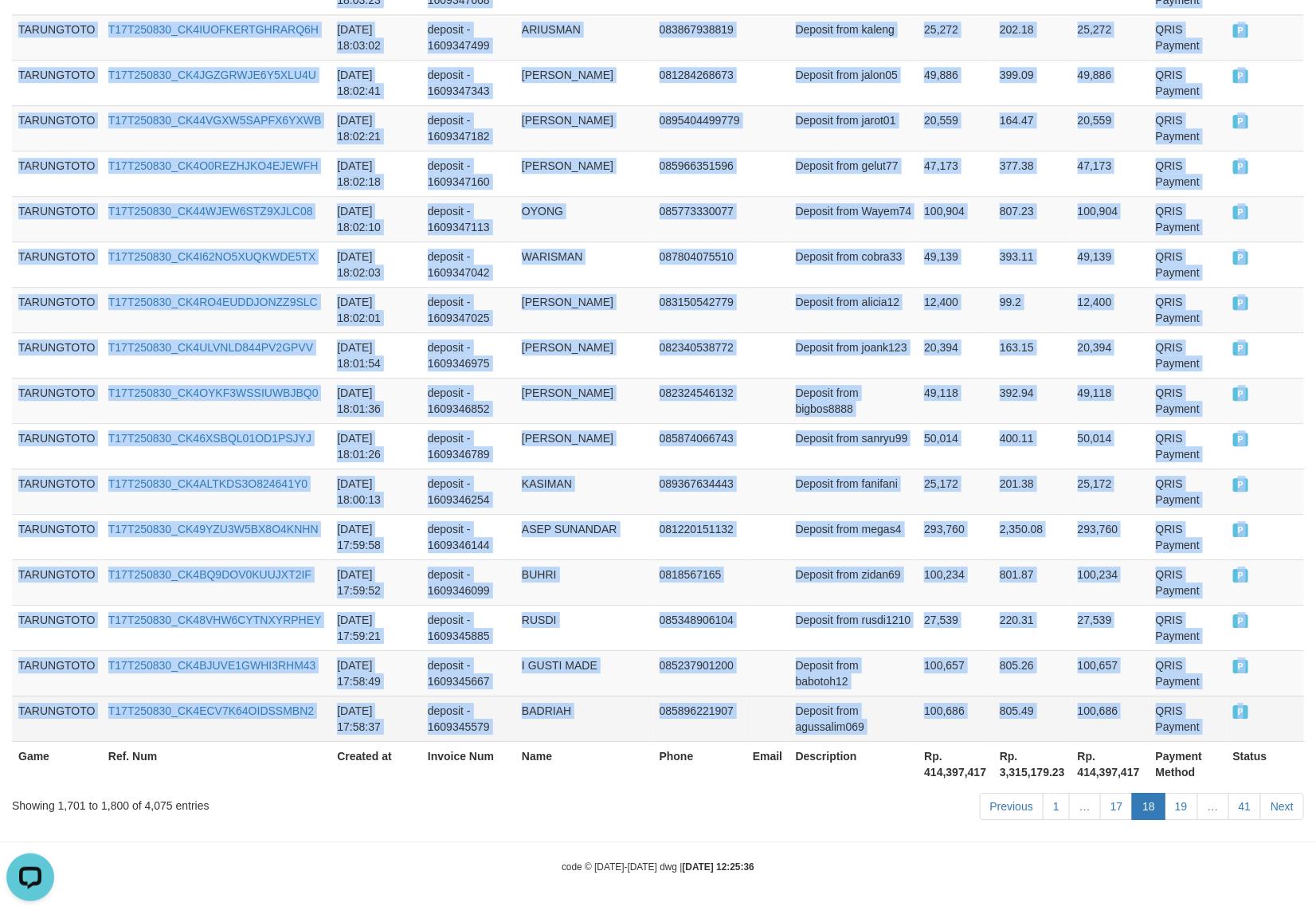
scroll to position [4458, 0]
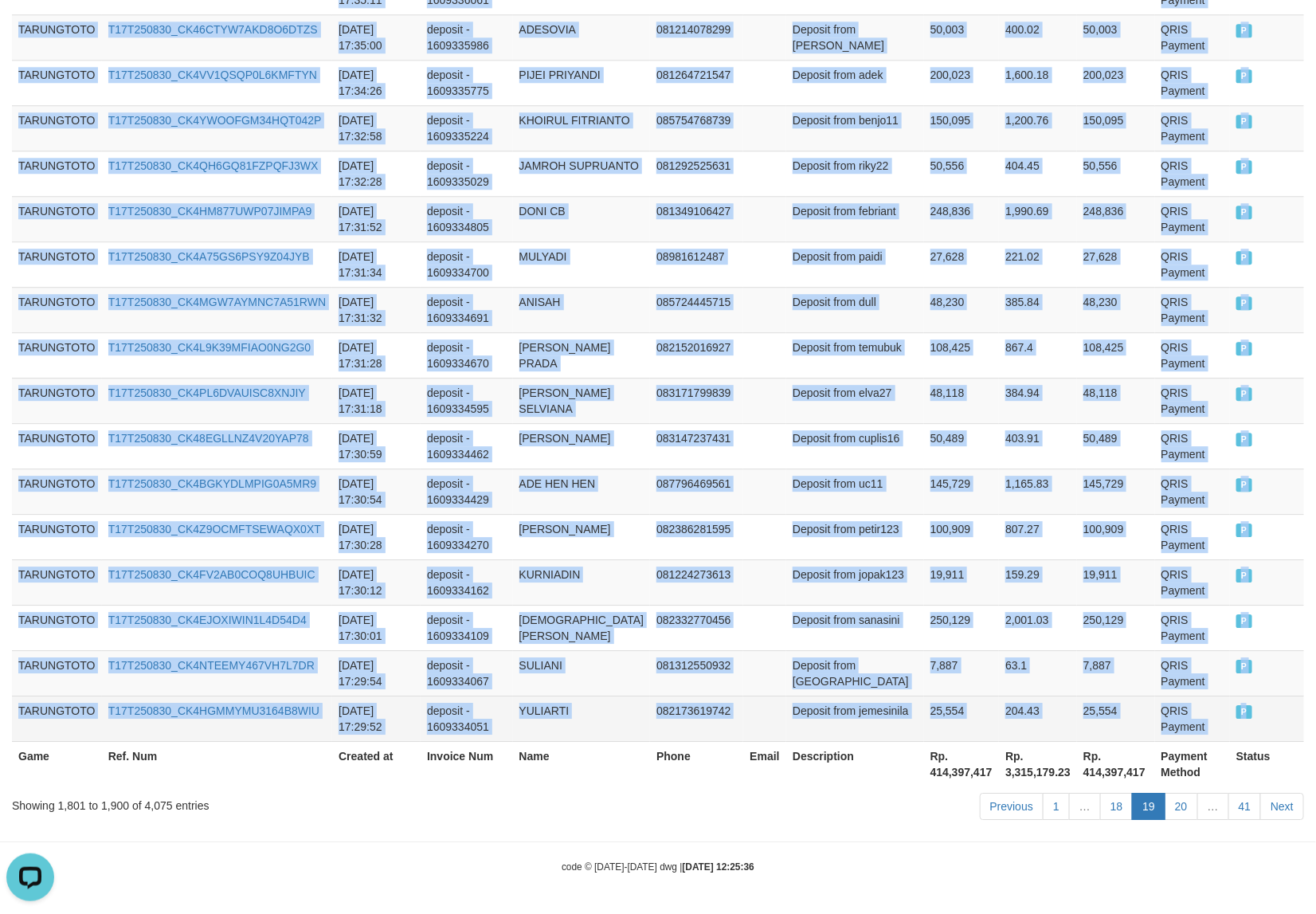
click at [1236, 718] on span "P" at bounding box center [1244, 712] width 16 height 14
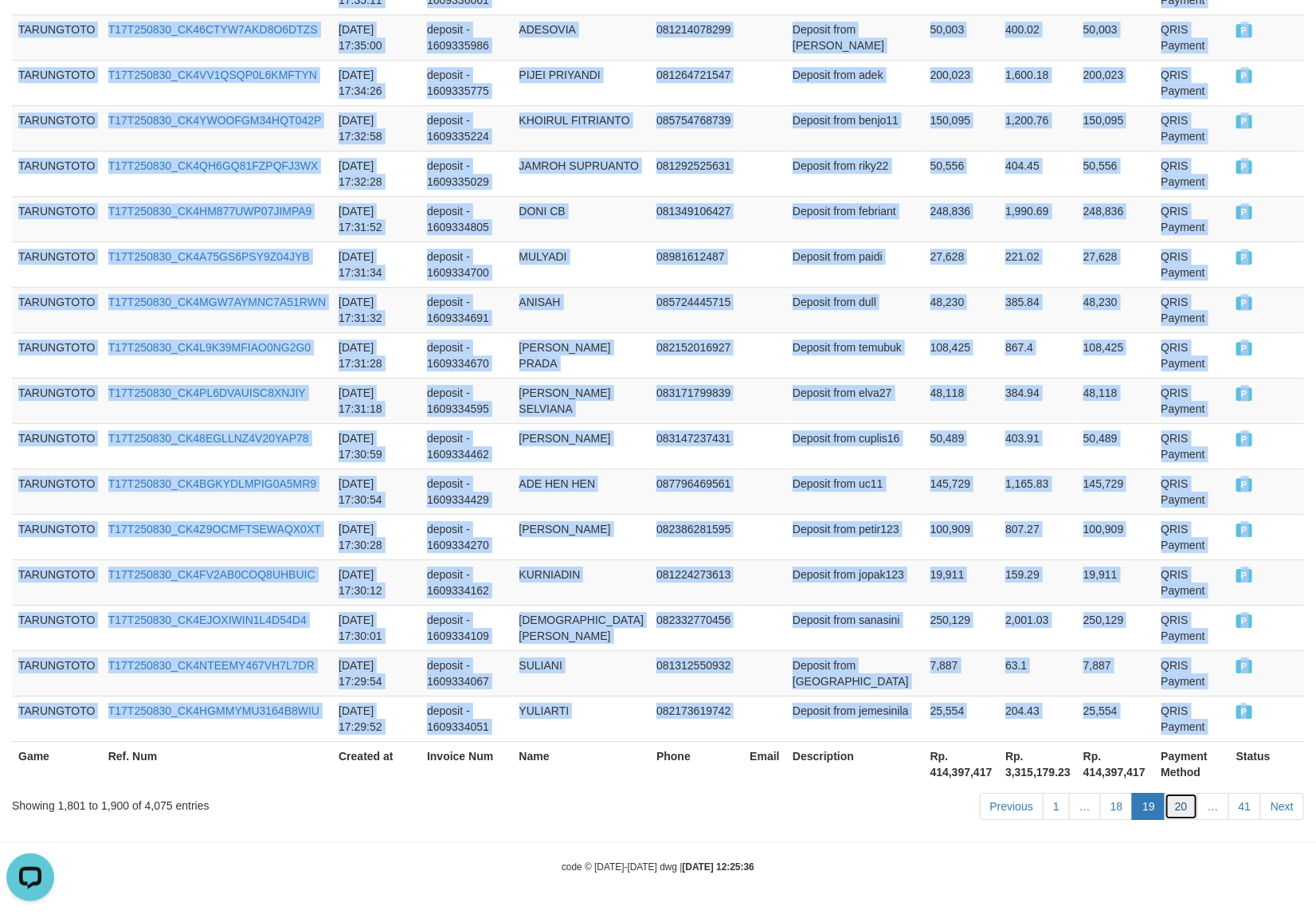
click at [1177, 809] on link "20" at bounding box center [1181, 806] width 34 height 27
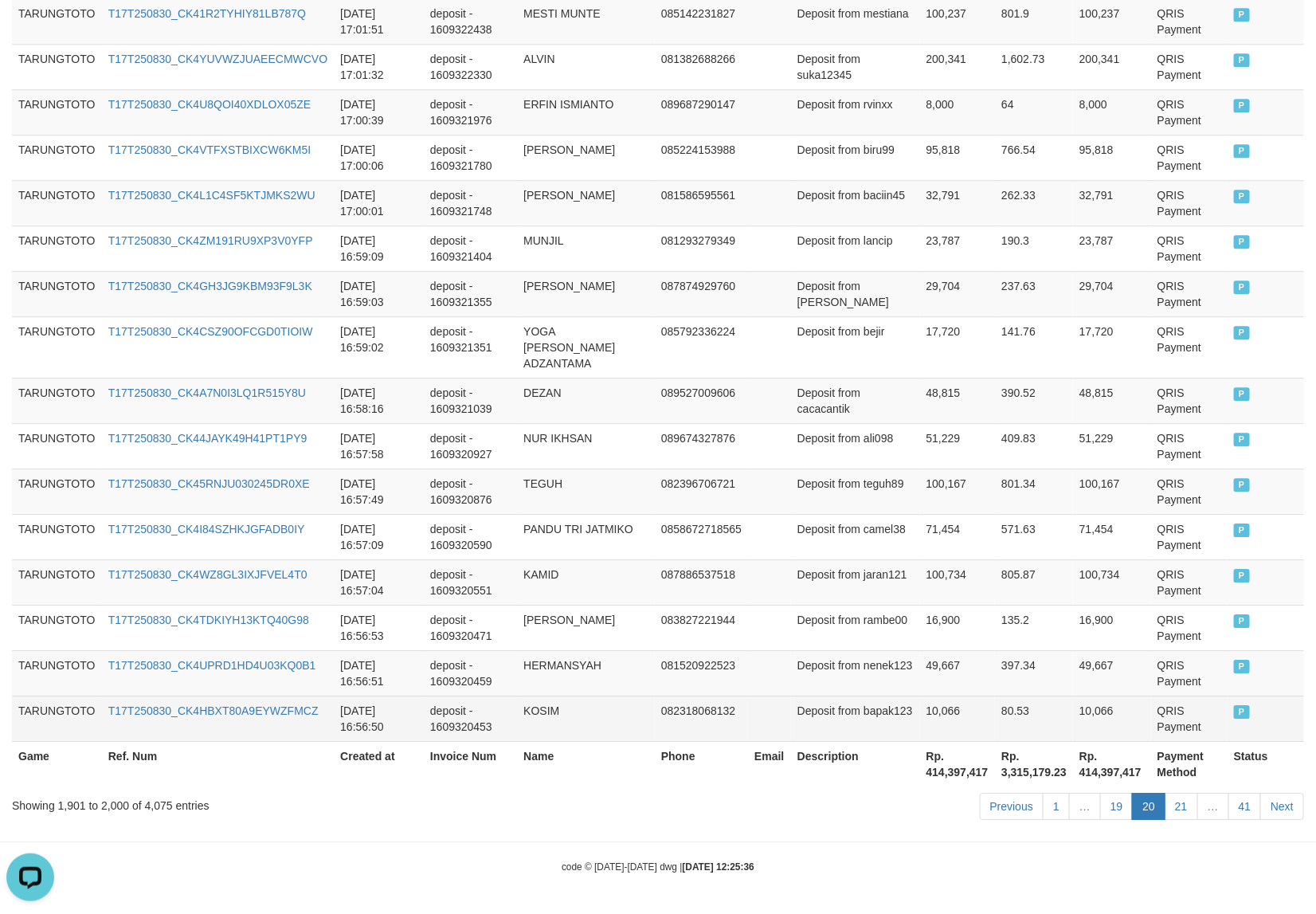
scroll to position [4442, 0]
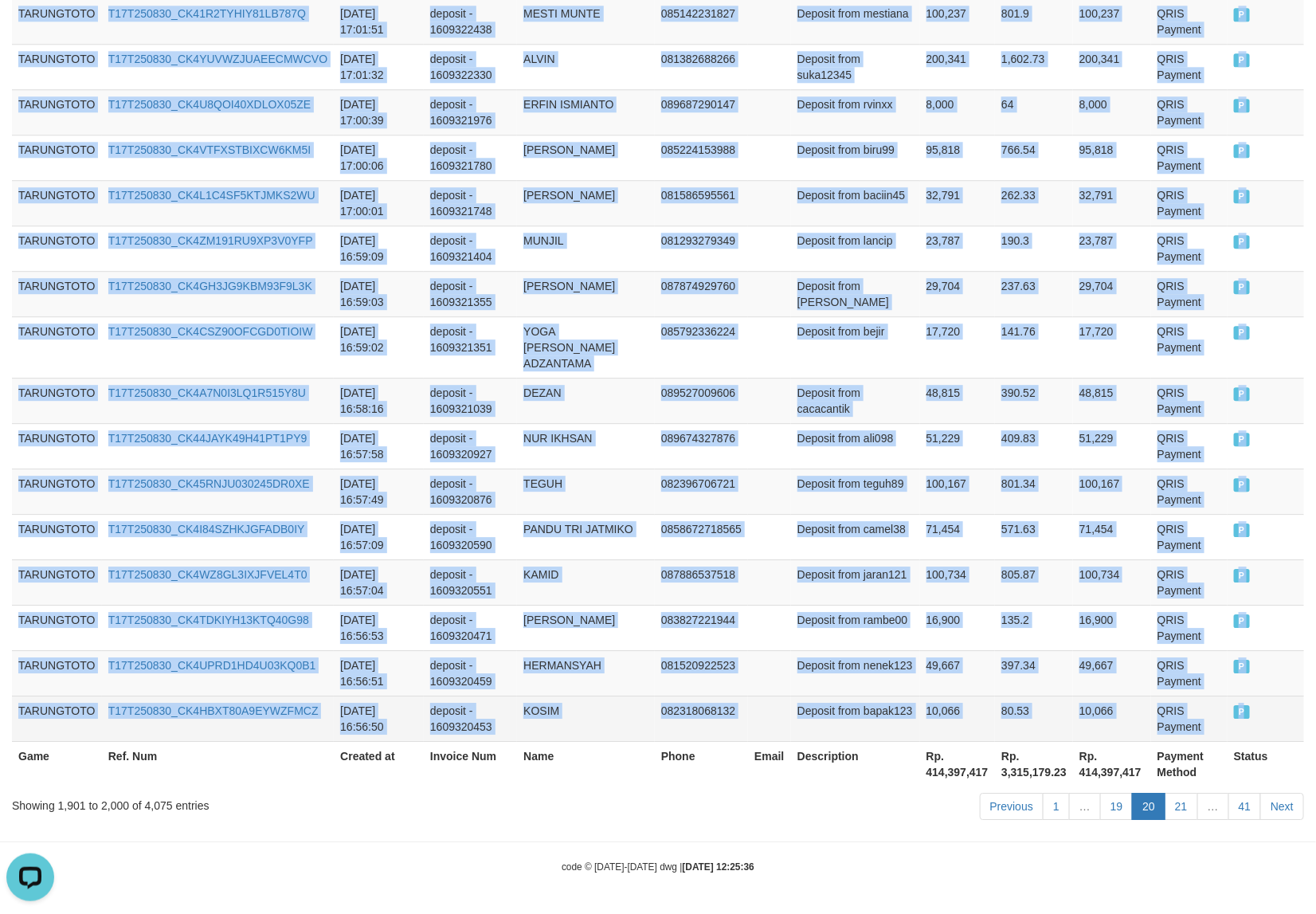
click at [1234, 715] on span "P" at bounding box center [1242, 712] width 16 height 14
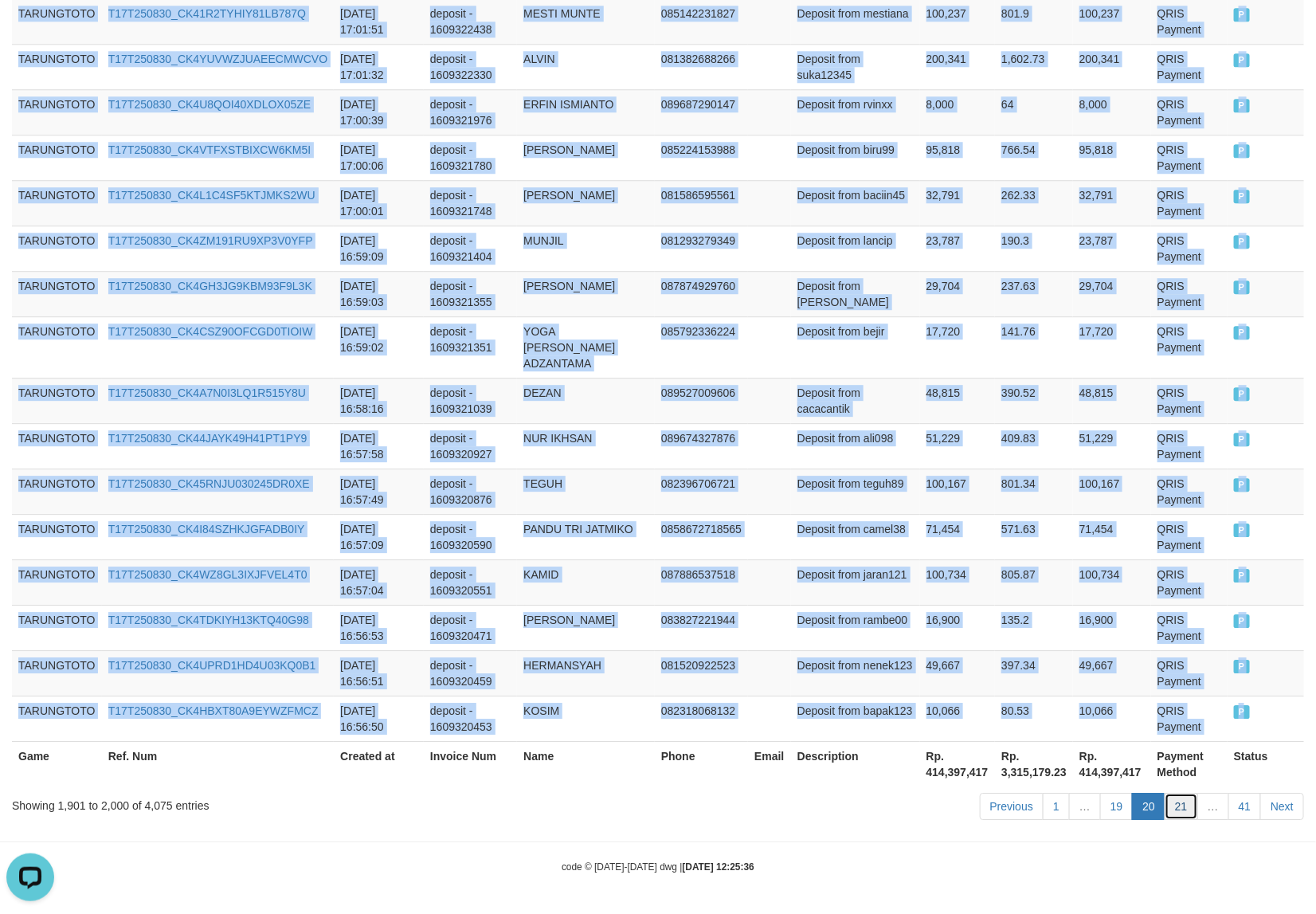
click at [1181, 814] on link "21" at bounding box center [1181, 806] width 34 height 27
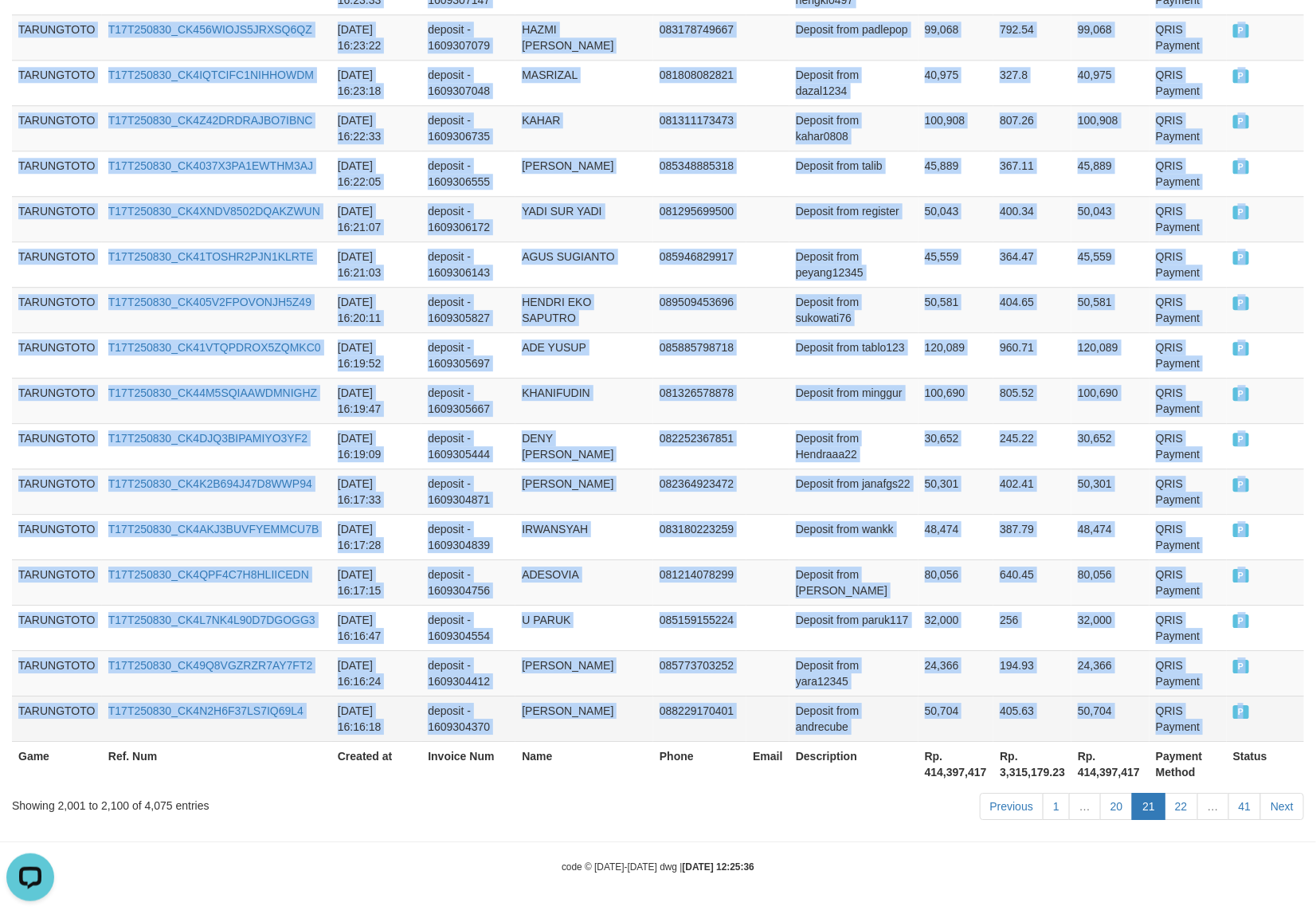
click at [1233, 710] on span "P" at bounding box center [1241, 712] width 16 height 14
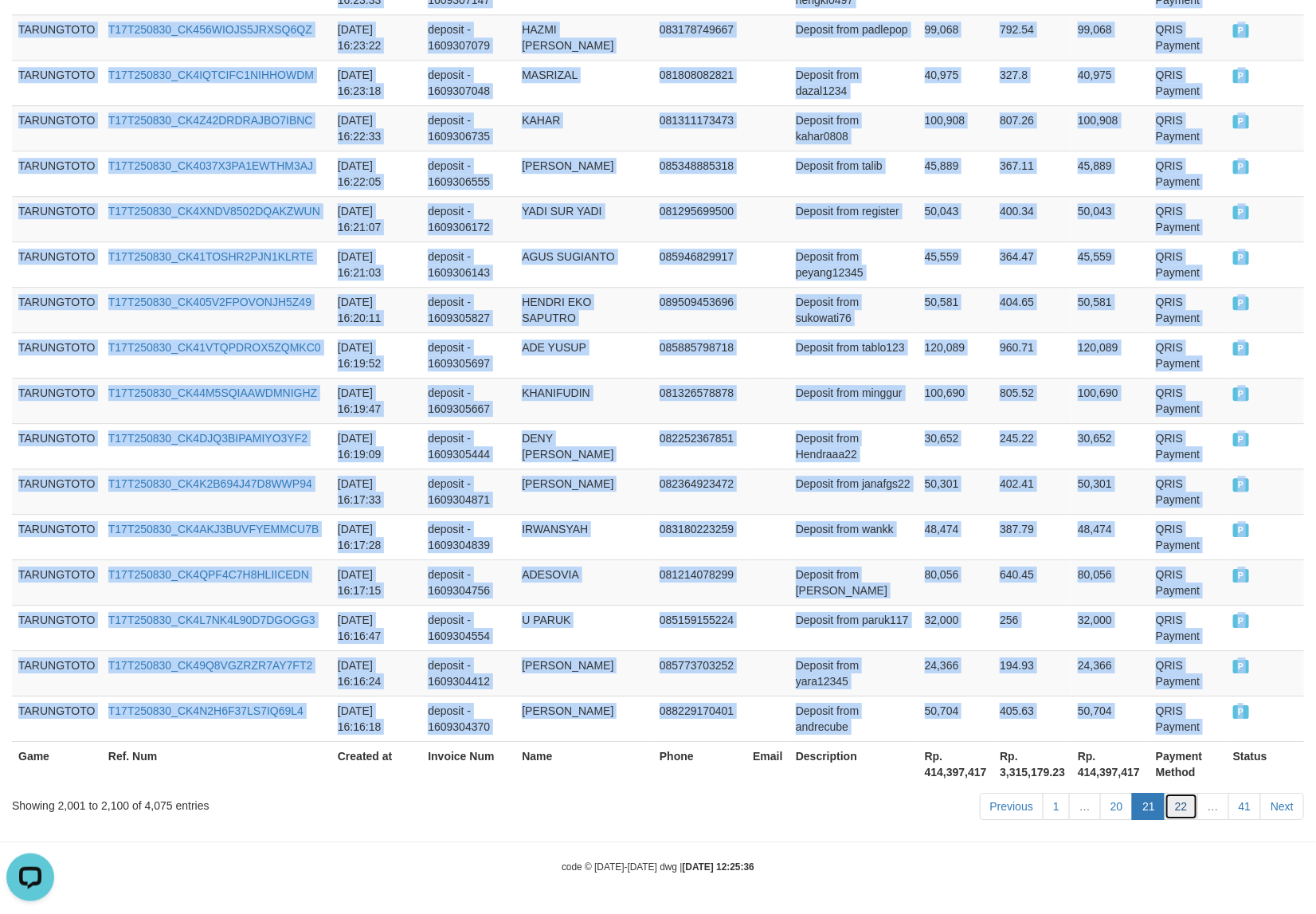
click at [1176, 805] on link "22" at bounding box center [1181, 806] width 34 height 27
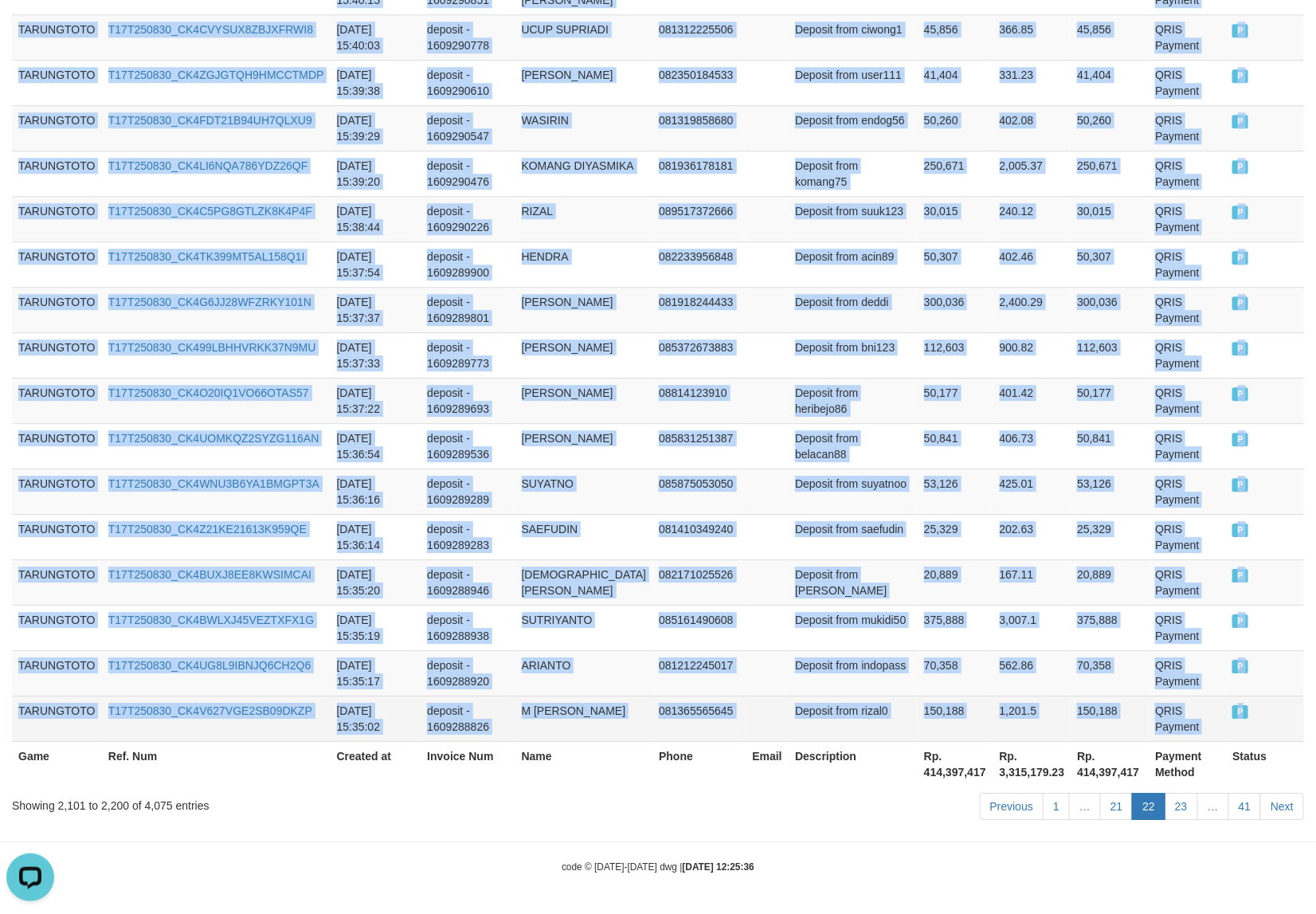
click at [1233, 719] on td "P" at bounding box center [1265, 718] width 78 height 46
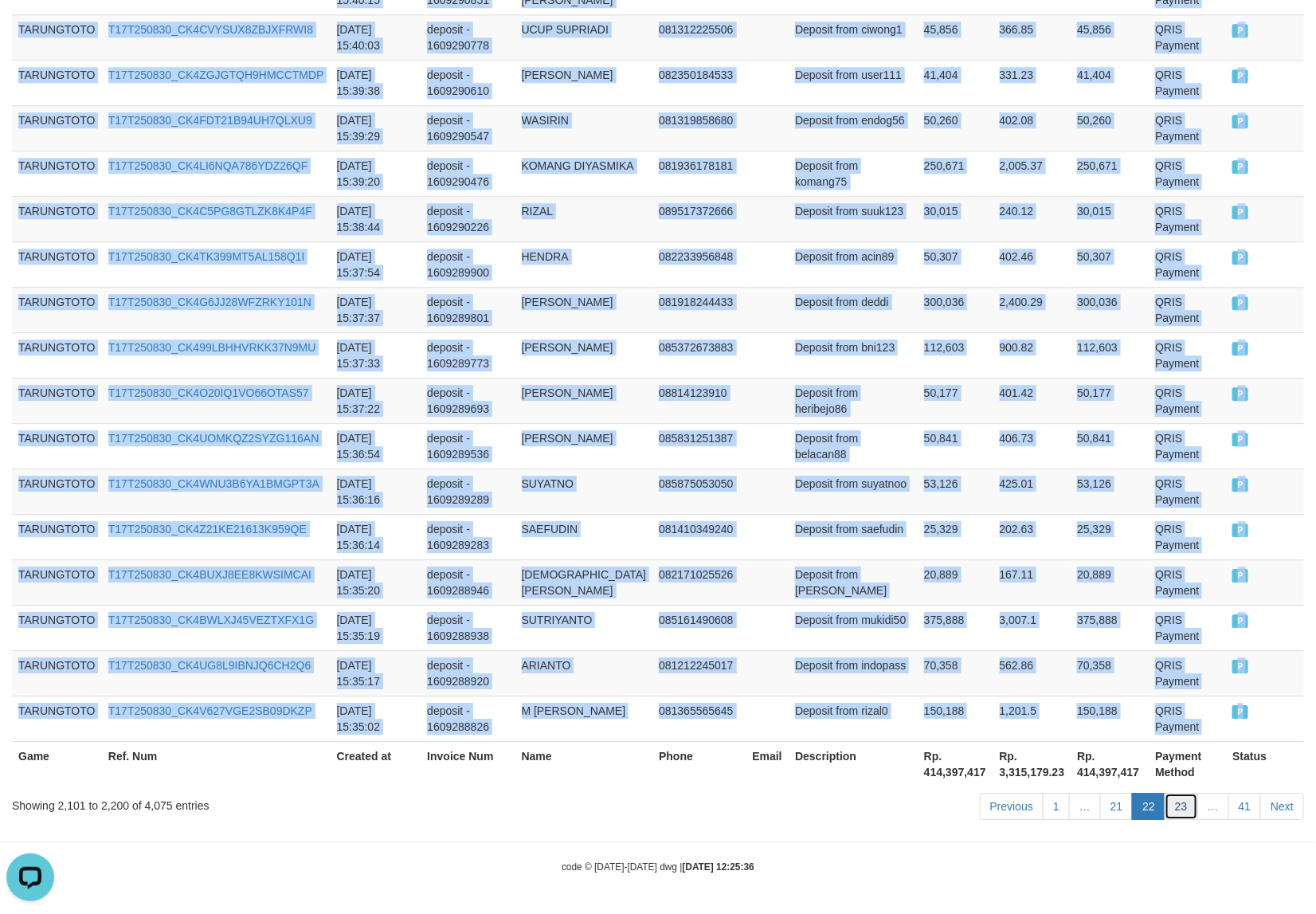
click at [1181, 806] on link "23" at bounding box center [1181, 806] width 34 height 27
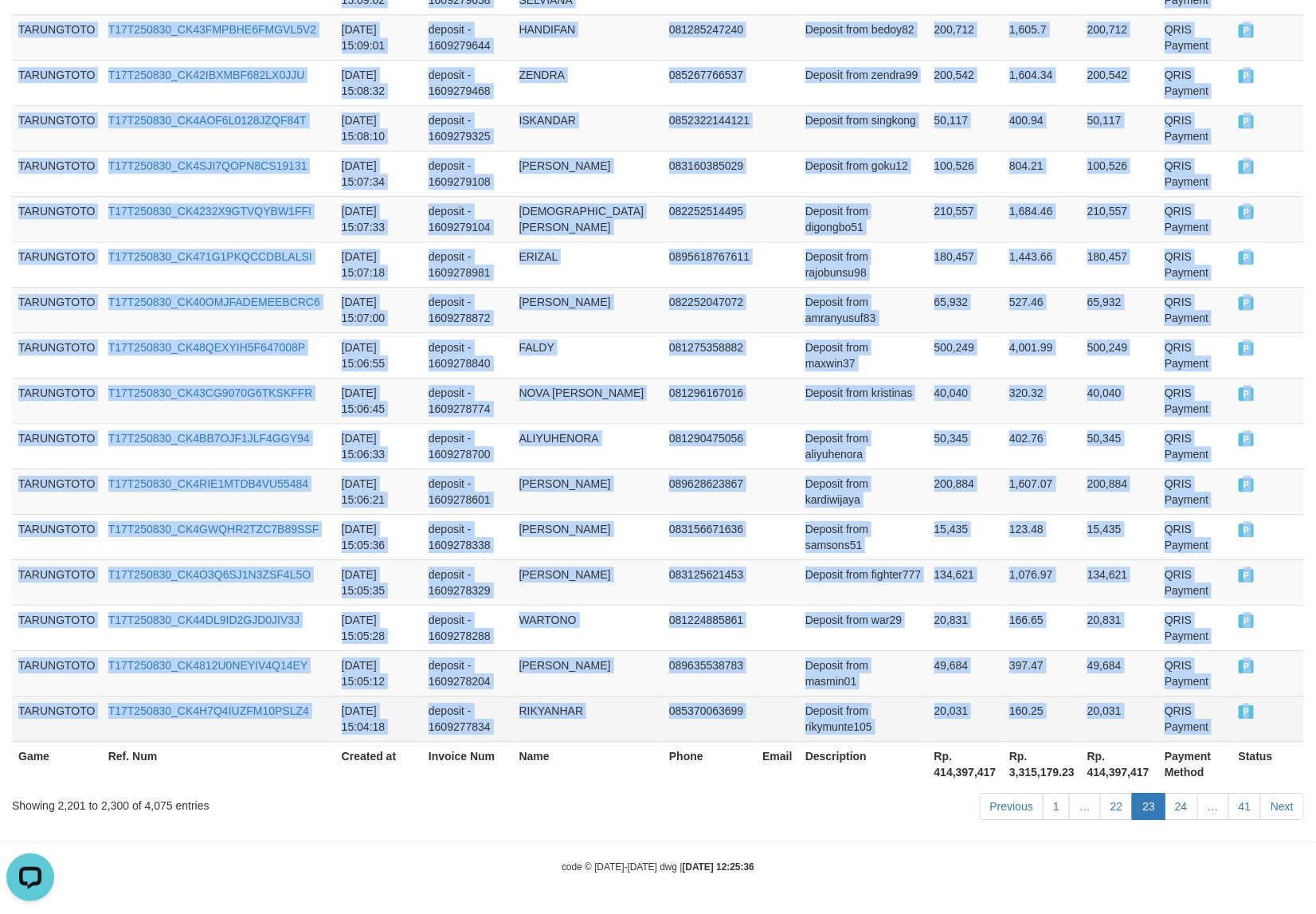
click at [1239, 717] on span "P" at bounding box center [1247, 712] width 16 height 14
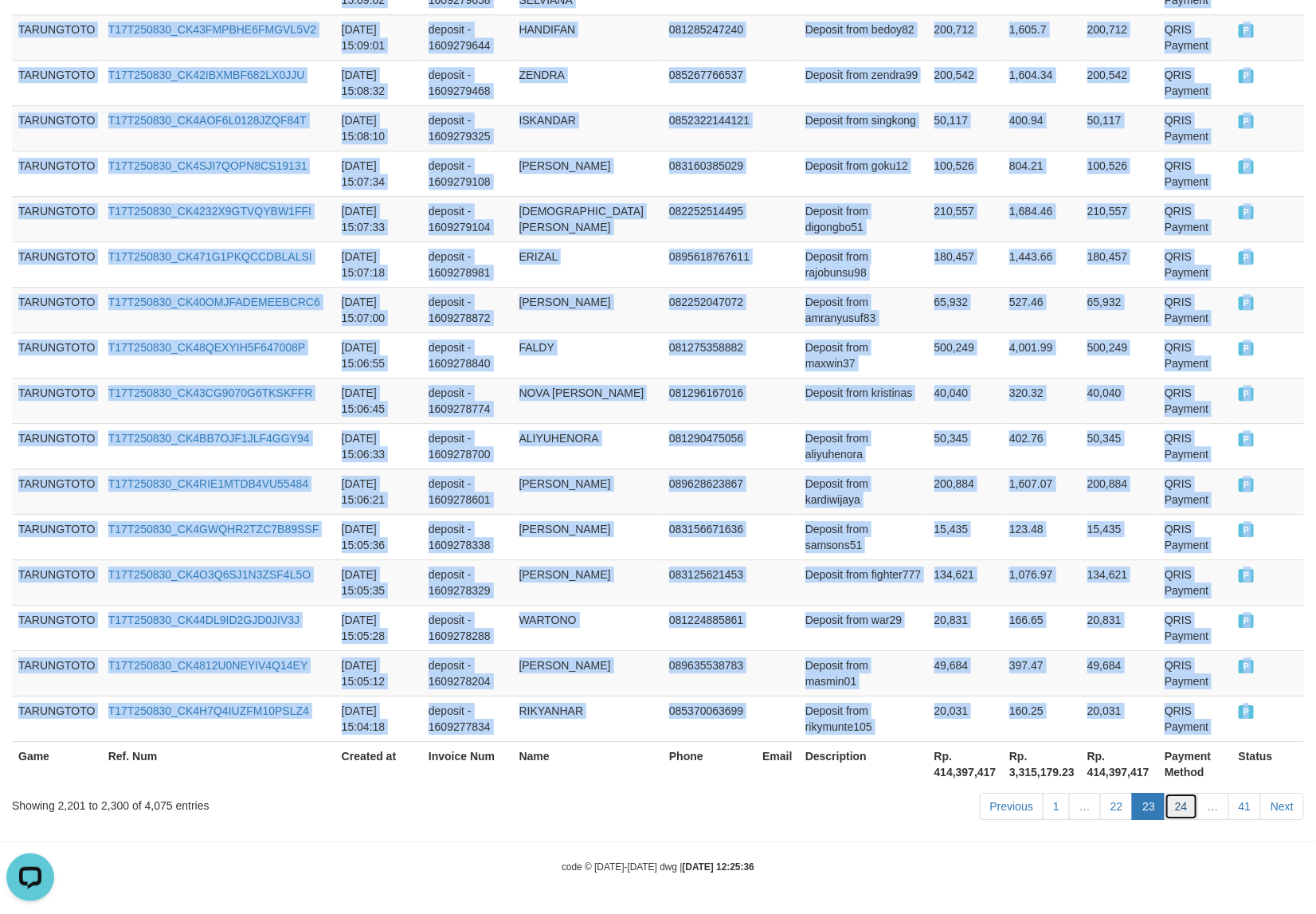
click at [1180, 807] on link "24" at bounding box center [1181, 806] width 34 height 27
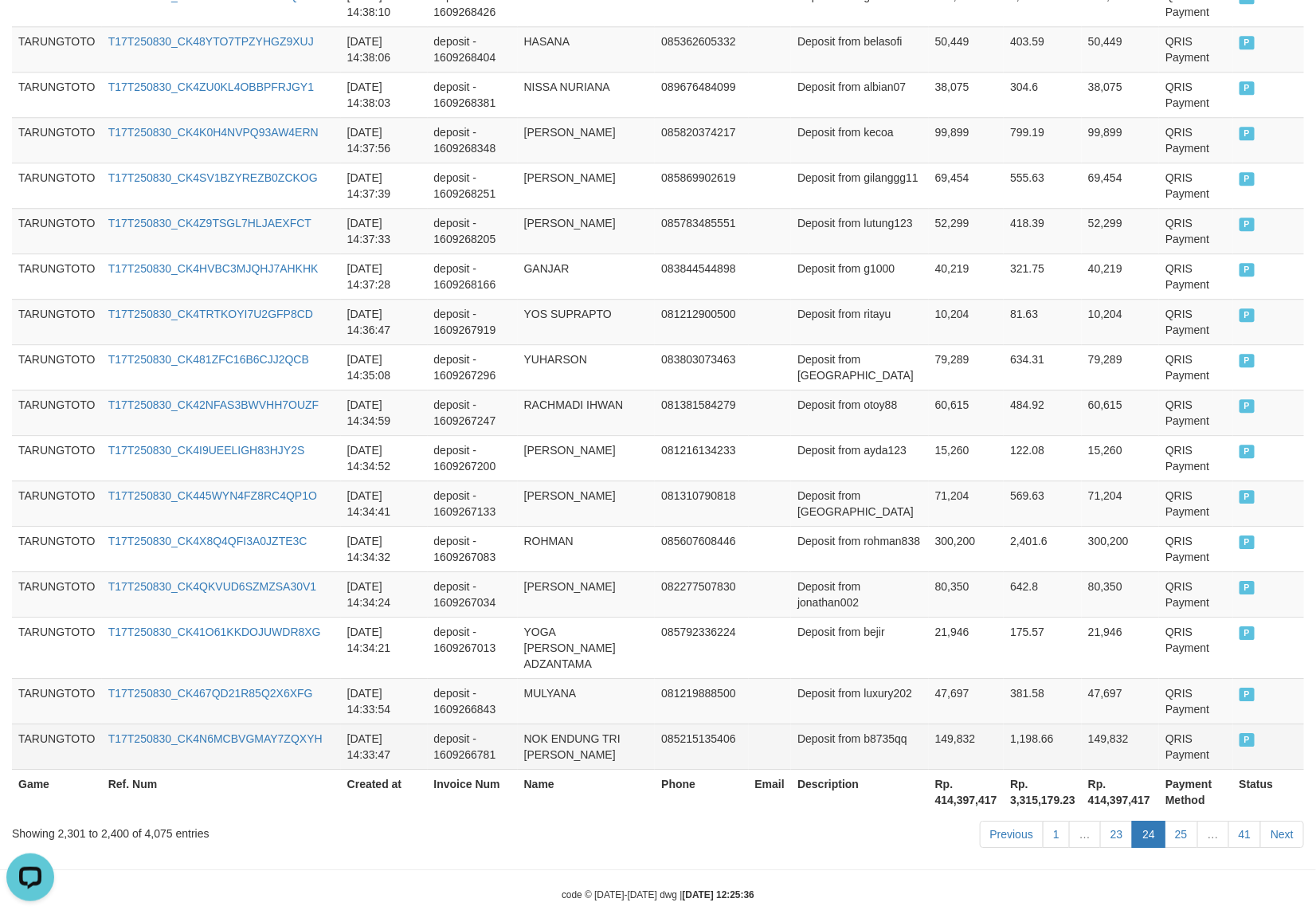
click at [1240, 733] on span "P" at bounding box center [1248, 740] width 16 height 14
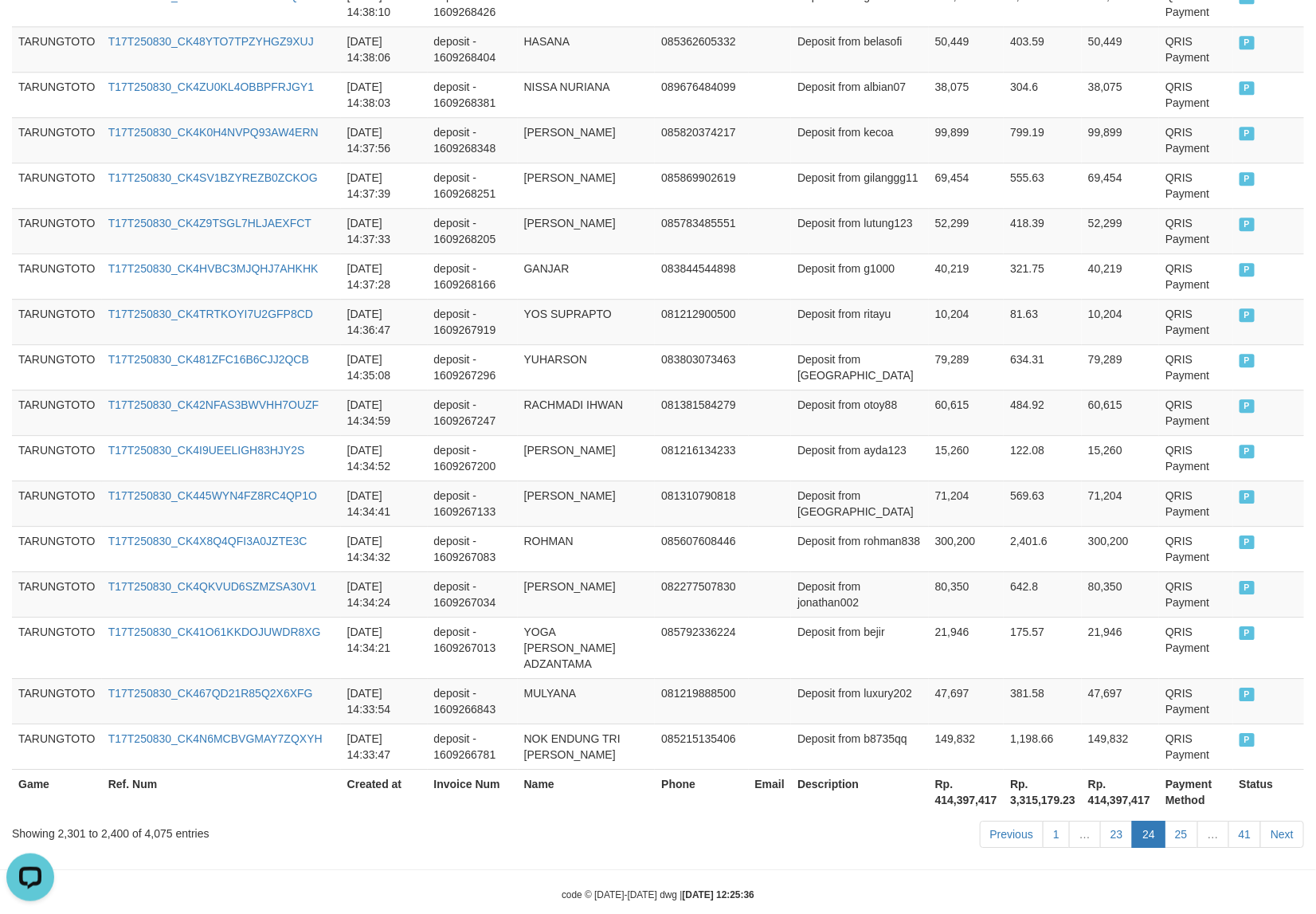
drag, startPoint x: 650, startPoint y: 560, endPoint x: 639, endPoint y: 546, distance: 17.8
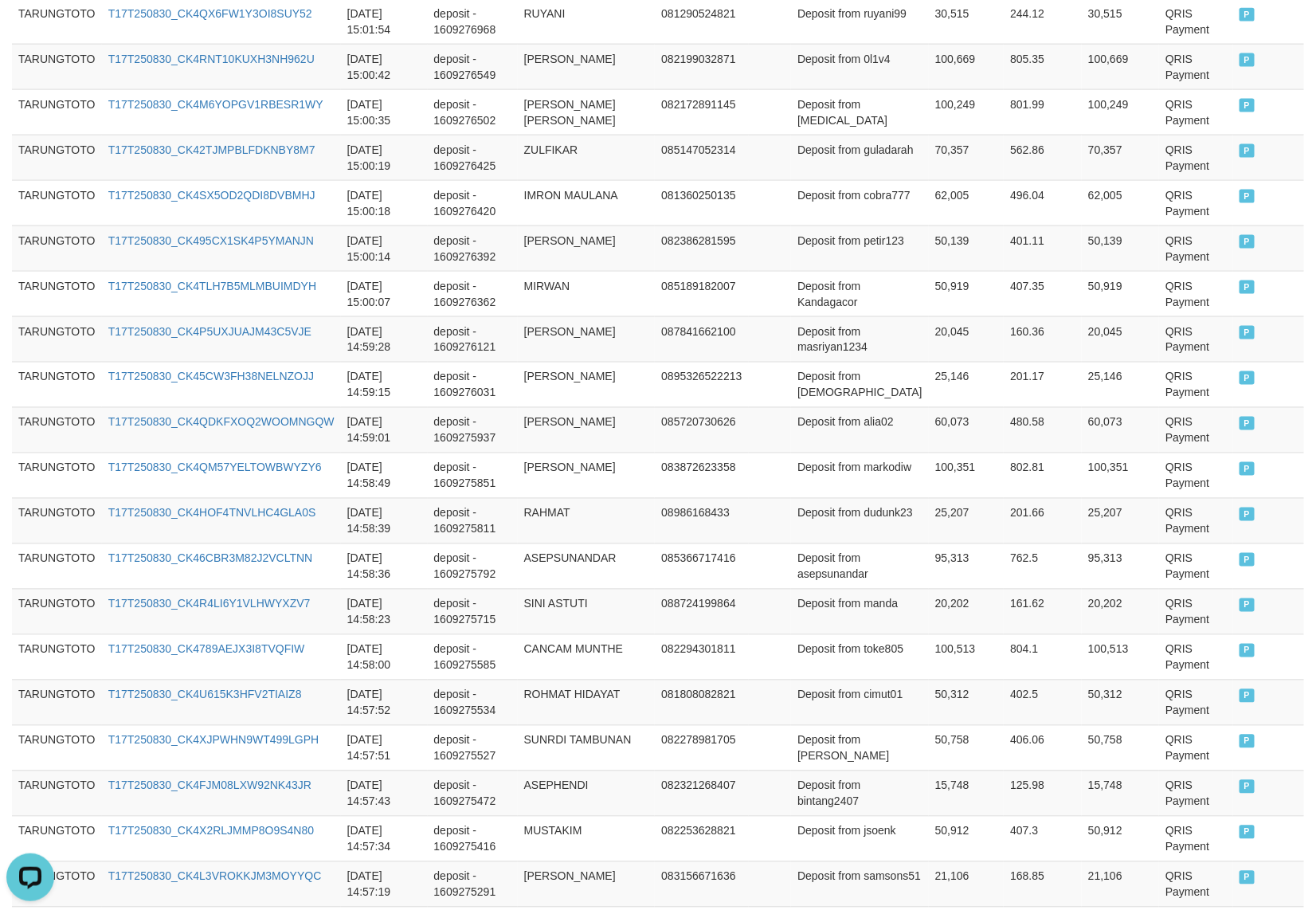
scroll to position [0, 0]
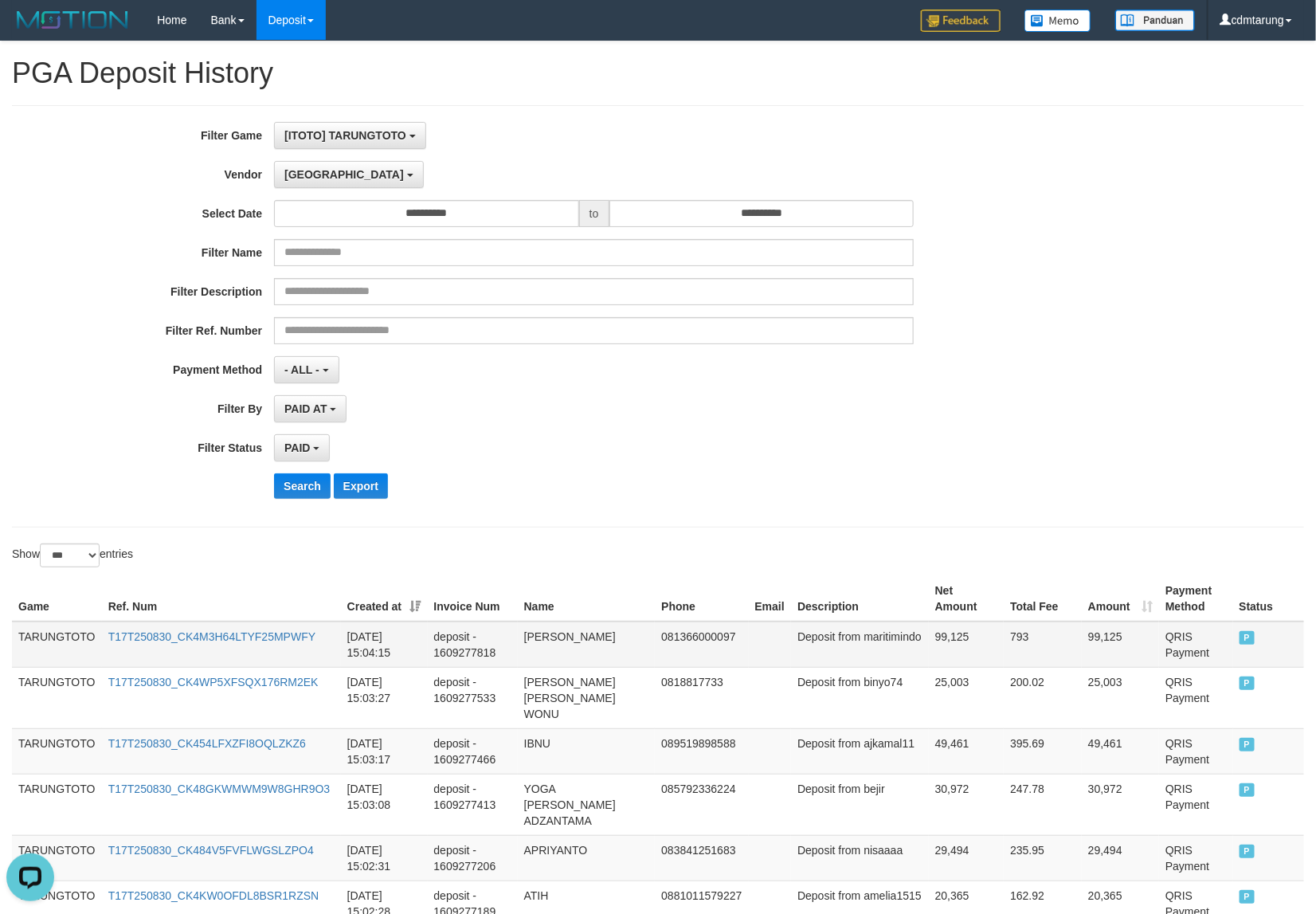
click at [45, 639] on td "TARUNGTOTO" at bounding box center [57, 644] width 90 height 46
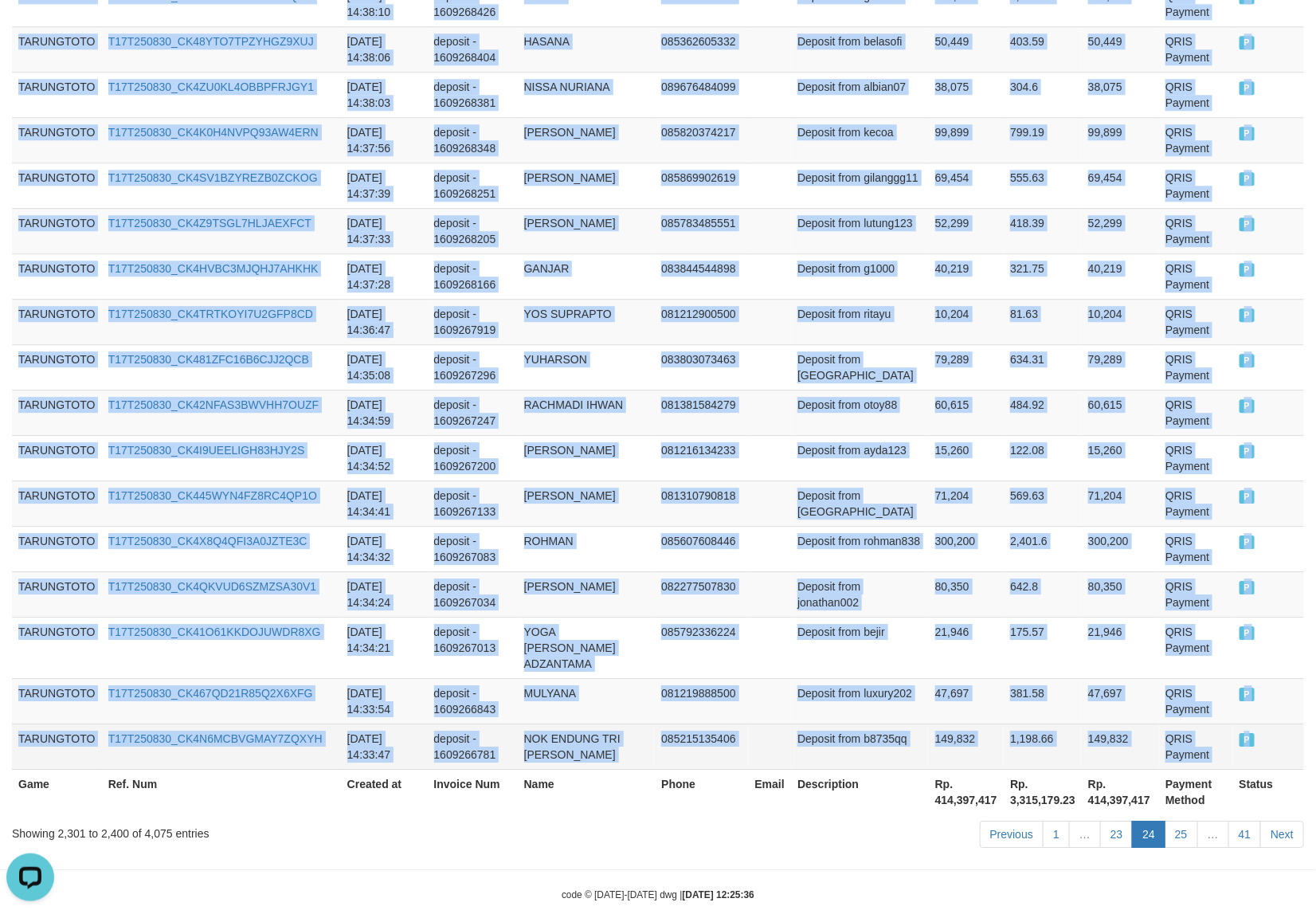
click at [1240, 733] on span "P" at bounding box center [1248, 740] width 16 height 14
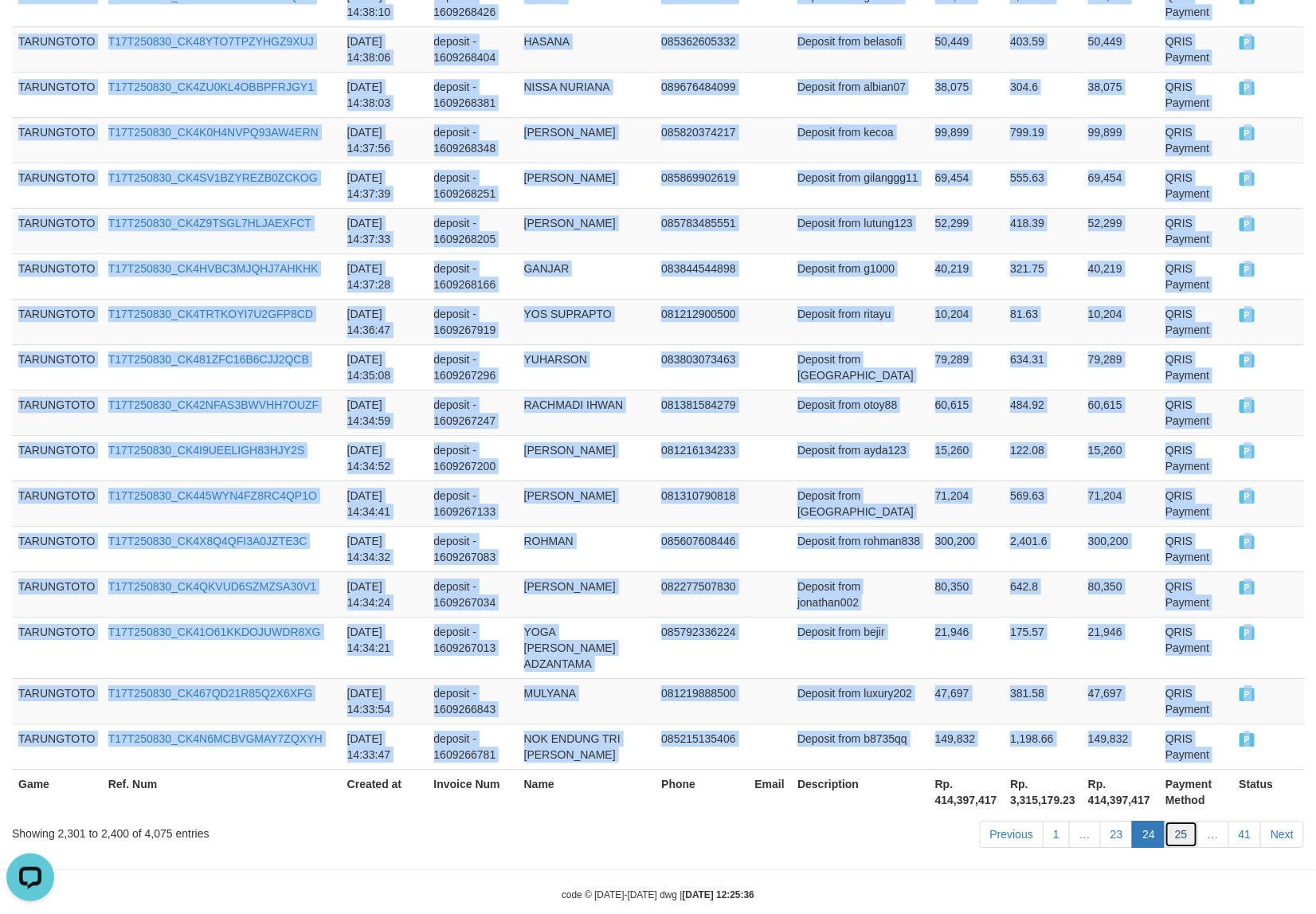
click at [1185, 821] on link "25" at bounding box center [1181, 834] width 34 height 27
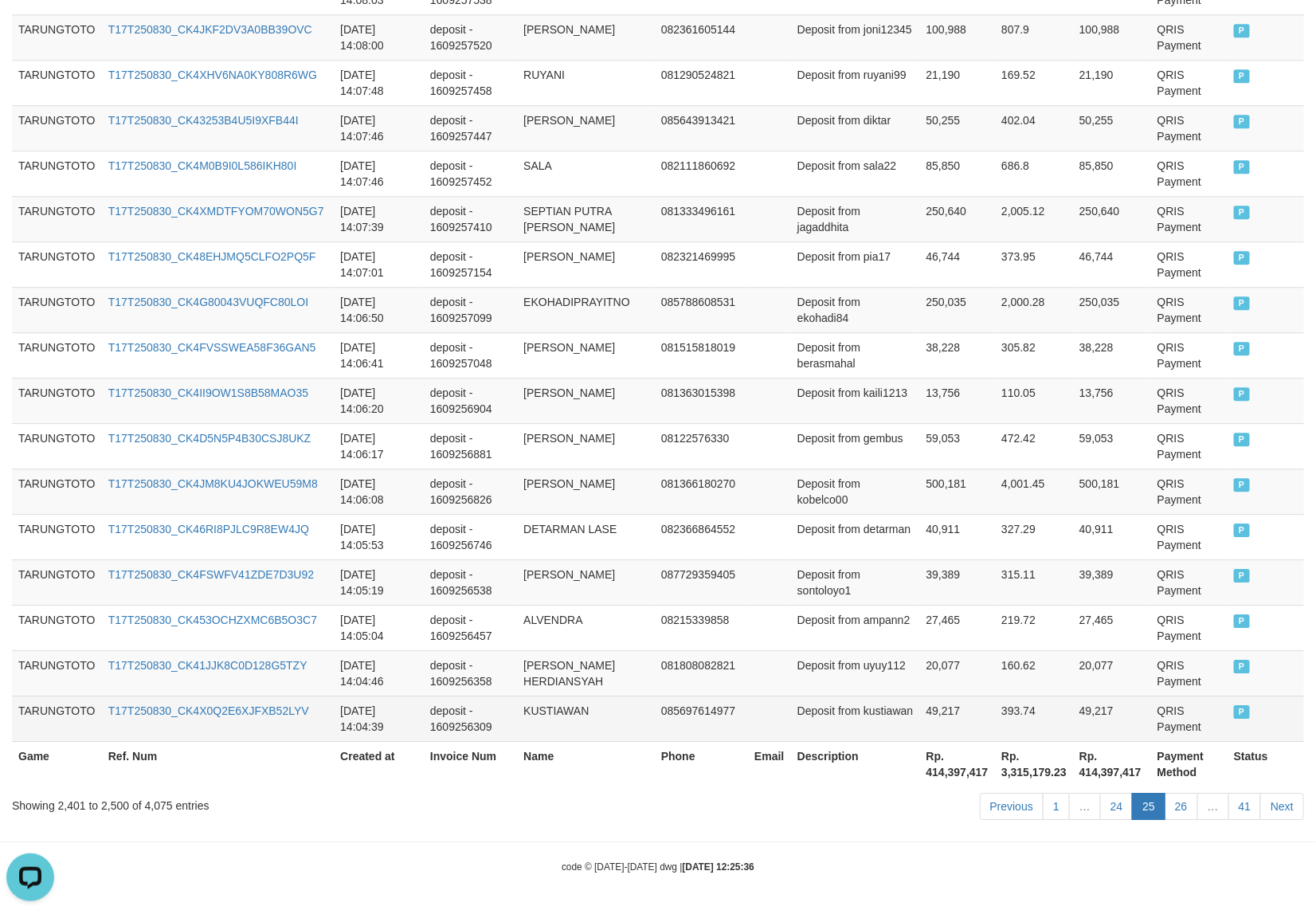
scroll to position [4458, 0]
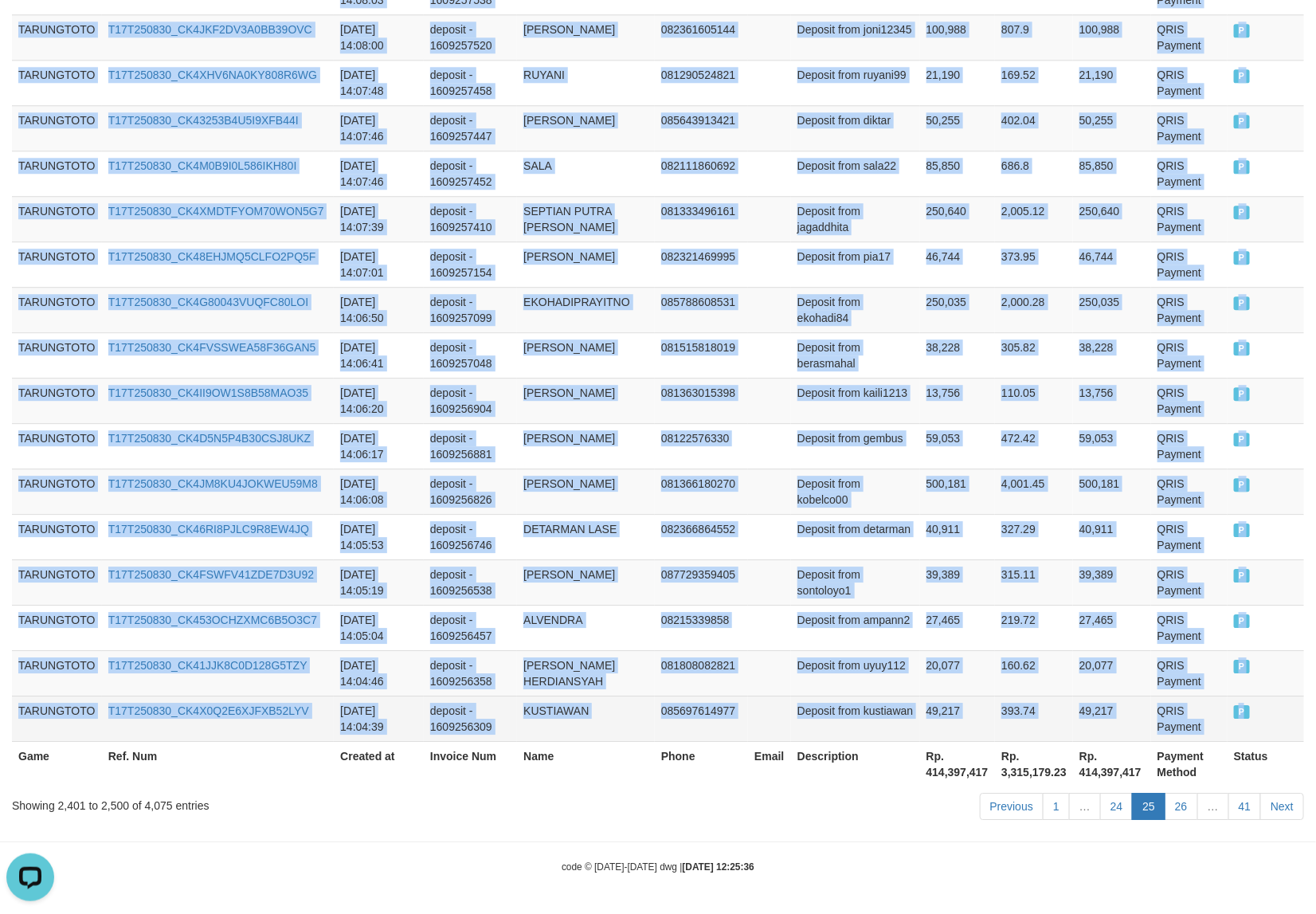
click at [1234, 714] on span "P" at bounding box center [1242, 712] width 16 height 14
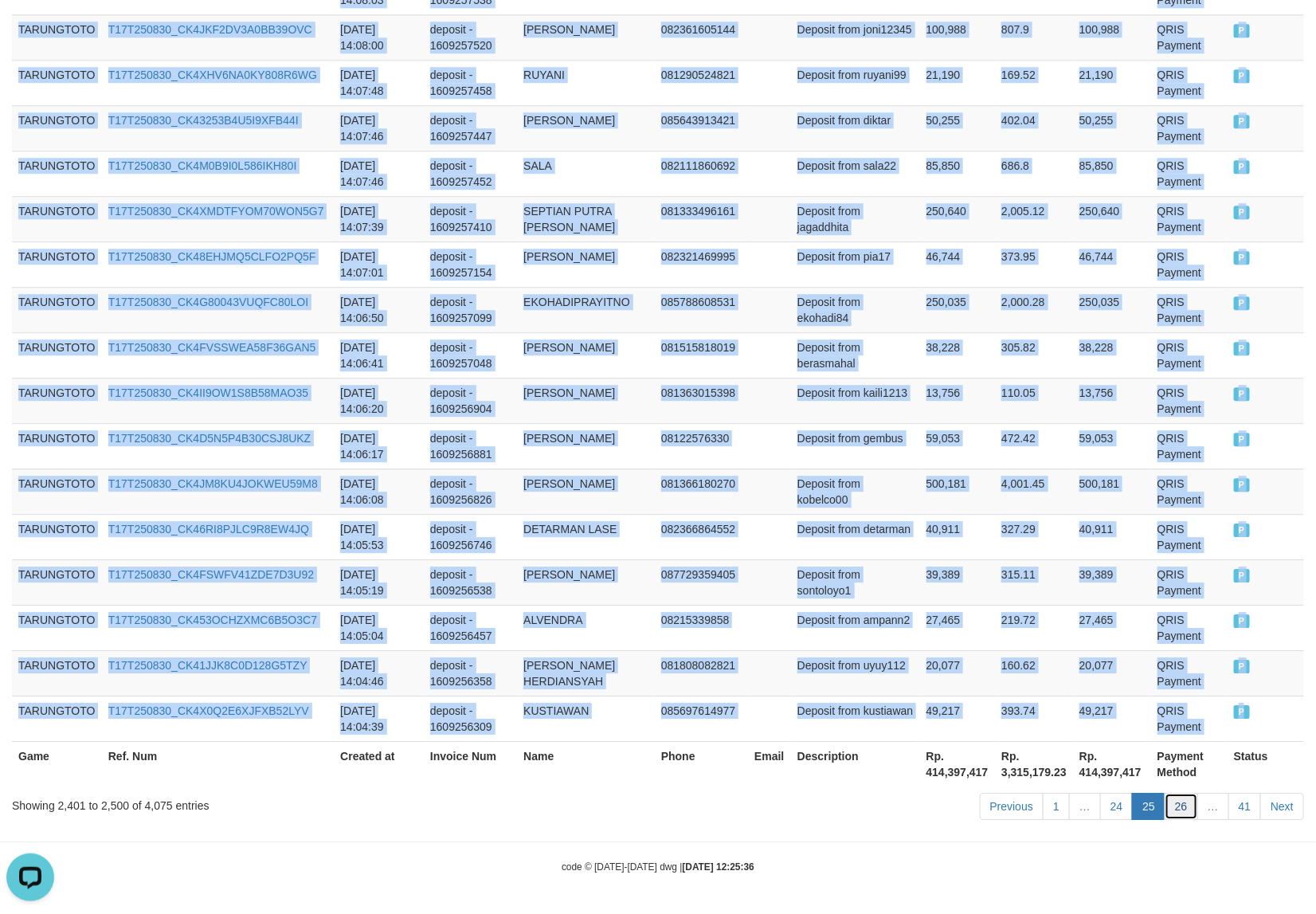
drag, startPoint x: 1176, startPoint y: 811, endPoint x: 1196, endPoint y: 796, distance: 25.0
click at [1176, 810] on link "26" at bounding box center [1181, 806] width 34 height 27
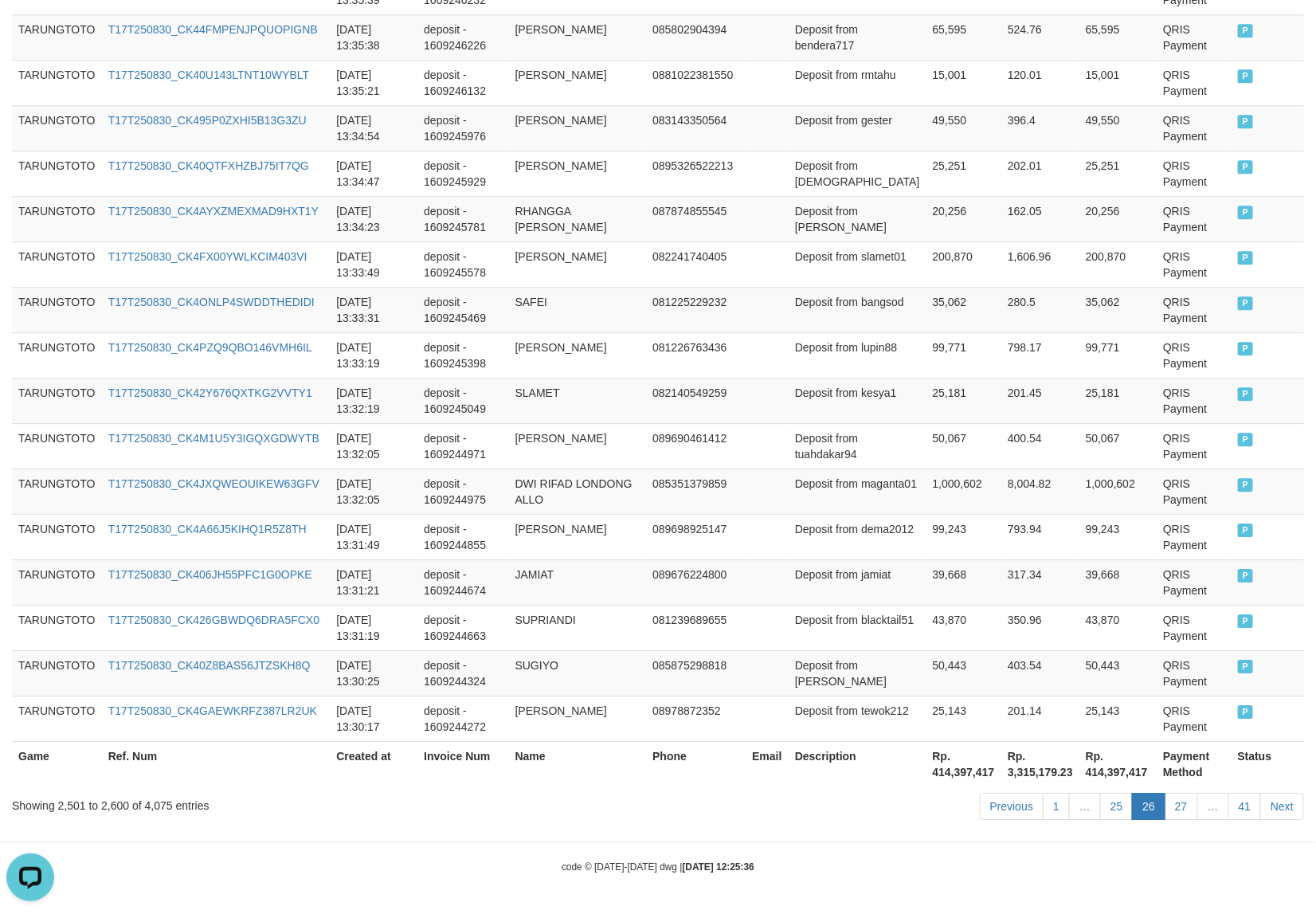
scroll to position [4522, 0]
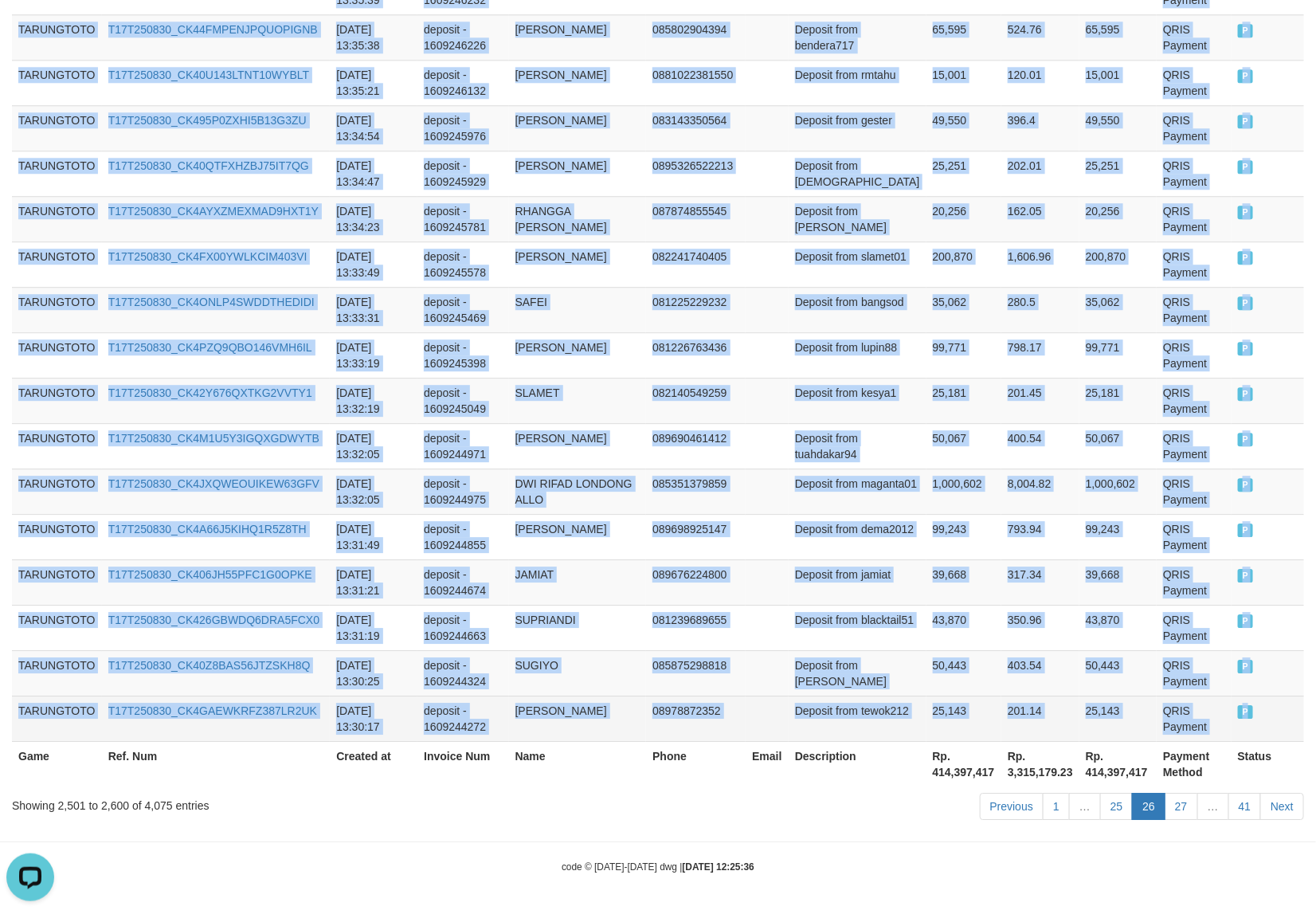
click at [1238, 710] on span "P" at bounding box center [1246, 712] width 16 height 14
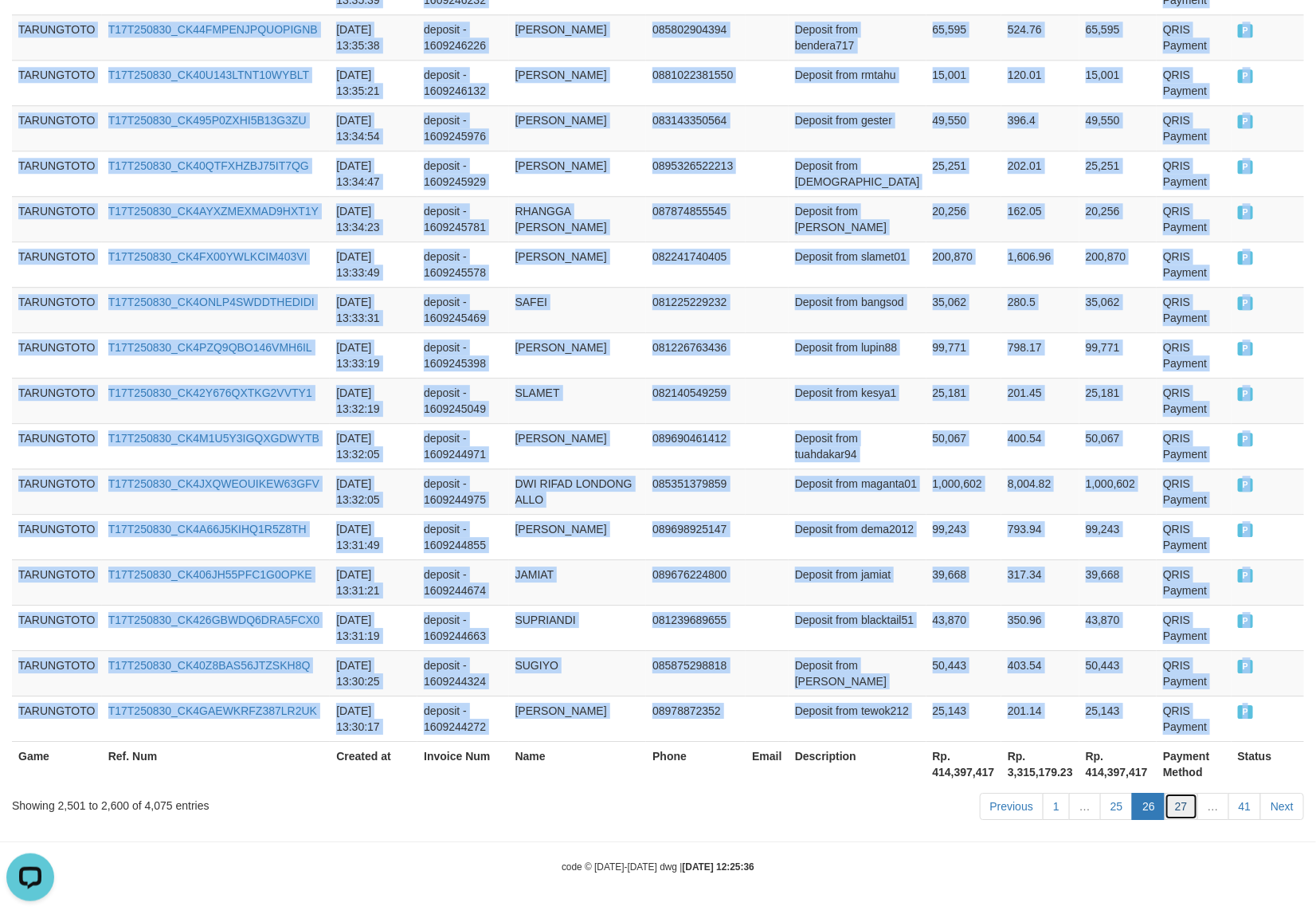
click at [1172, 807] on link "27" at bounding box center [1181, 806] width 34 height 27
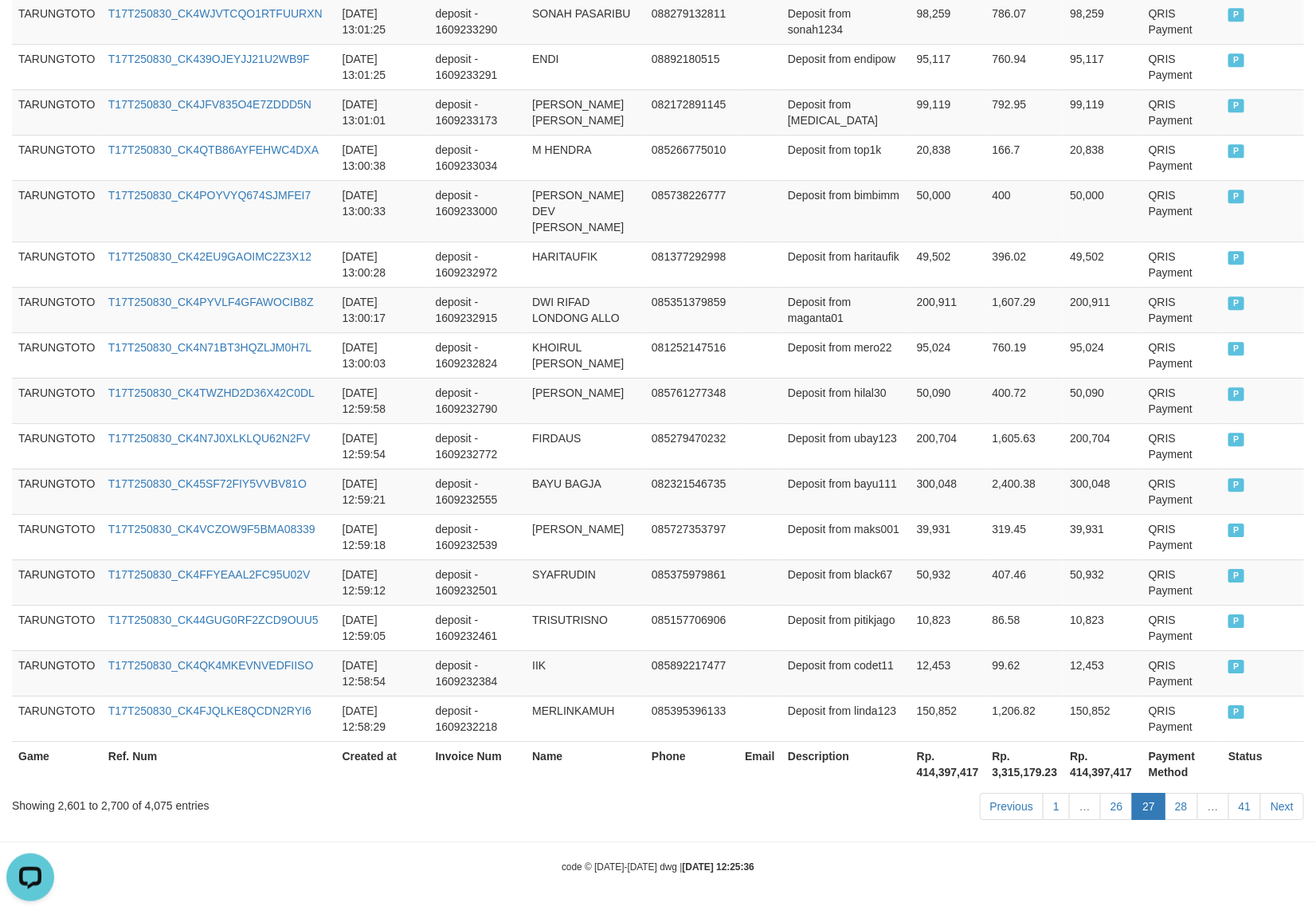
scroll to position [4442, 0]
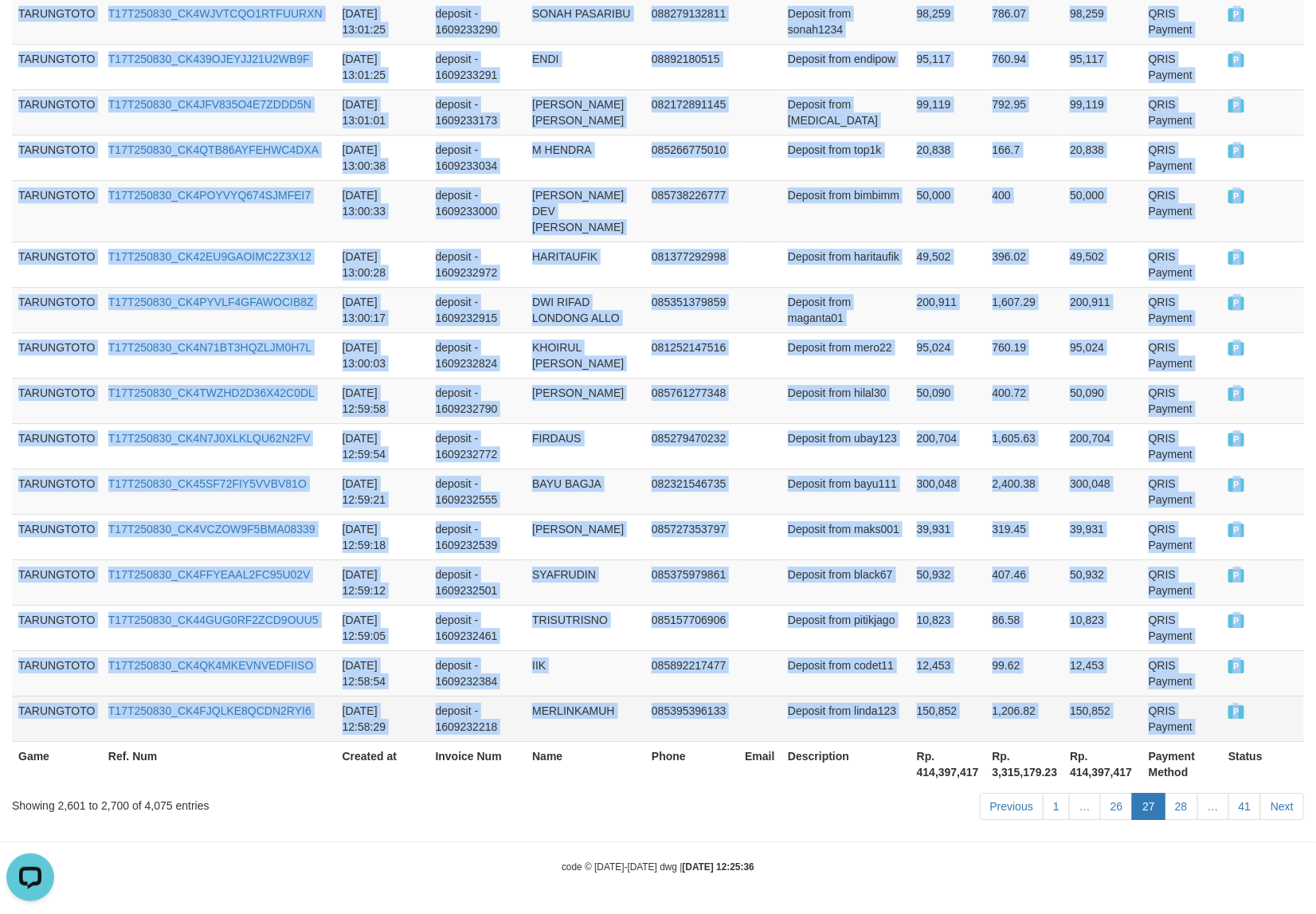
click at [1229, 715] on span "P" at bounding box center [1236, 712] width 16 height 14
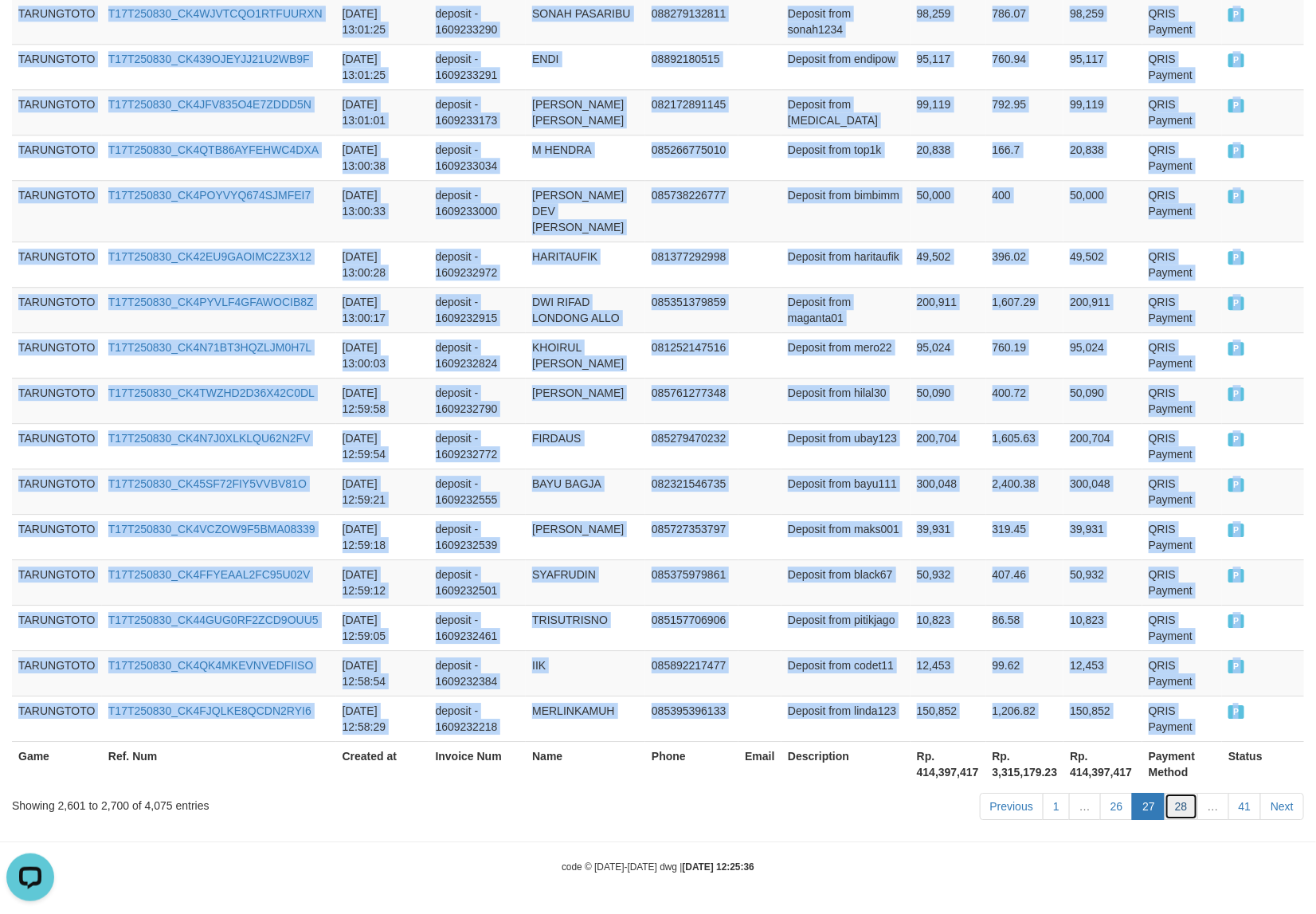
click at [1183, 809] on link "28" at bounding box center [1181, 806] width 34 height 27
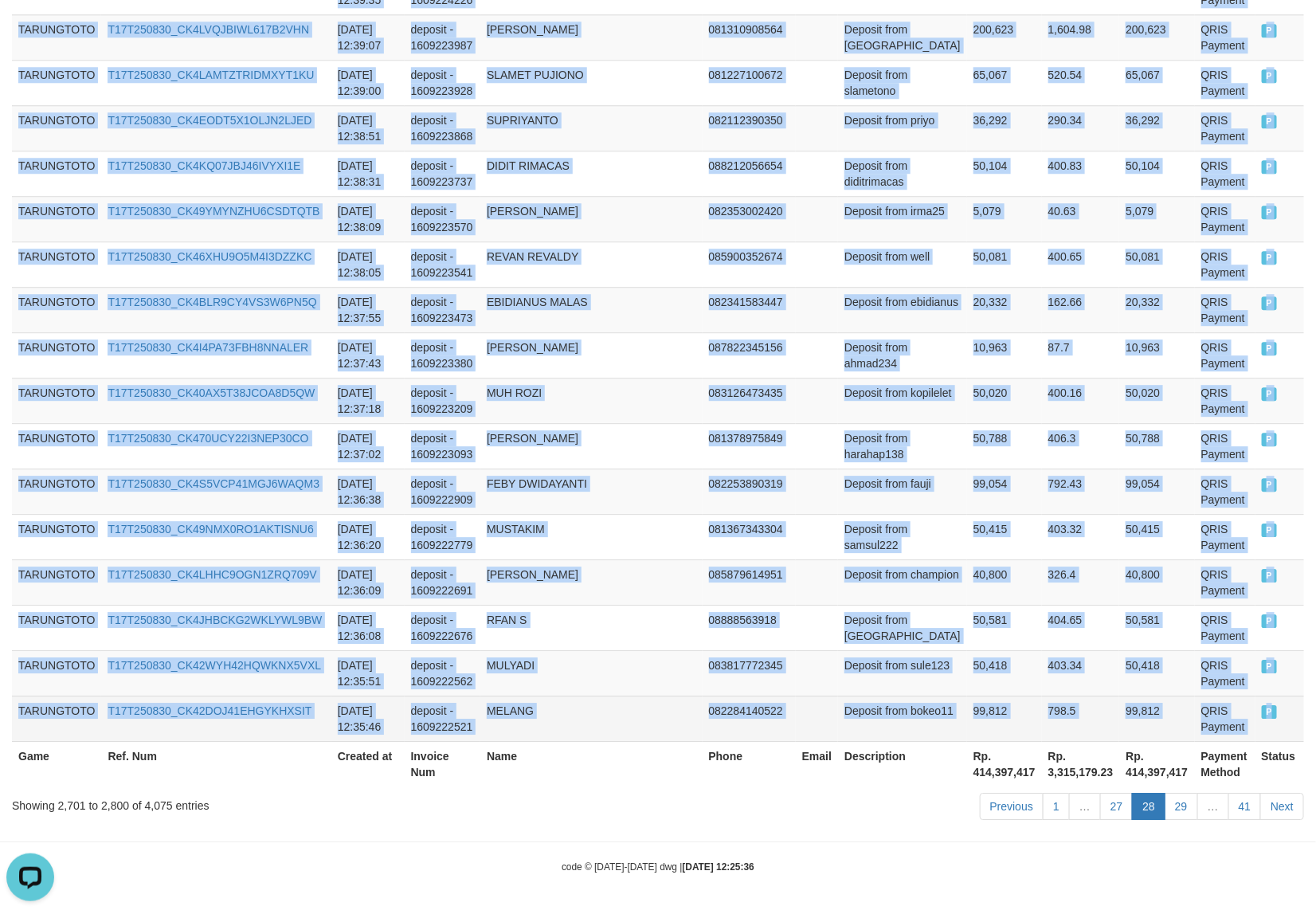
click at [1262, 711] on span "P" at bounding box center [1269, 712] width 16 height 14
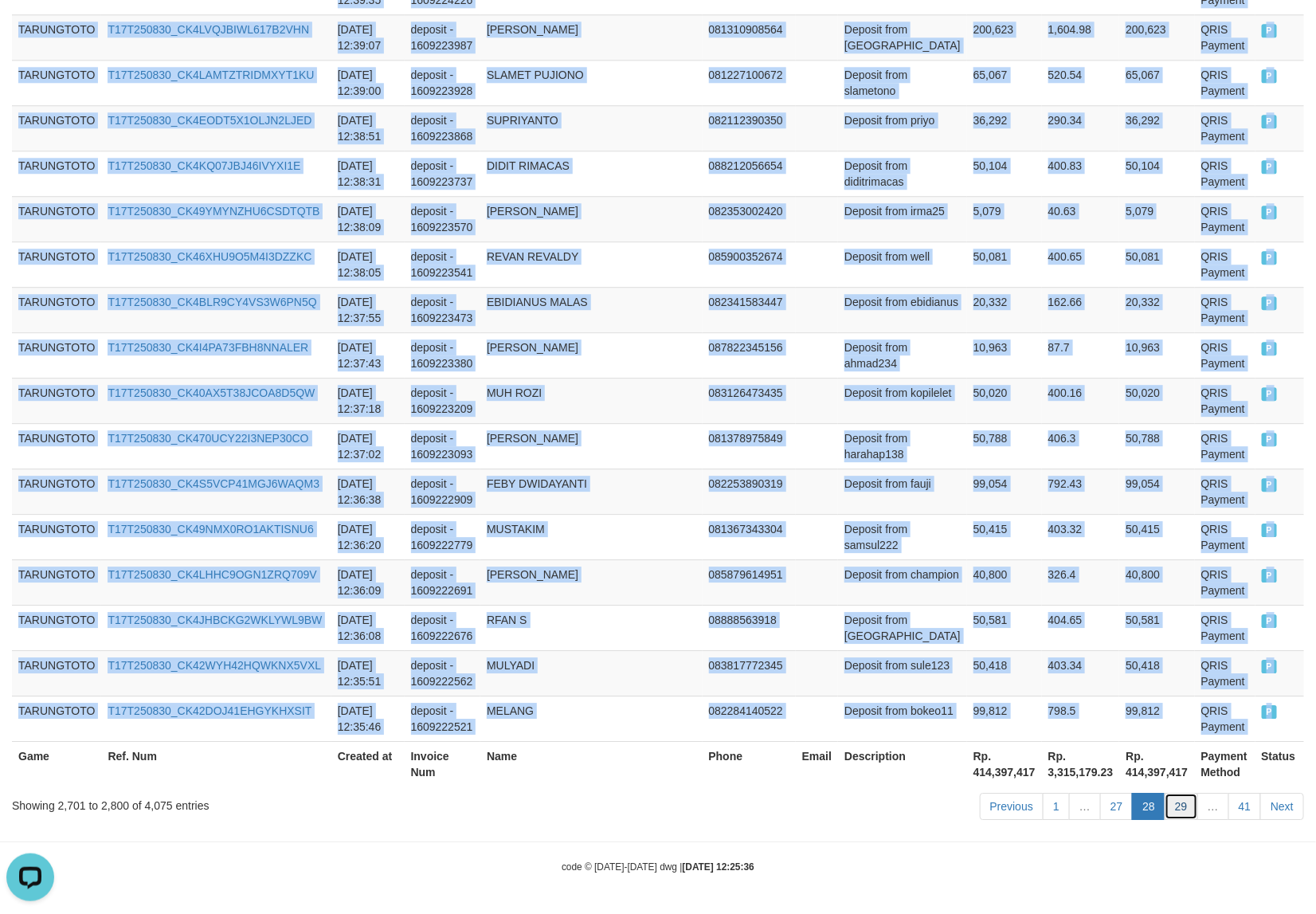
click at [1177, 806] on link "29" at bounding box center [1181, 806] width 34 height 27
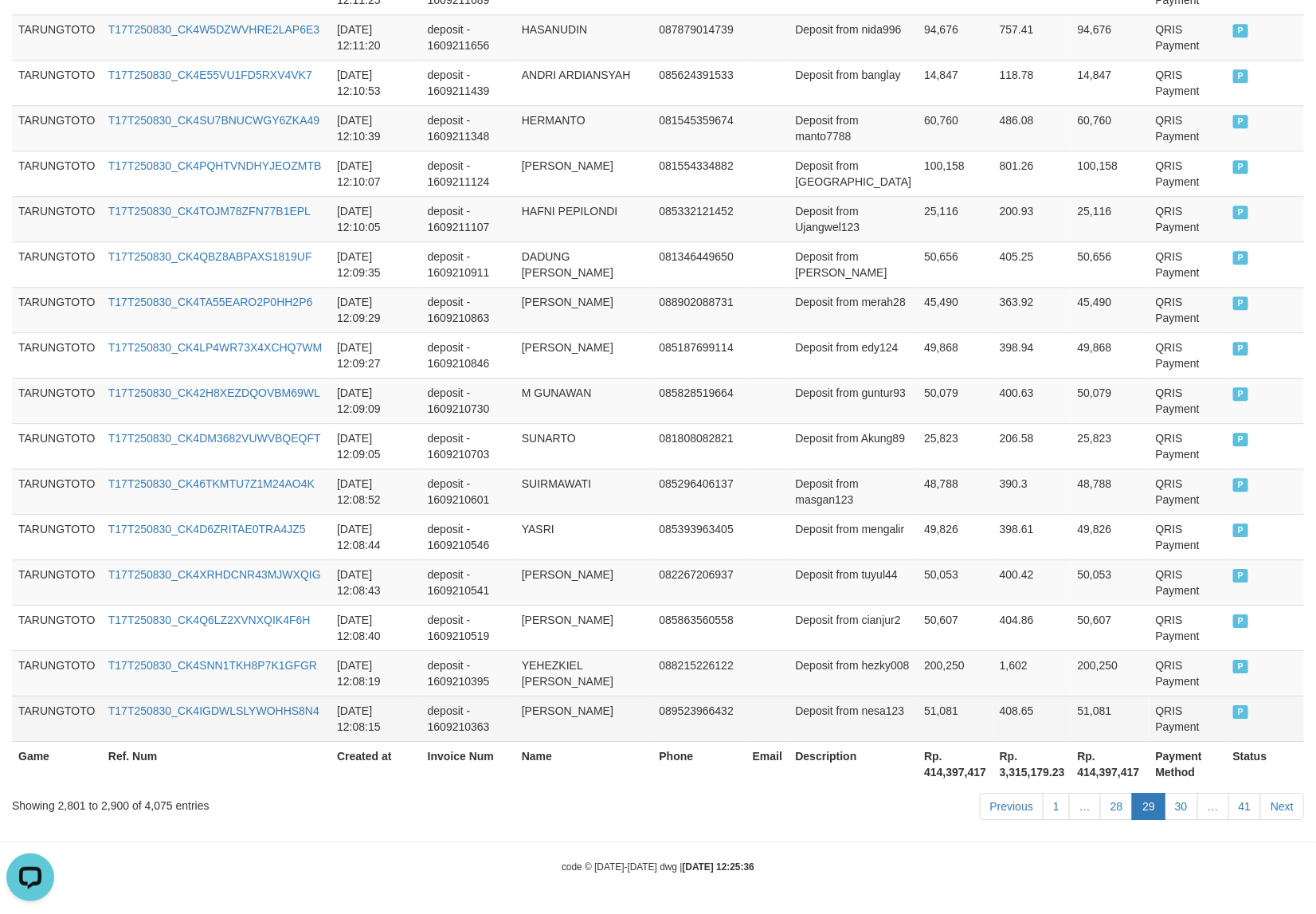
scroll to position [4458, 0]
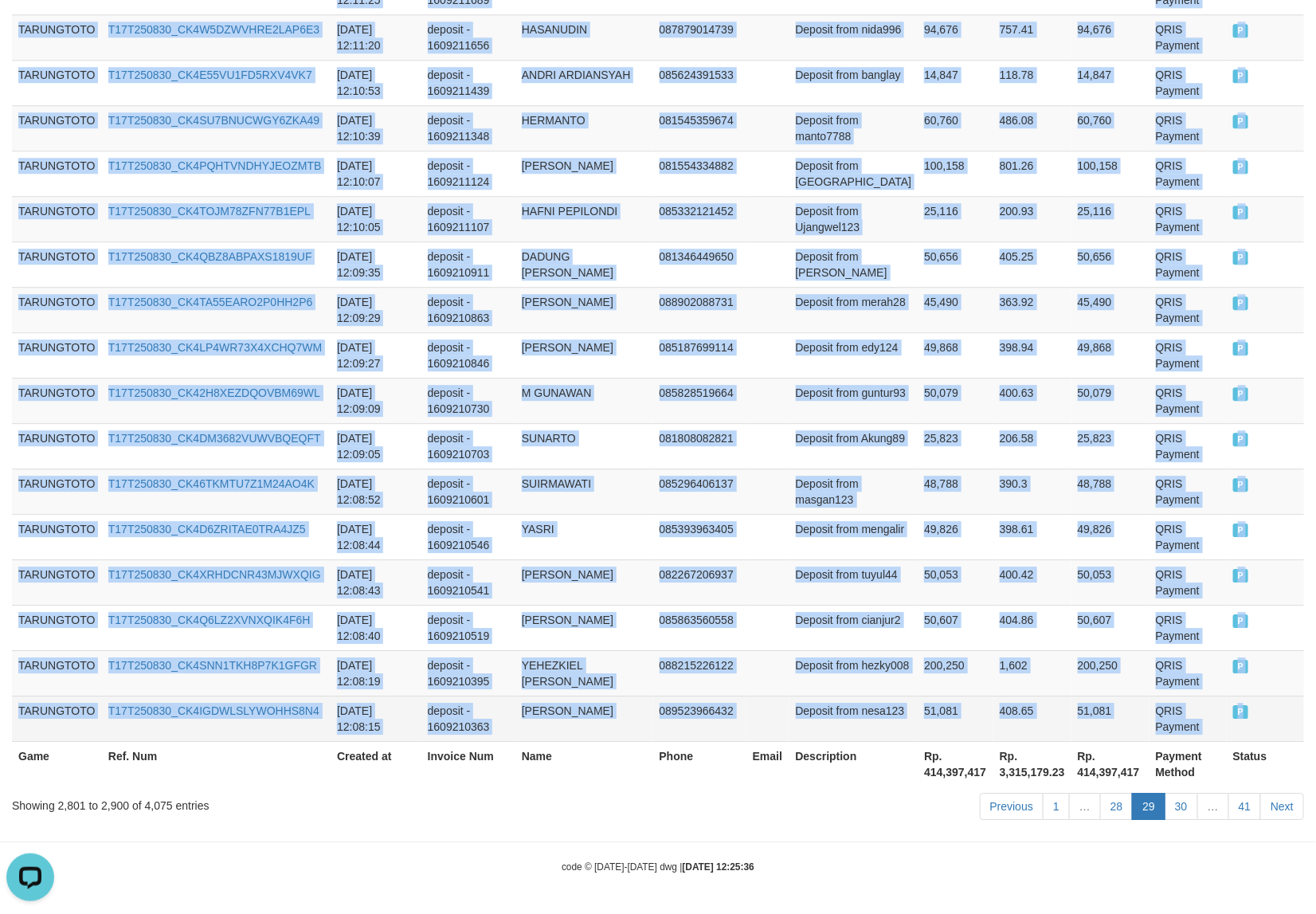
click at [1236, 714] on span "P" at bounding box center [1241, 712] width 16 height 14
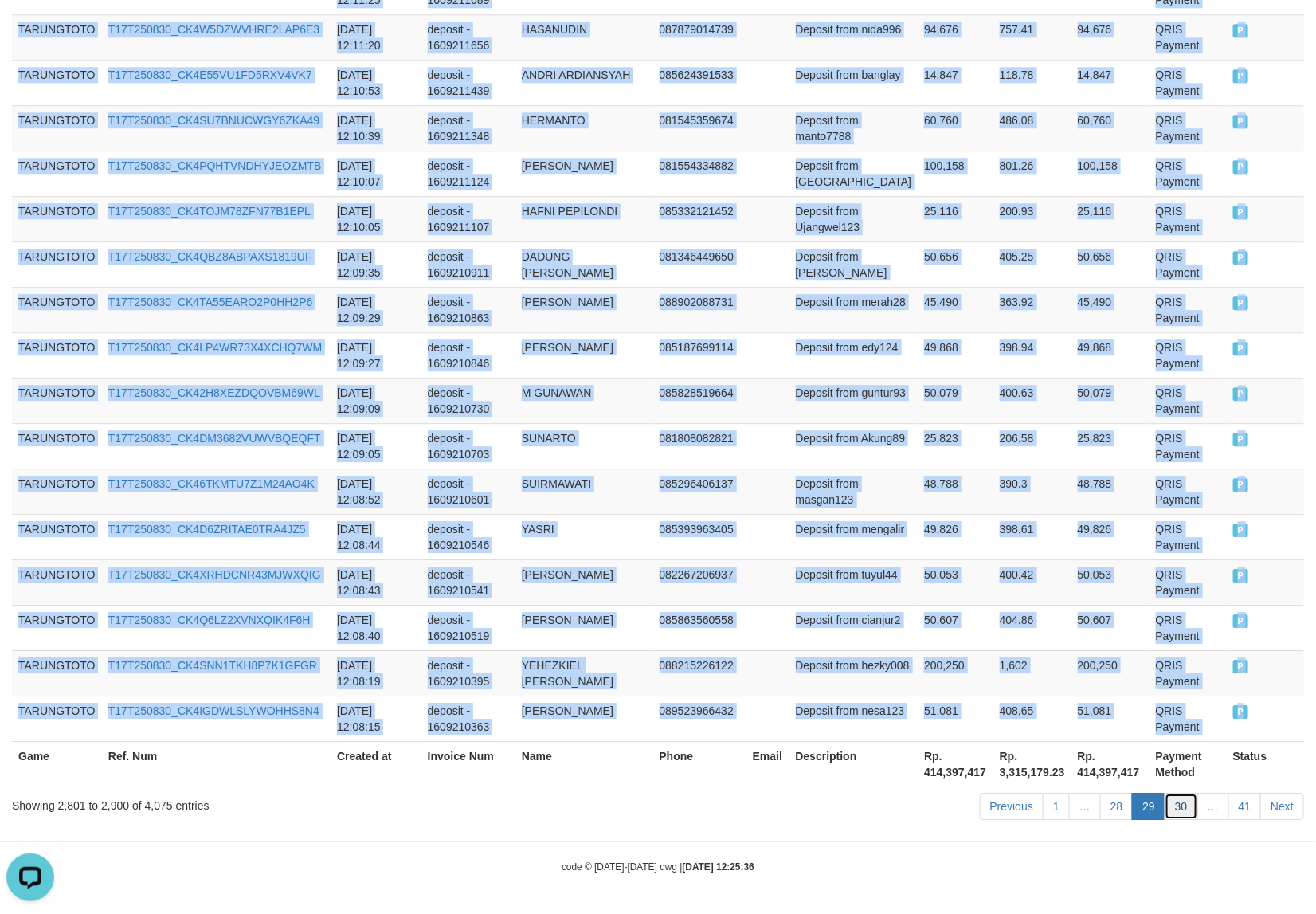
click at [1185, 805] on link "30" at bounding box center [1181, 806] width 34 height 27
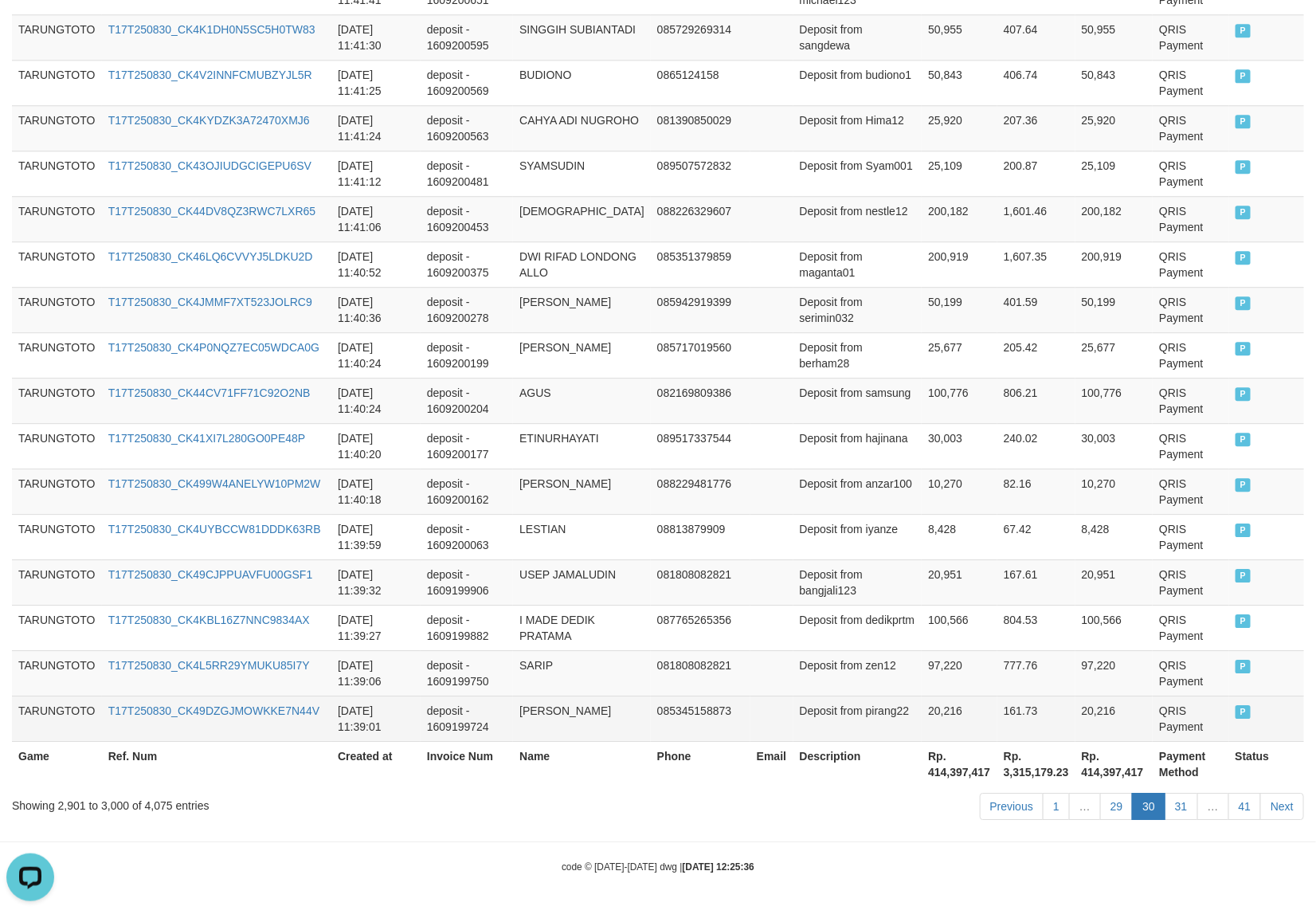
scroll to position [4442, 0]
click at [1236, 715] on span "P" at bounding box center [1243, 712] width 16 height 14
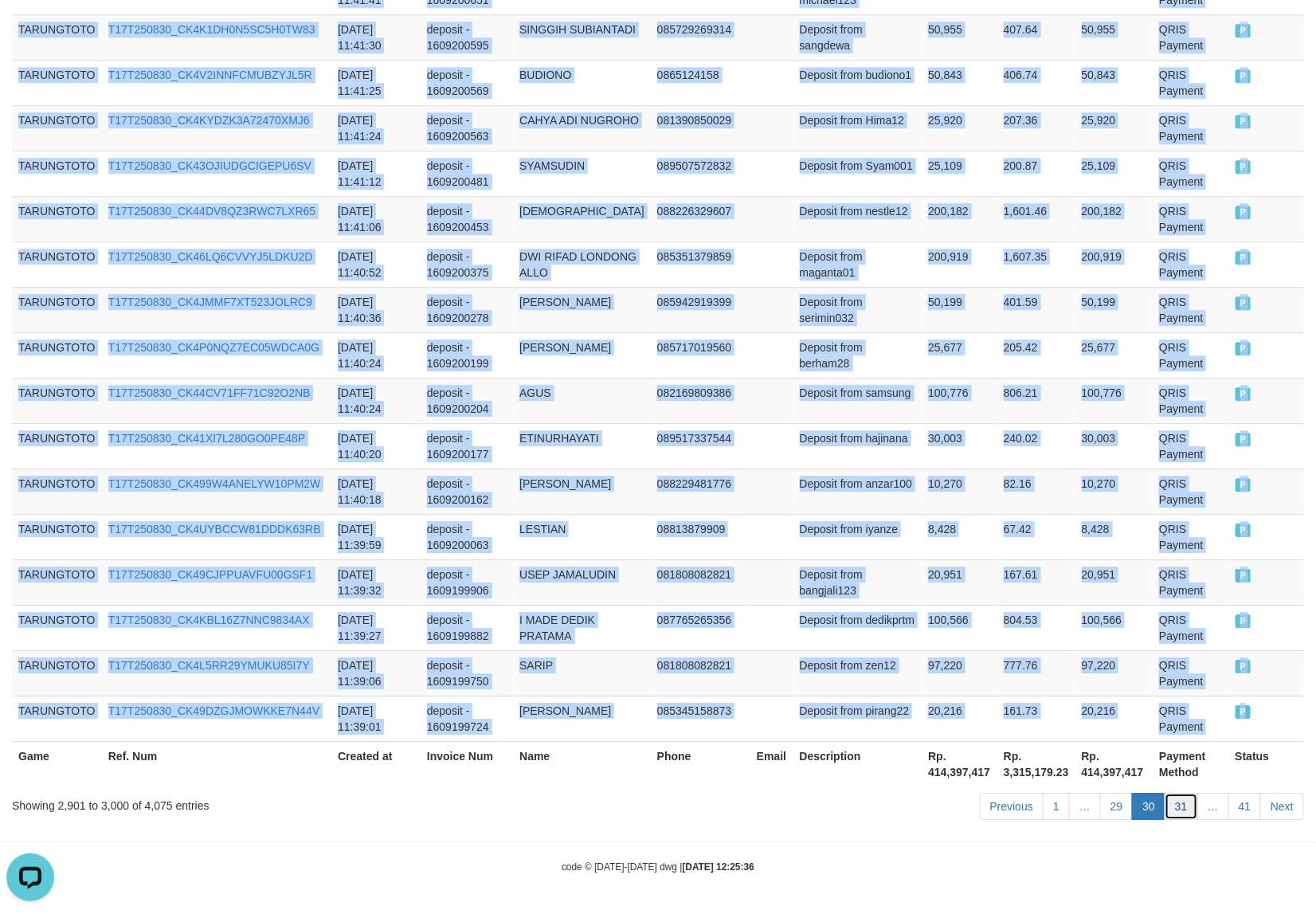
click at [1180, 810] on link "31" at bounding box center [1181, 806] width 34 height 27
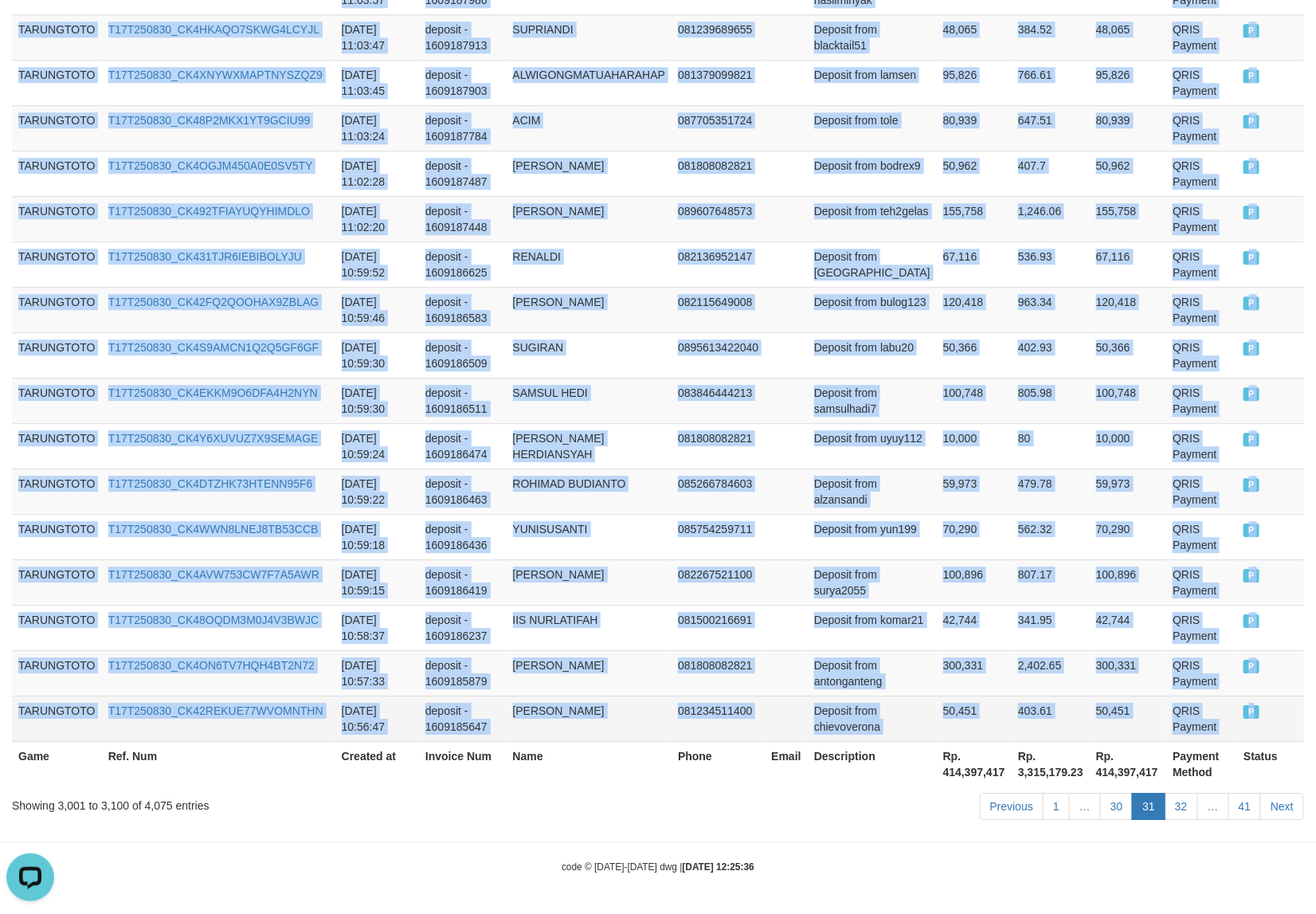
click at [1243, 712] on span "P" at bounding box center [1251, 712] width 16 height 14
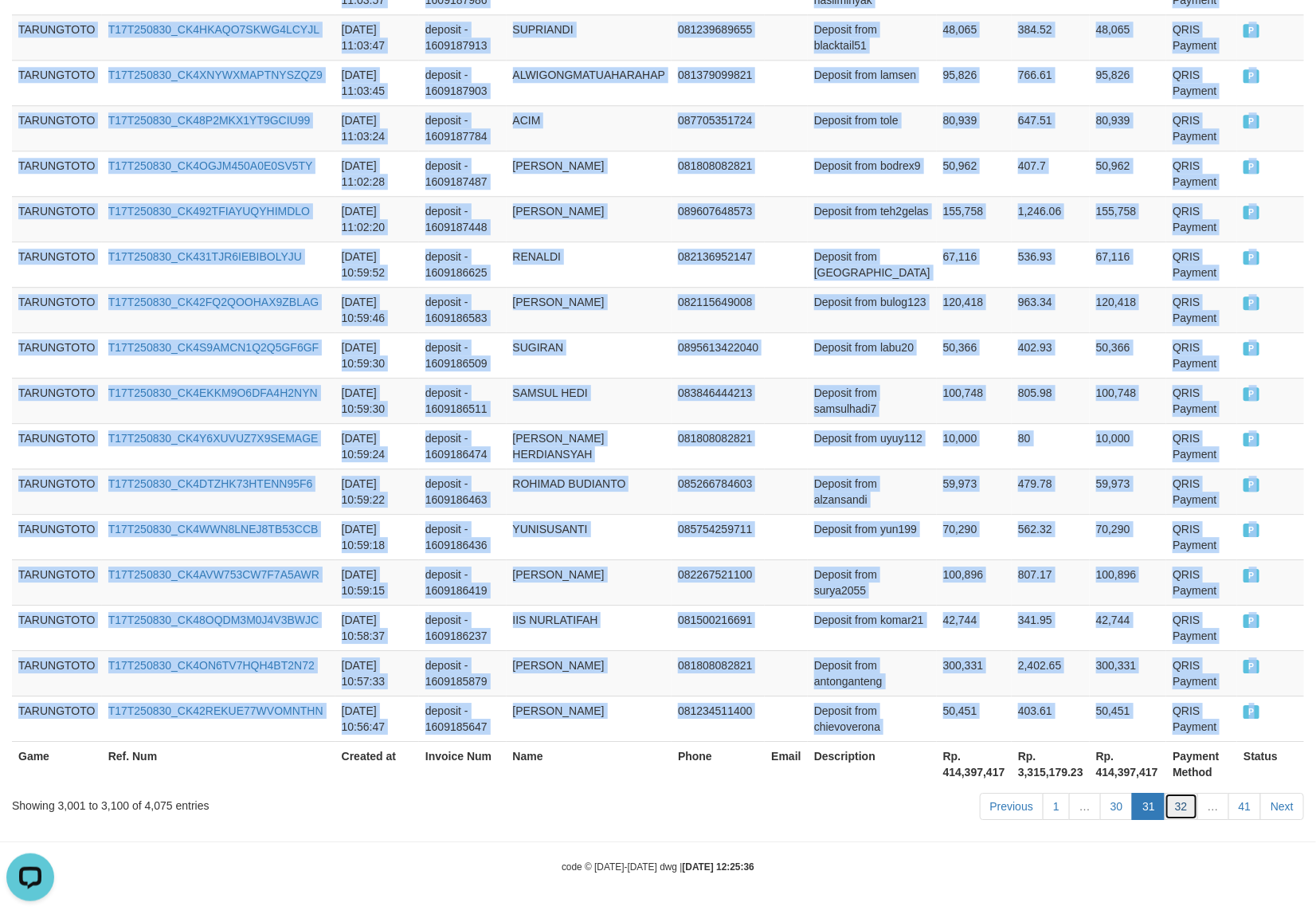
click at [1177, 810] on link "32" at bounding box center [1181, 806] width 34 height 27
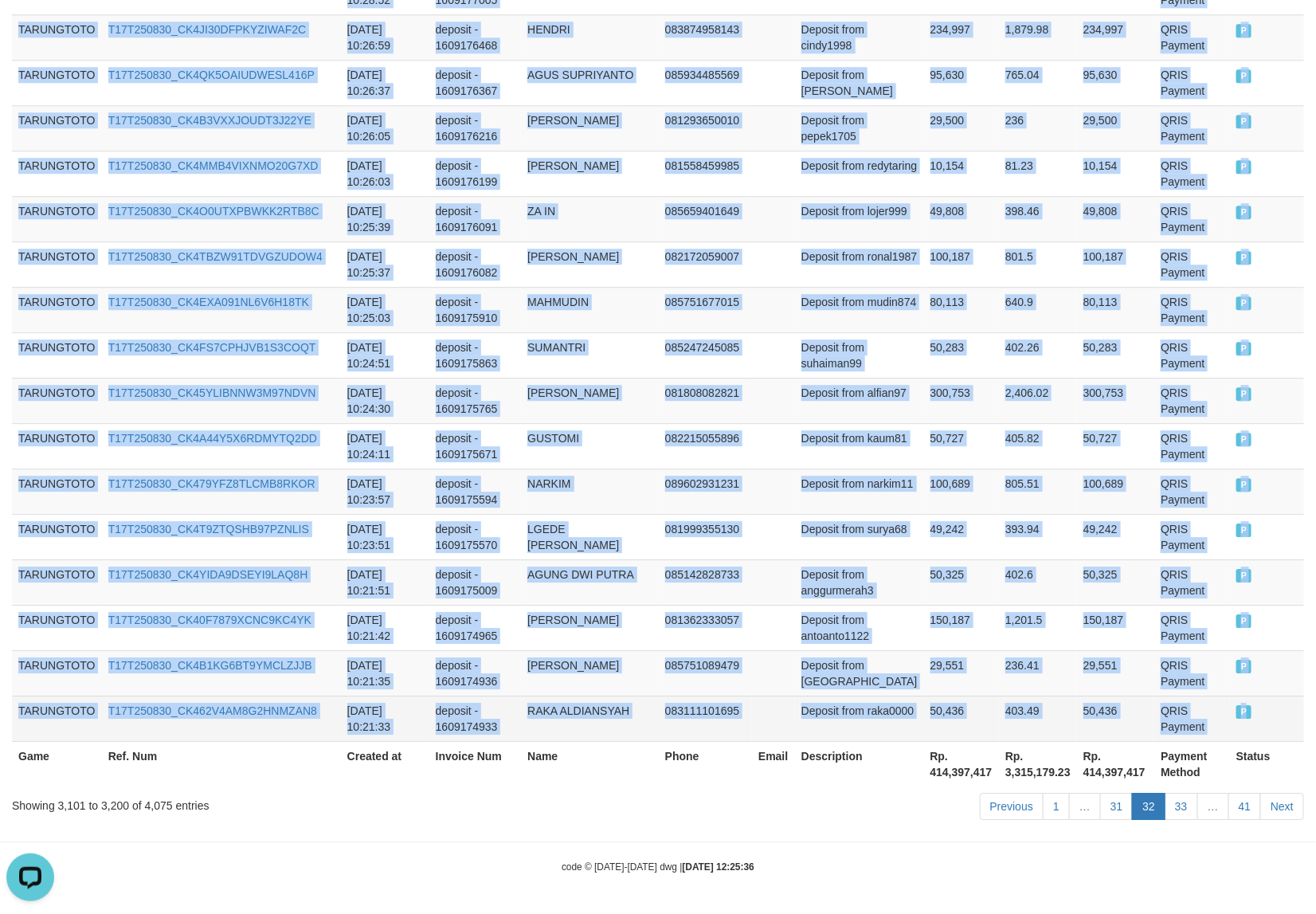
click at [1231, 719] on td "P" at bounding box center [1268, 718] width 74 height 46
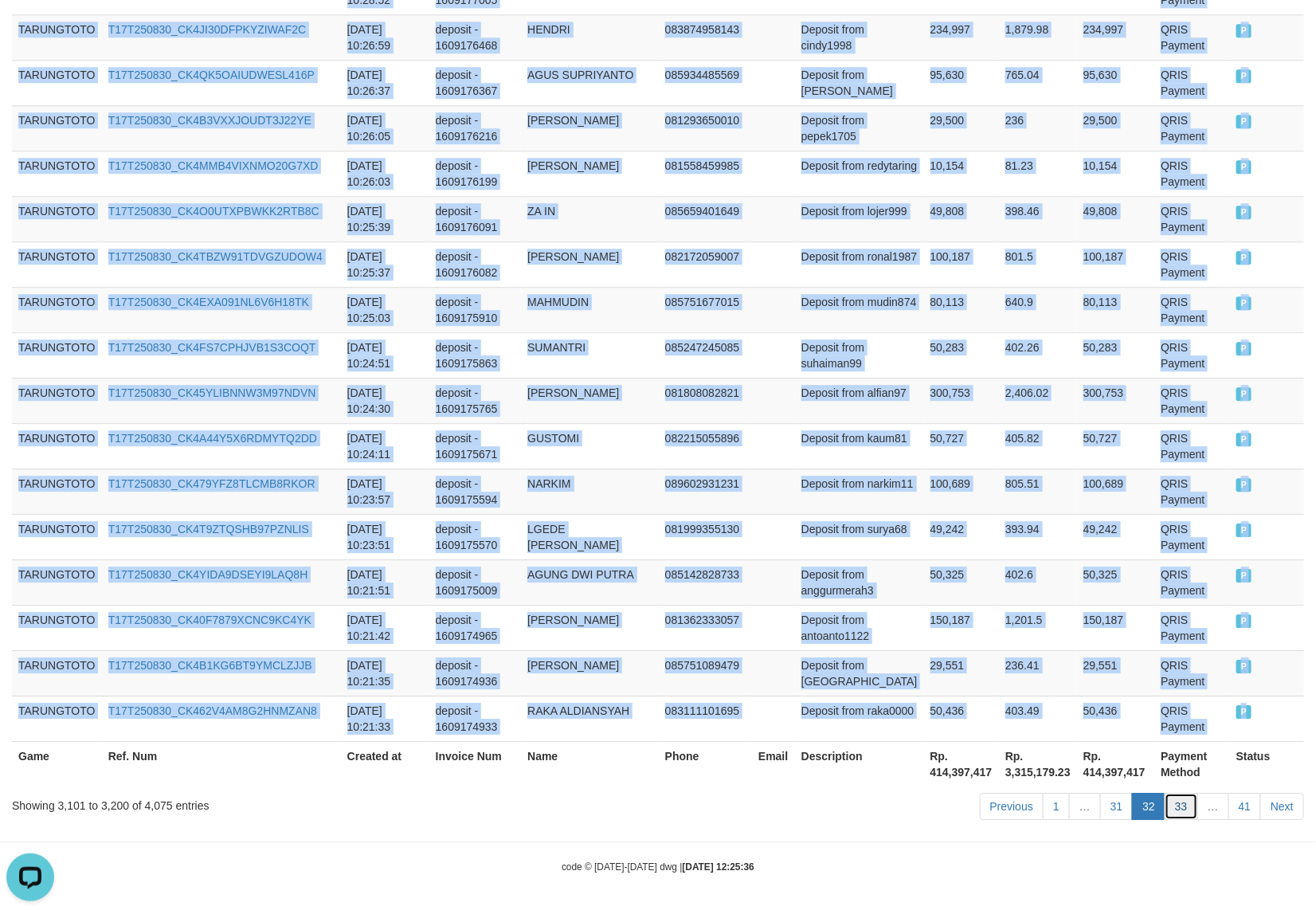
click at [1178, 805] on link "33" at bounding box center [1181, 806] width 34 height 27
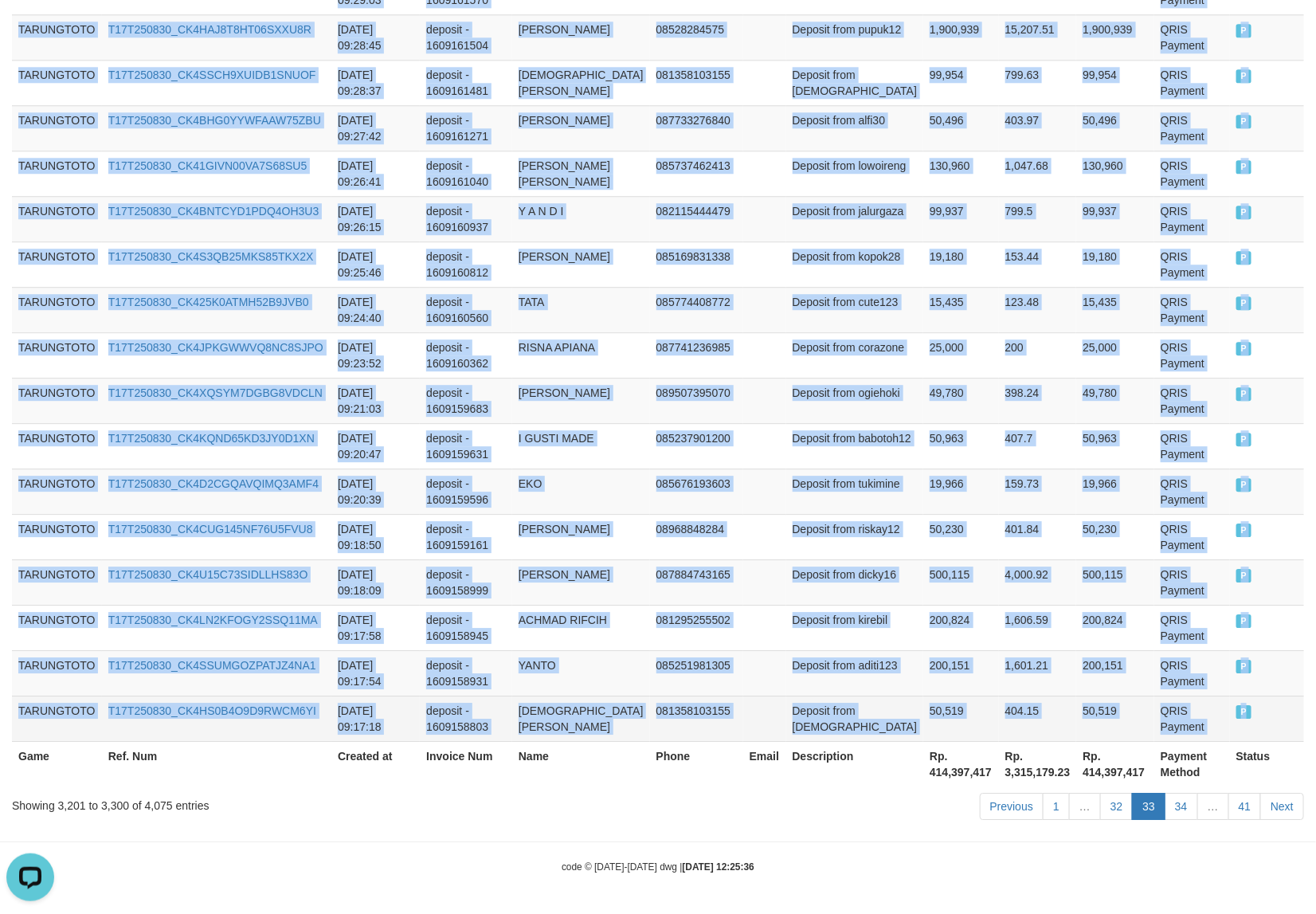
click at [1236, 714] on span "P" at bounding box center [1244, 712] width 16 height 14
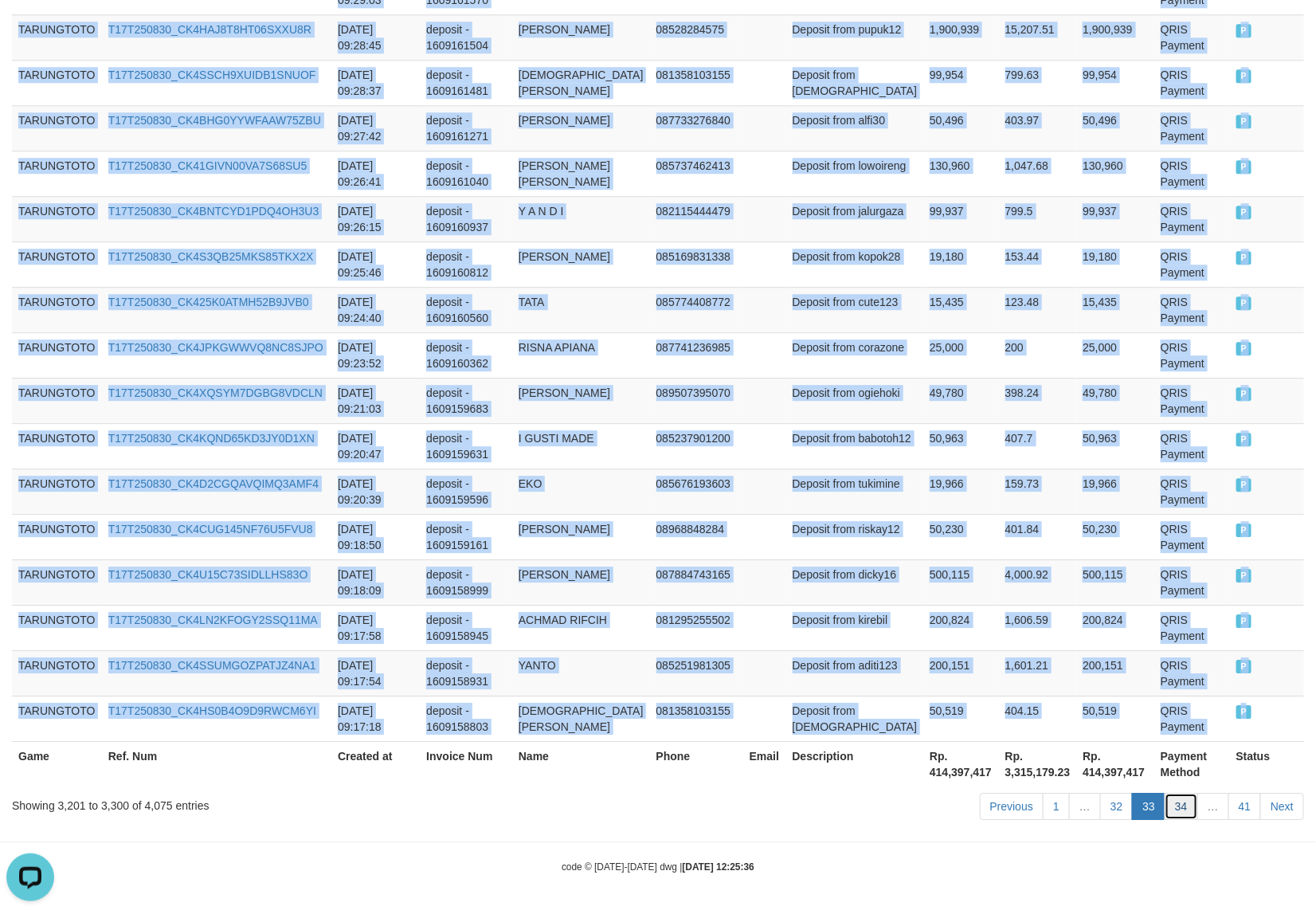
click at [1183, 809] on link "34" at bounding box center [1181, 806] width 34 height 27
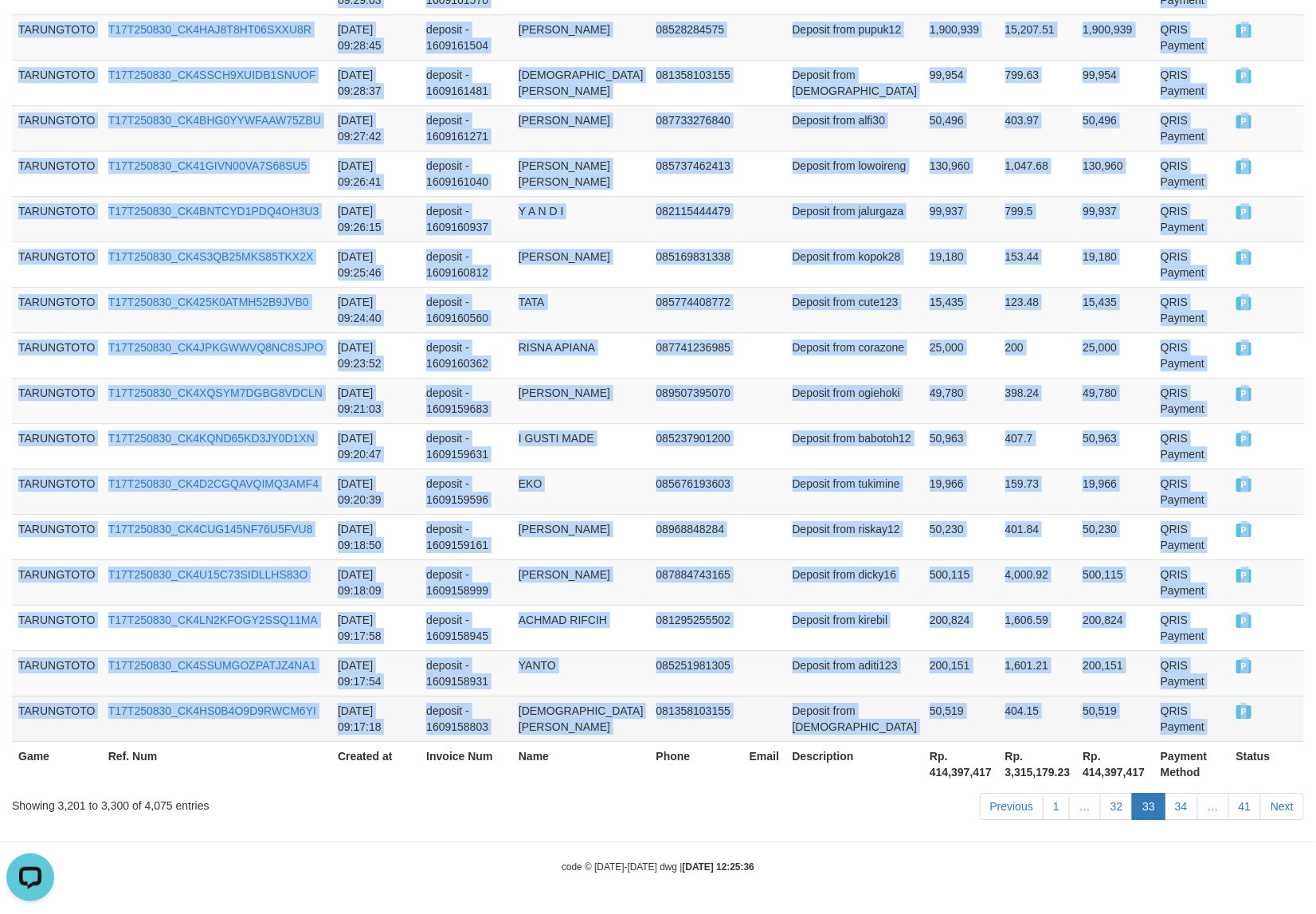
scroll to position [4458, 0]
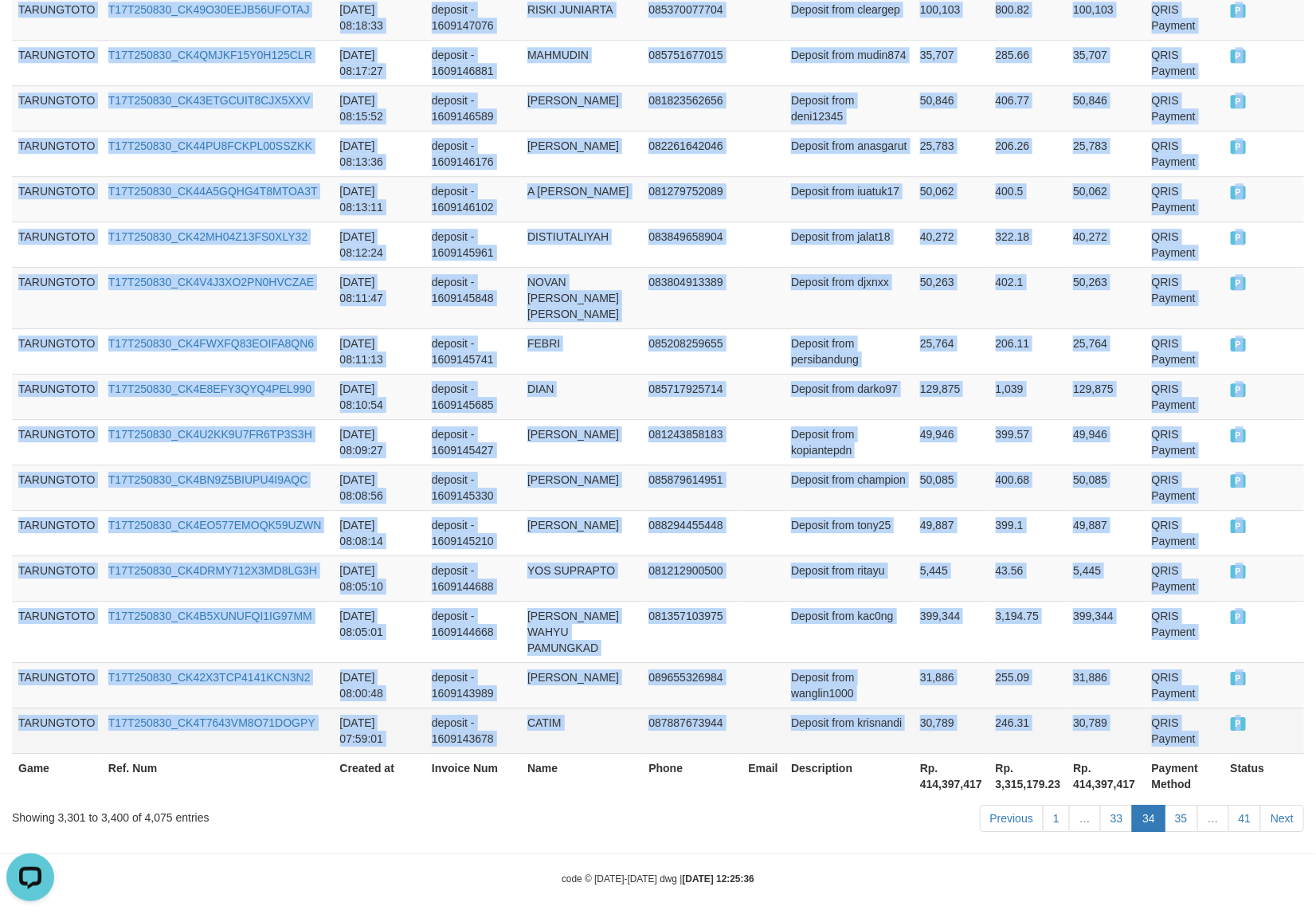
click at [1236, 721] on td "P" at bounding box center [1264, 730] width 80 height 46
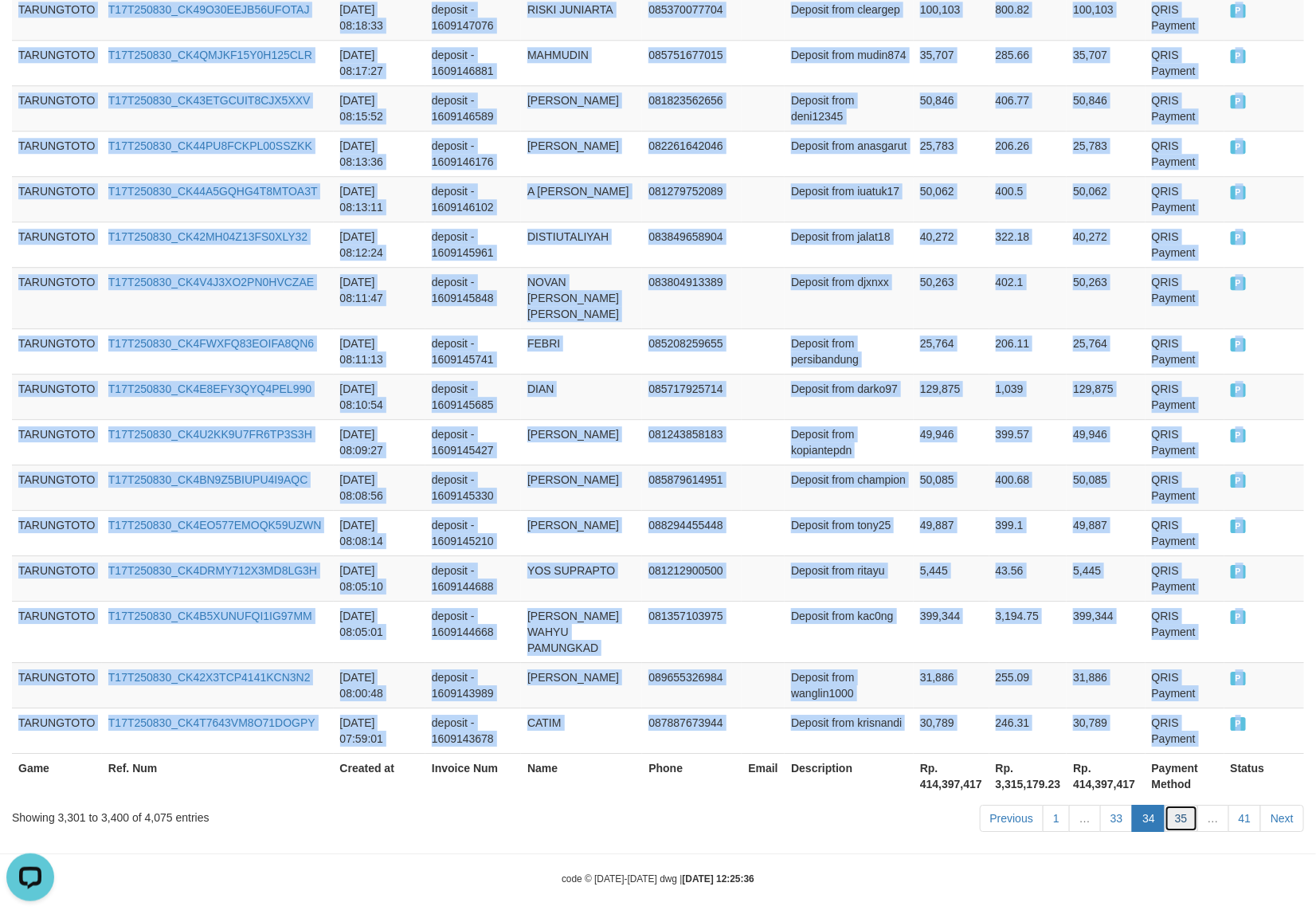
click at [1175, 806] on link "35" at bounding box center [1181, 818] width 34 height 27
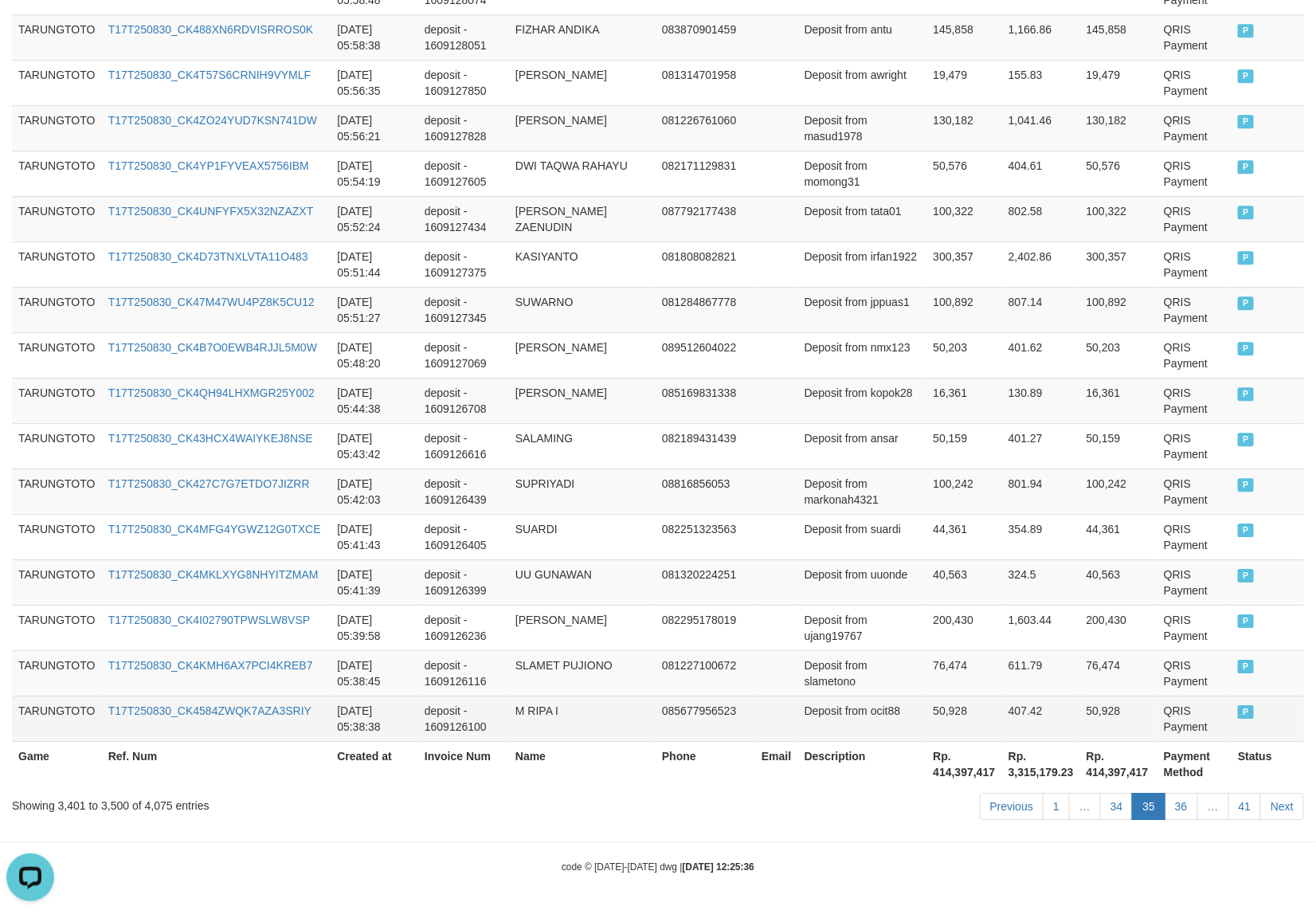
scroll to position [4442, 0]
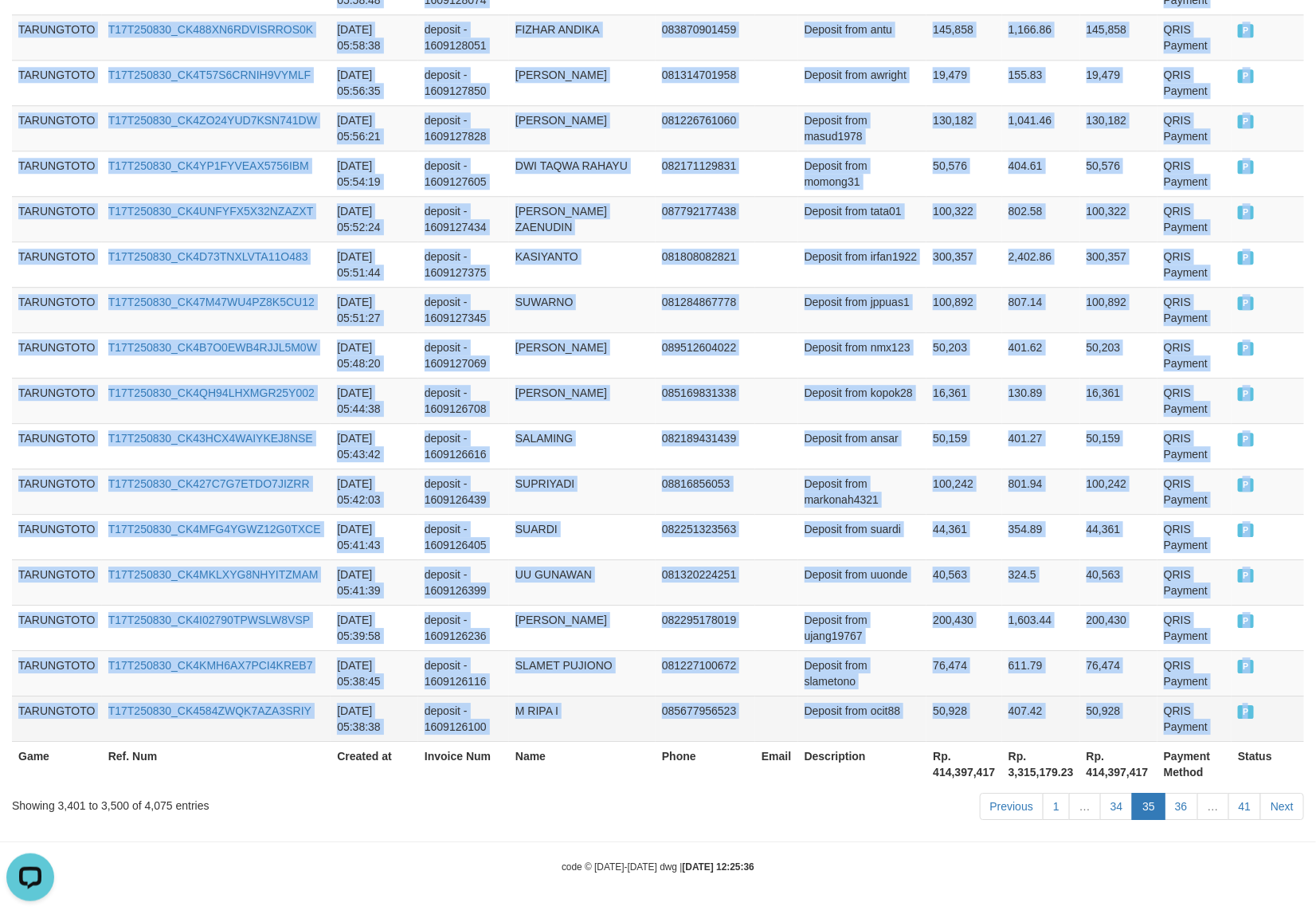
click at [1244, 714] on span "P" at bounding box center [1246, 712] width 16 height 14
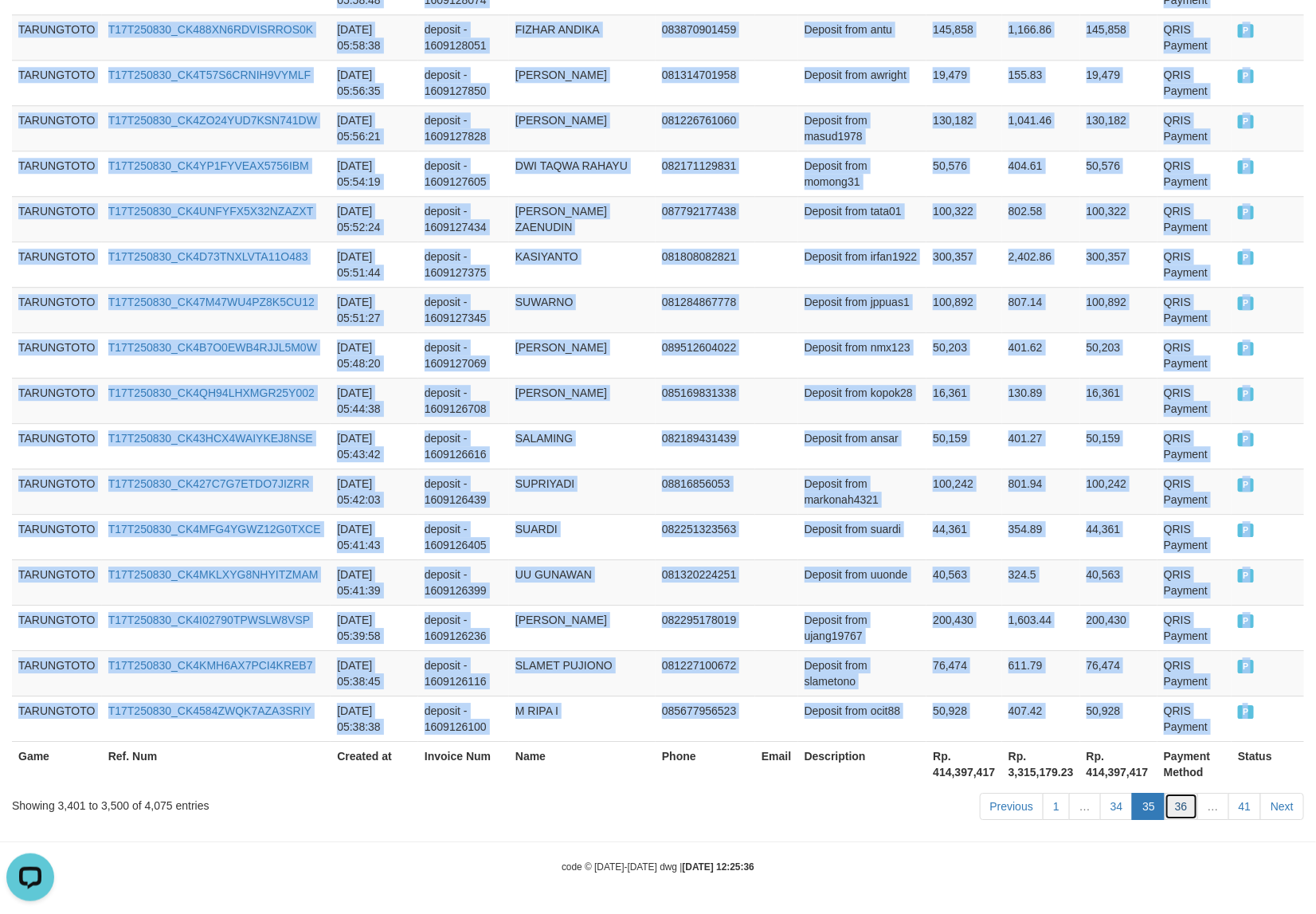
click at [1178, 815] on link "36" at bounding box center [1181, 806] width 34 height 27
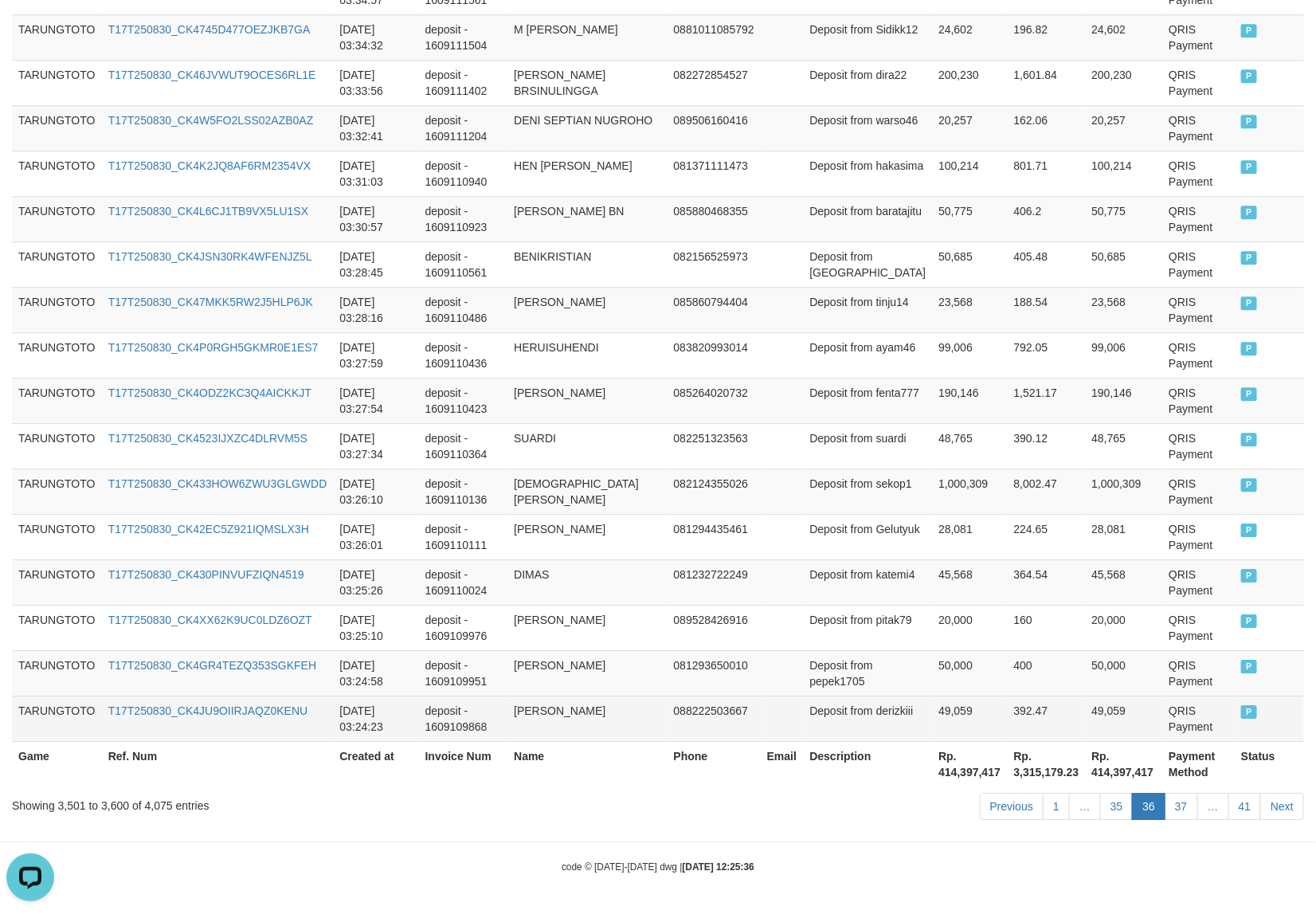
click at [1241, 717] on span "P" at bounding box center [1249, 712] width 16 height 14
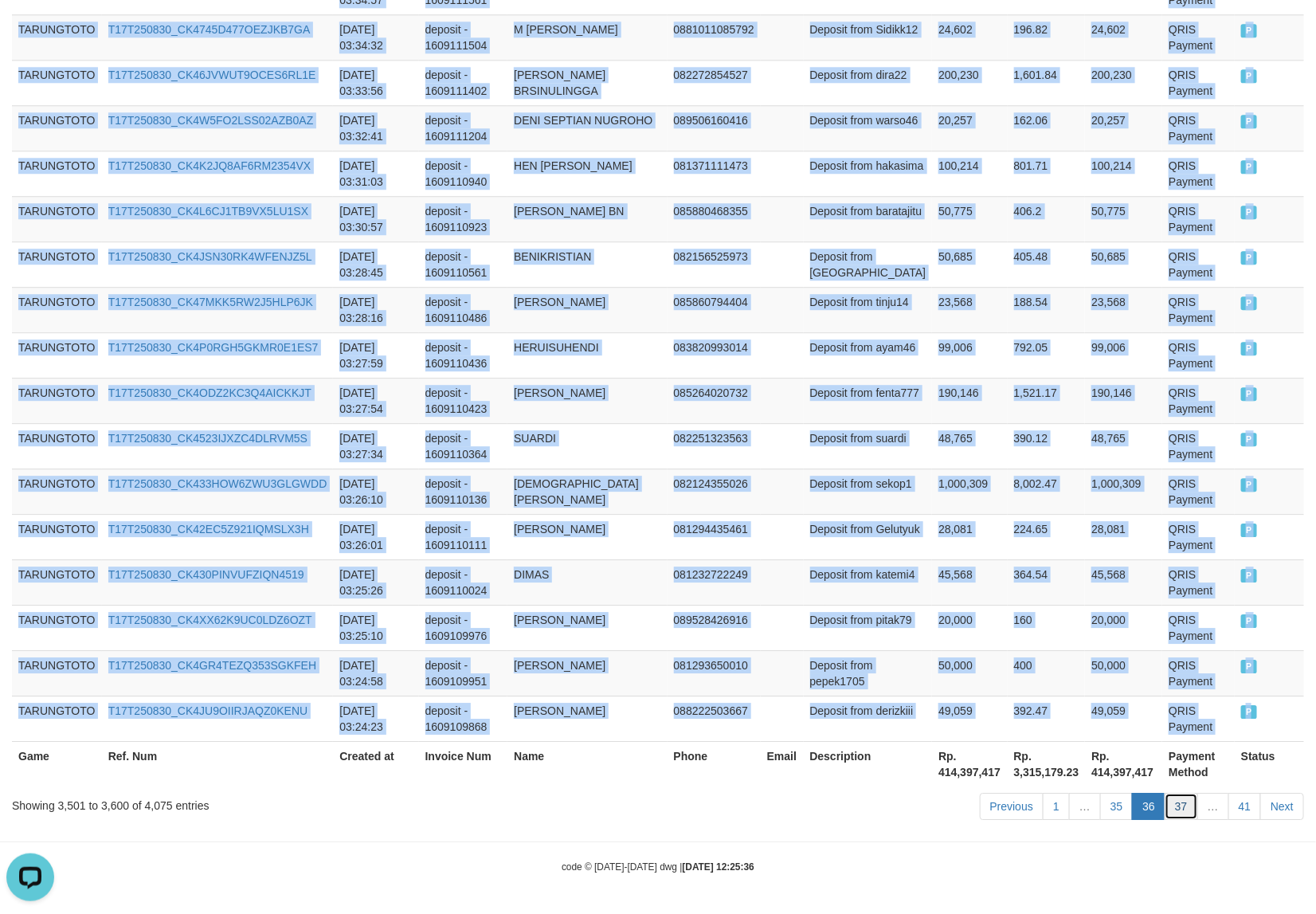
click at [1184, 805] on link "37" at bounding box center [1181, 806] width 34 height 27
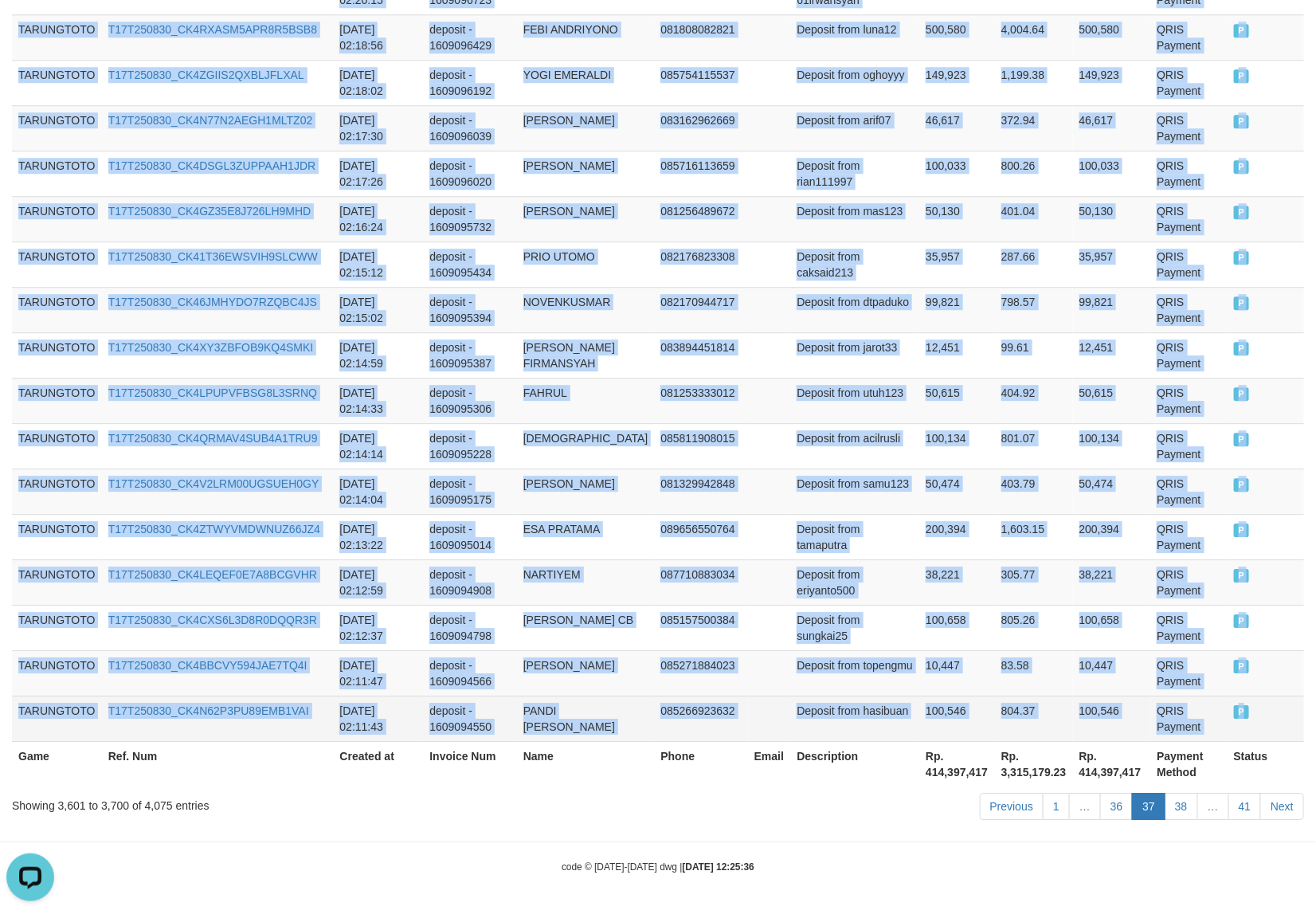
click at [1236, 713] on span "P" at bounding box center [1242, 712] width 16 height 14
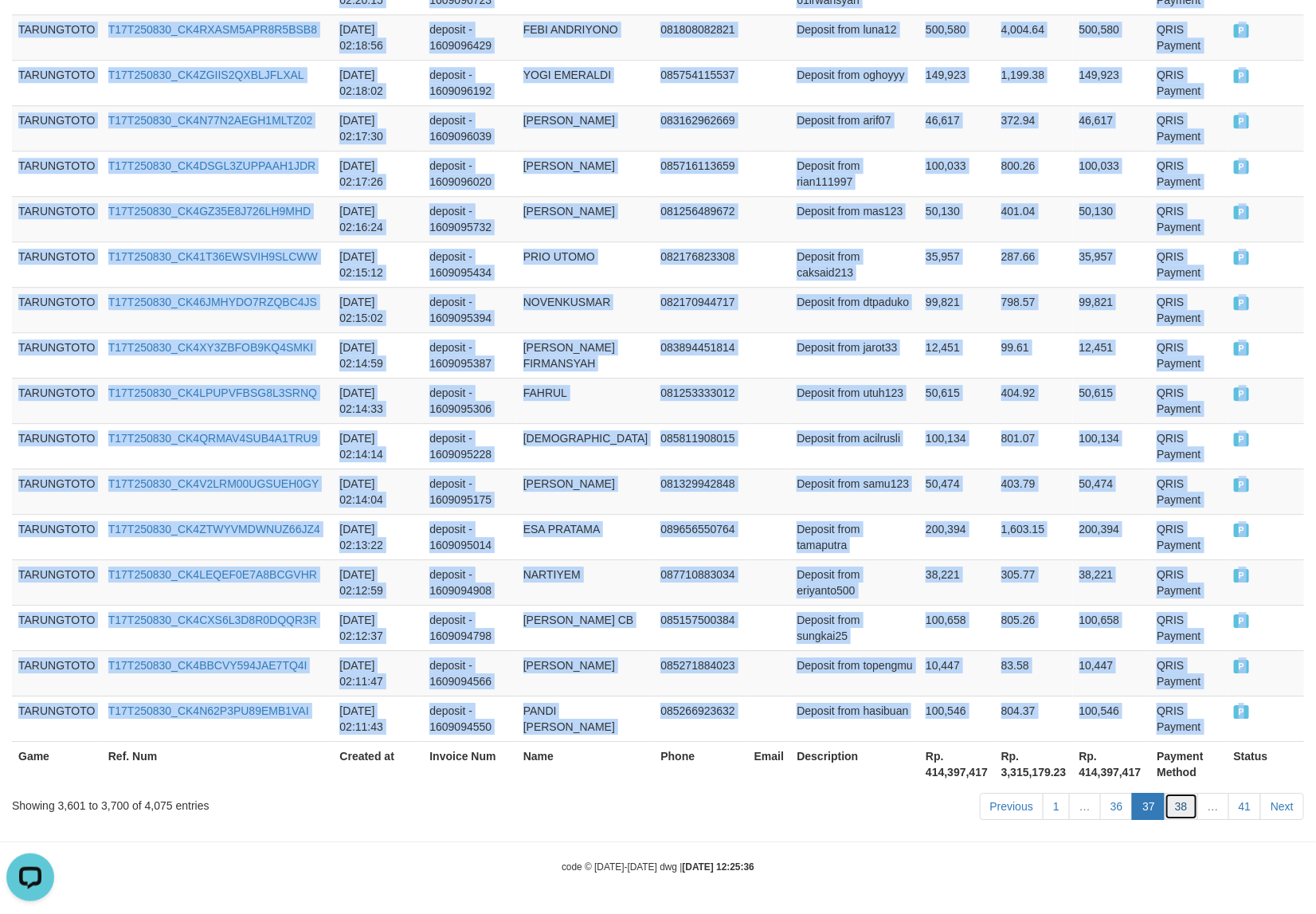
click at [1170, 802] on link "38" at bounding box center [1181, 806] width 34 height 27
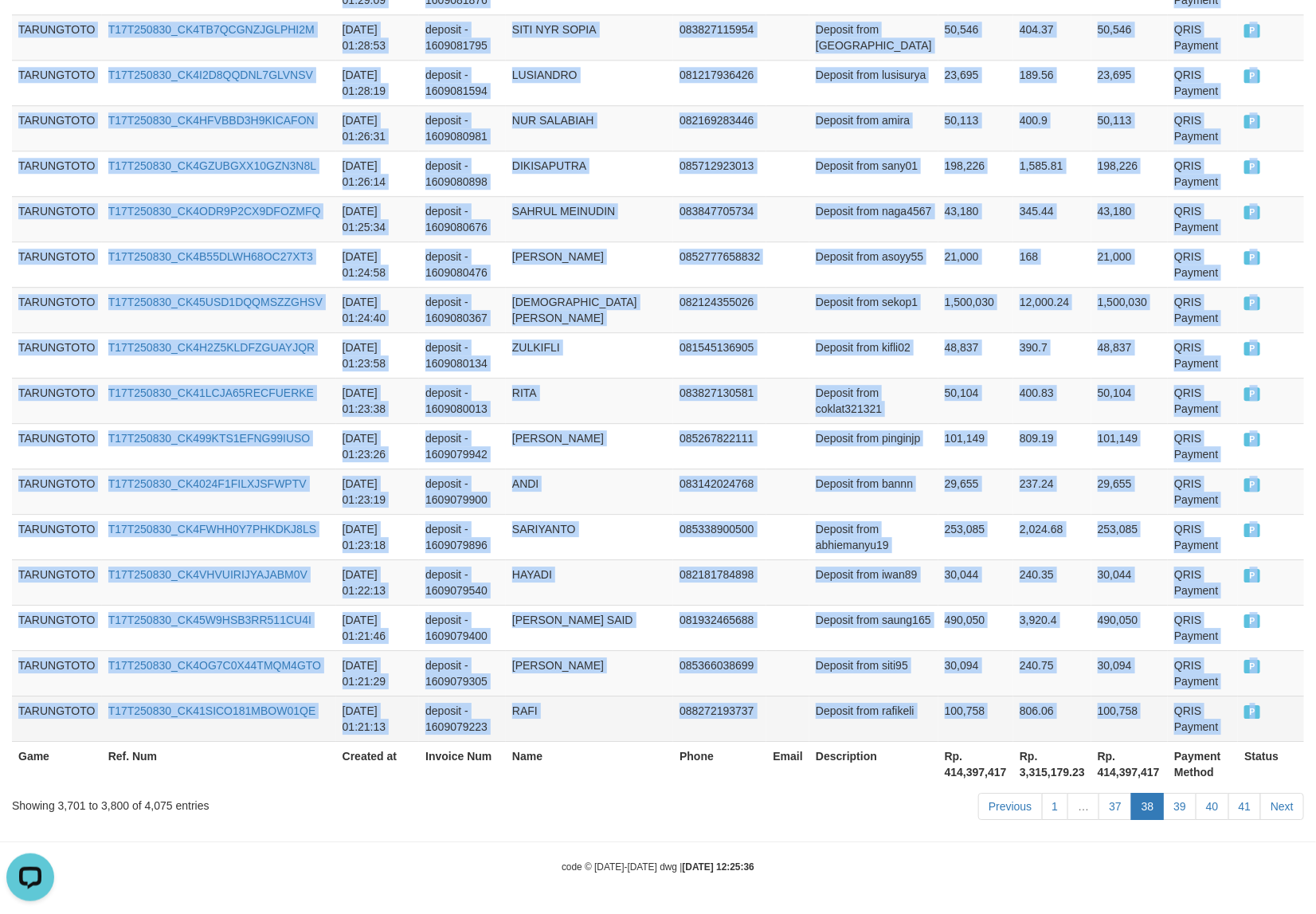
click at [1244, 706] on span "P" at bounding box center [1252, 712] width 16 height 14
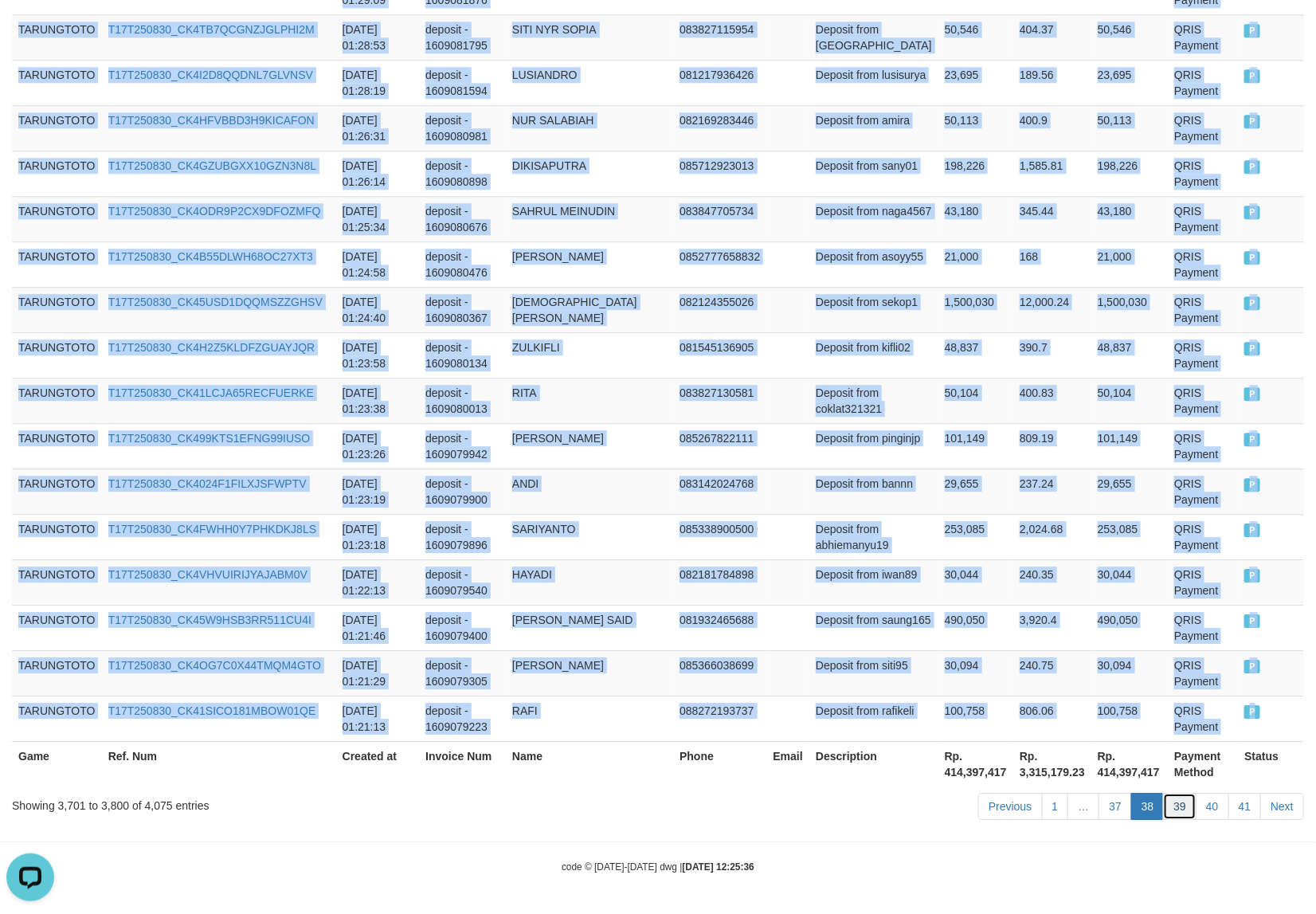
click at [1175, 811] on link "39" at bounding box center [1179, 806] width 34 height 27
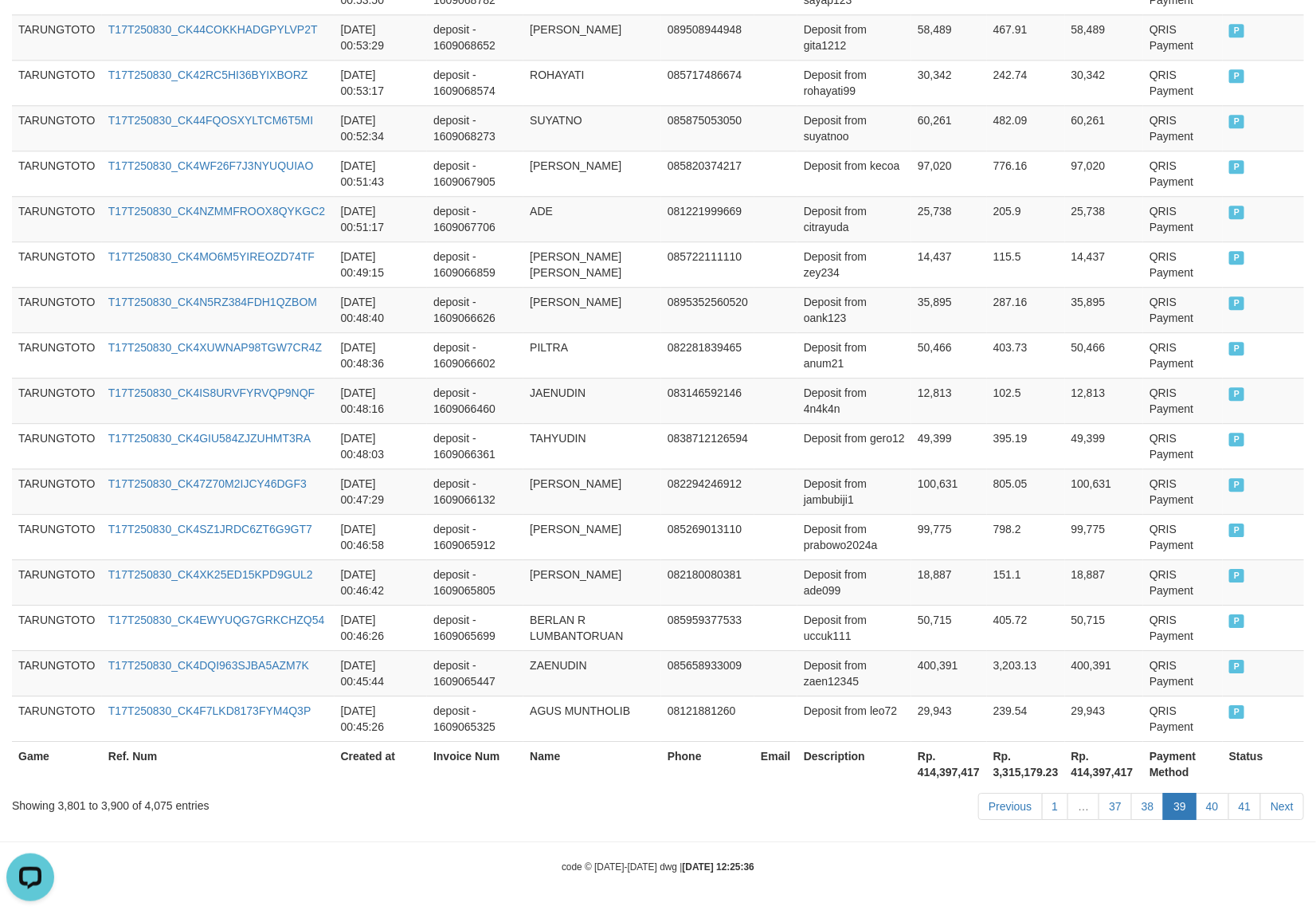
scroll to position [4458, 0]
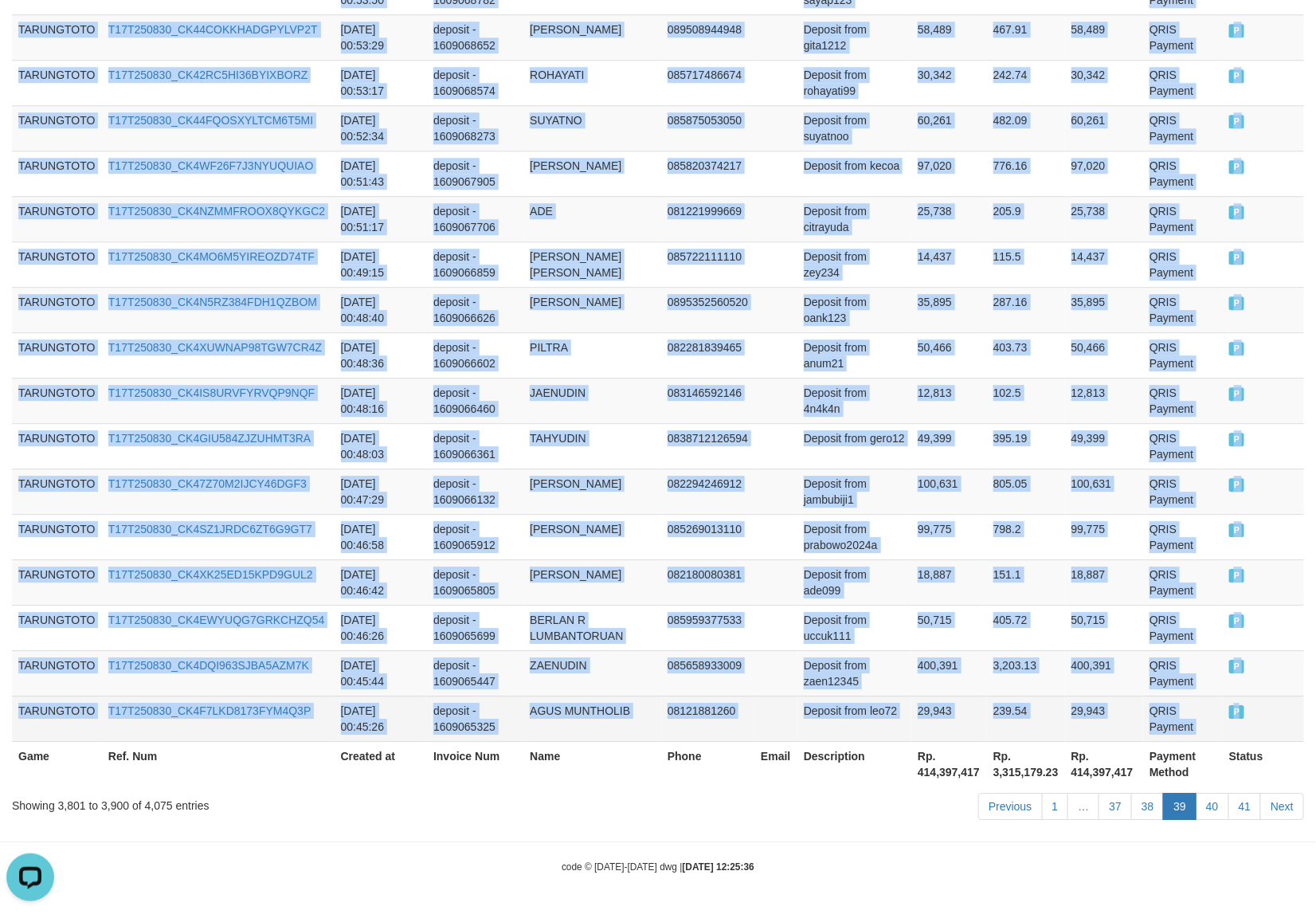
click at [1243, 715] on td "P" at bounding box center [1263, 718] width 81 height 46
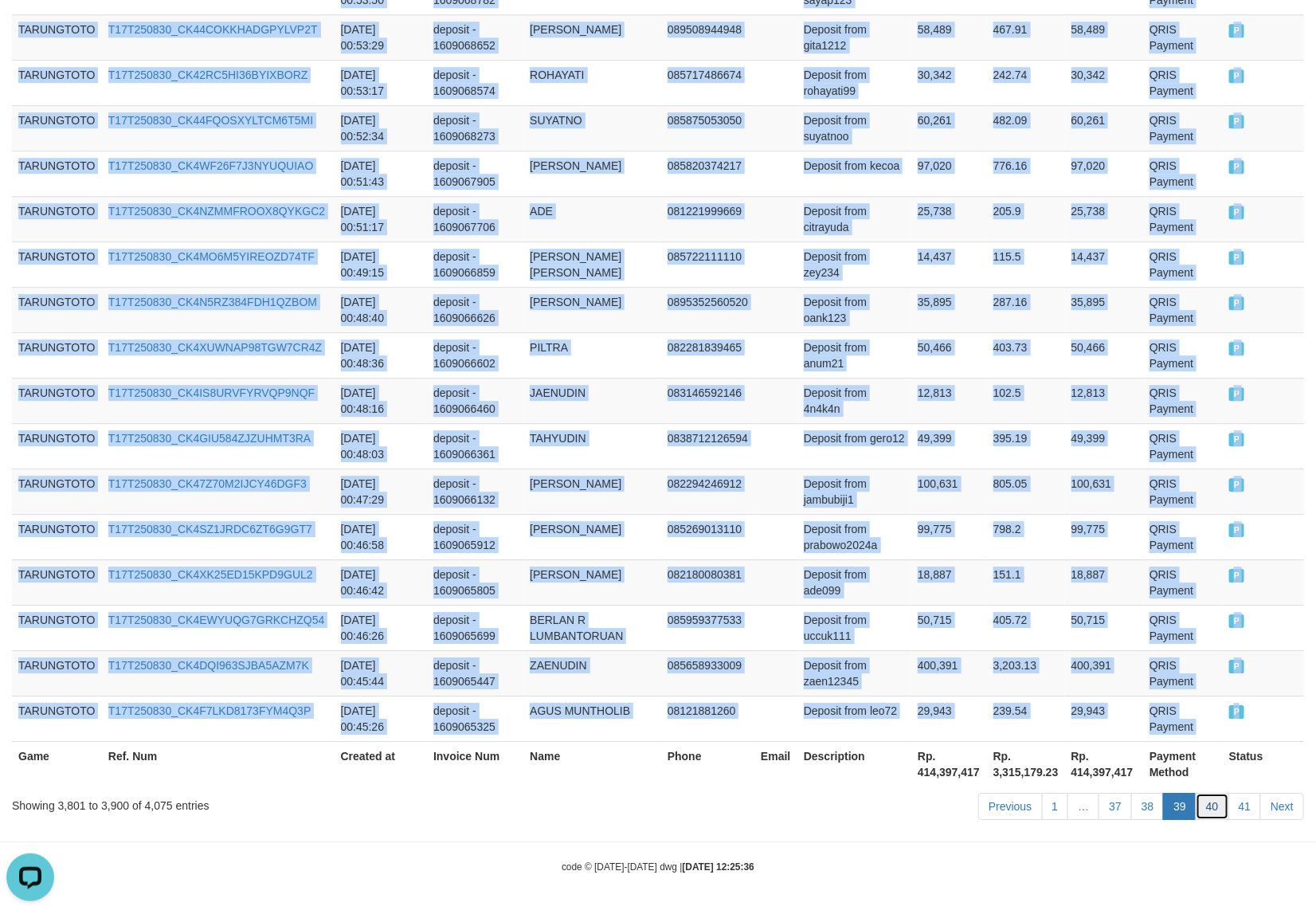
click at [1210, 810] on link "40" at bounding box center [1212, 806] width 34 height 27
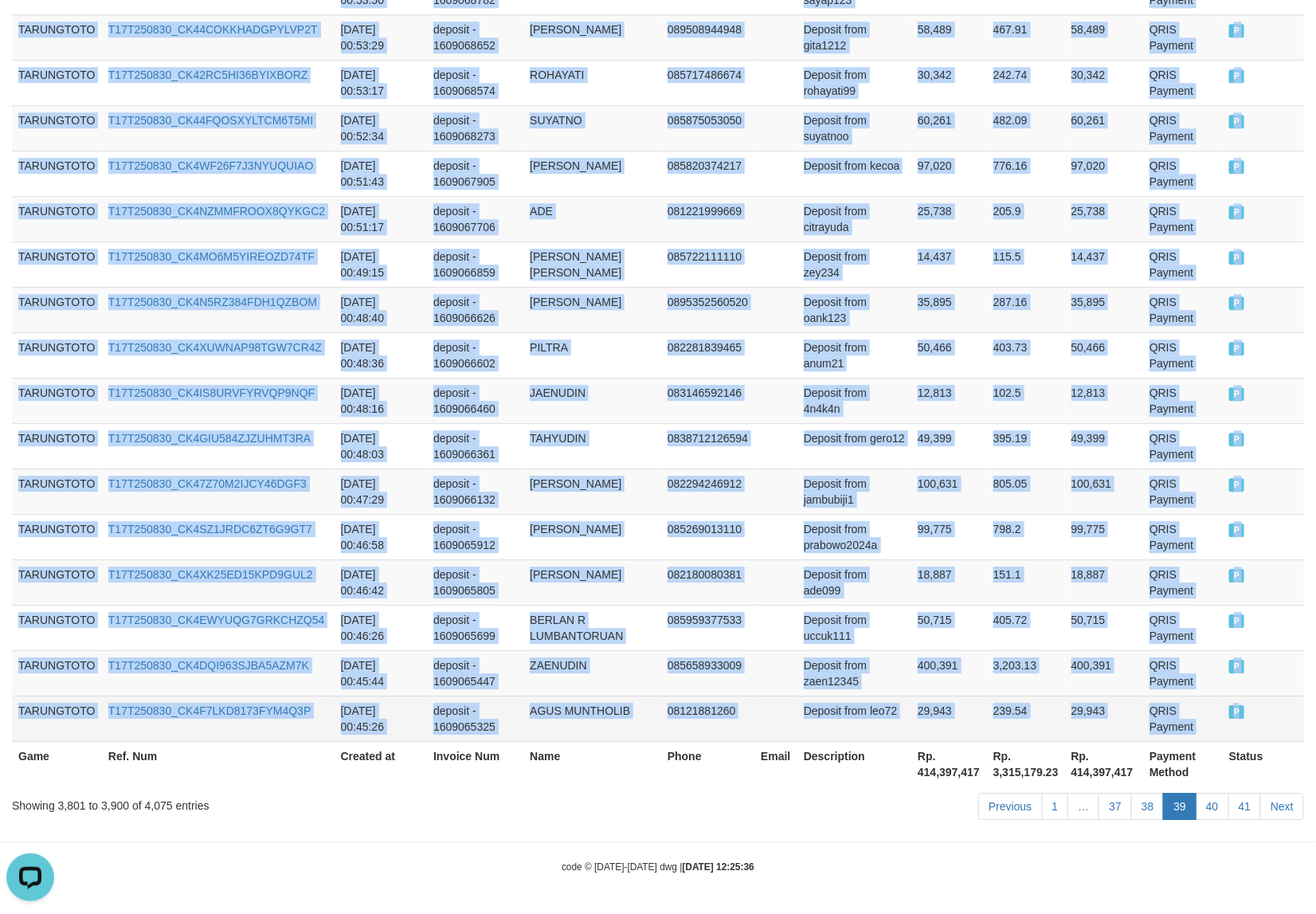
scroll to position [4442, 0]
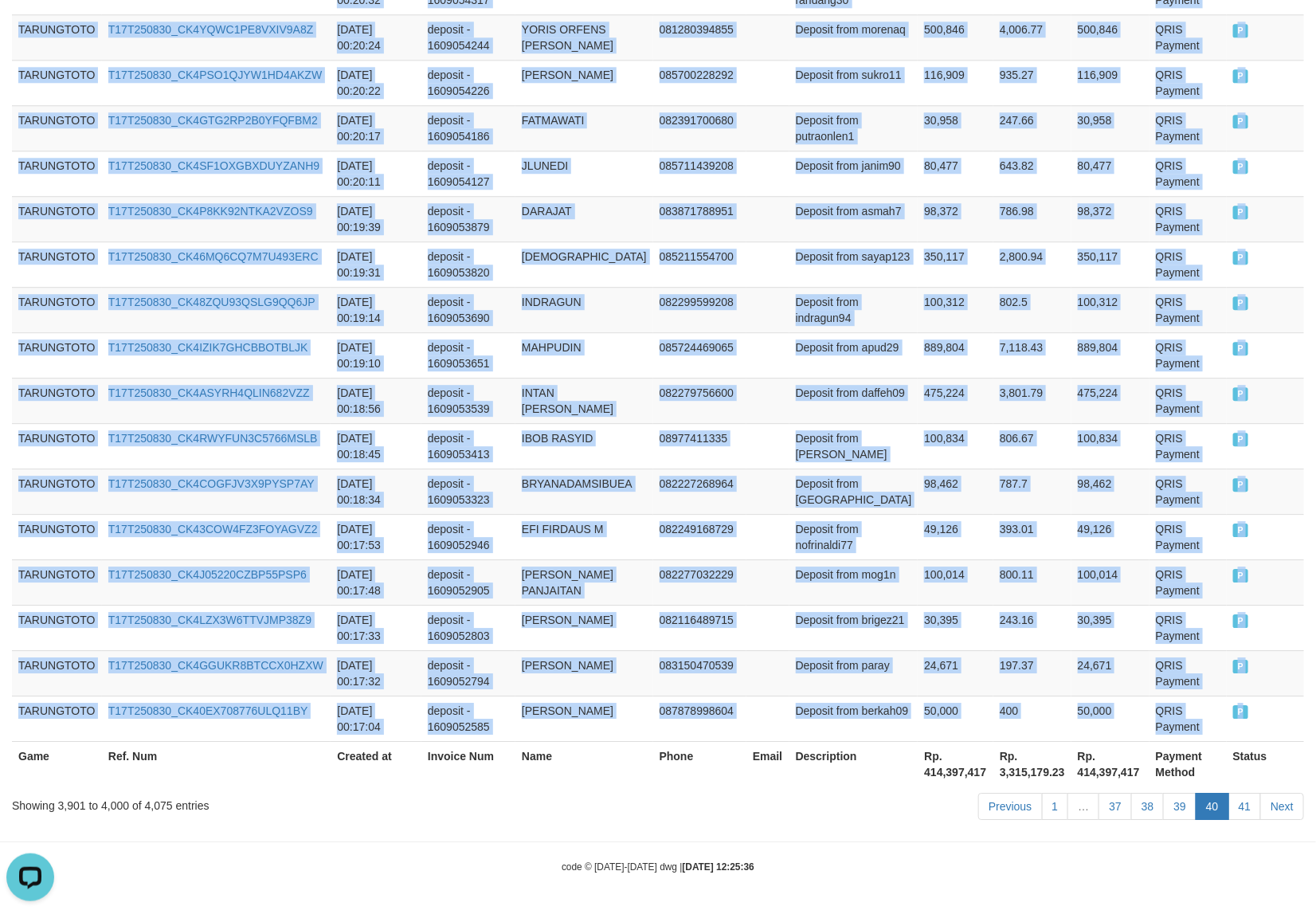
click at [1233, 717] on span "P" at bounding box center [1241, 712] width 16 height 14
drag, startPoint x: 1240, startPoint y: 802, endPoint x: 1255, endPoint y: 791, distance: 18.6
click at [1240, 802] on link "41" at bounding box center [1245, 806] width 34 height 27
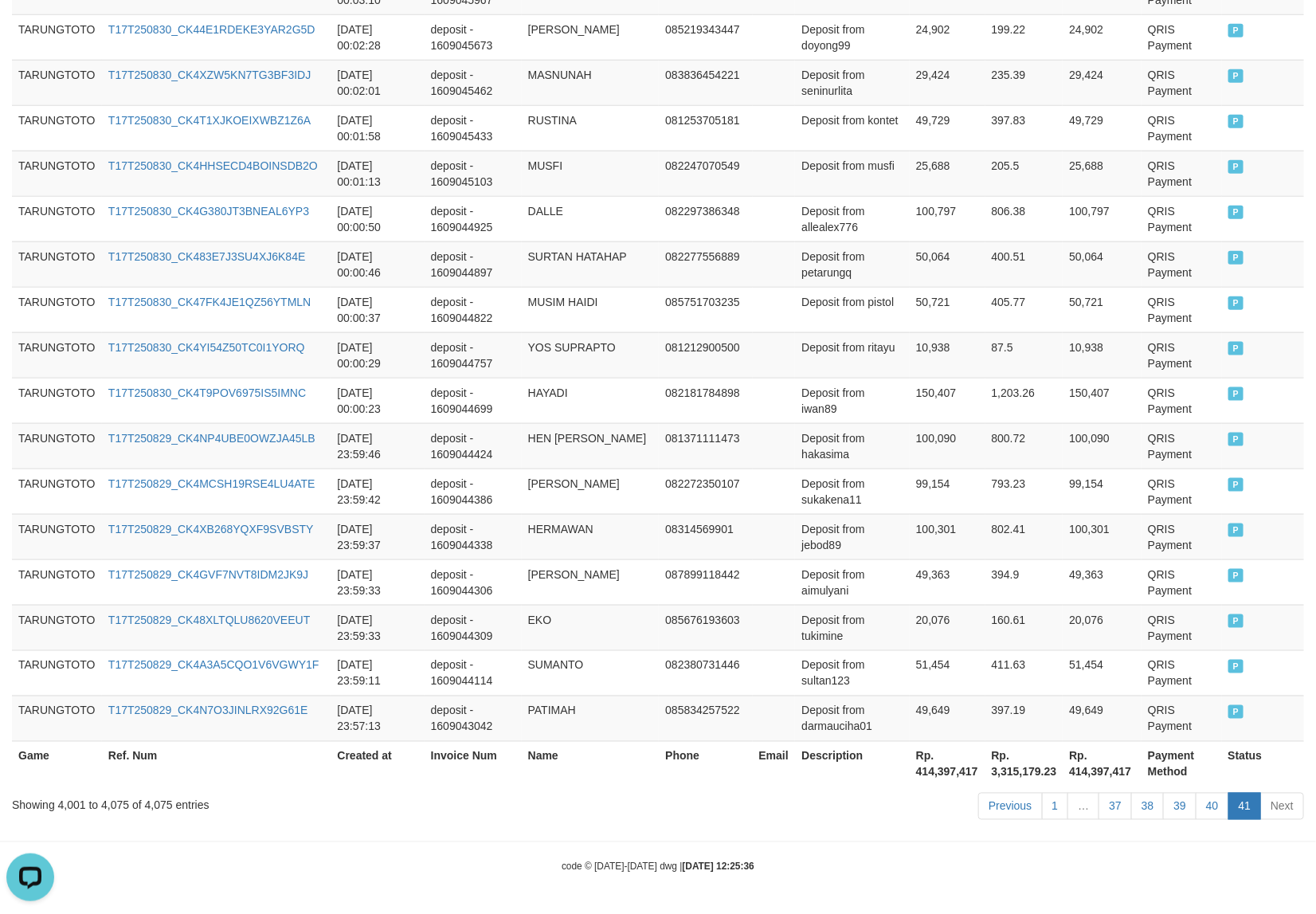
scroll to position [3318, 0]
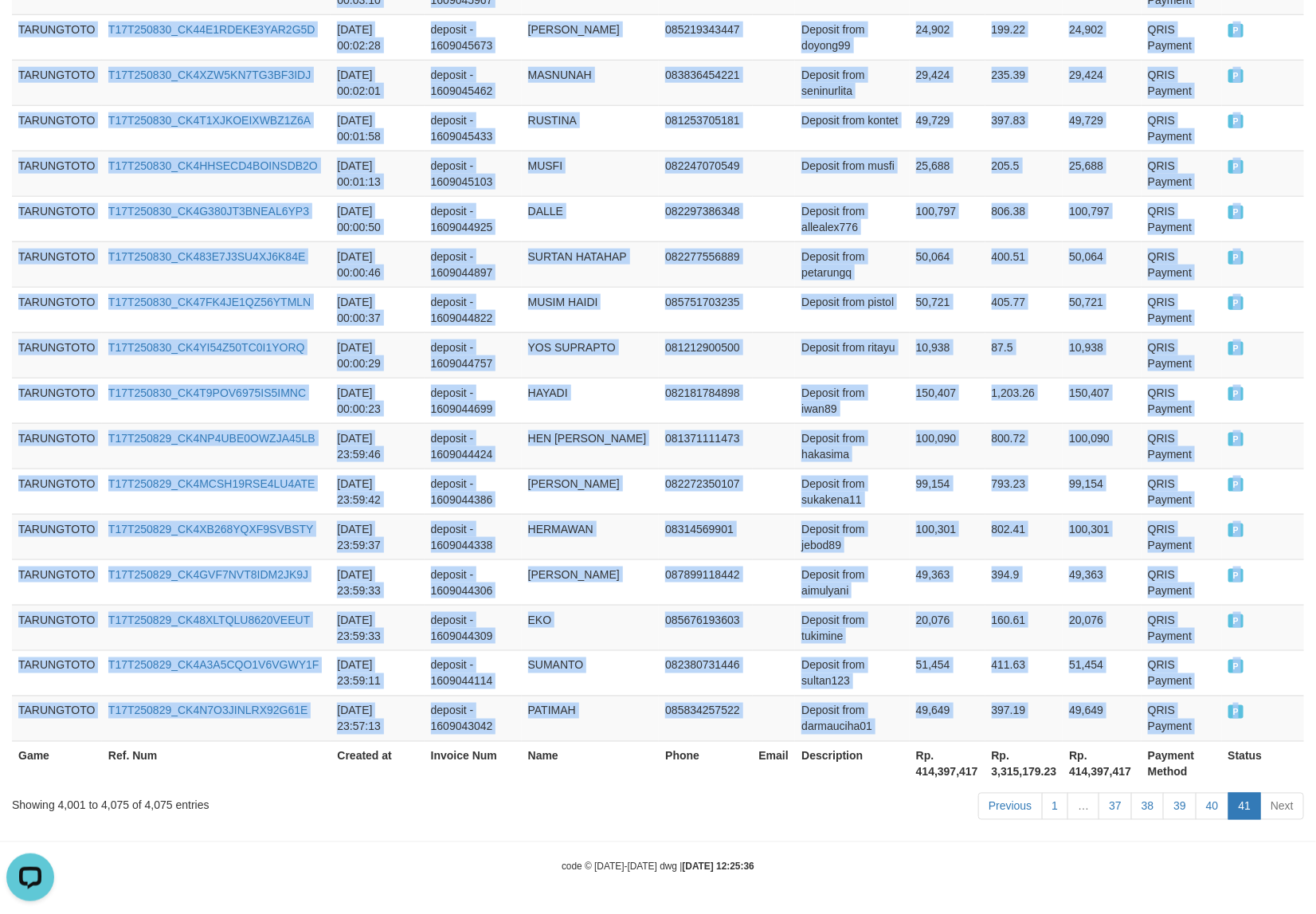
click at [1231, 717] on span "P" at bounding box center [1236, 712] width 16 height 14
click at [566, 423] on td "HEN [PERSON_NAME]" at bounding box center [590, 445] width 137 height 46
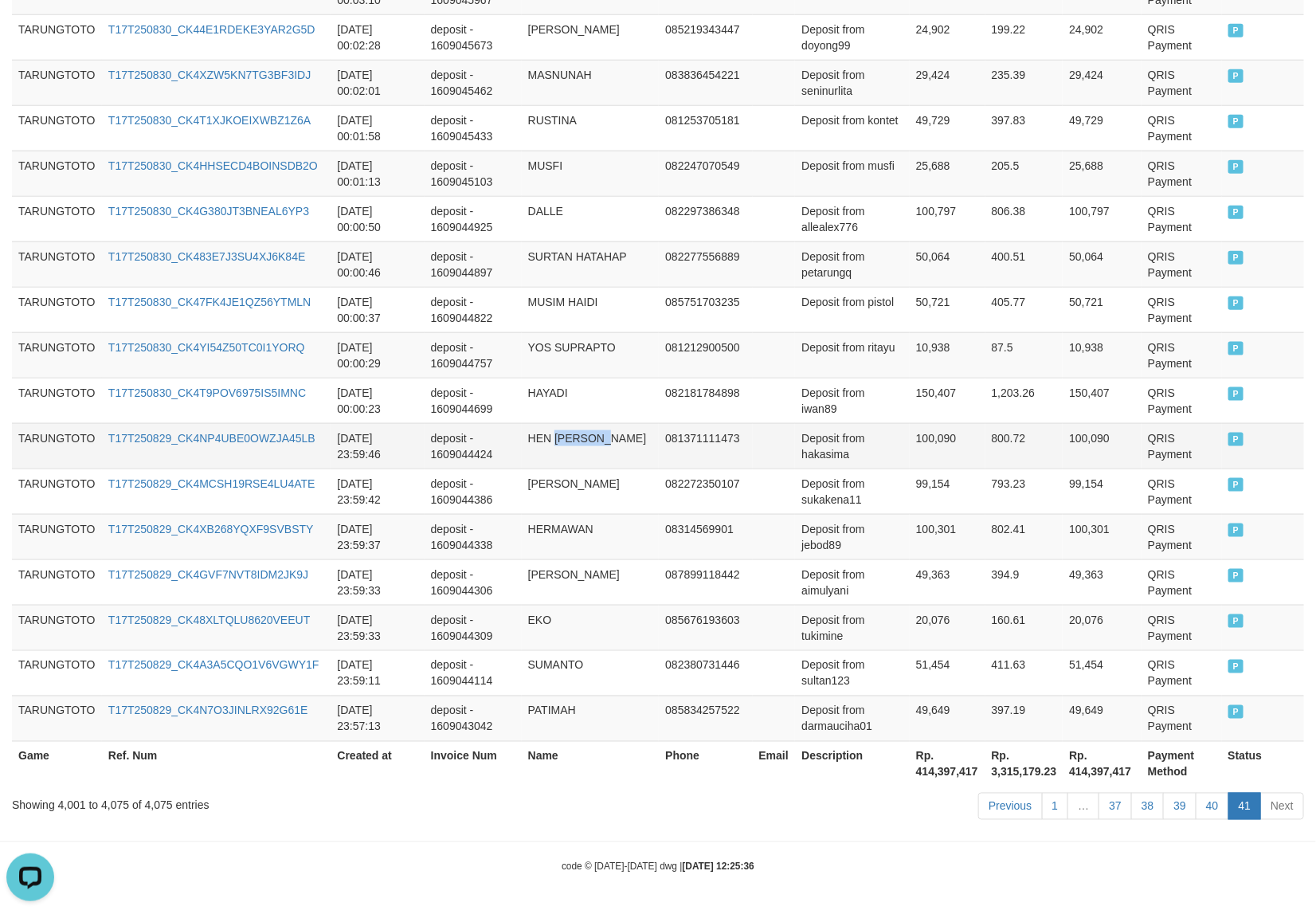
click at [566, 423] on td "HEN [PERSON_NAME]" at bounding box center [590, 445] width 137 height 46
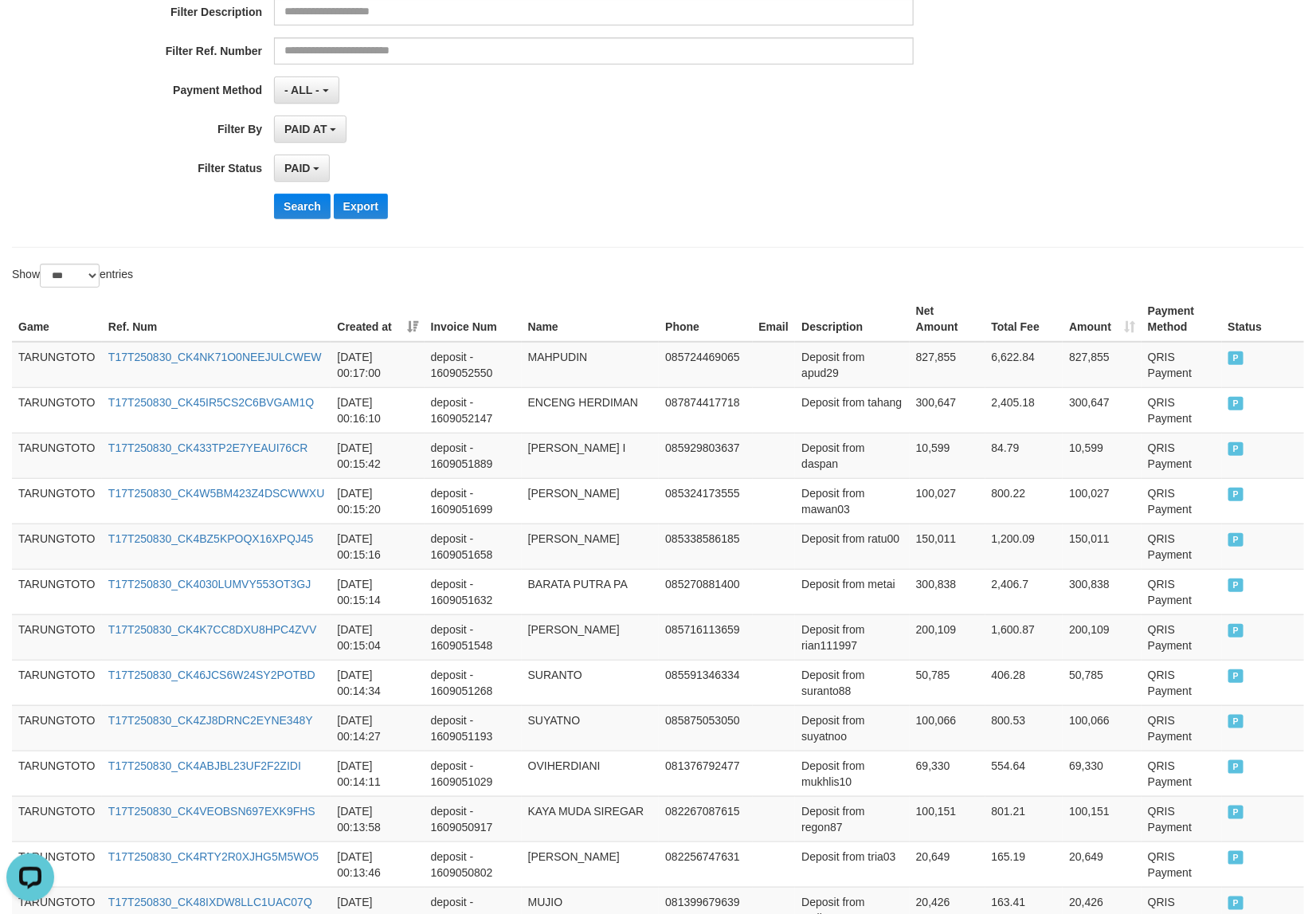
scroll to position [0, 0]
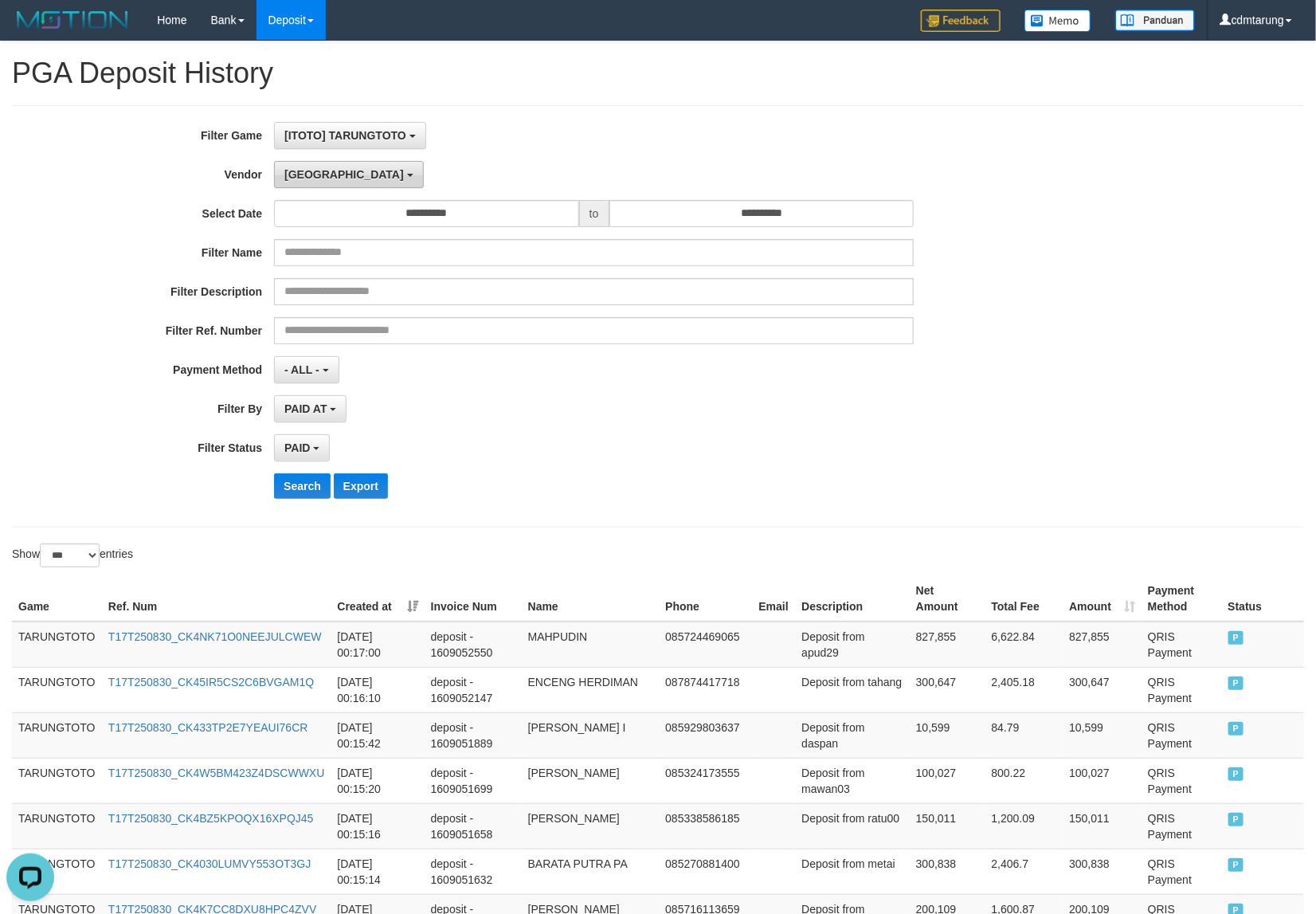
click at [307, 176] on span "[GEOGRAPHIC_DATA]" at bounding box center [344, 174] width 119 height 13
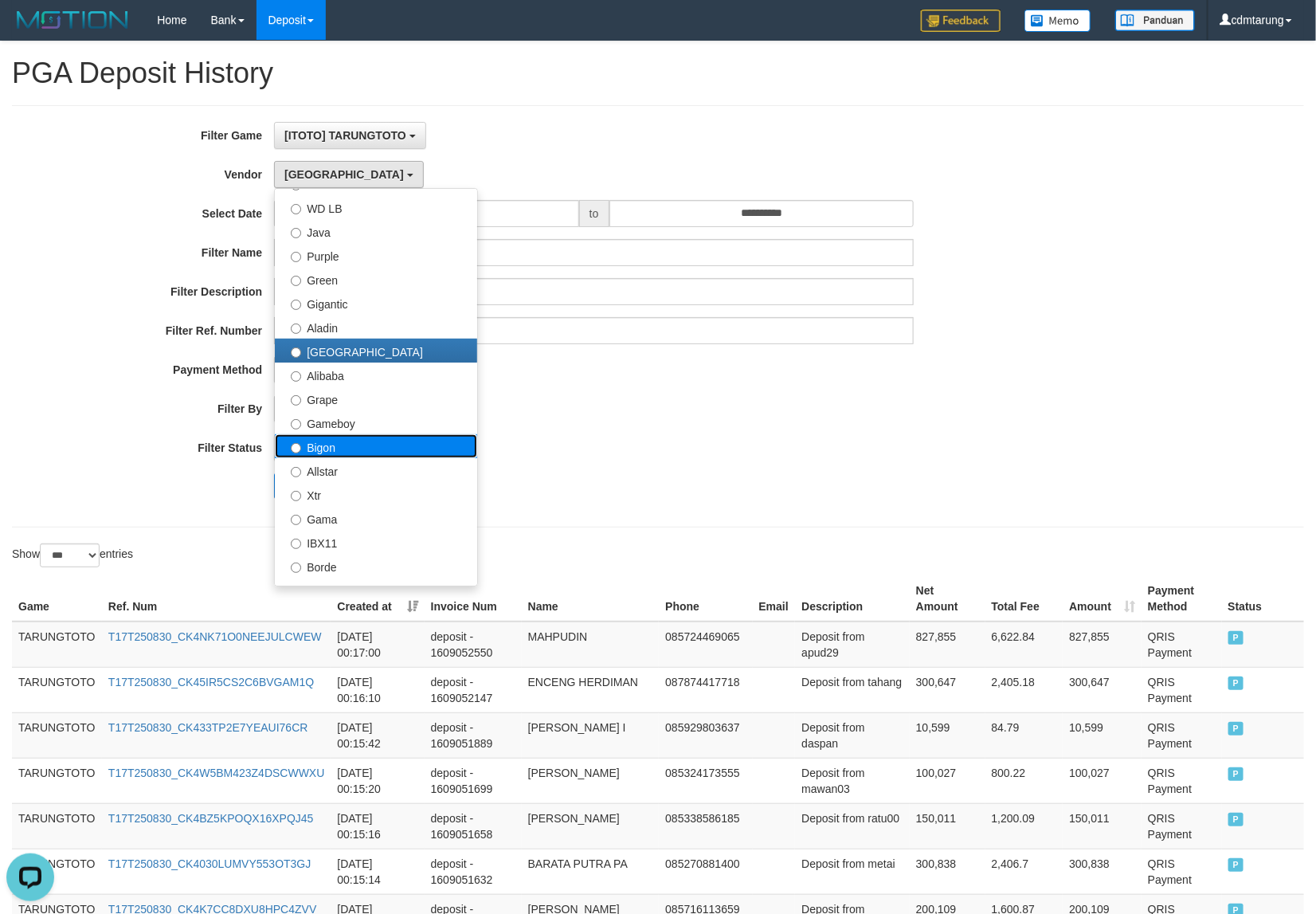
click at [327, 448] on label "Bigon" at bounding box center [376, 446] width 202 height 24
select select "**********"
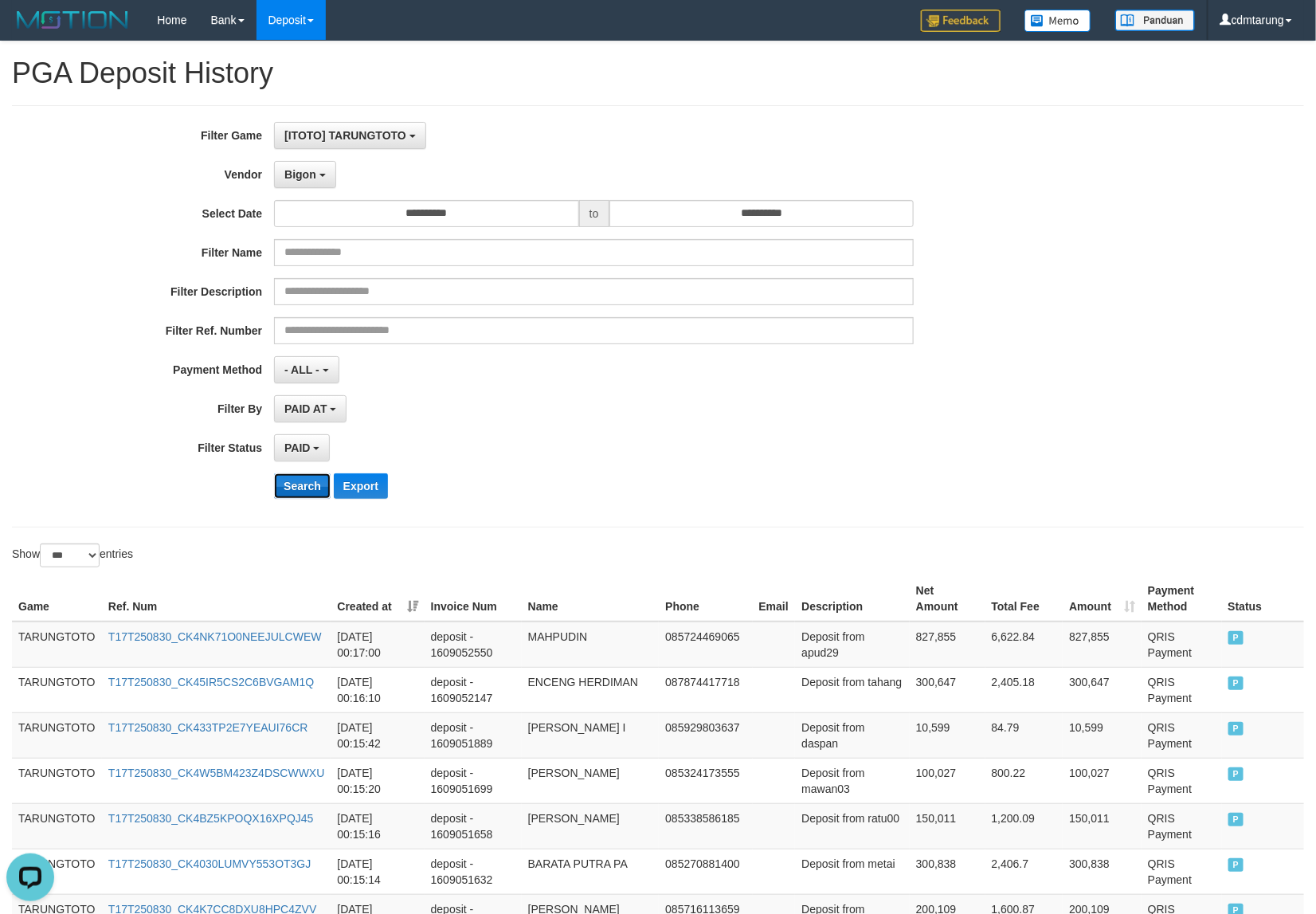
click at [291, 486] on button "Search" at bounding box center [302, 485] width 56 height 25
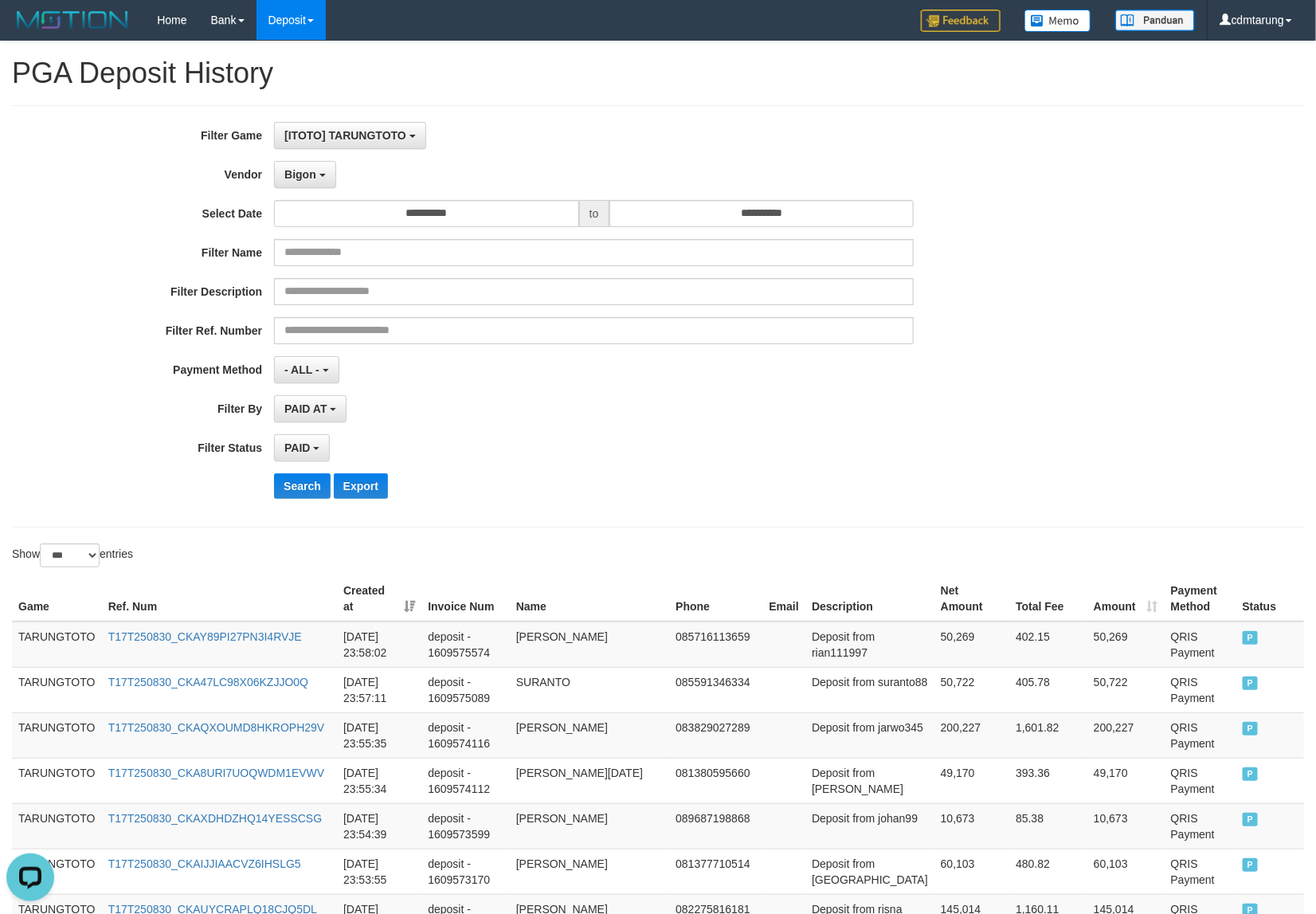
click at [54, 639] on td "TARUNGTOTO" at bounding box center [57, 644] width 90 height 46
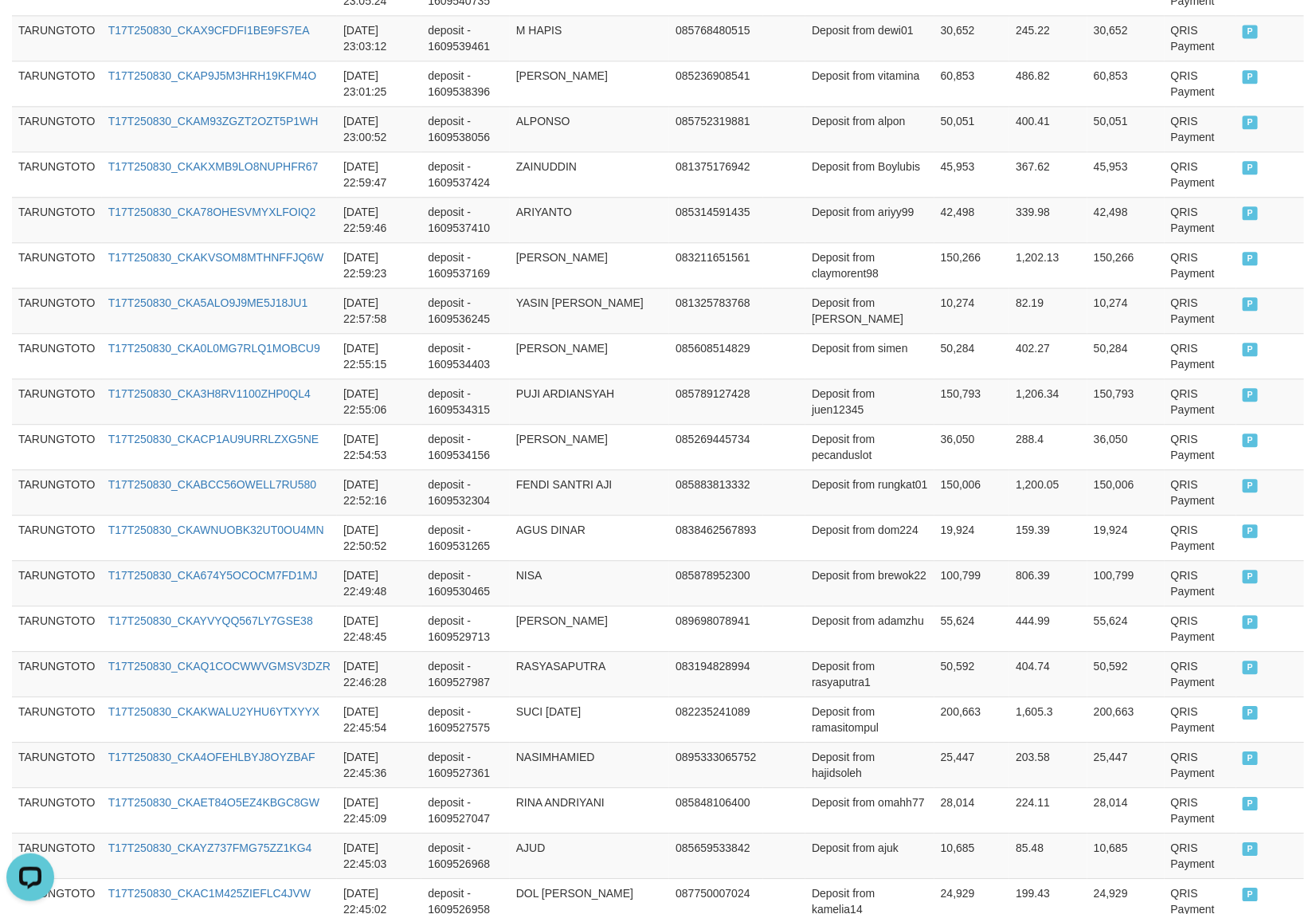
scroll to position [4442, 0]
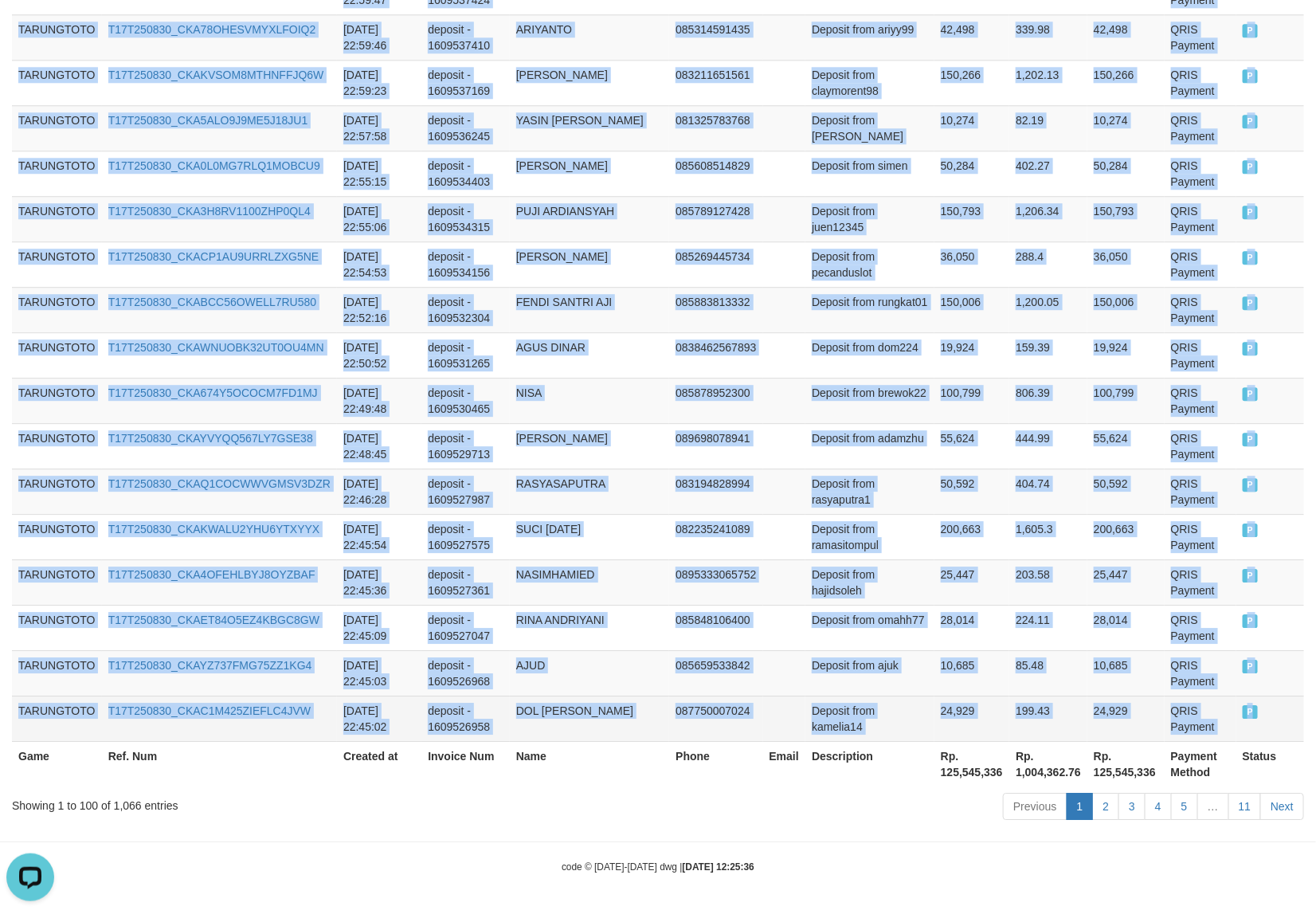
click at [1243, 710] on span "P" at bounding box center [1250, 712] width 16 height 14
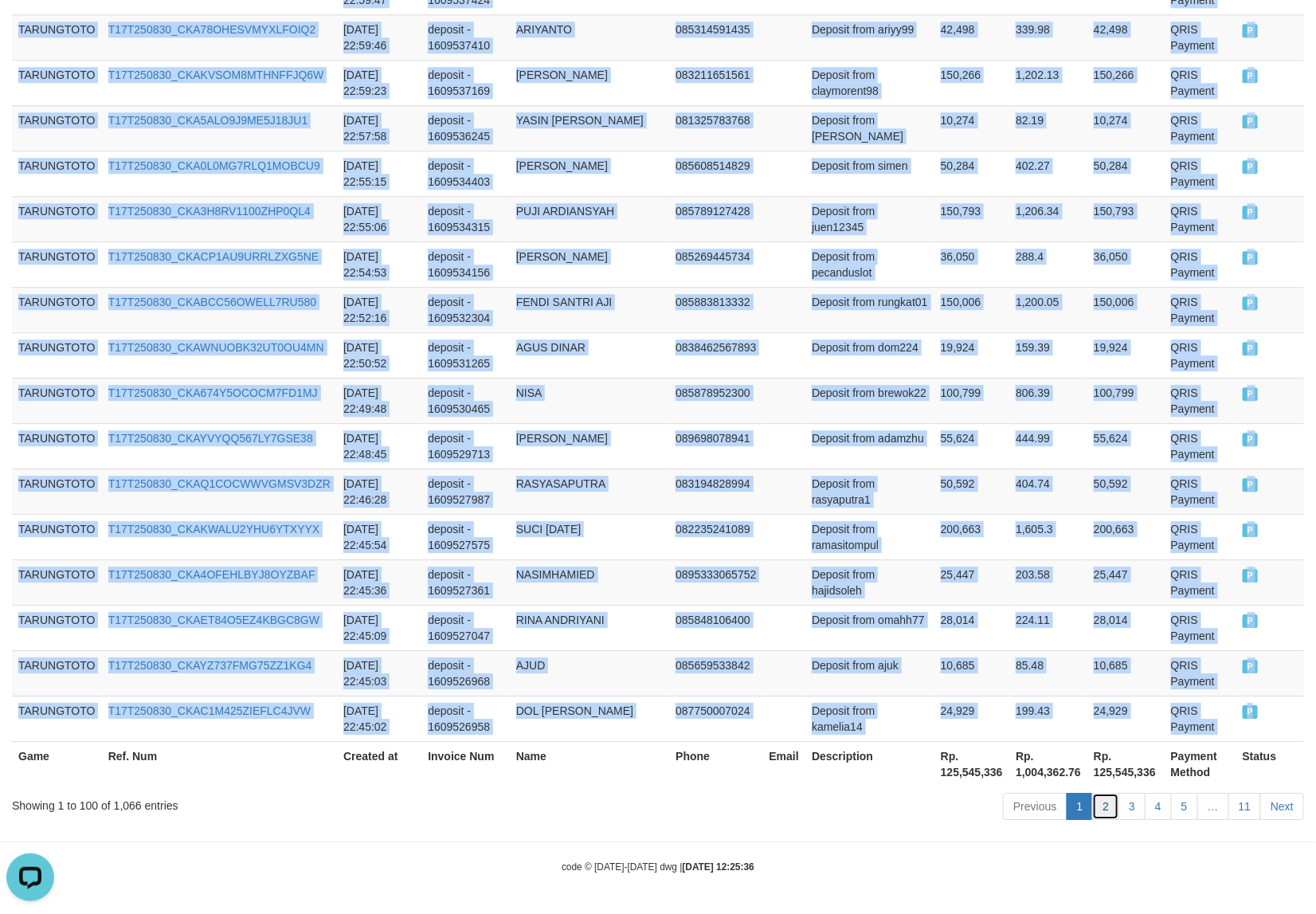
click at [1104, 814] on link "2" at bounding box center [1105, 806] width 27 height 27
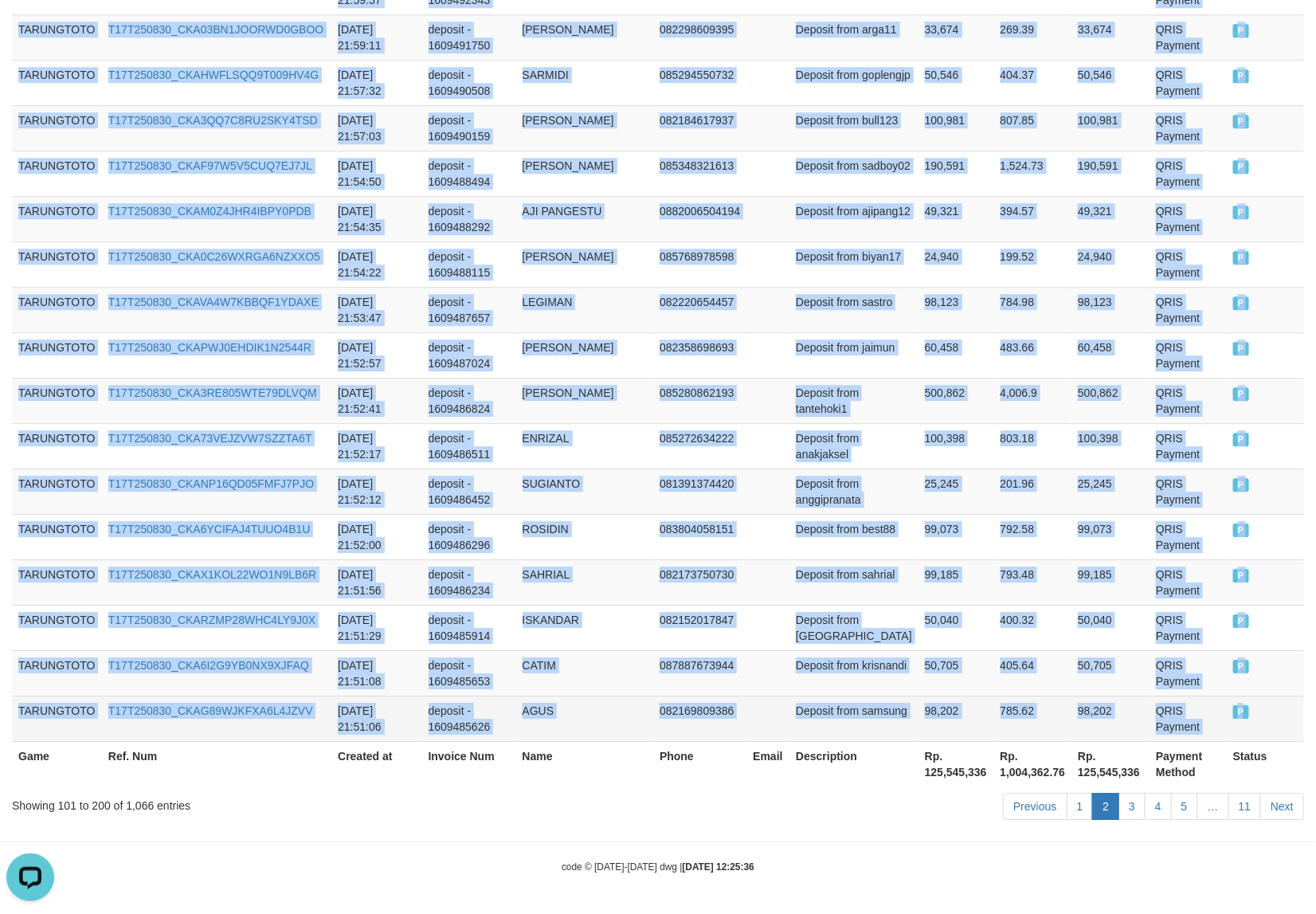
click at [1241, 714] on span "P" at bounding box center [1241, 712] width 16 height 14
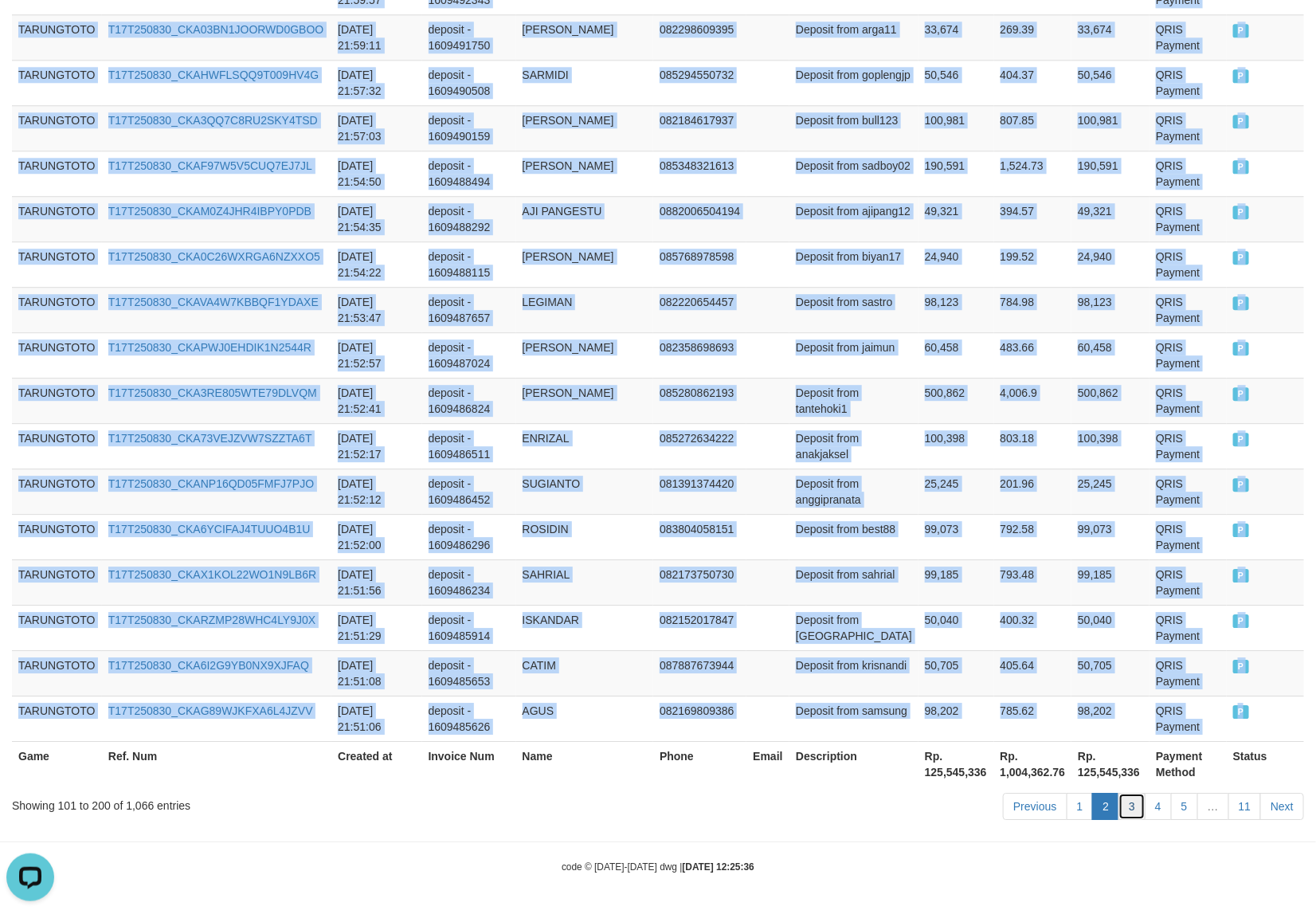
click at [1134, 810] on link "3" at bounding box center [1132, 806] width 27 height 27
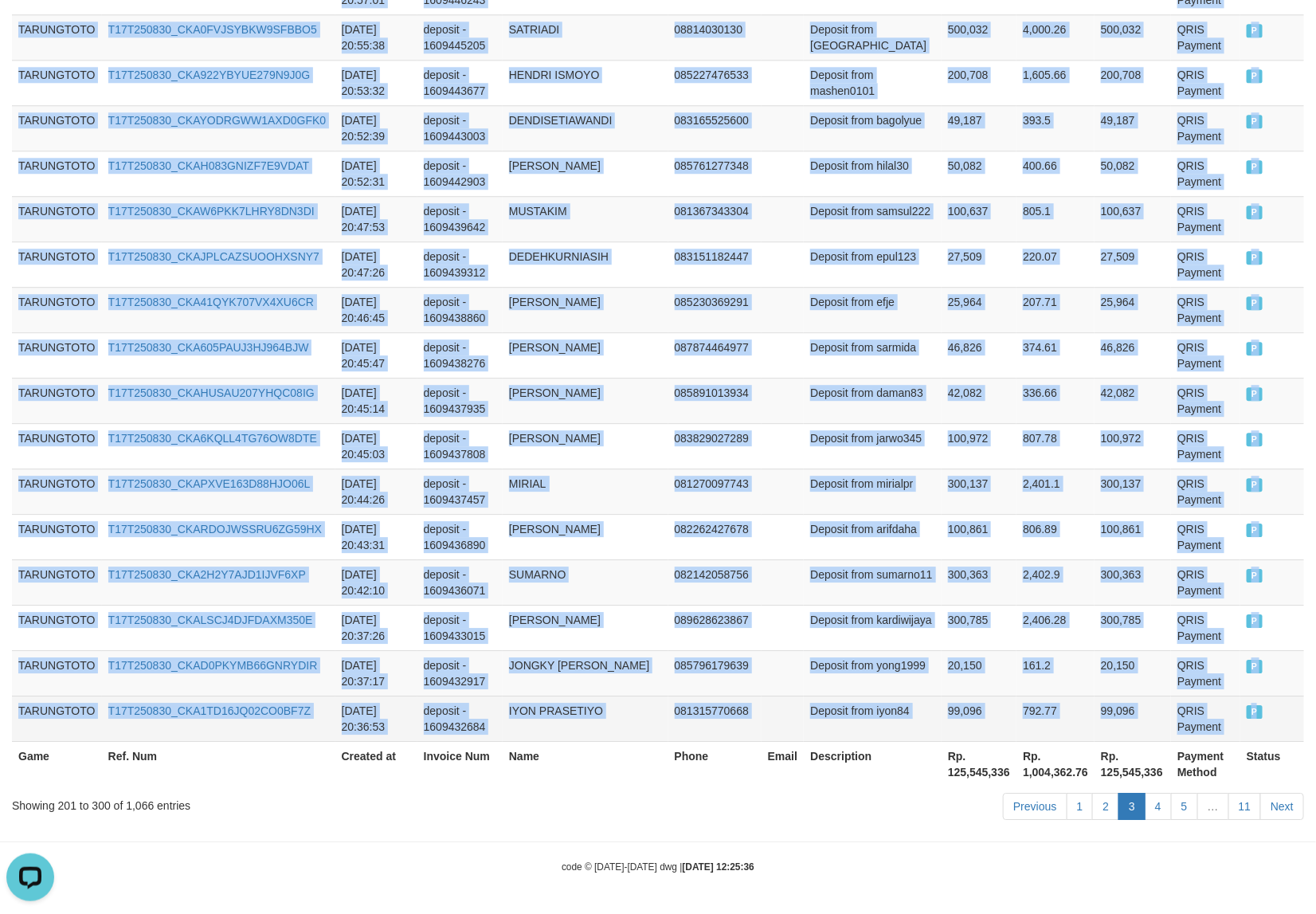
click at [1247, 714] on span "P" at bounding box center [1255, 712] width 16 height 14
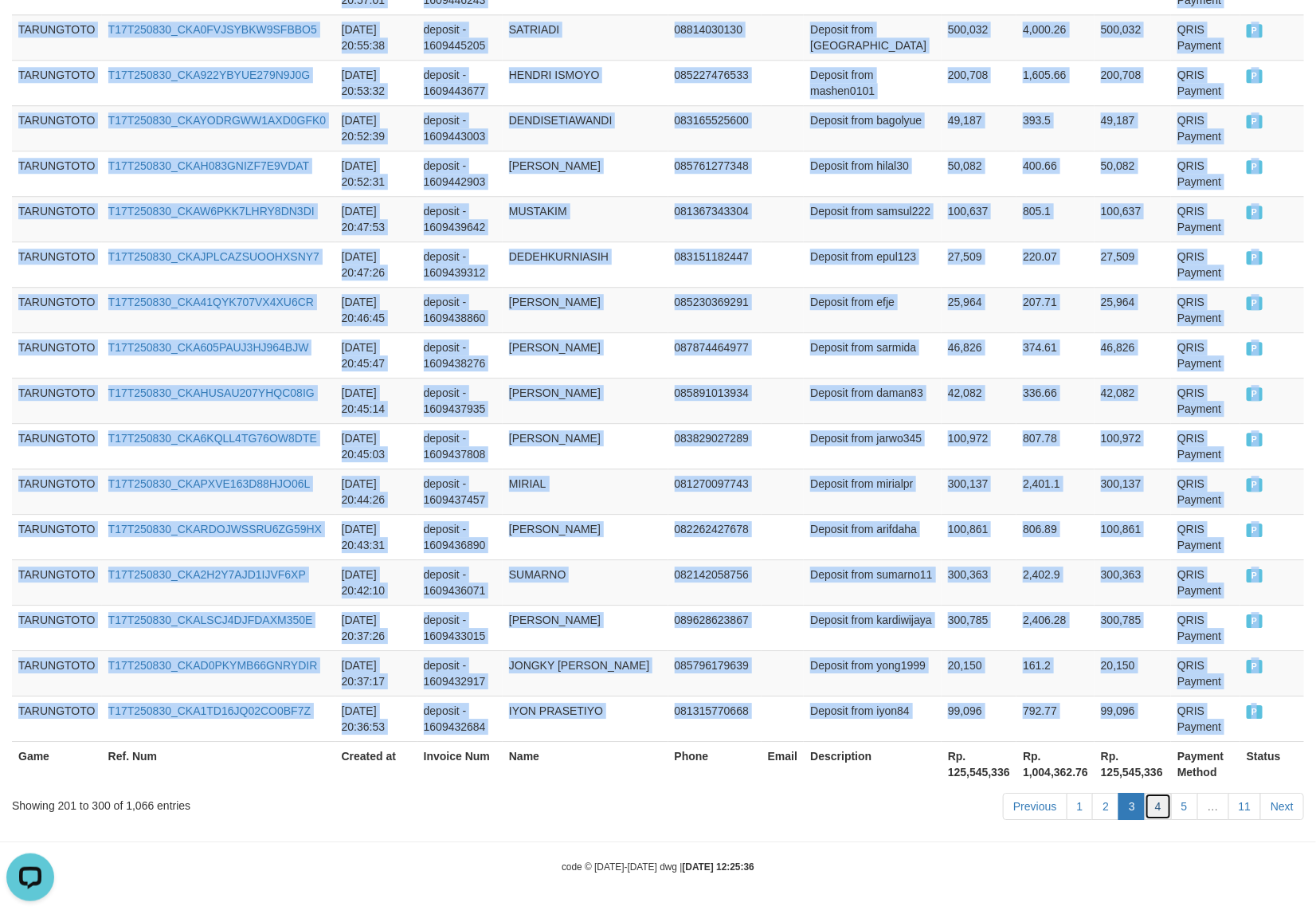
click at [1165, 809] on link "4" at bounding box center [1158, 806] width 27 height 27
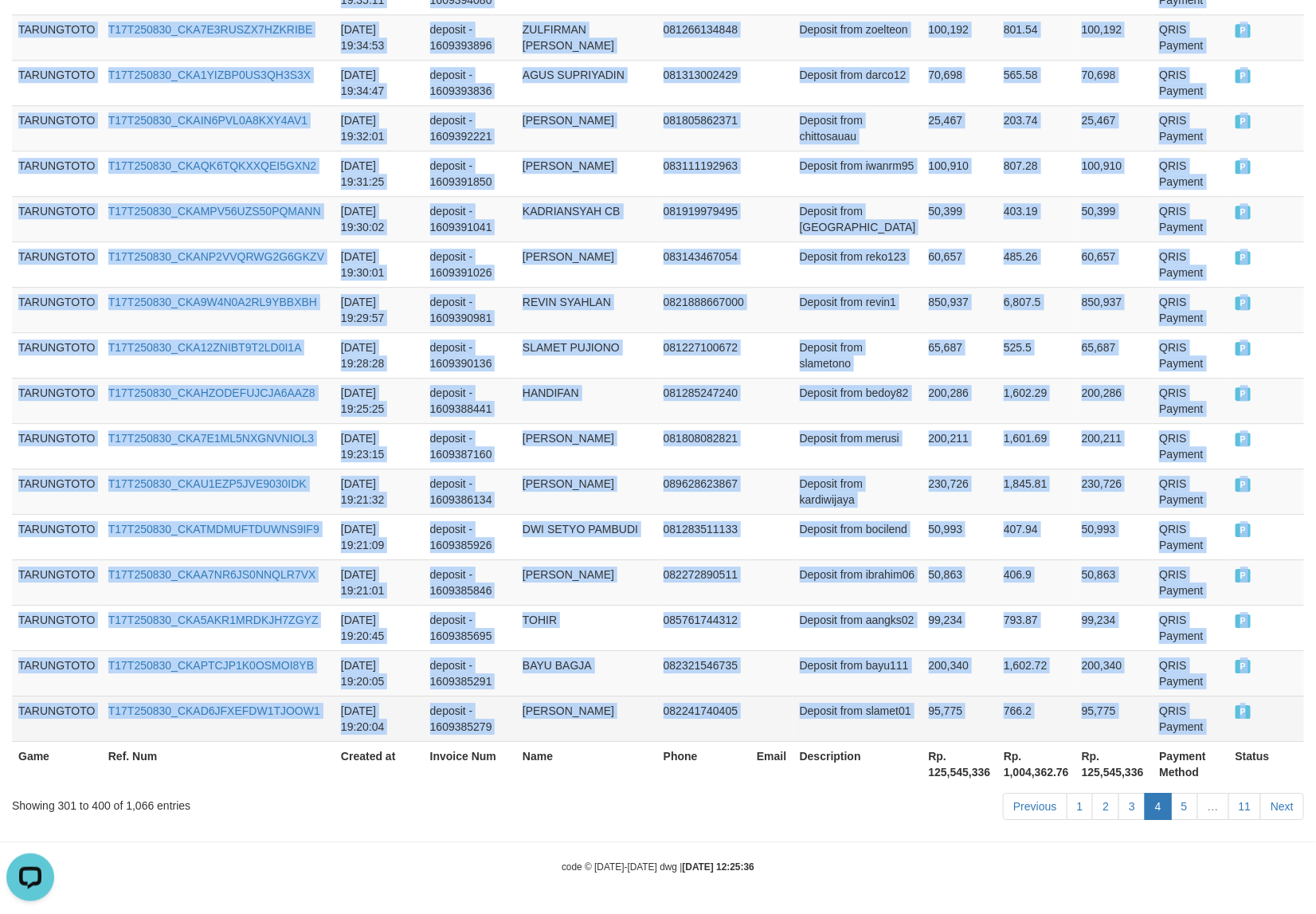
click at [1239, 715] on span "P" at bounding box center [1243, 712] width 16 height 14
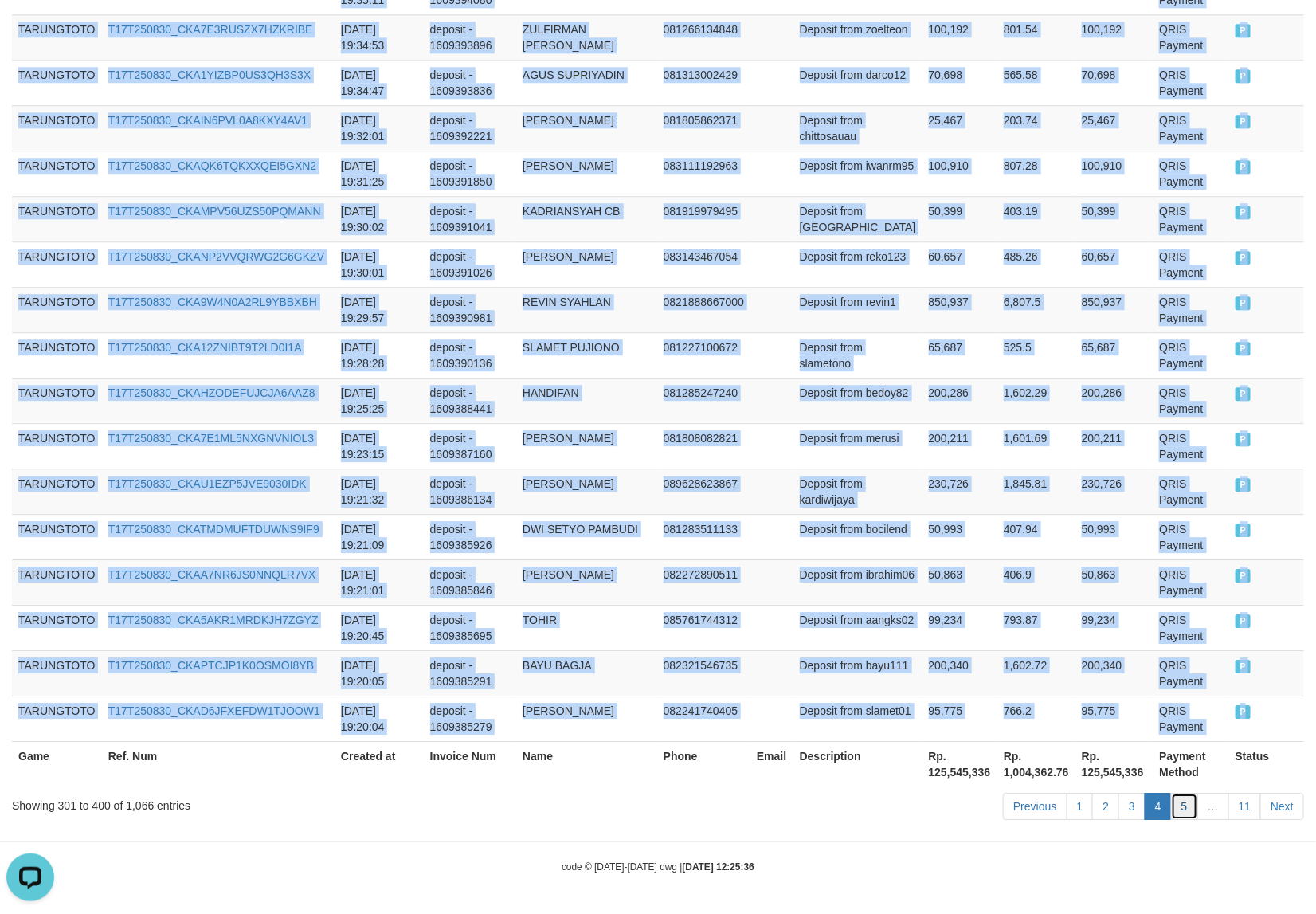
click at [1184, 811] on link "5" at bounding box center [1184, 806] width 27 height 27
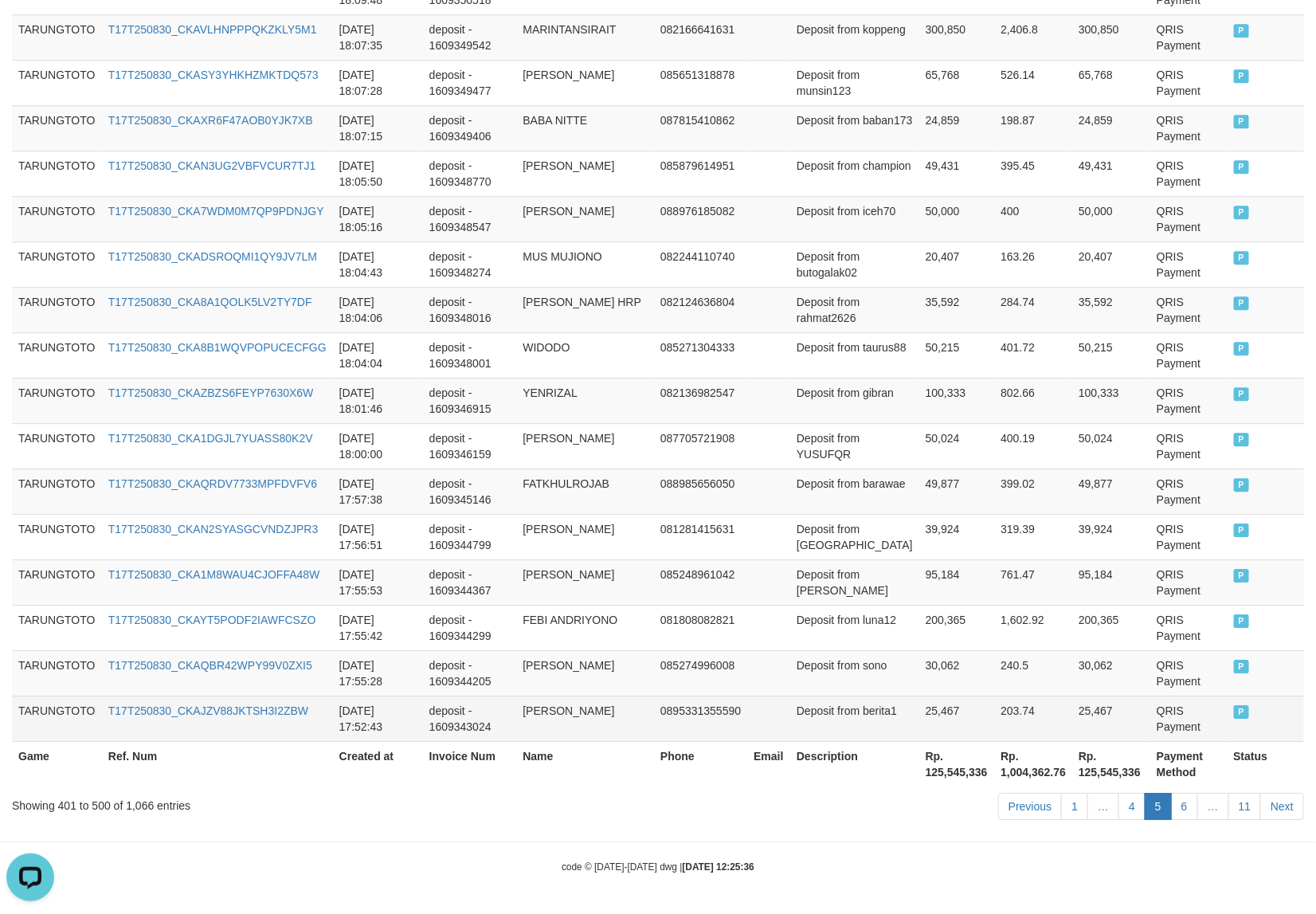
scroll to position [4458, 0]
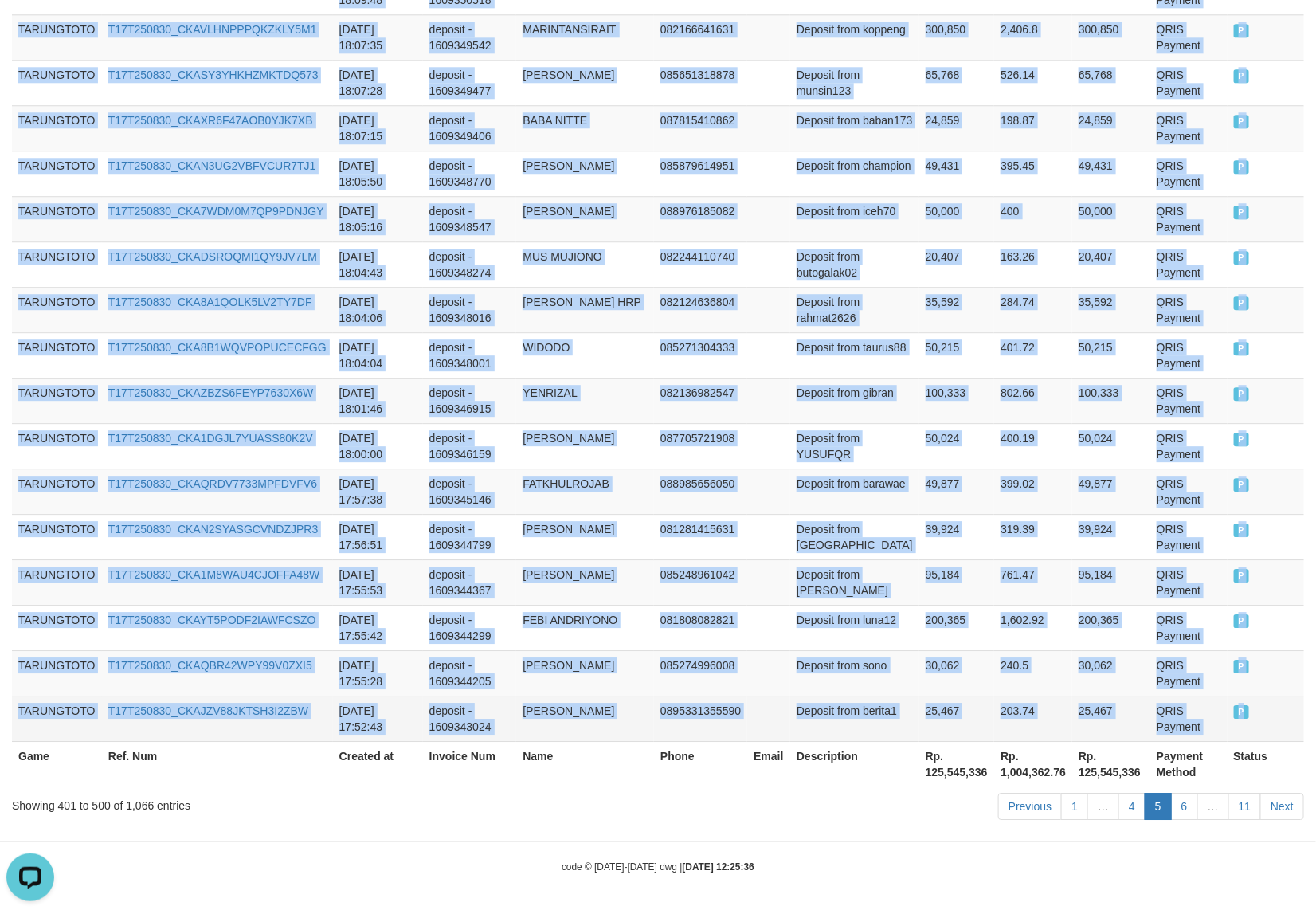
click at [1234, 717] on span "P" at bounding box center [1242, 712] width 16 height 14
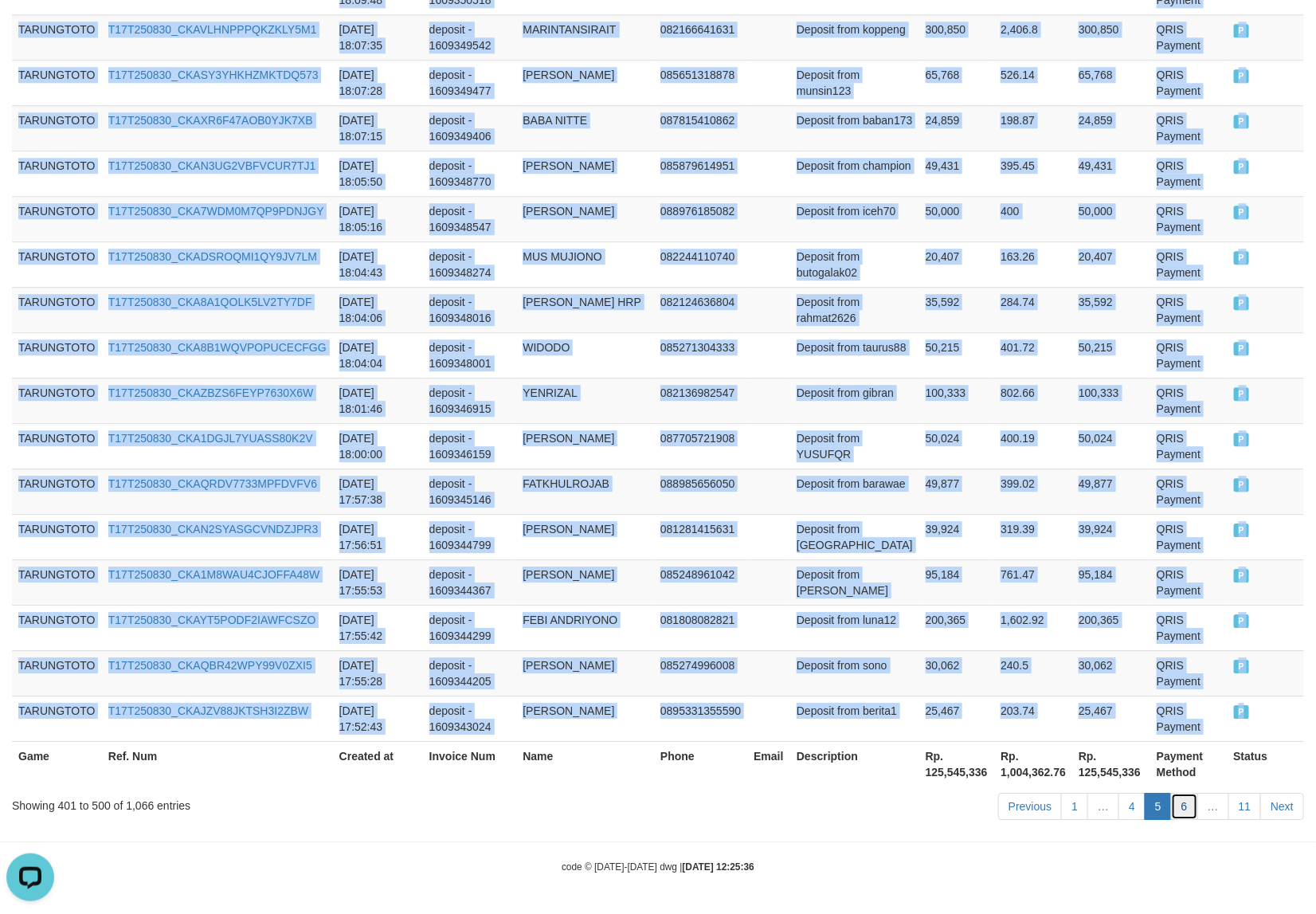
click at [1178, 809] on link "6" at bounding box center [1184, 806] width 27 height 27
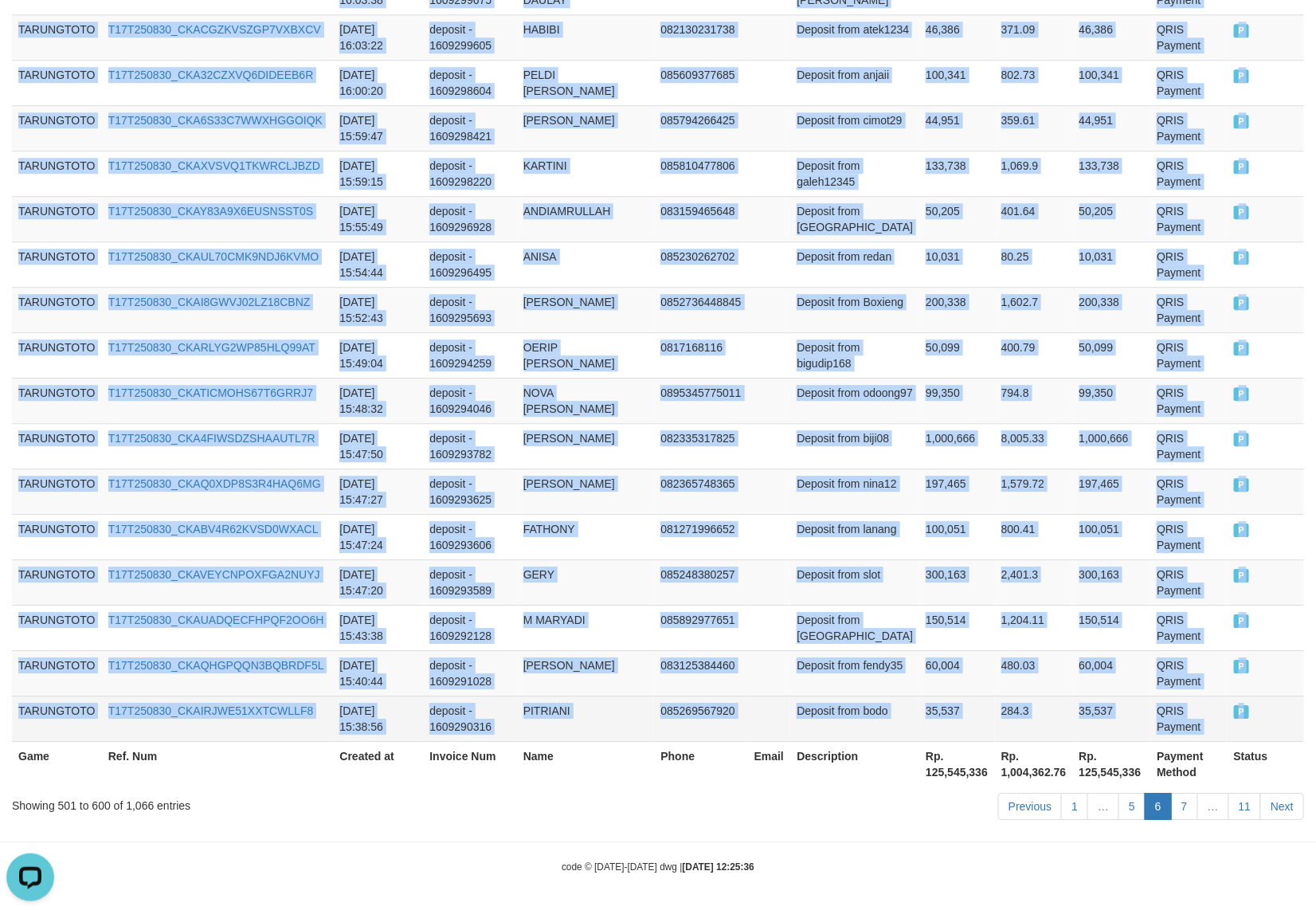
click at [1233, 719] on td "P" at bounding box center [1266, 718] width 76 height 46
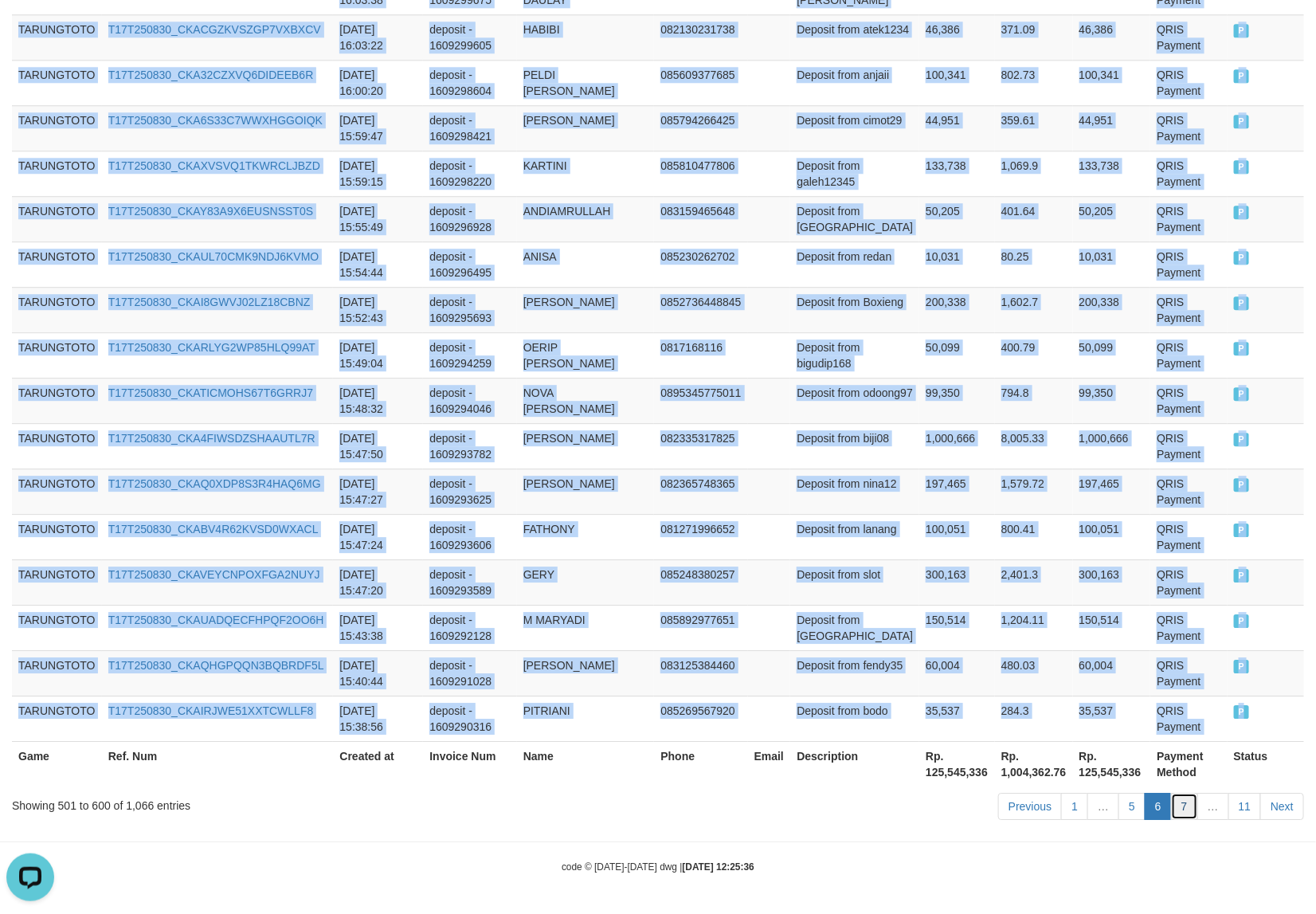
click at [1180, 814] on link "7" at bounding box center [1184, 806] width 27 height 27
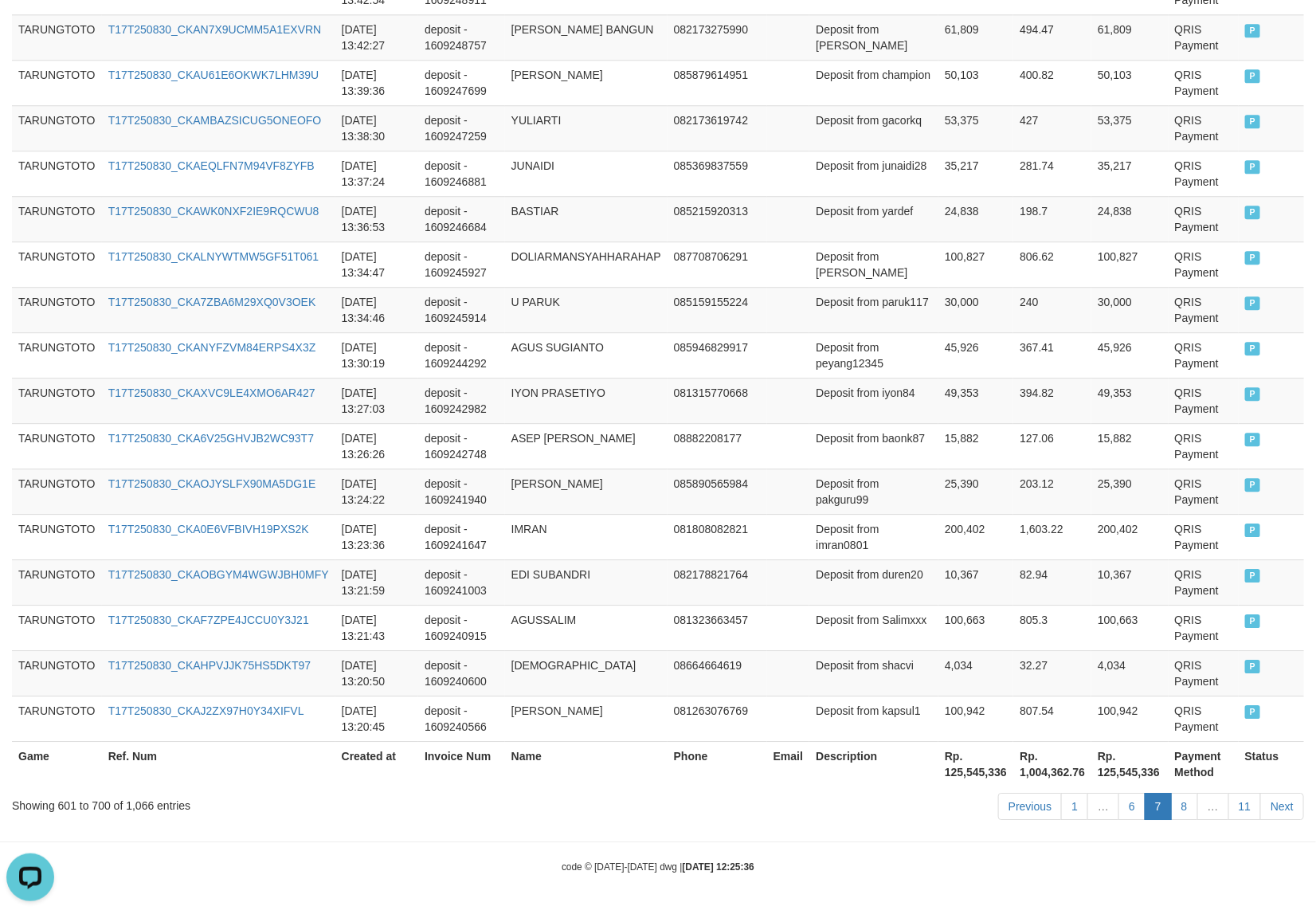
scroll to position [4442, 0]
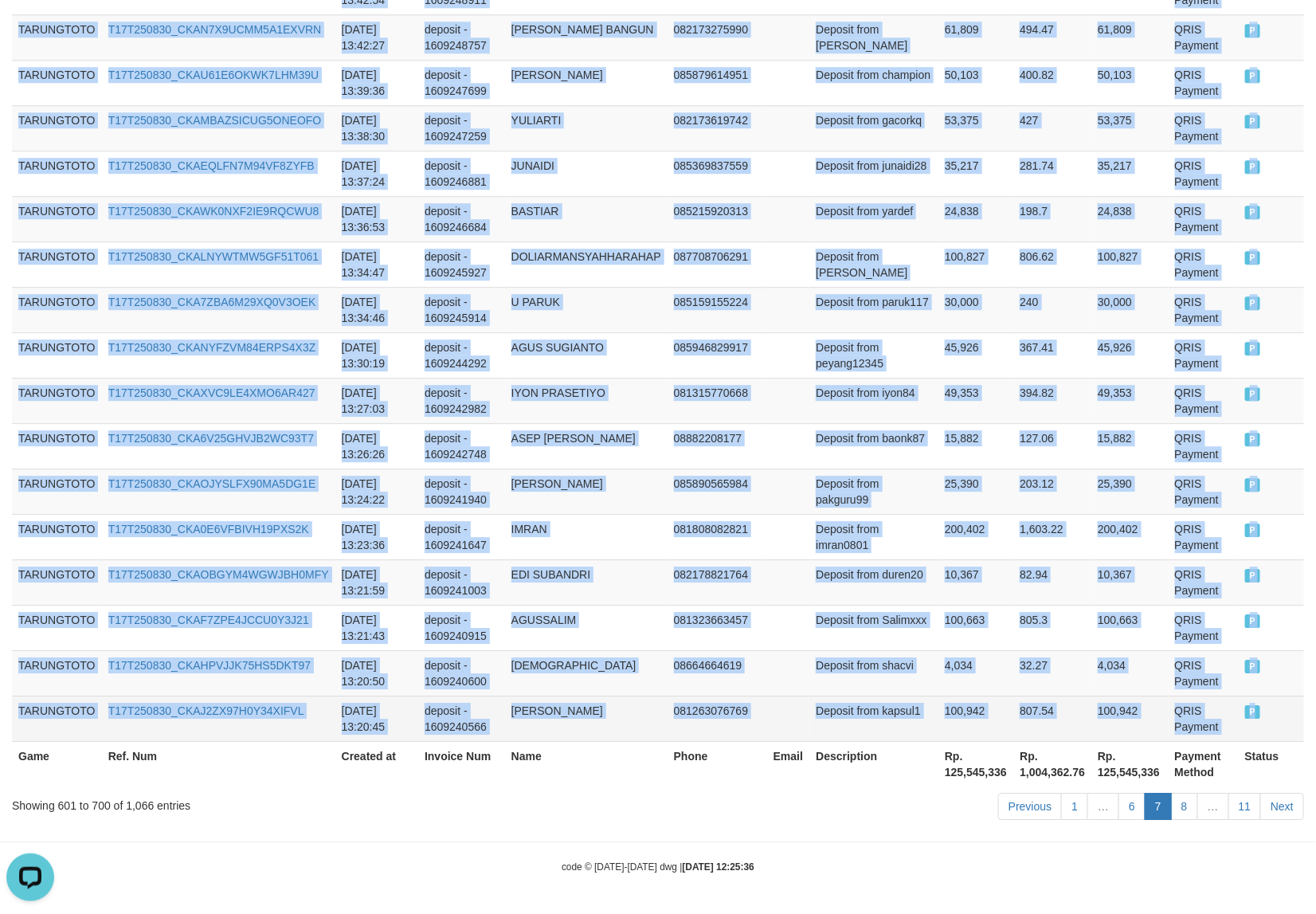
click at [1245, 712] on span "P" at bounding box center [1253, 712] width 16 height 14
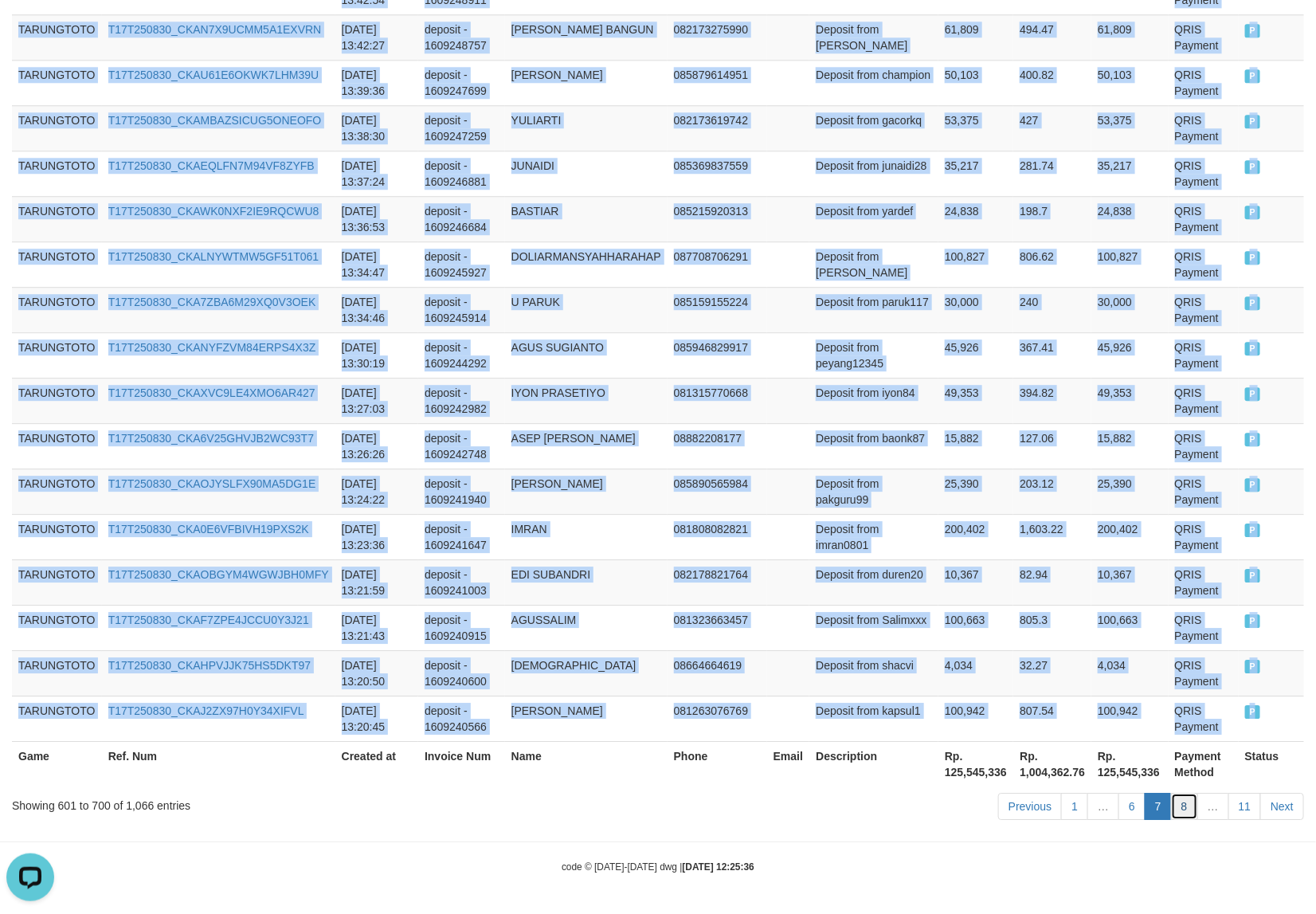
click at [1180, 811] on link "8" at bounding box center [1184, 806] width 27 height 27
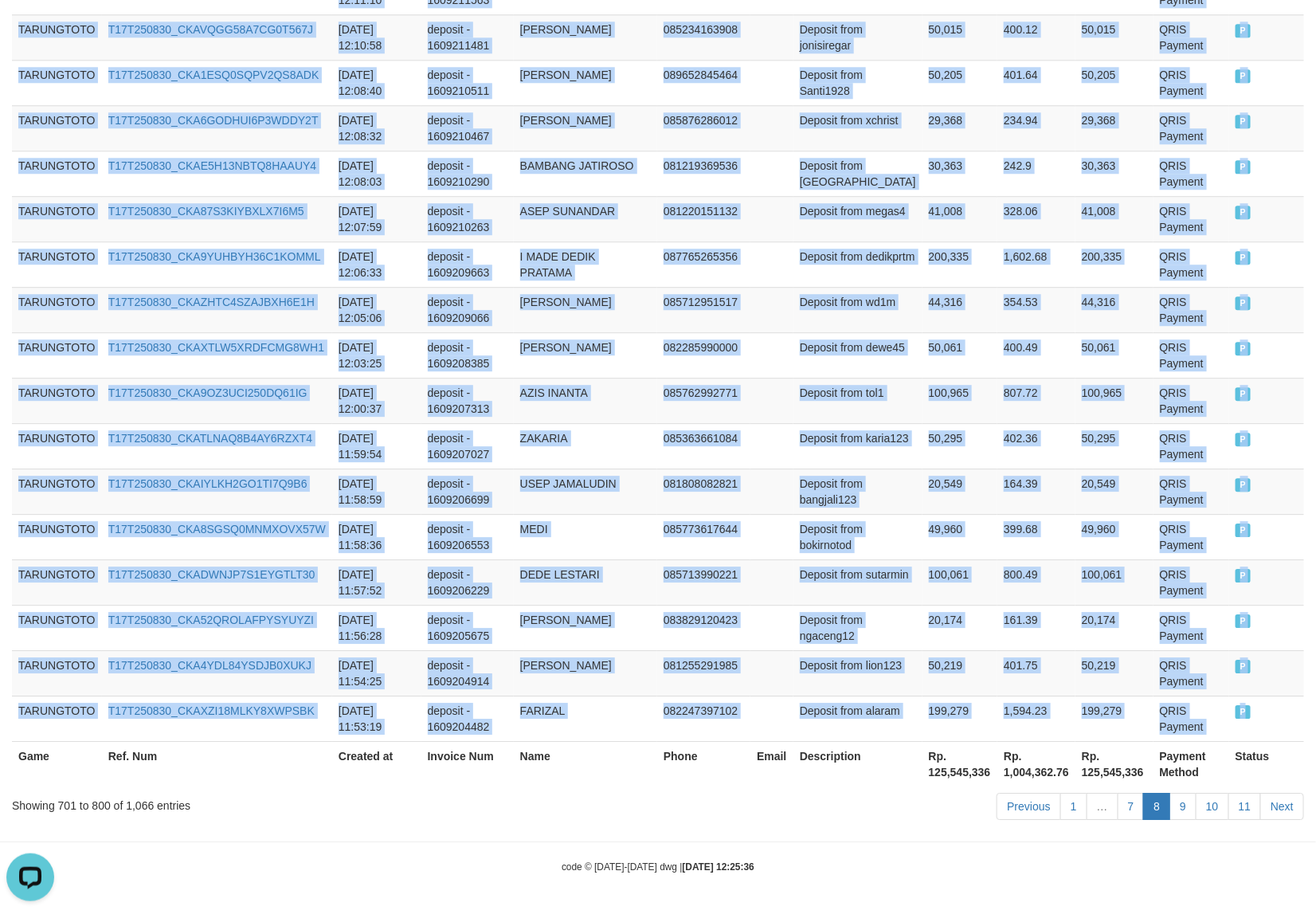
click at [1241, 717] on span "P" at bounding box center [1243, 712] width 16 height 14
click at [1181, 809] on link "9" at bounding box center [1183, 806] width 27 height 27
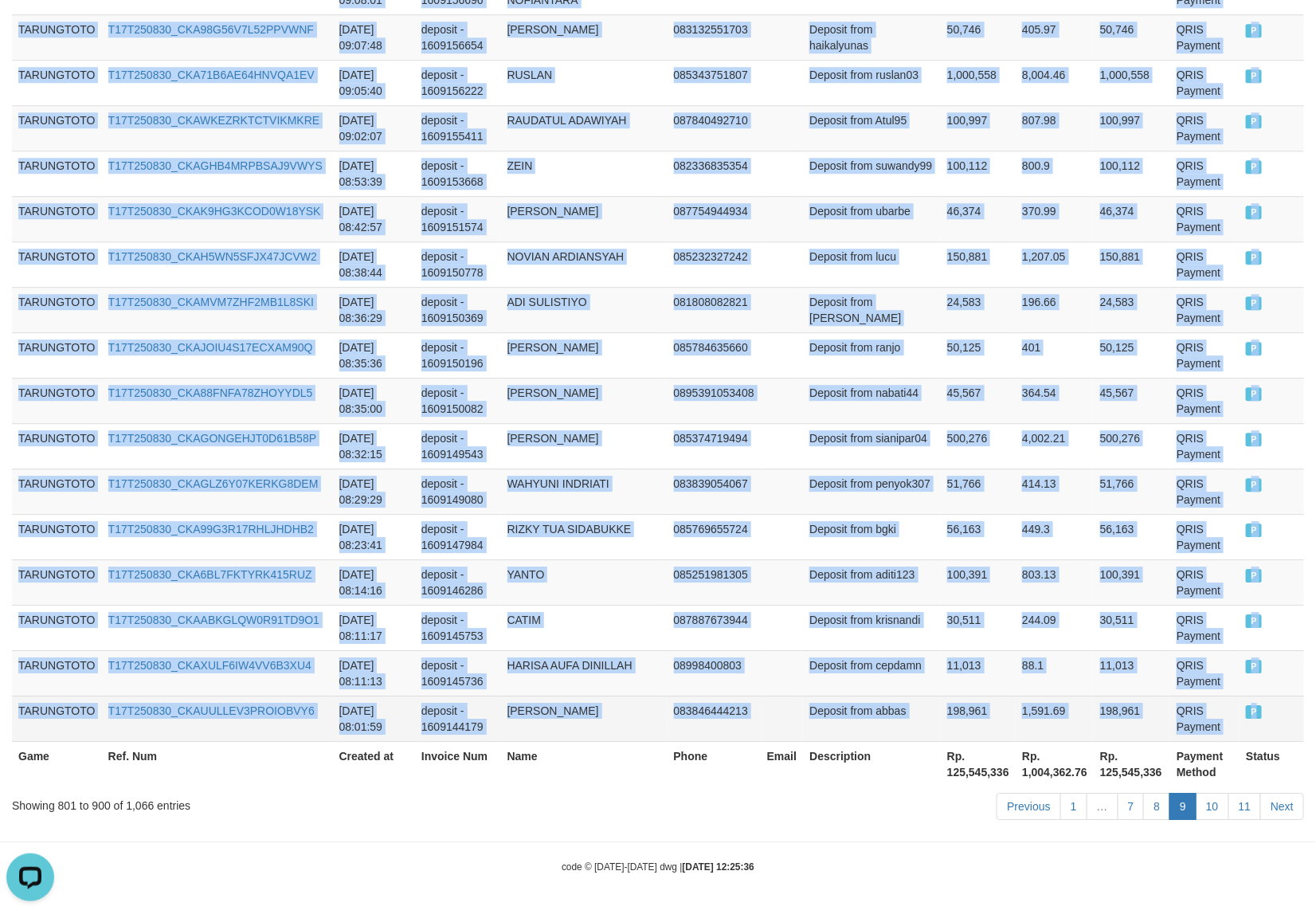
click at [1246, 714] on span "P" at bounding box center [1254, 712] width 16 height 14
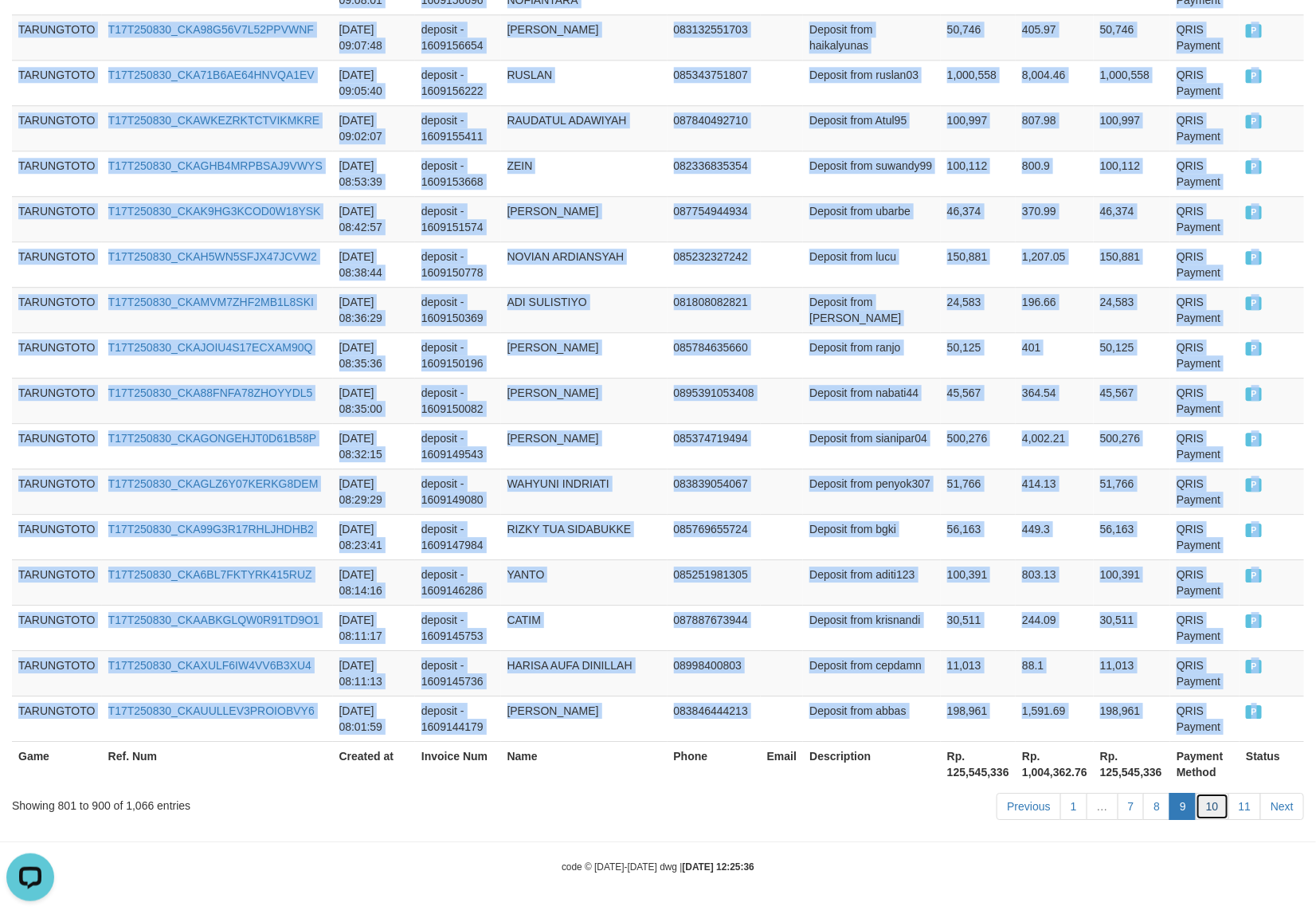
click at [1209, 815] on link "10" at bounding box center [1212, 806] width 34 height 27
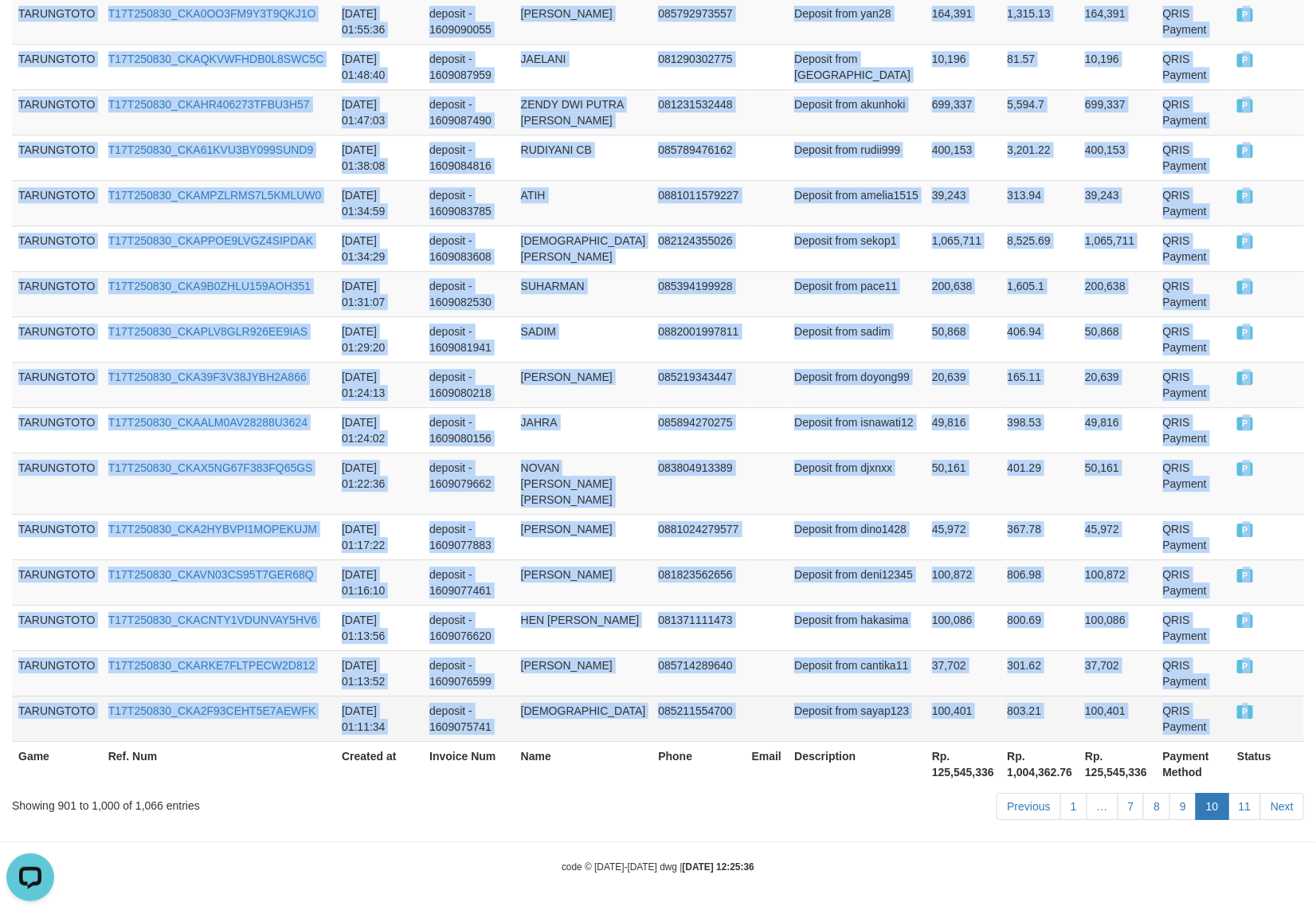
click at [1237, 710] on span "P" at bounding box center [1245, 712] width 16 height 14
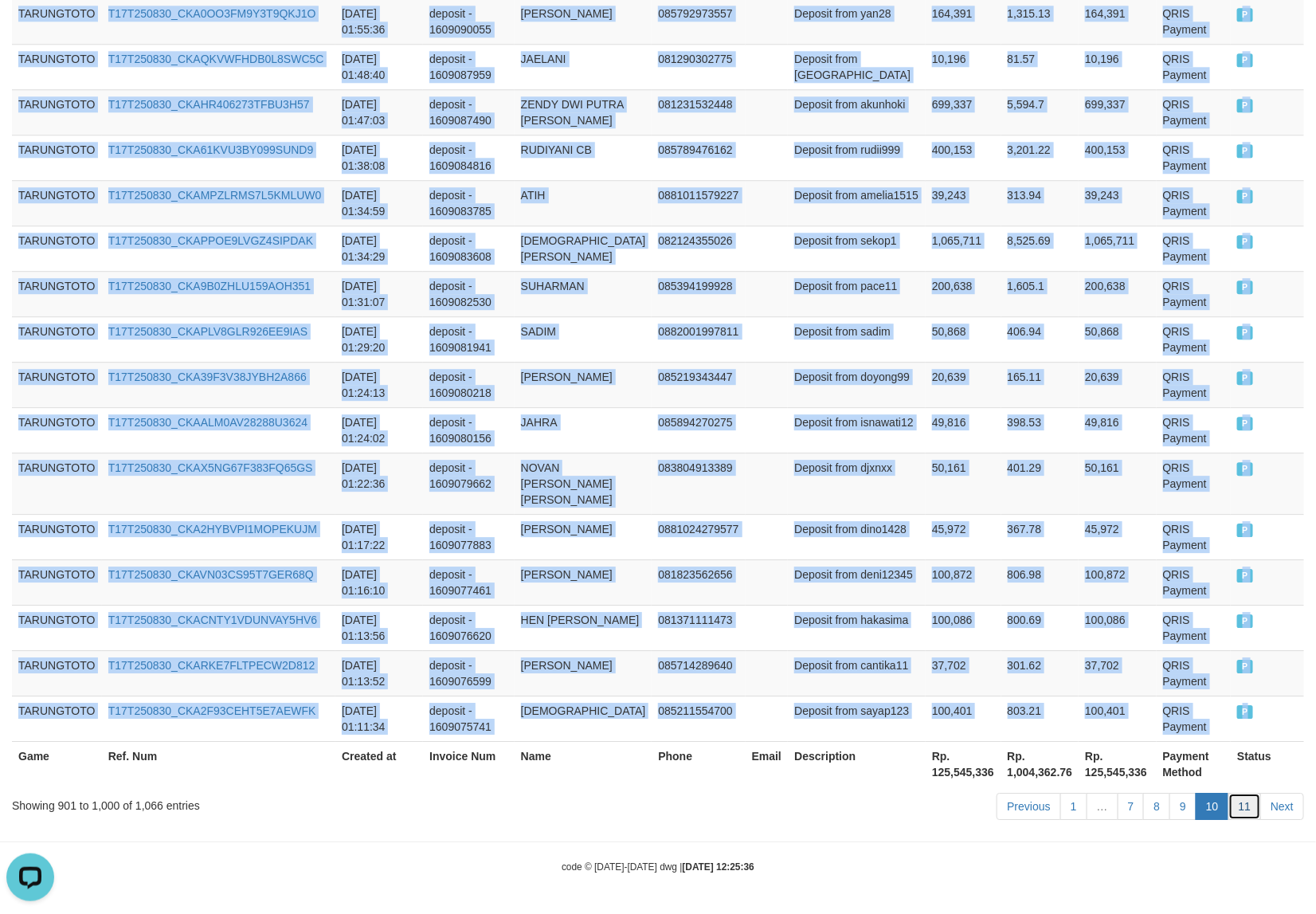
click at [1236, 809] on link "11" at bounding box center [1245, 806] width 34 height 27
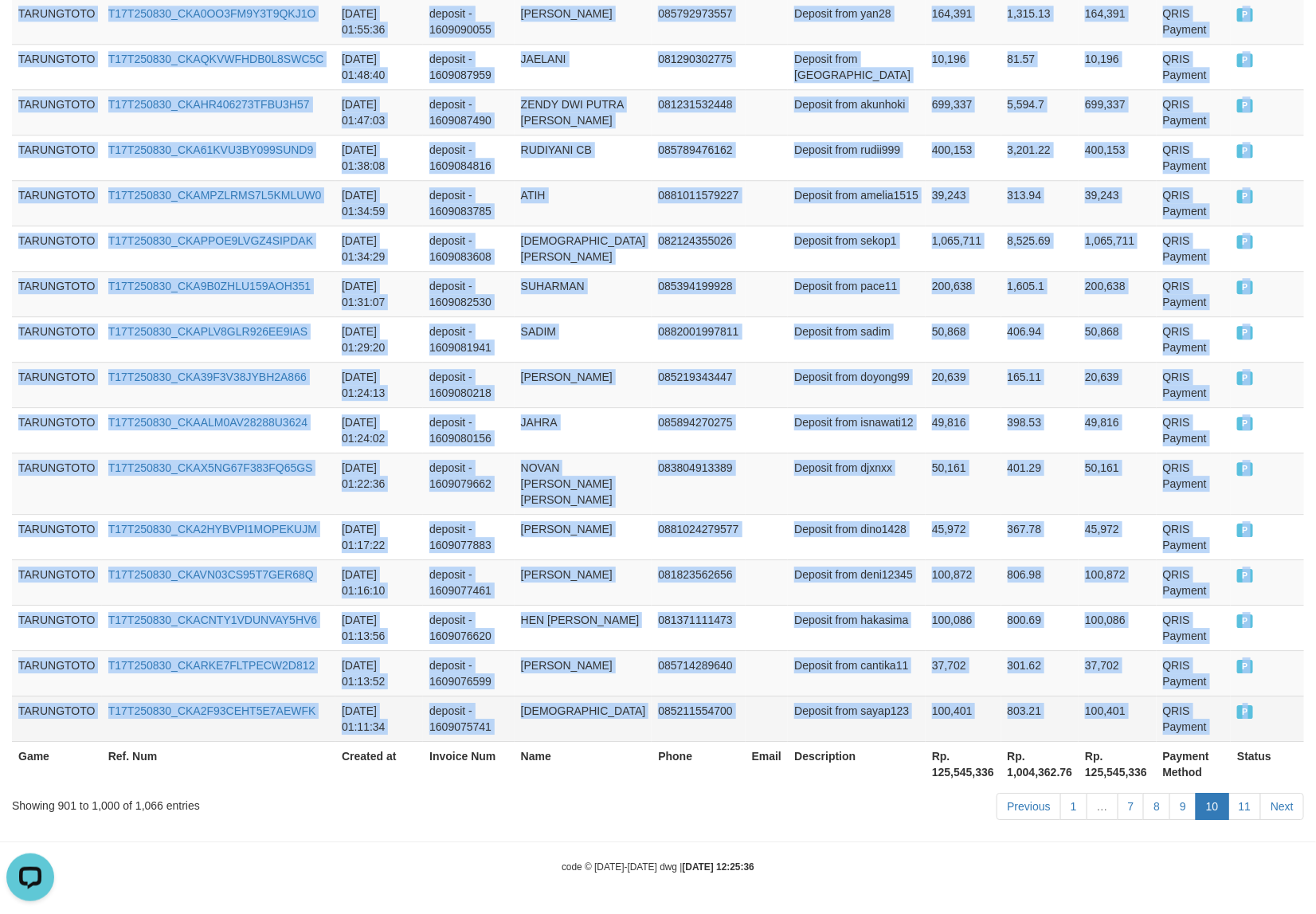
scroll to position [2908, 0]
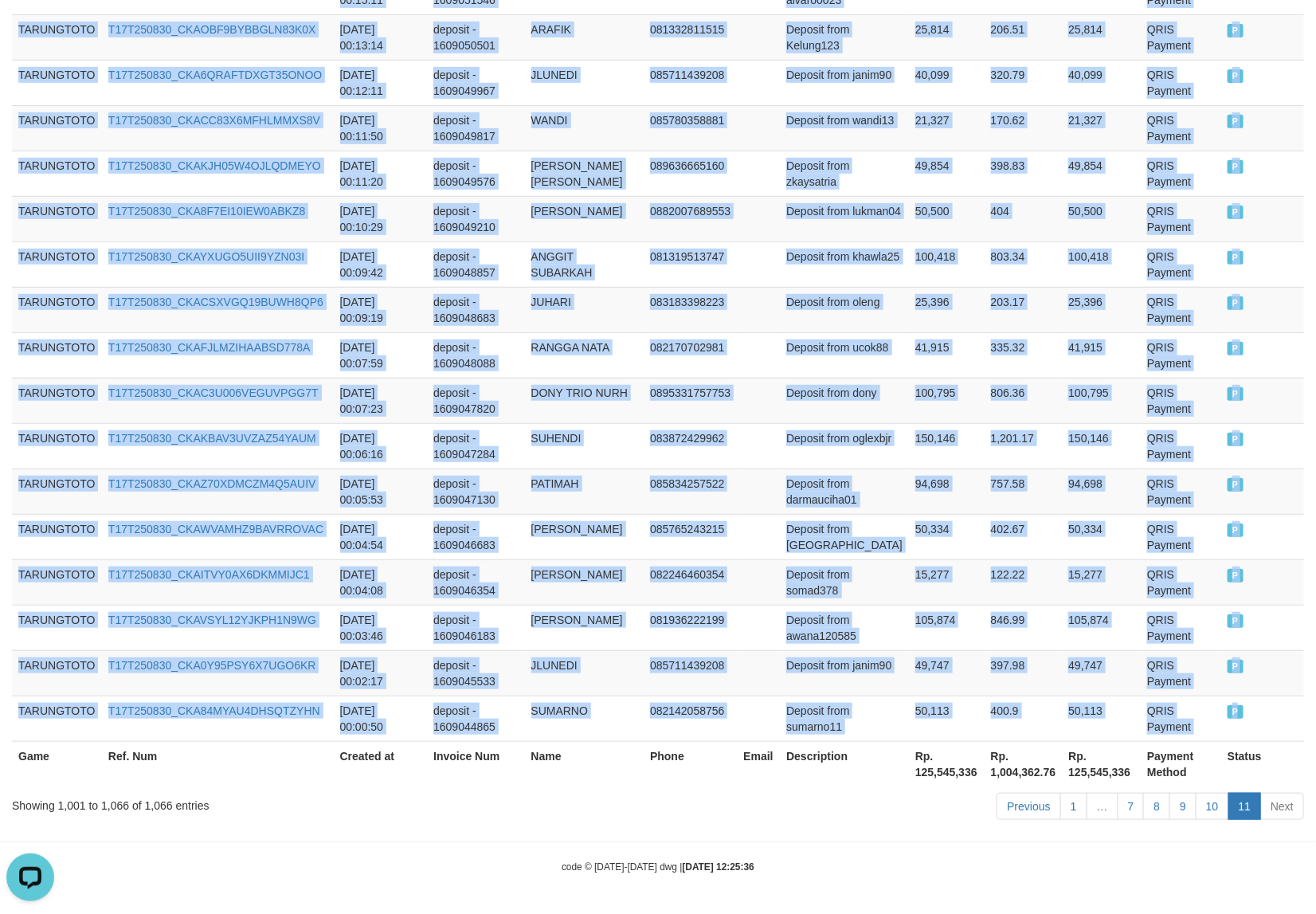
click at [1231, 712] on span "P" at bounding box center [1236, 712] width 16 height 14
click at [591, 378] on td "DONY TRIO NURH" at bounding box center [585, 400] width 119 height 46
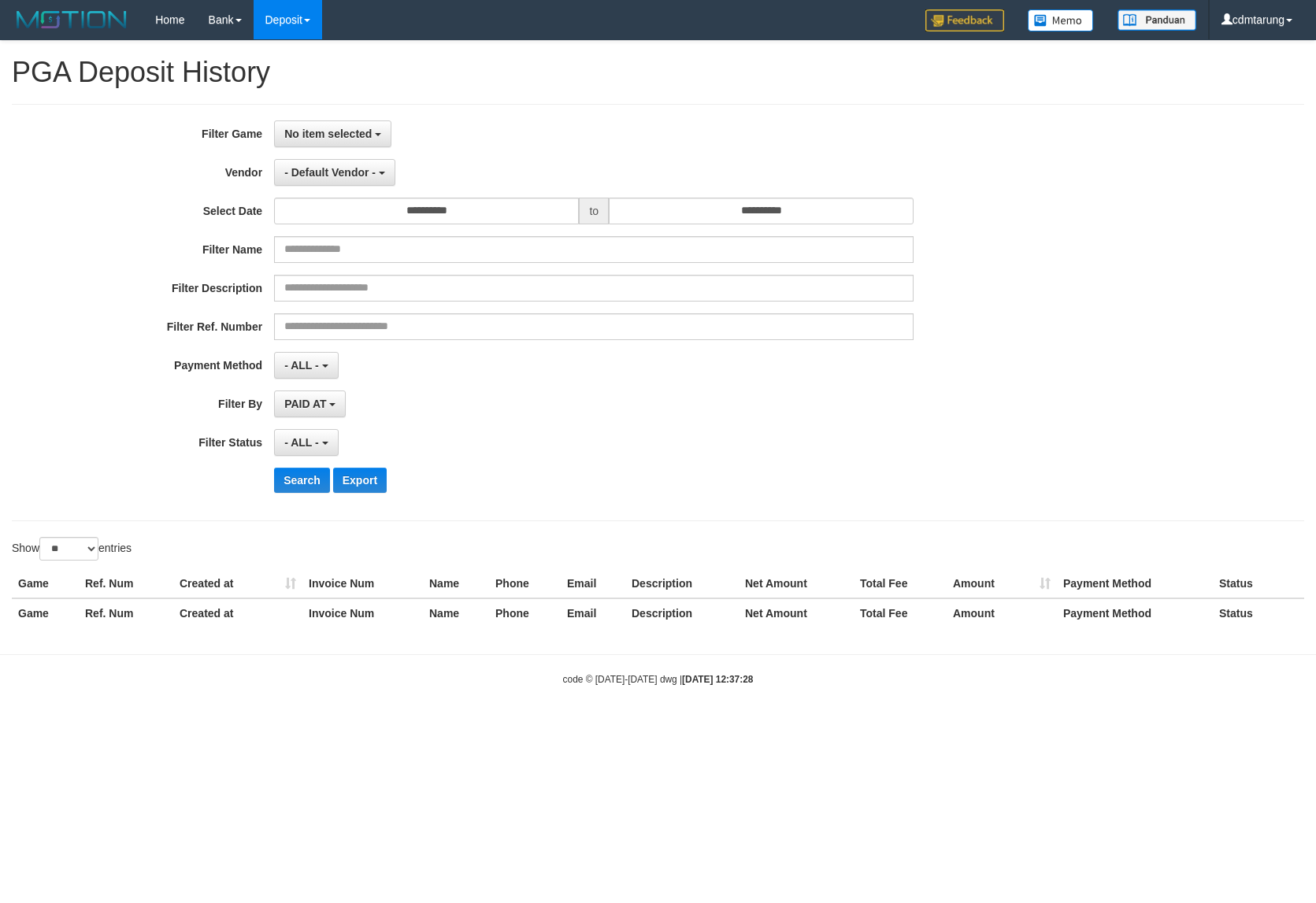
select select
select select "**"
